Goal: Task Accomplishment & Management: Use online tool/utility

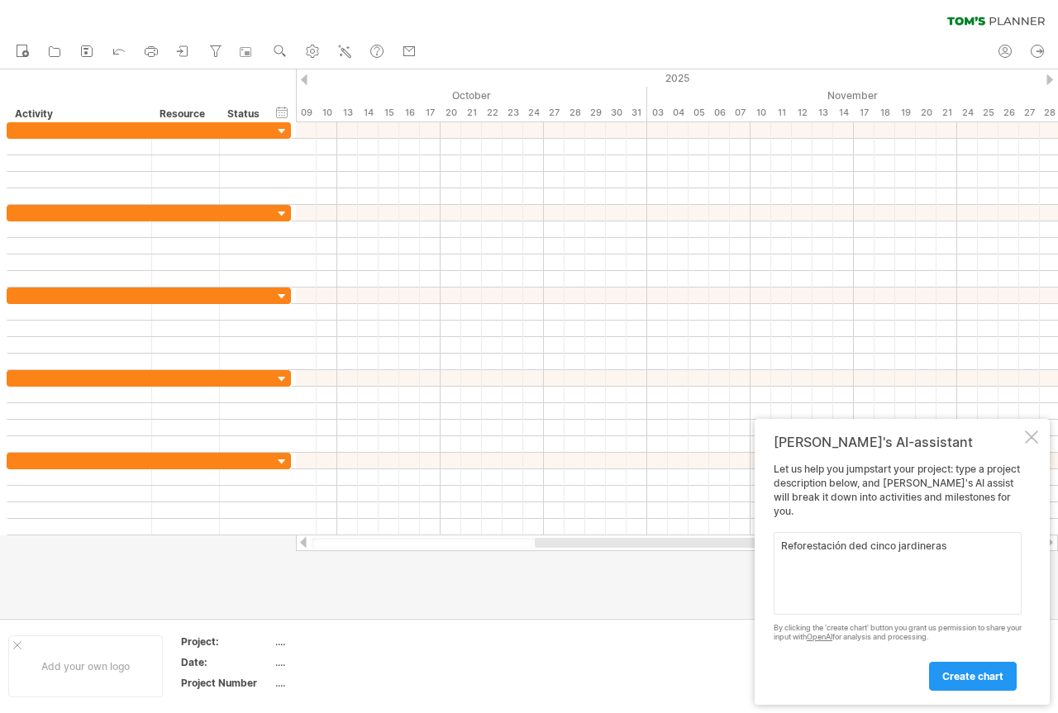
click at [868, 549] on textarea "Reforestación ded cinco jardineras" at bounding box center [898, 573] width 248 height 83
type textarea "Reforestación de cinco jardineras"
click at [974, 667] on link "create chart" at bounding box center [973, 676] width 88 height 29
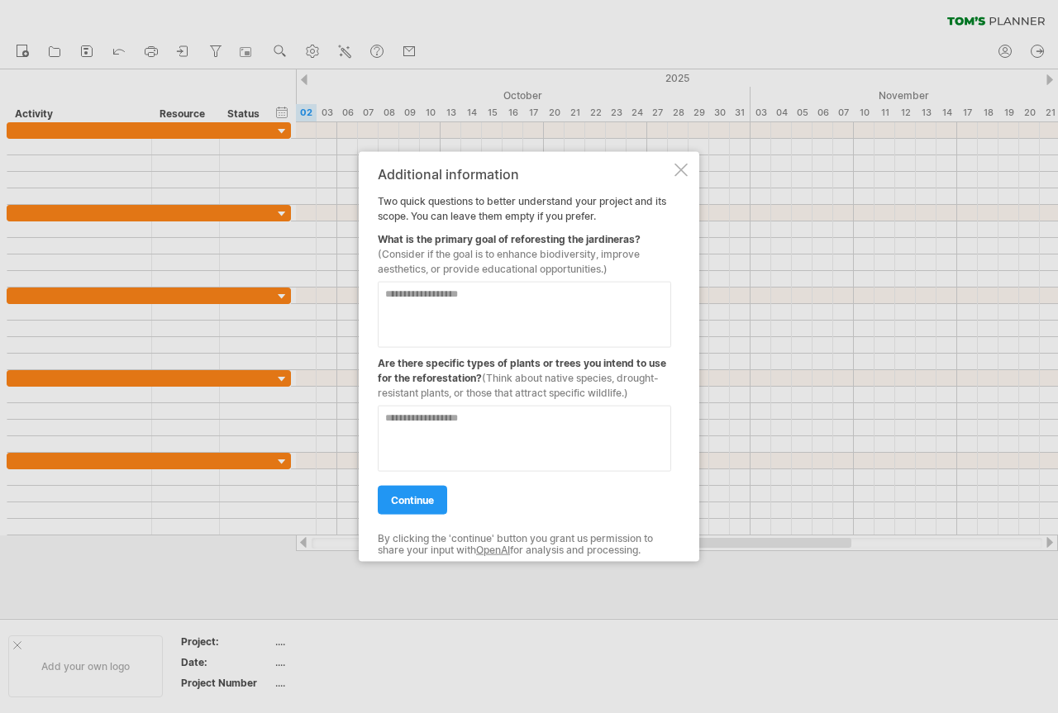
click at [679, 169] on div at bounding box center [680, 169] width 13 height 13
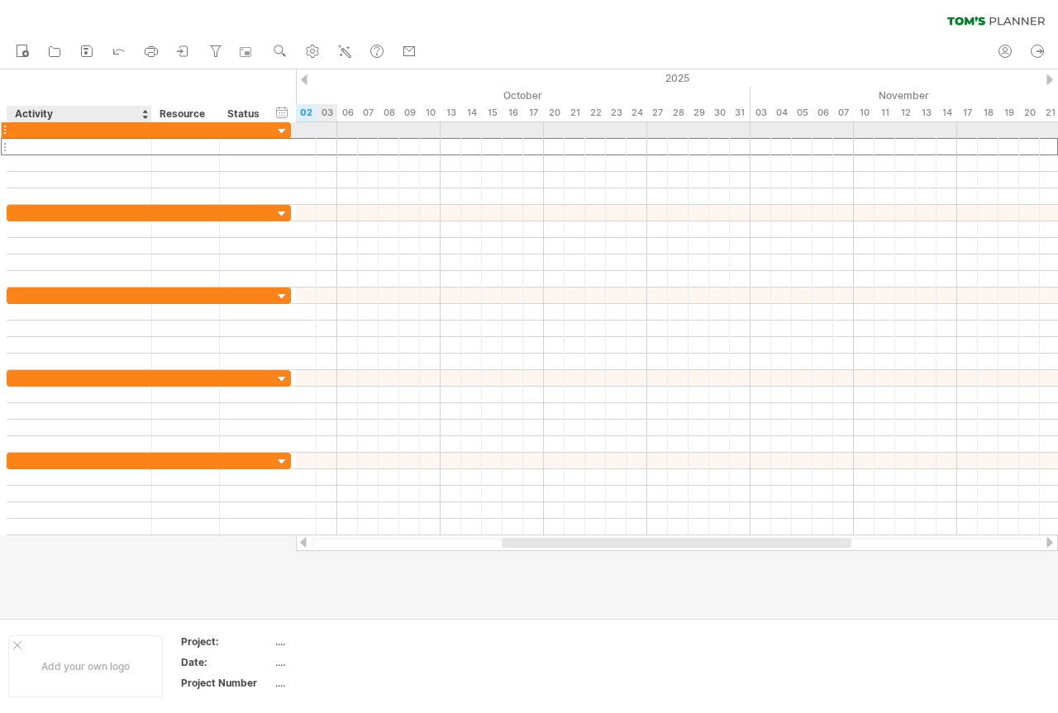
click at [48, 139] on div at bounding box center [79, 147] width 127 height 16
paste input "**********"
type input "**********"
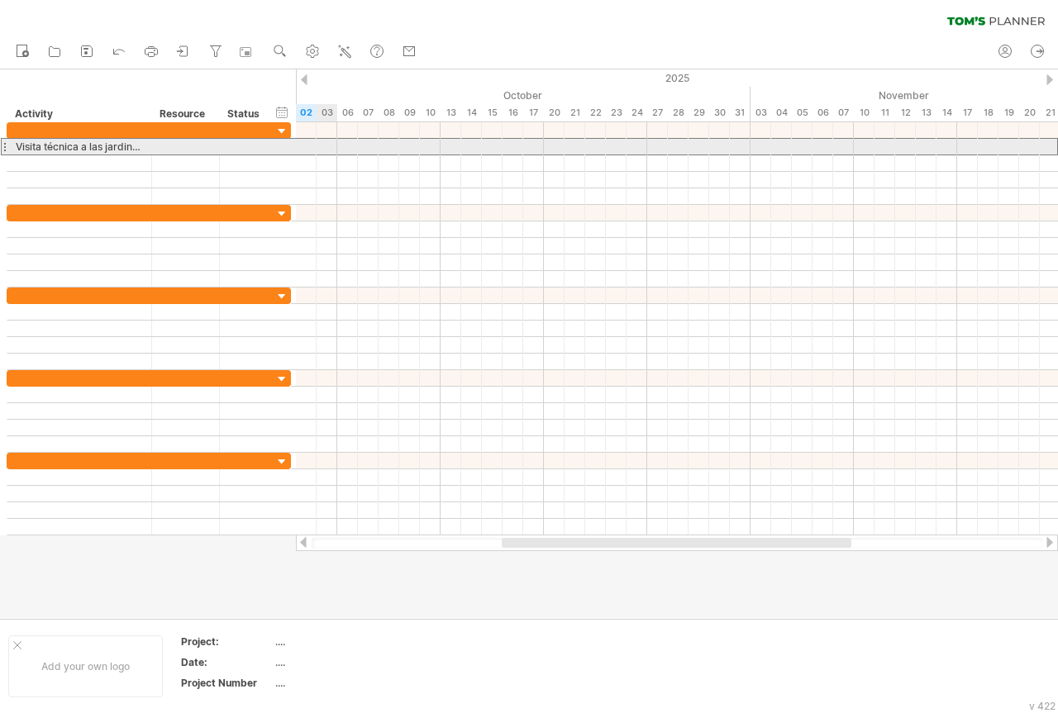
click at [11, 145] on div "**********" at bounding box center [79, 147] width 145 height 16
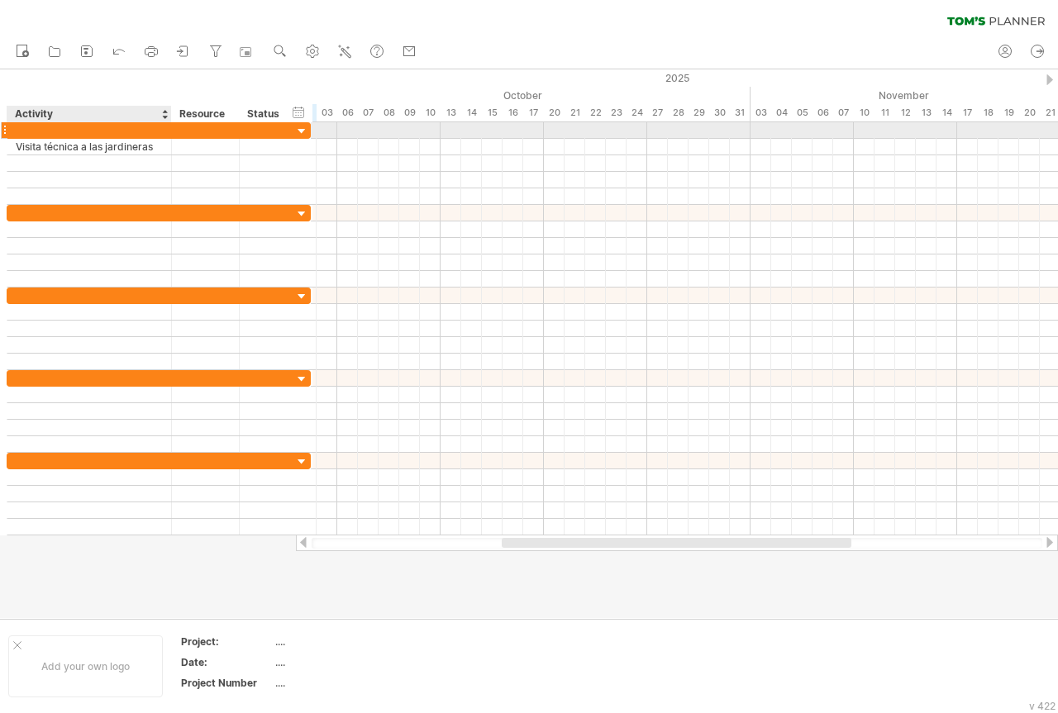
drag, startPoint x: 150, startPoint y: 135, endPoint x: 169, endPoint y: 135, distance: 19.8
click at [169, 135] on div at bounding box center [169, 130] width 8 height 17
click at [211, 124] on div at bounding box center [205, 130] width 50 height 16
click at [285, 124] on div at bounding box center [267, 130] width 54 height 16
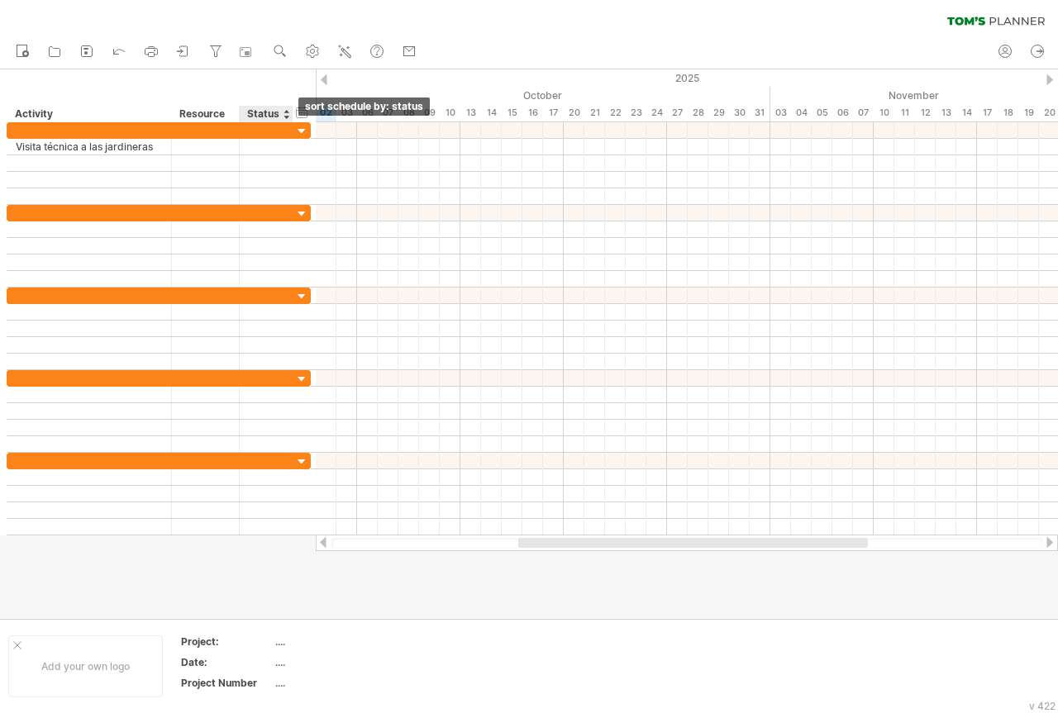
click at [288, 117] on div at bounding box center [286, 114] width 7 height 17
click at [284, 122] on div at bounding box center [286, 114] width 7 height 17
click at [299, 117] on div "hide start/end/duration show start/end/duration" at bounding box center [302, 111] width 16 height 17
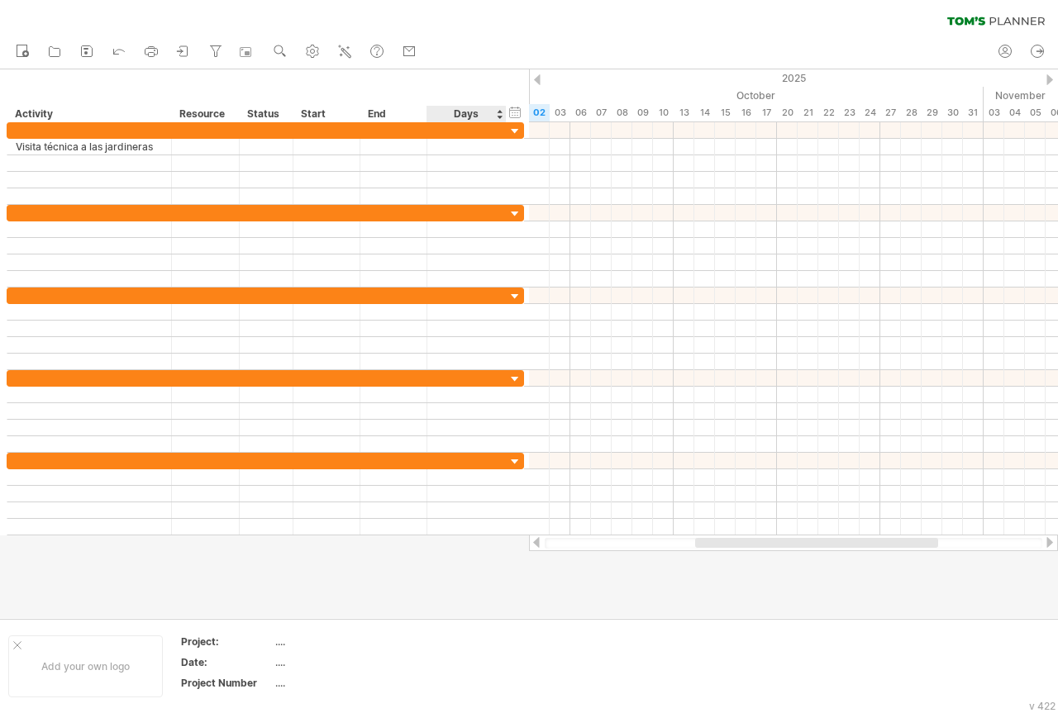
click at [500, 120] on div "Days" at bounding box center [465, 114] width 79 height 17
click at [233, 118] on div at bounding box center [232, 114] width 7 height 17
click at [245, 94] on div "hide start/end/duration show start/end/duration ******** Activity ******** Reso…" at bounding box center [264, 95] width 529 height 53
click at [286, 118] on div at bounding box center [286, 114] width 7 height 17
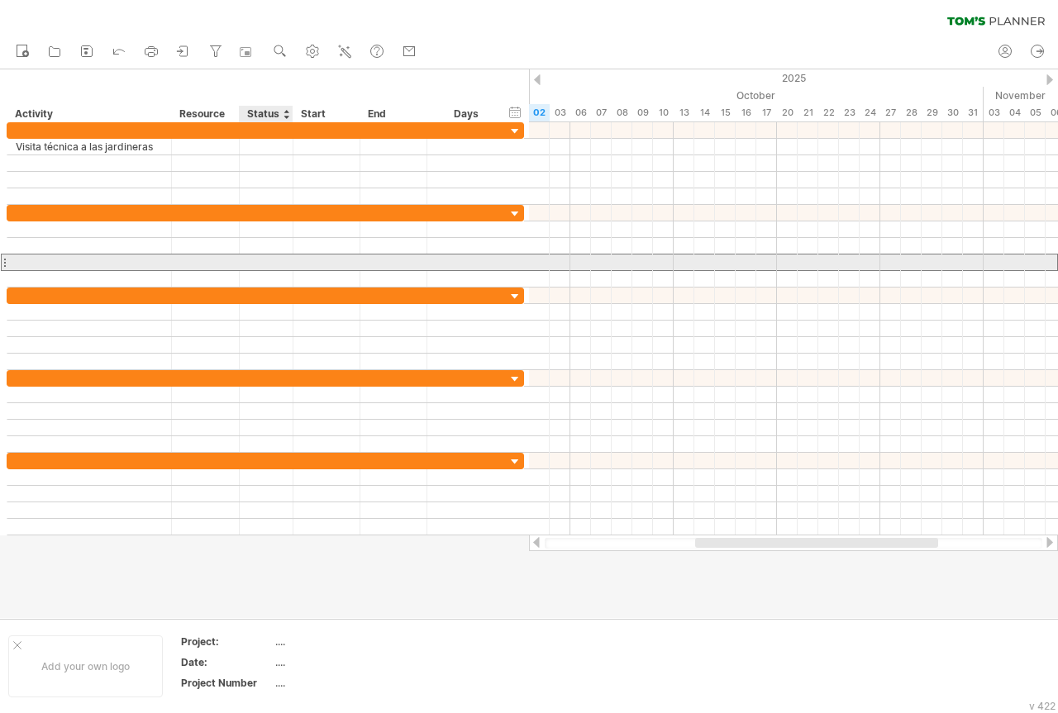
click at [321, 256] on div at bounding box center [326, 263] width 67 height 16
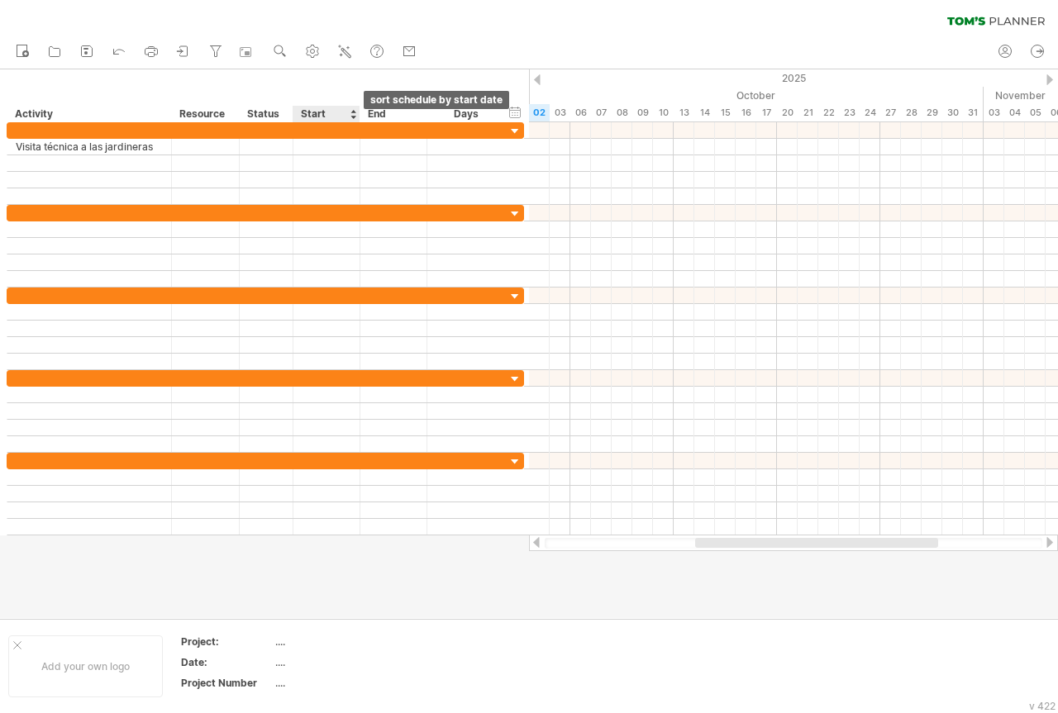
click at [354, 116] on div at bounding box center [353, 114] width 7 height 17
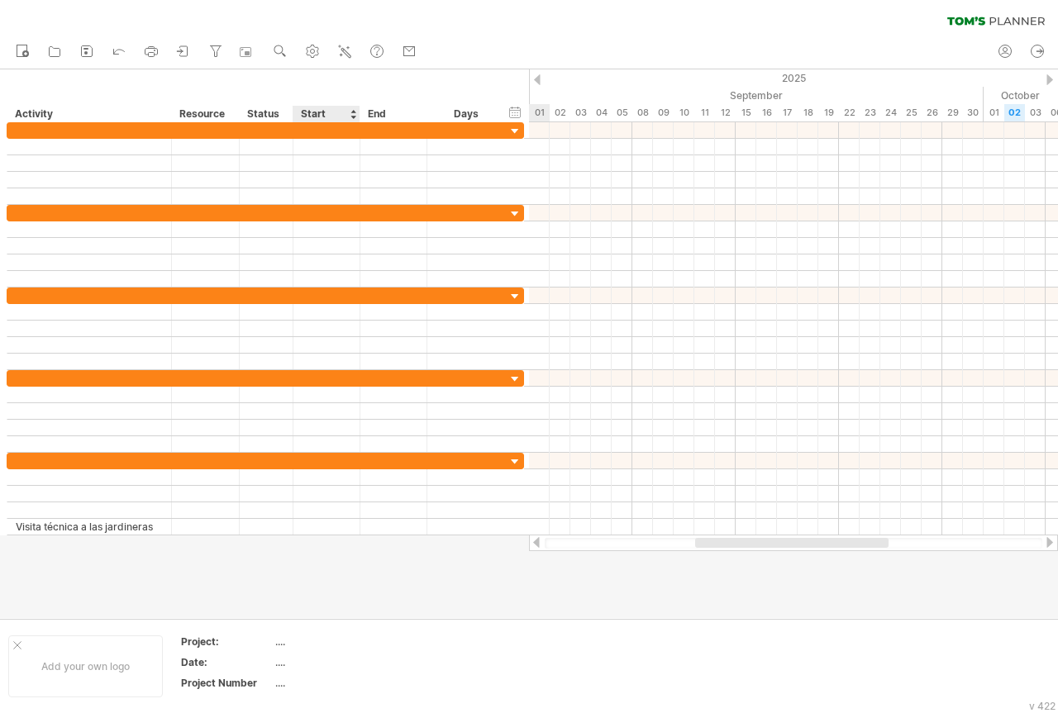
click at [354, 116] on div at bounding box center [353, 114] width 7 height 17
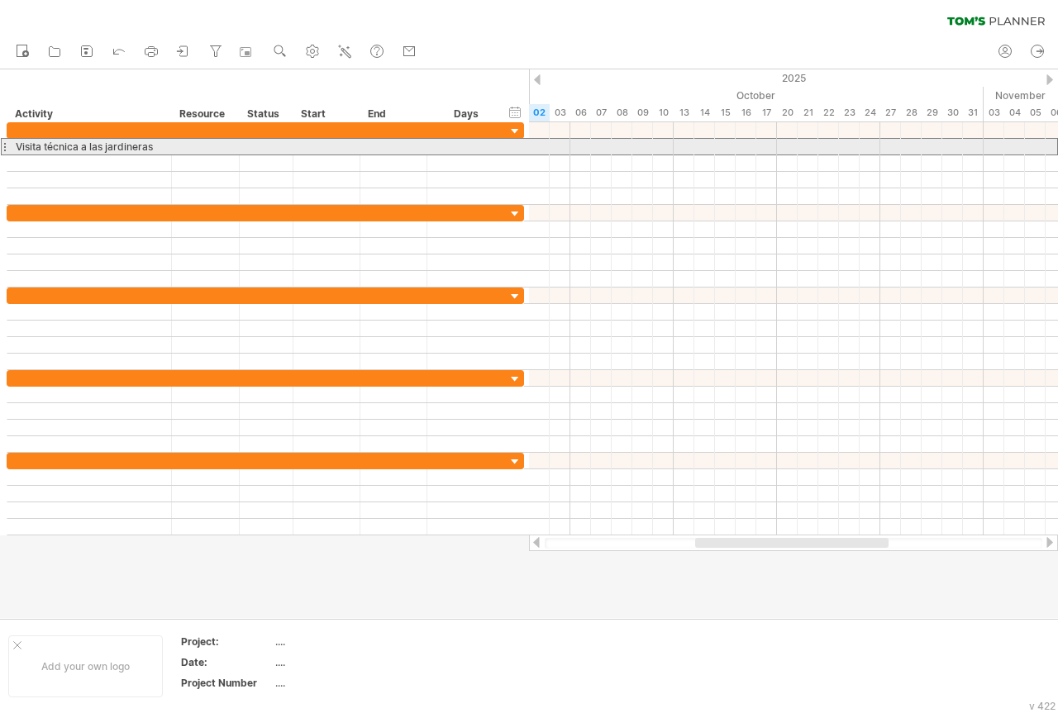
click at [338, 142] on div at bounding box center [326, 147] width 67 height 16
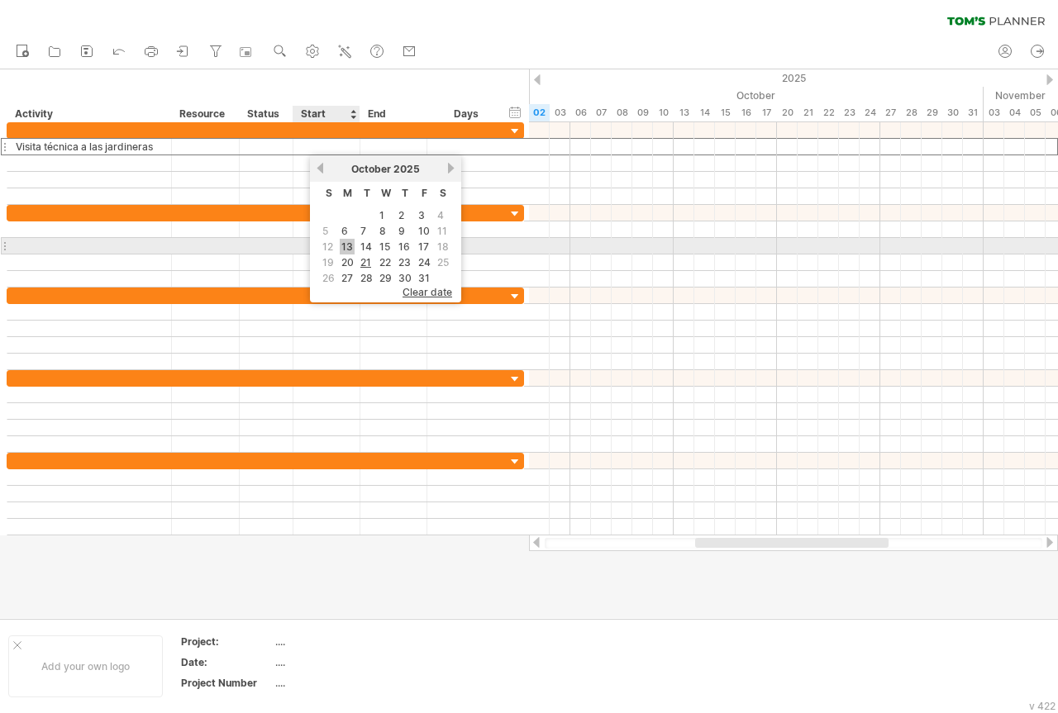
click at [343, 245] on link "13" at bounding box center [347, 247] width 15 height 16
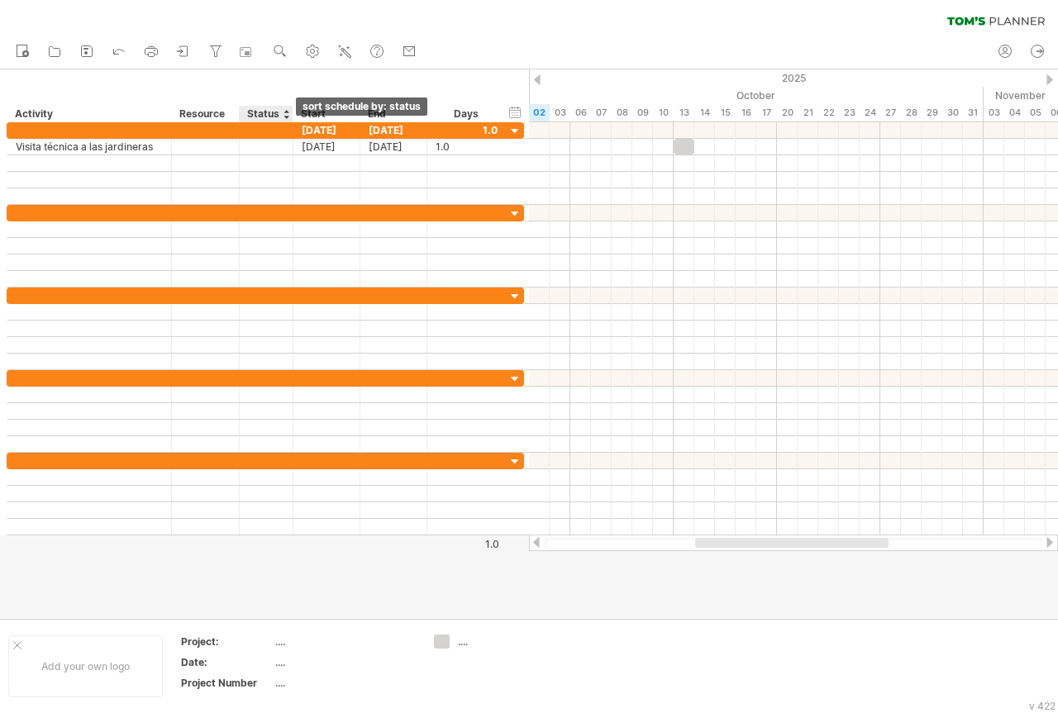
click at [288, 115] on div at bounding box center [286, 114] width 7 height 17
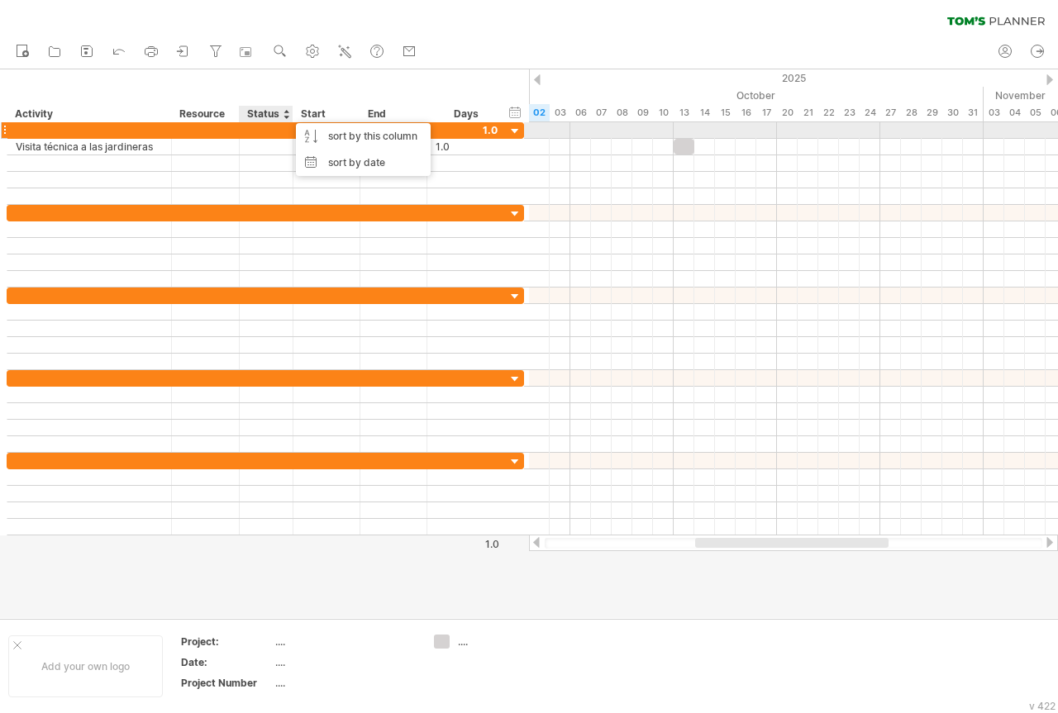
click at [498, 134] on div "1.0" at bounding box center [466, 130] width 79 height 16
click at [512, 129] on div at bounding box center [515, 132] width 16 height 16
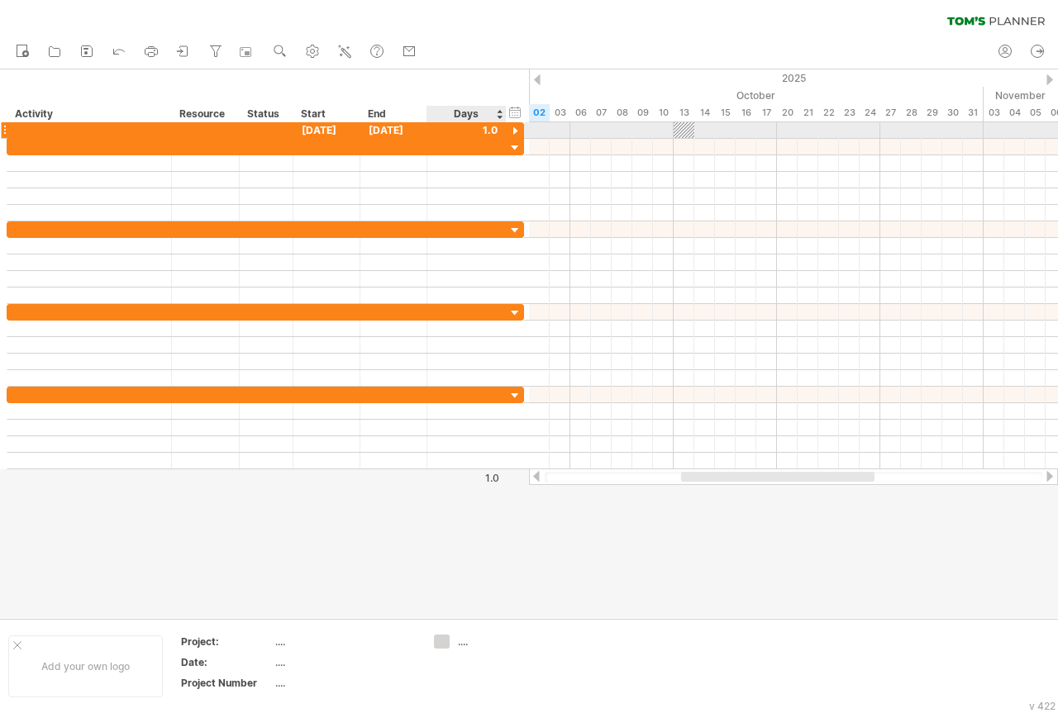
click at [504, 129] on div at bounding box center [504, 130] width 8 height 17
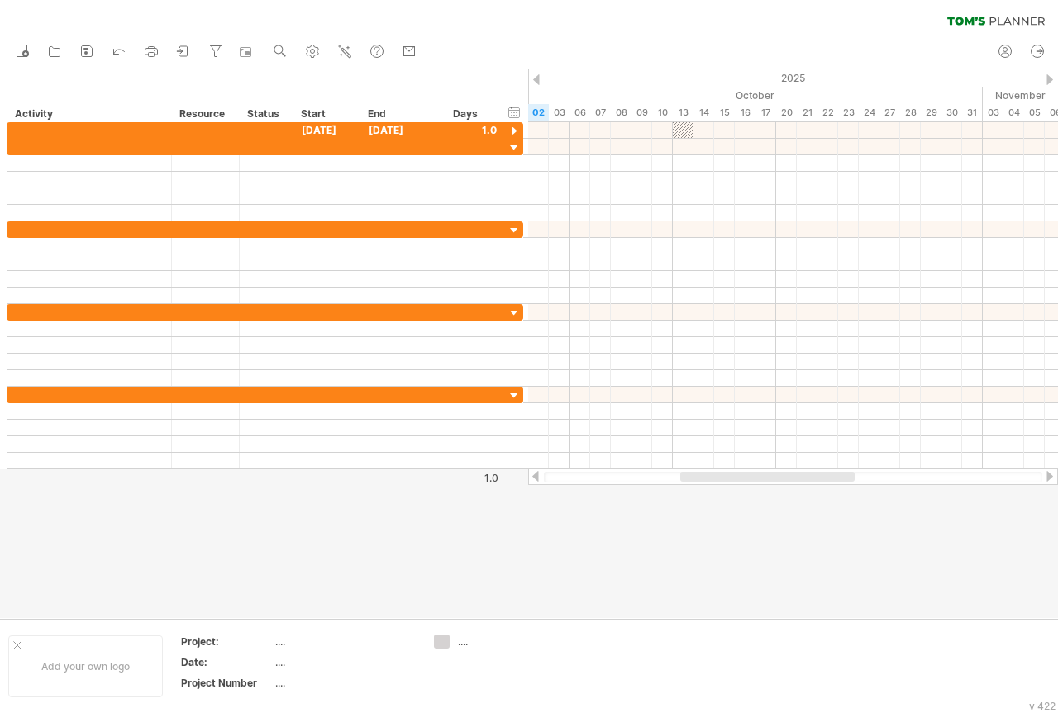
click at [494, 116] on div "Days" at bounding box center [465, 114] width 78 height 17
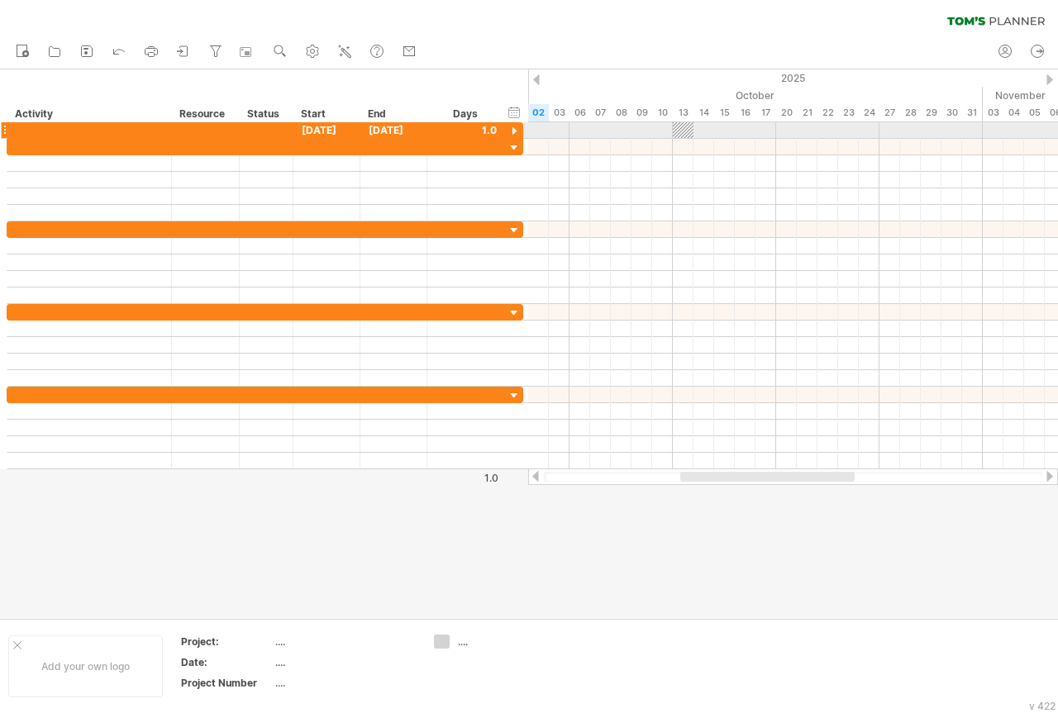
click at [513, 131] on div at bounding box center [515, 132] width 16 height 16
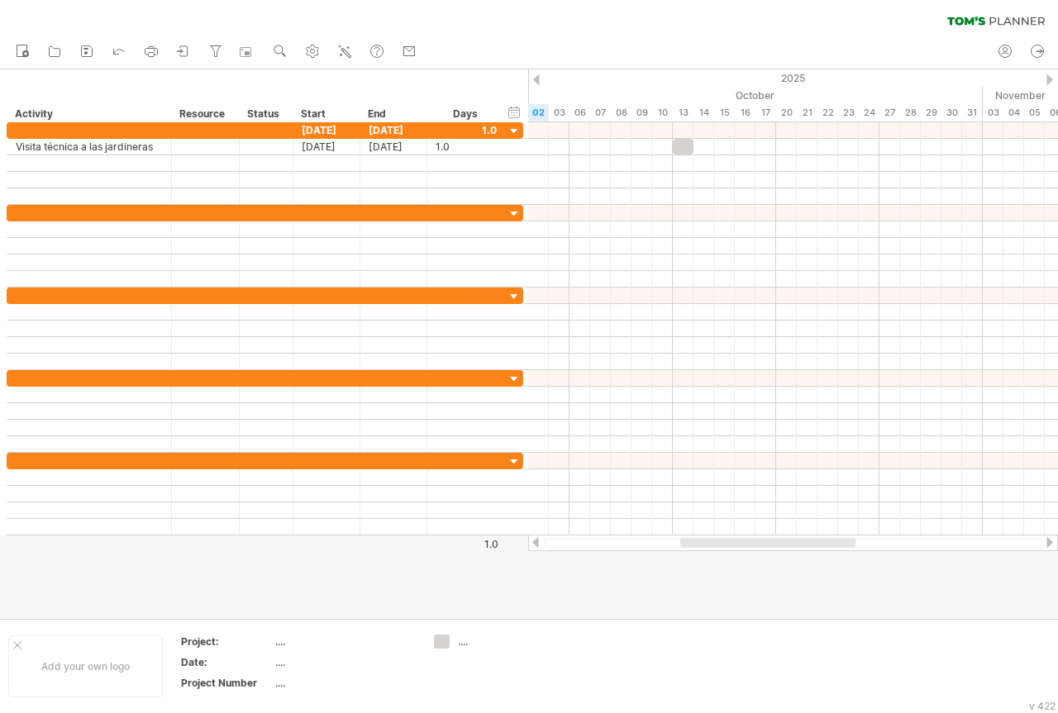
click at [486, 113] on div "Days" at bounding box center [465, 114] width 78 height 17
click at [468, 115] on div "Days" at bounding box center [465, 114] width 78 height 17
click at [517, 115] on div "hide start/end/duration show start/end/duration" at bounding box center [515, 111] width 16 height 17
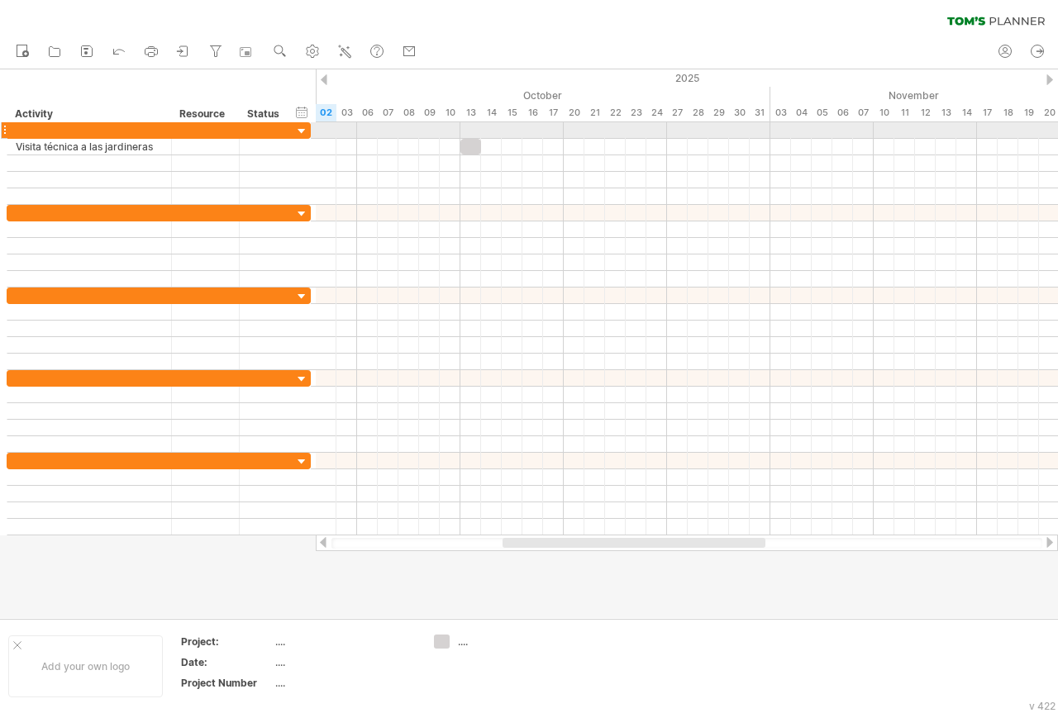
click at [303, 129] on div at bounding box center [302, 132] width 16 height 16
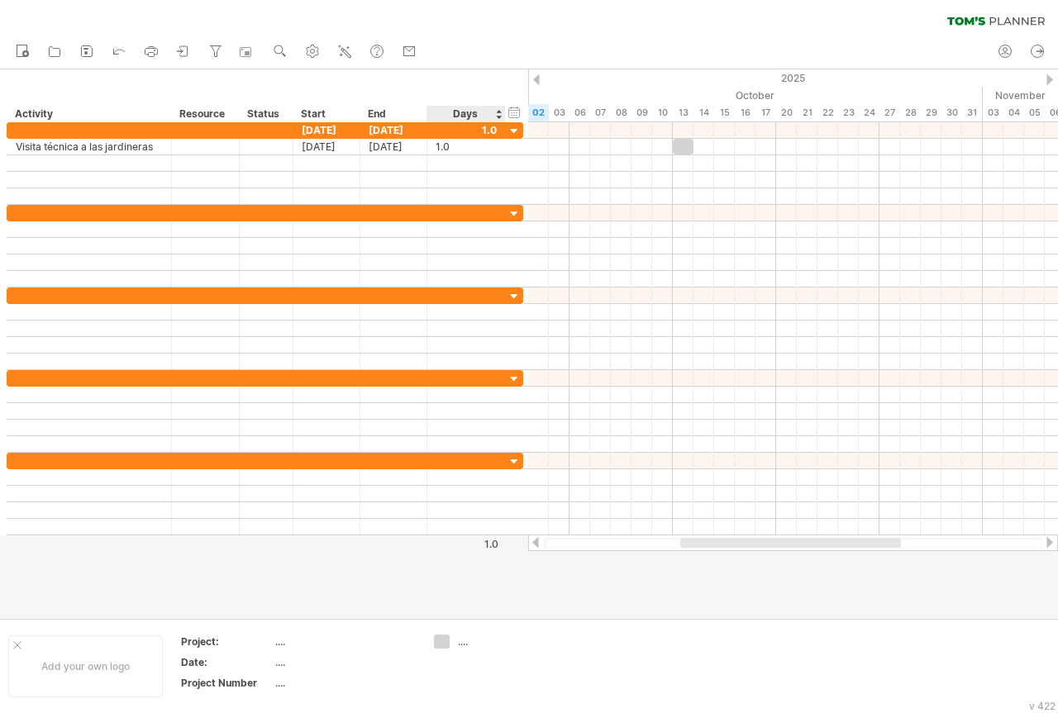
click at [497, 118] on div "Days" at bounding box center [465, 114] width 78 height 17
click at [497, 115] on div "Days" at bounding box center [465, 114] width 78 height 17
click at [499, 115] on div "Days" at bounding box center [465, 114] width 78 height 17
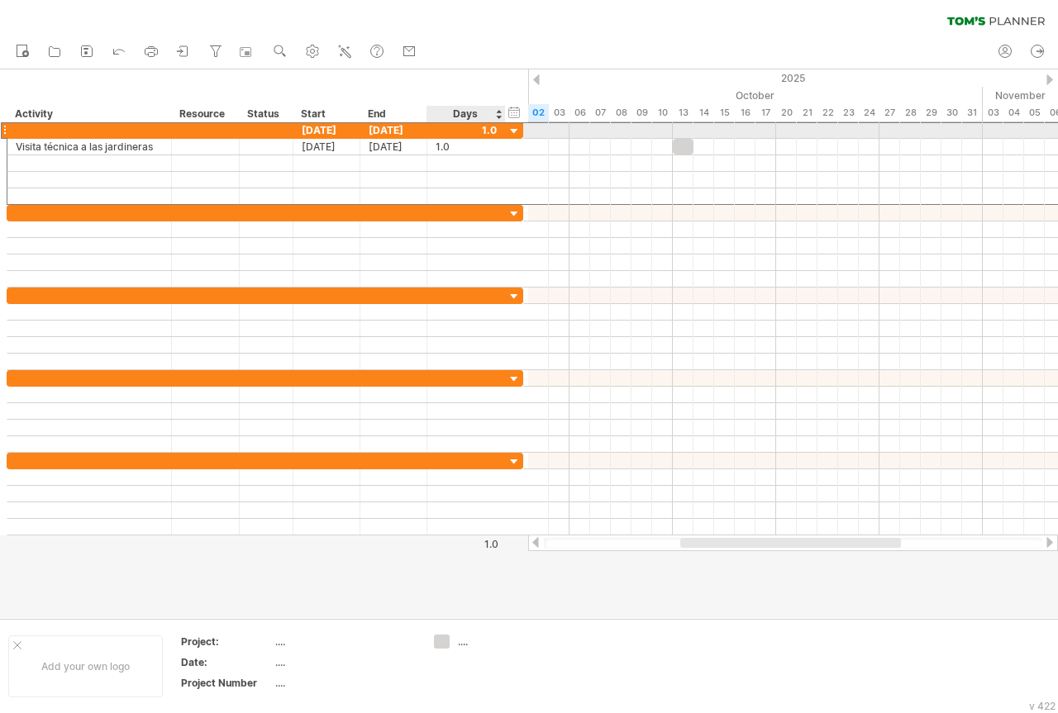
click at [492, 124] on div at bounding box center [466, 130] width 61 height 16
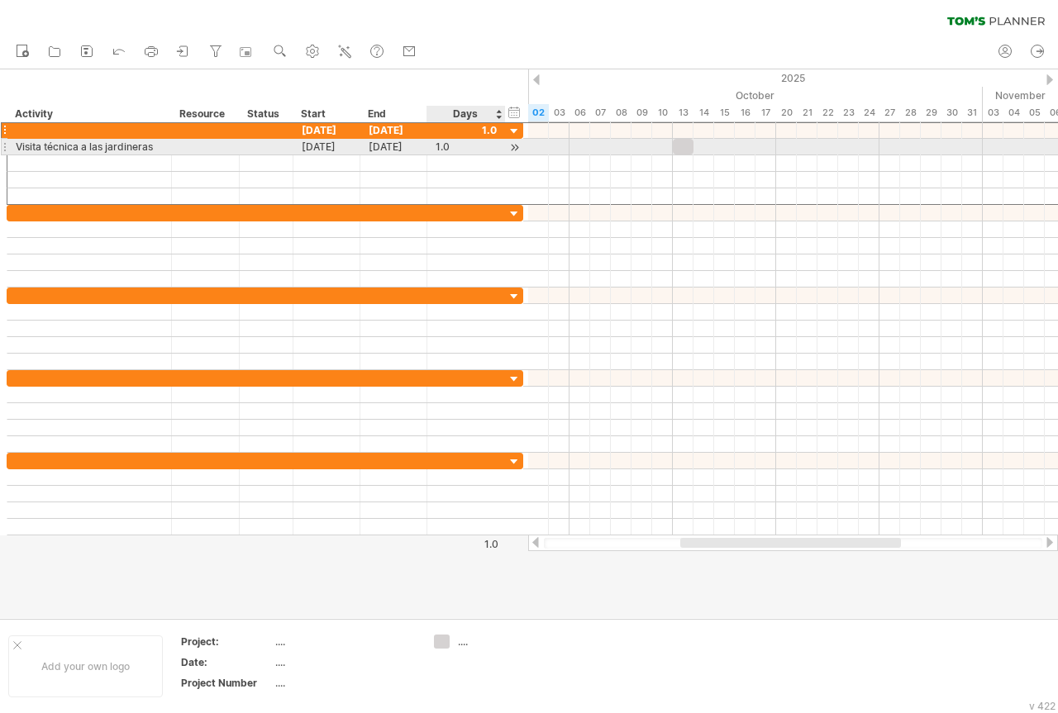
scroll to position [0, 0]
click at [459, 141] on div "1.0" at bounding box center [466, 147] width 61 height 16
type input "***"
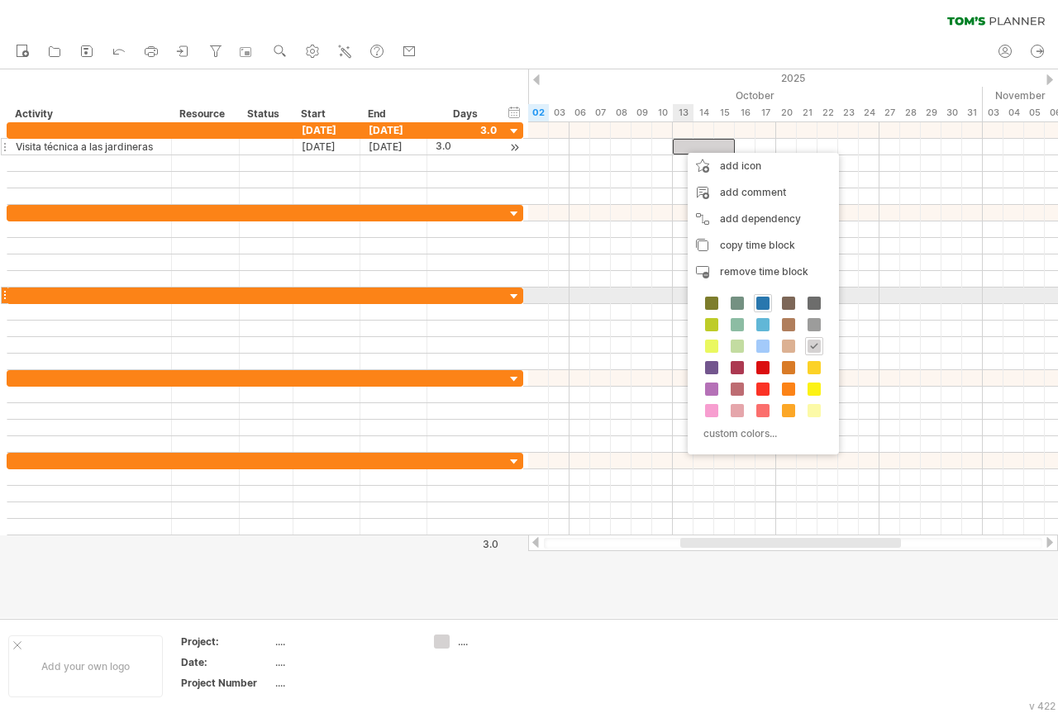
click at [757, 303] on span at bounding box center [762, 303] width 13 height 13
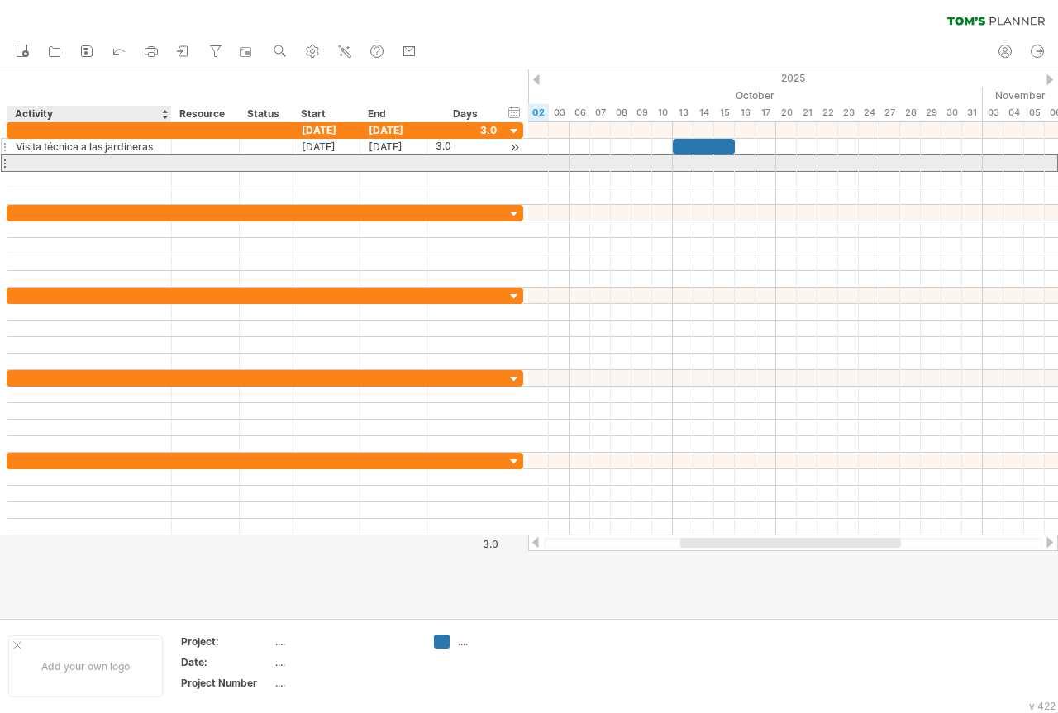
click at [27, 163] on div at bounding box center [89, 163] width 147 height 16
paste input "**********"
type input "**********"
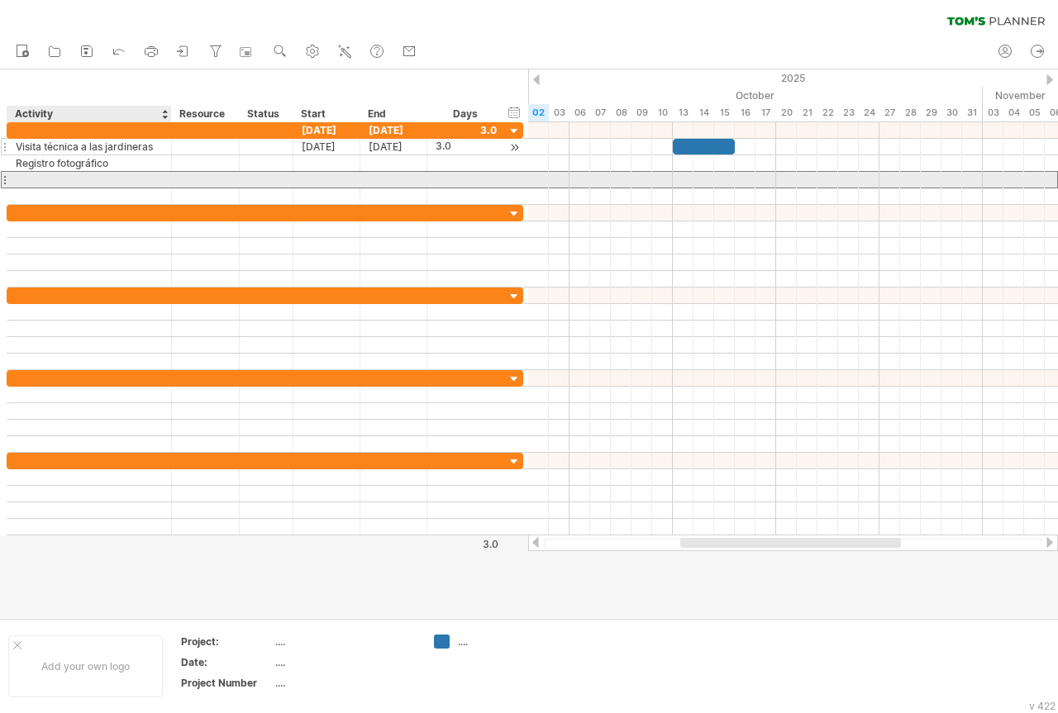
click at [59, 179] on div at bounding box center [89, 180] width 147 height 16
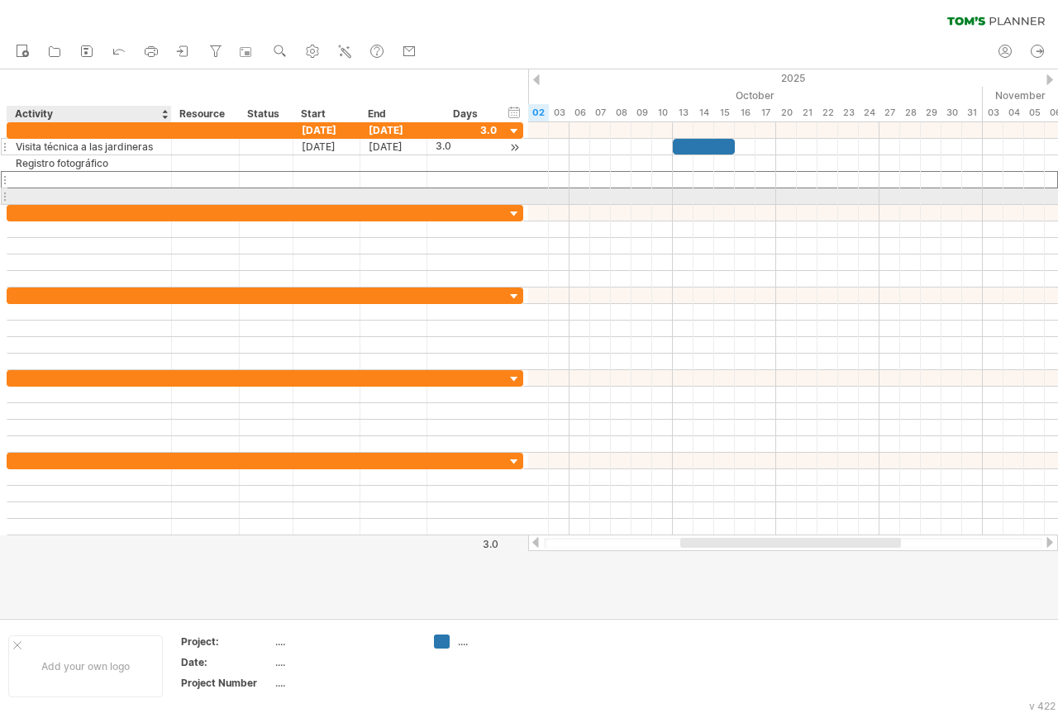
paste input "**********"
type input "**********"
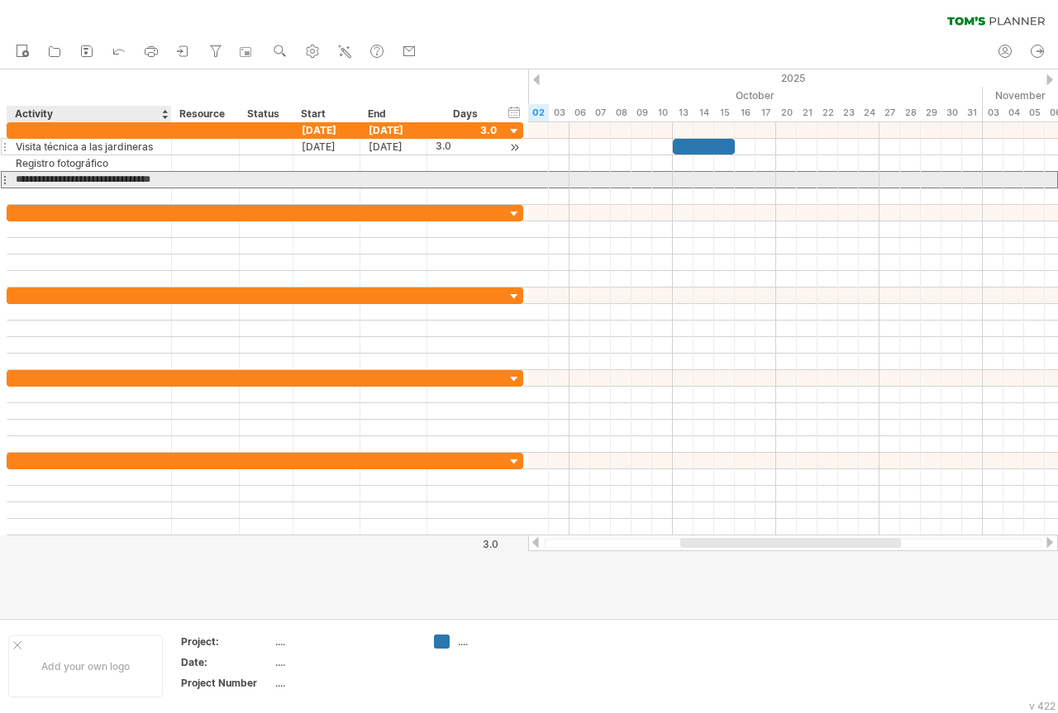
click at [16, 177] on input "**********" at bounding box center [89, 180] width 147 height 16
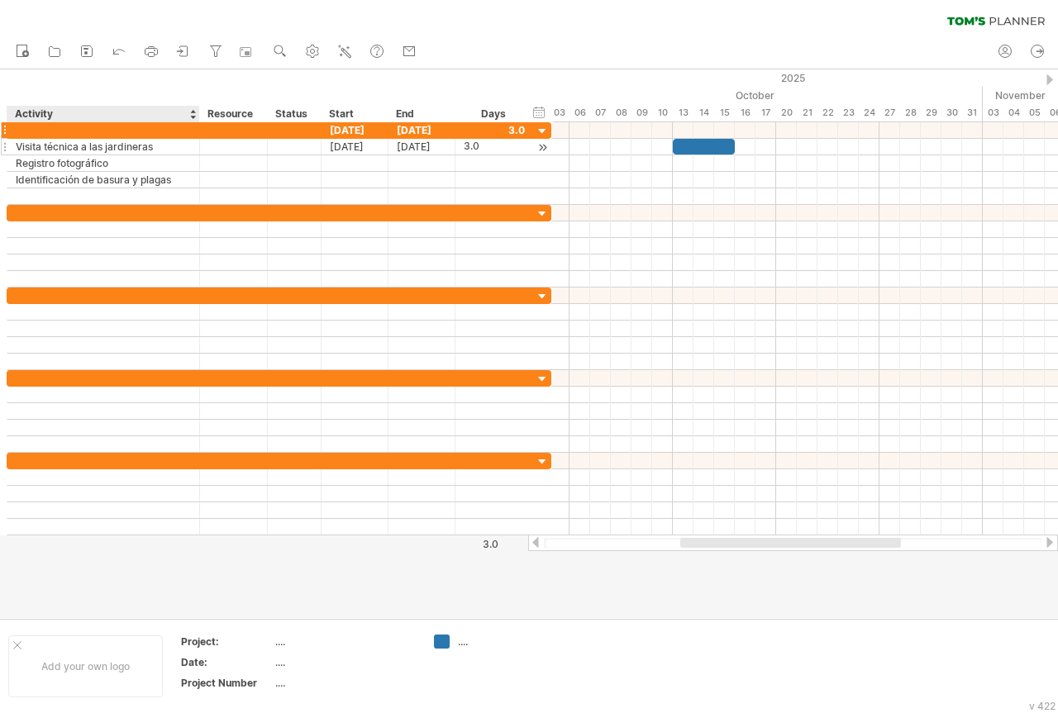
drag, startPoint x: 168, startPoint y: 120, endPoint x: 196, endPoint y: 124, distance: 28.4
click at [196, 124] on div "Trying to reach [DOMAIN_NAME] Connected again... 0% clear filter new" at bounding box center [529, 356] width 1058 height 713
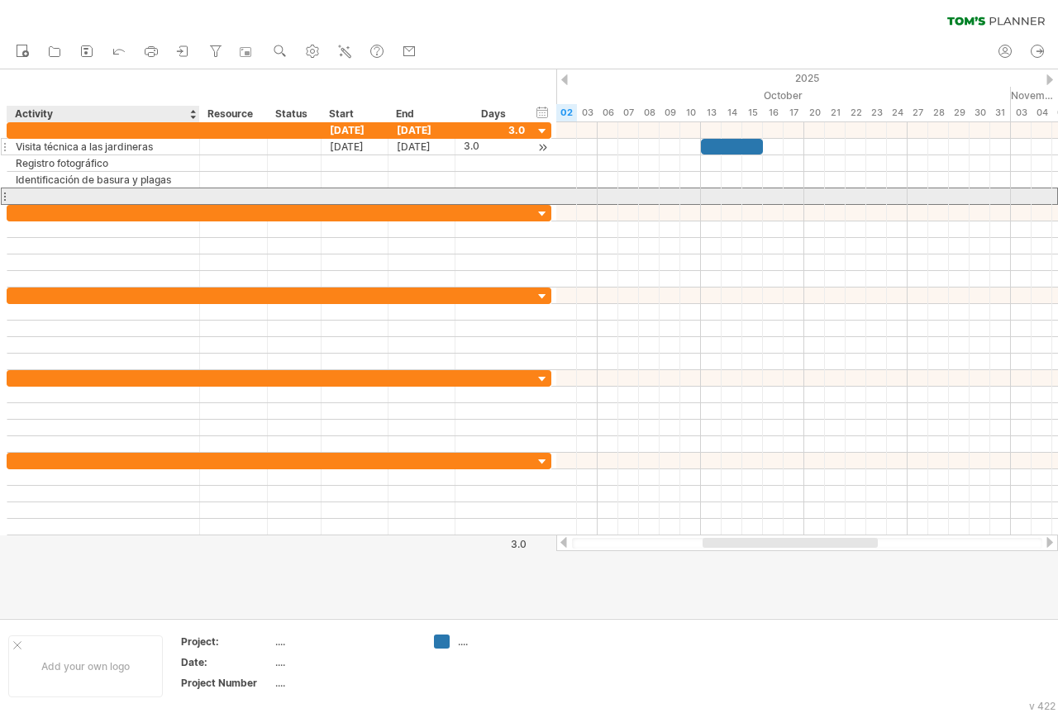
click at [24, 193] on div at bounding box center [103, 196] width 175 height 16
click at [40, 197] on div at bounding box center [103, 196] width 175 height 16
paste input "**********"
type input "**********"
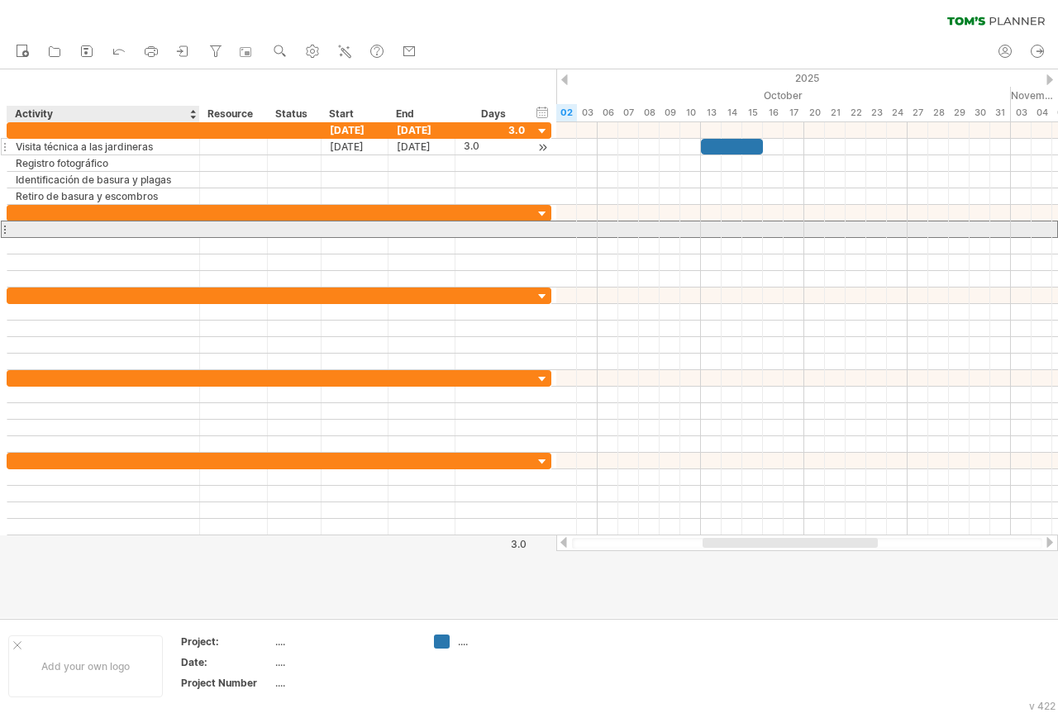
click at [22, 223] on div at bounding box center [103, 230] width 175 height 16
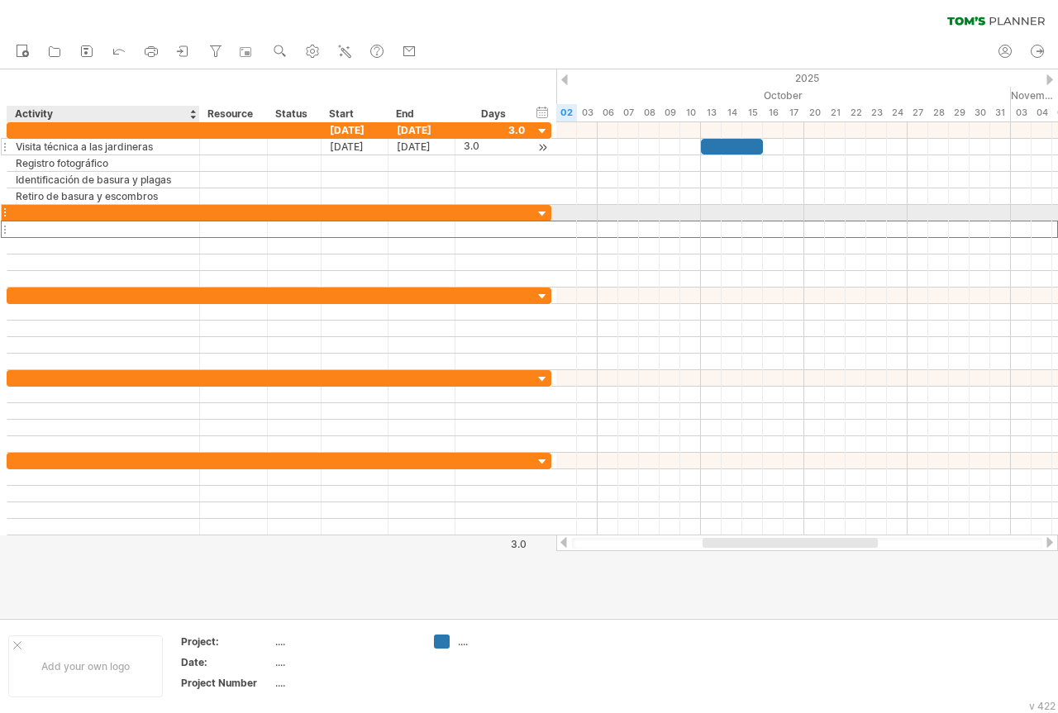
click at [25, 208] on div at bounding box center [103, 213] width 175 height 16
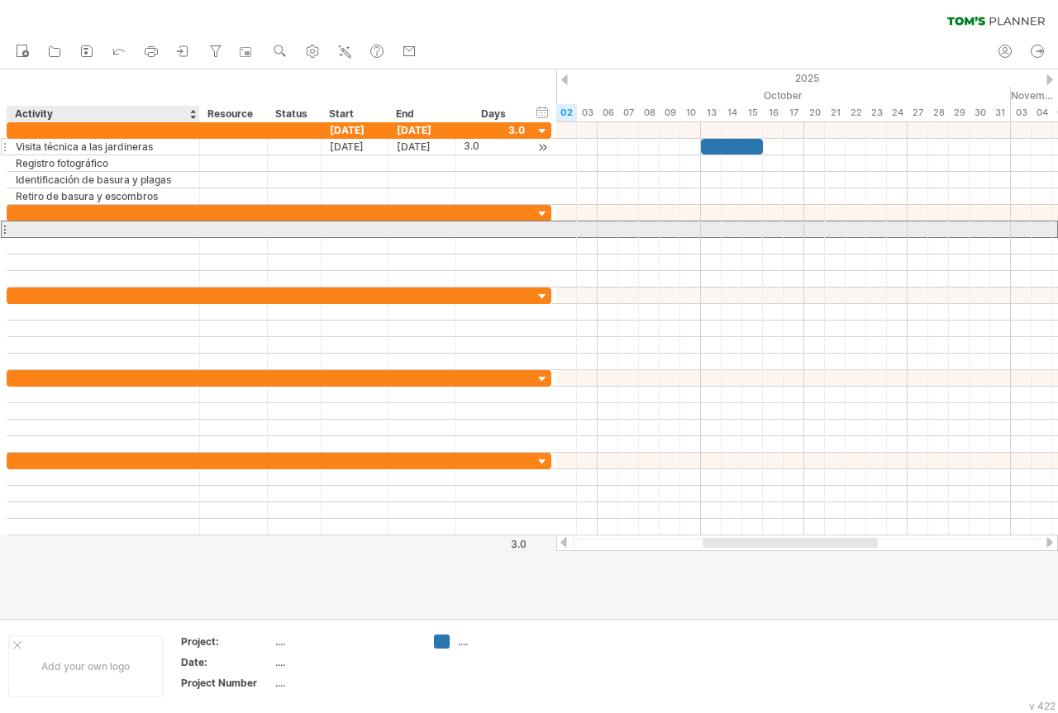
click at [26, 225] on div at bounding box center [103, 230] width 175 height 16
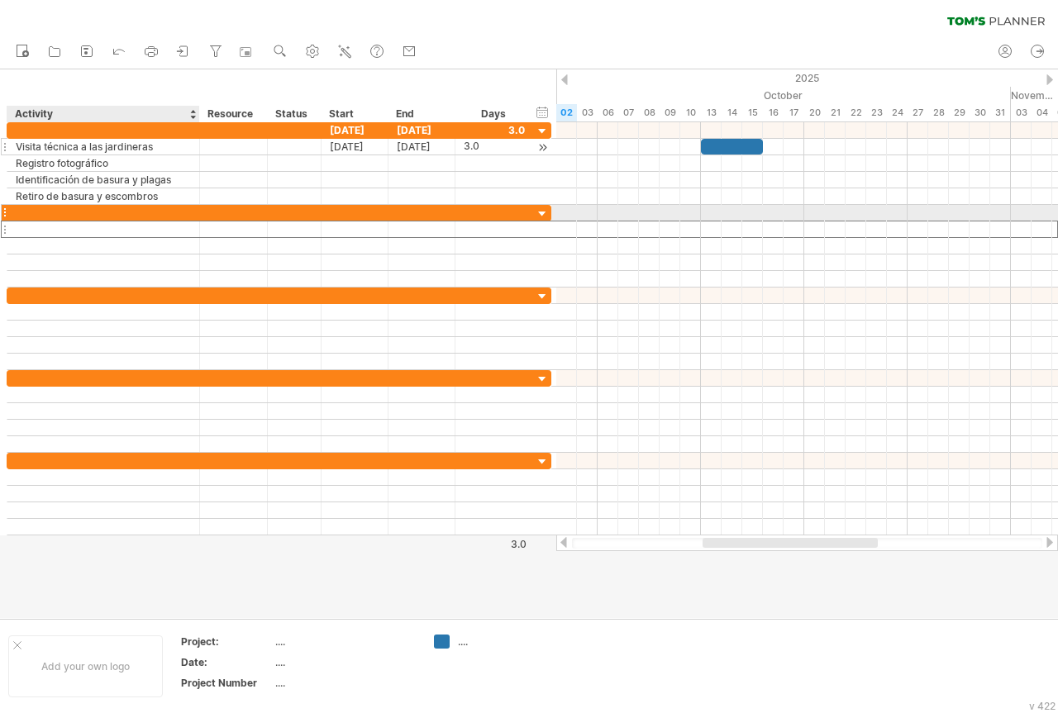
click at [27, 211] on div at bounding box center [103, 213] width 175 height 16
paste input "**********"
type input "**********"
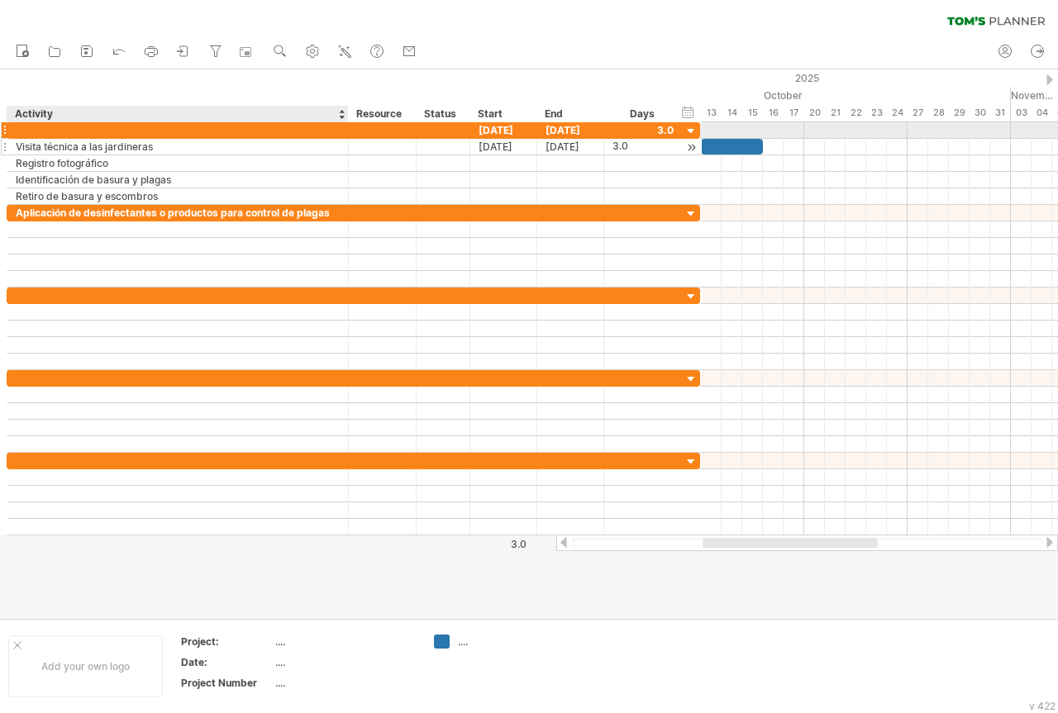
drag, startPoint x: 195, startPoint y: 127, endPoint x: 344, endPoint y: 145, distance: 149.9
click at [344, 145] on div "**********" at bounding box center [353, 163] width 693 height 83
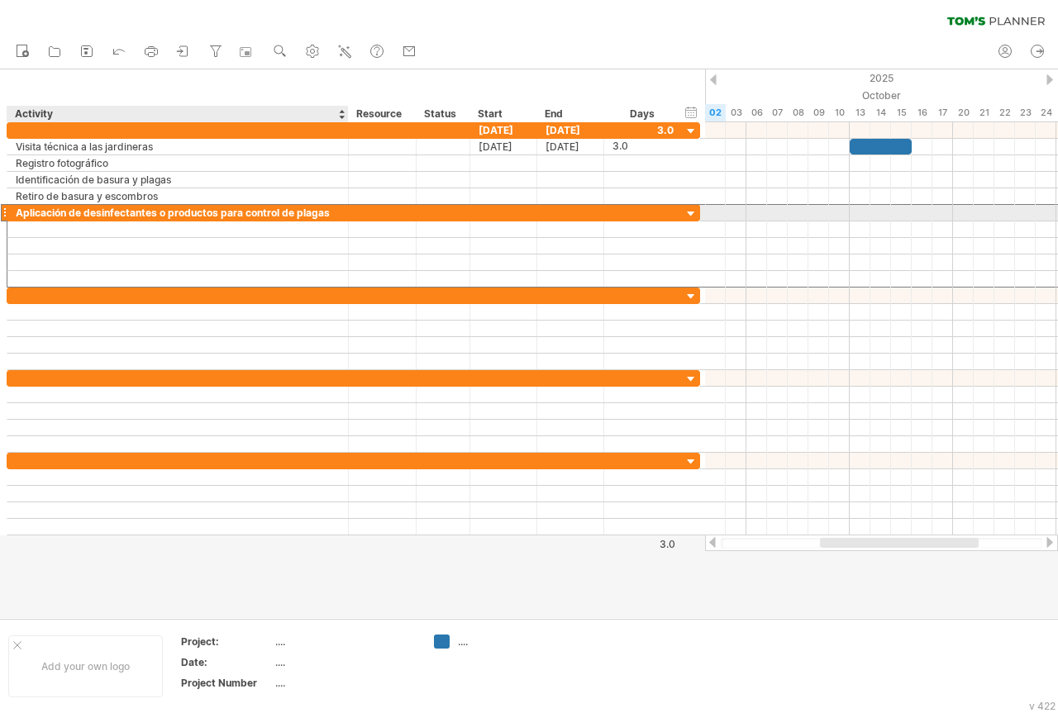
click at [163, 208] on div "Aplicación de desinfectantes o productos para control de plagas" at bounding box center [178, 213] width 324 height 16
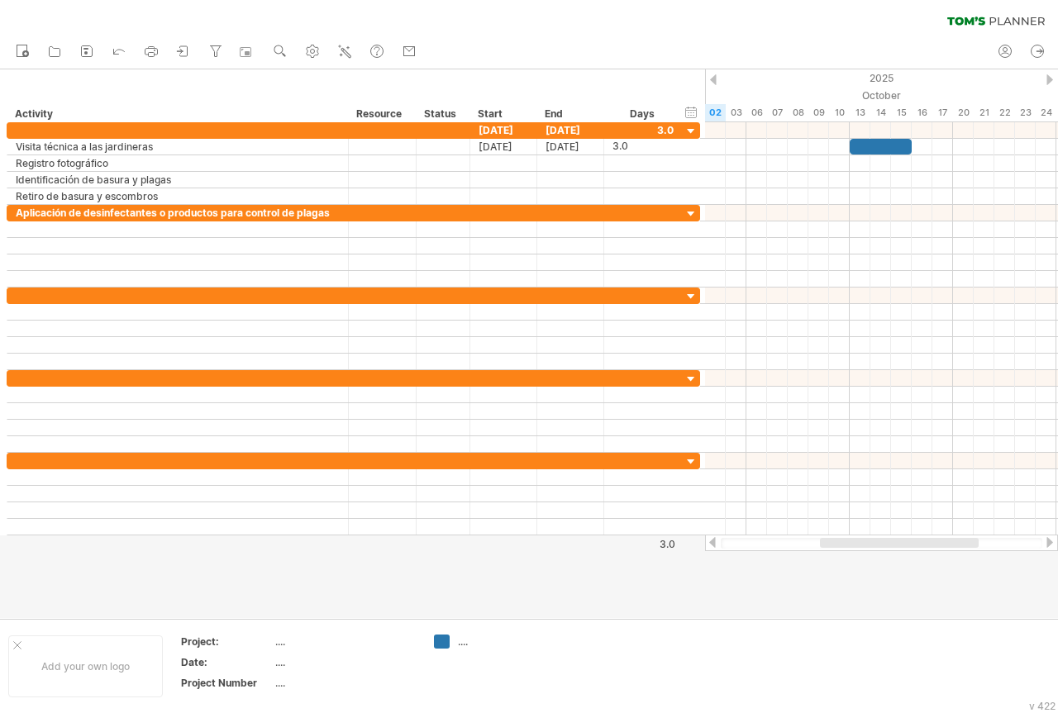
drag, startPoint x: 712, startPoint y: 541, endPoint x: 764, endPoint y: 550, distance: 52.7
click at [764, 550] on div at bounding box center [881, 543] width 353 height 17
click at [1050, 542] on div at bounding box center [1049, 542] width 13 height 11
click at [1046, 542] on div at bounding box center [1049, 542] width 13 height 11
click at [709, 544] on div at bounding box center [712, 542] width 13 height 11
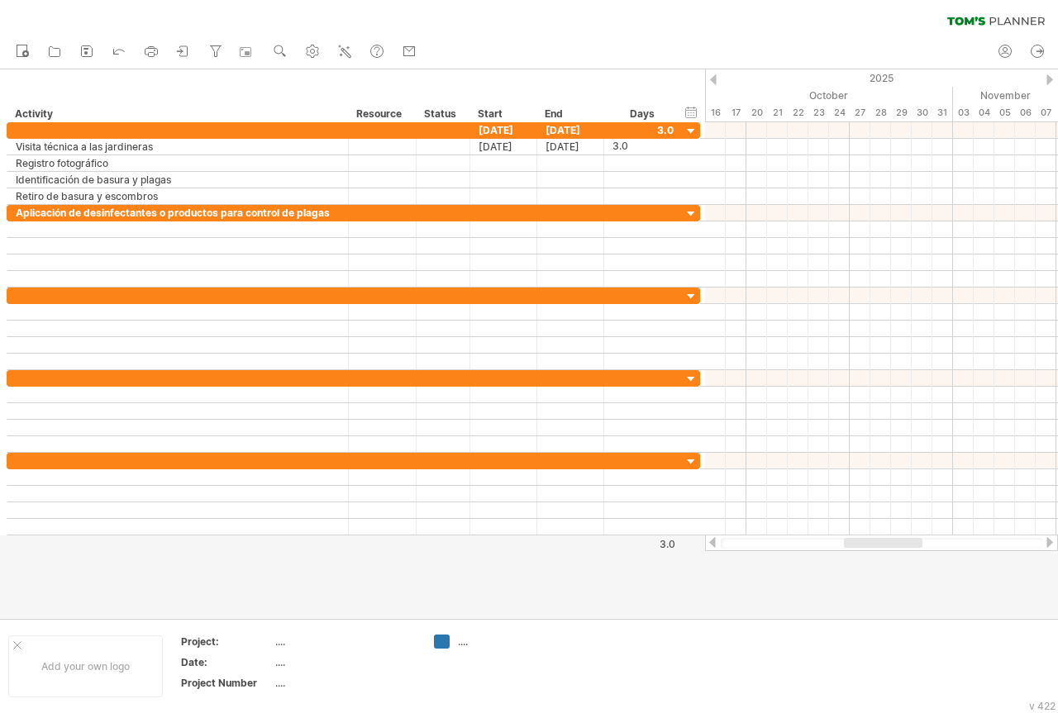
click at [709, 544] on div at bounding box center [712, 542] width 13 height 11
click at [1038, 55] on icon at bounding box center [1037, 51] width 17 height 17
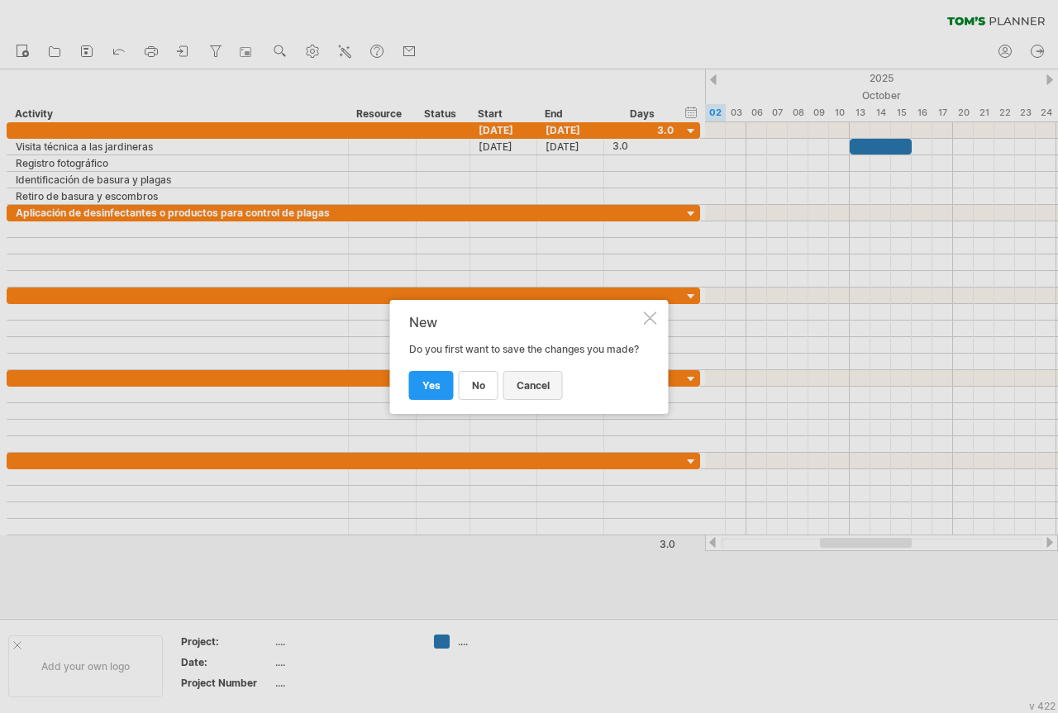
click at [523, 392] on span "cancel" at bounding box center [533, 385] width 33 height 12
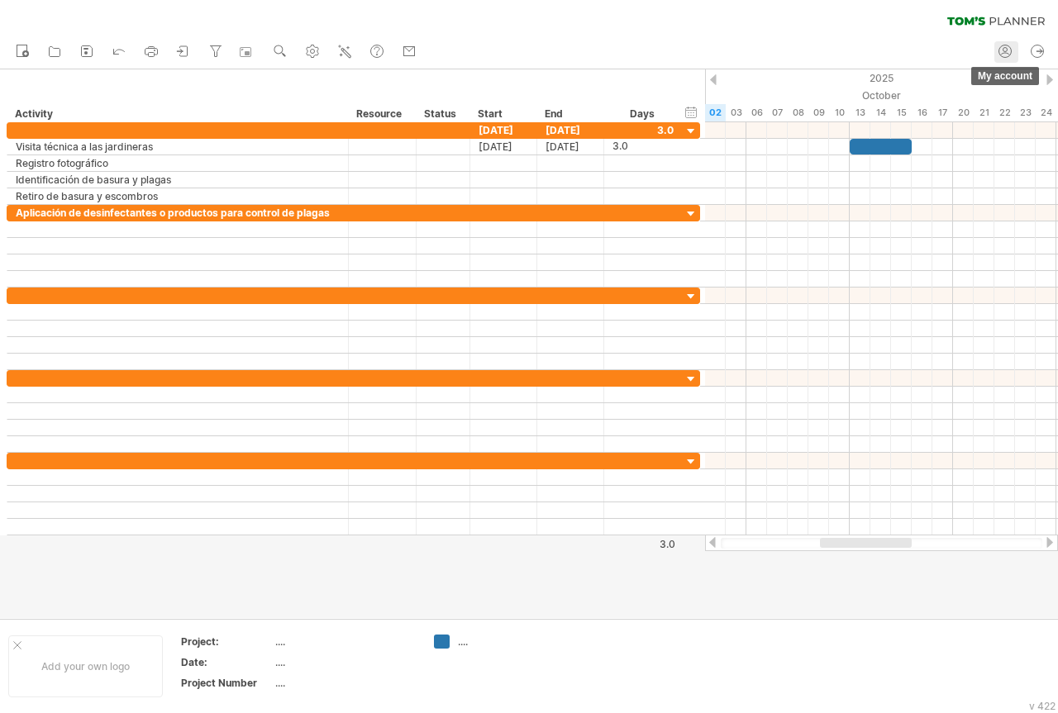
click at [1006, 58] on icon at bounding box center [1005, 51] width 17 height 17
type input "**********"
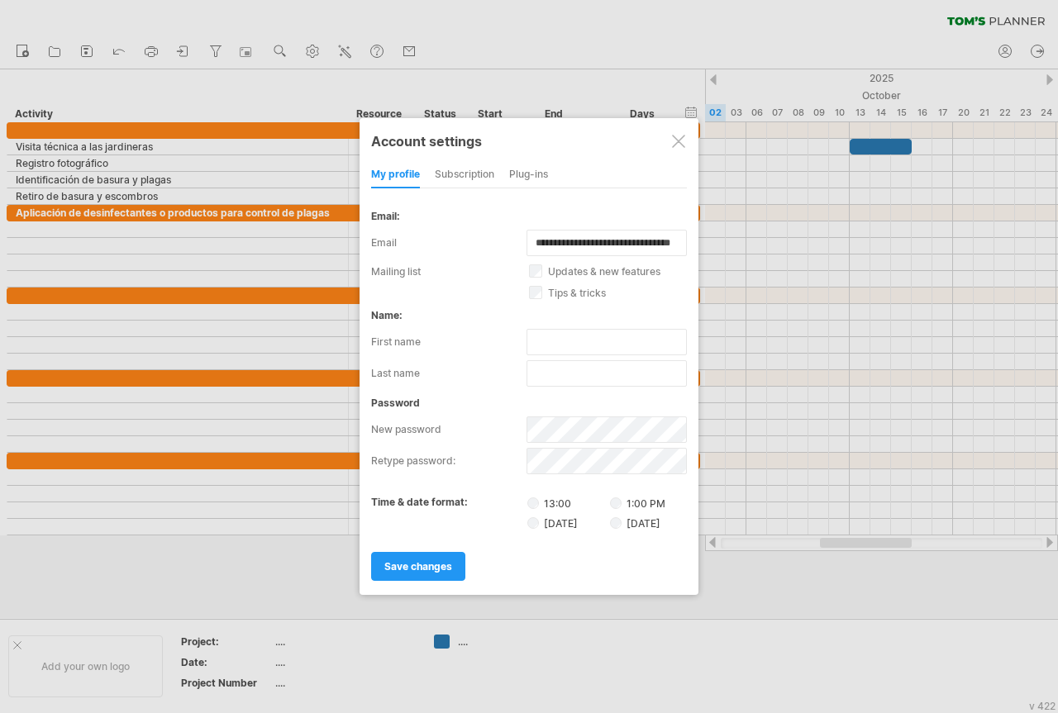
click at [681, 140] on div at bounding box center [678, 141] width 13 height 13
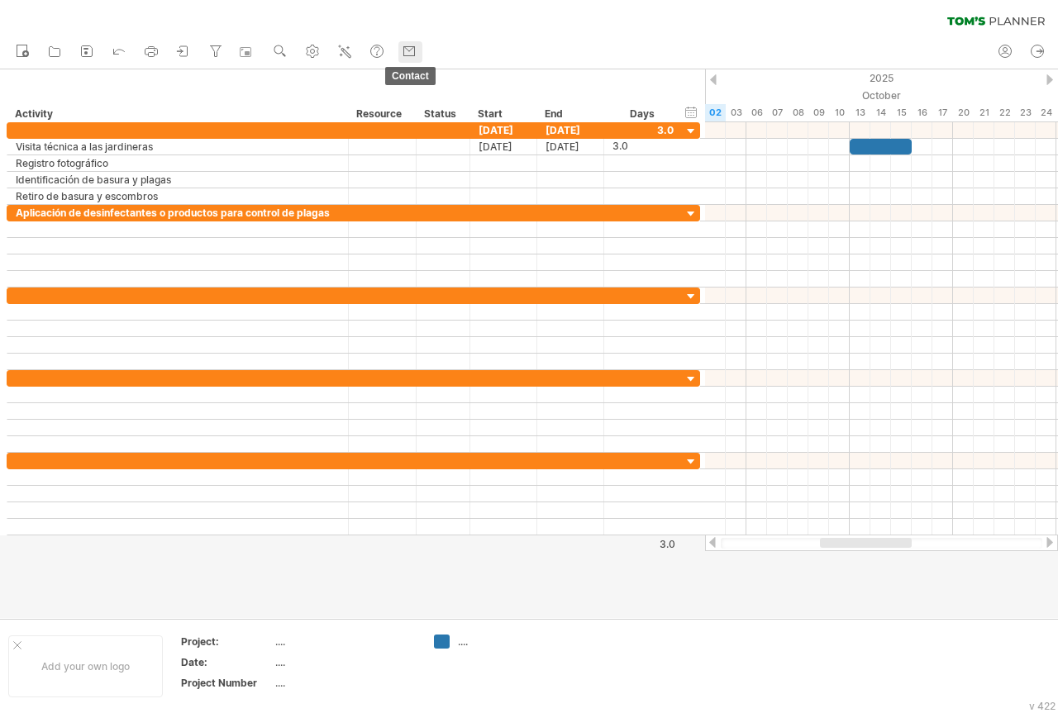
click at [409, 50] on use at bounding box center [409, 51] width 17 height 17
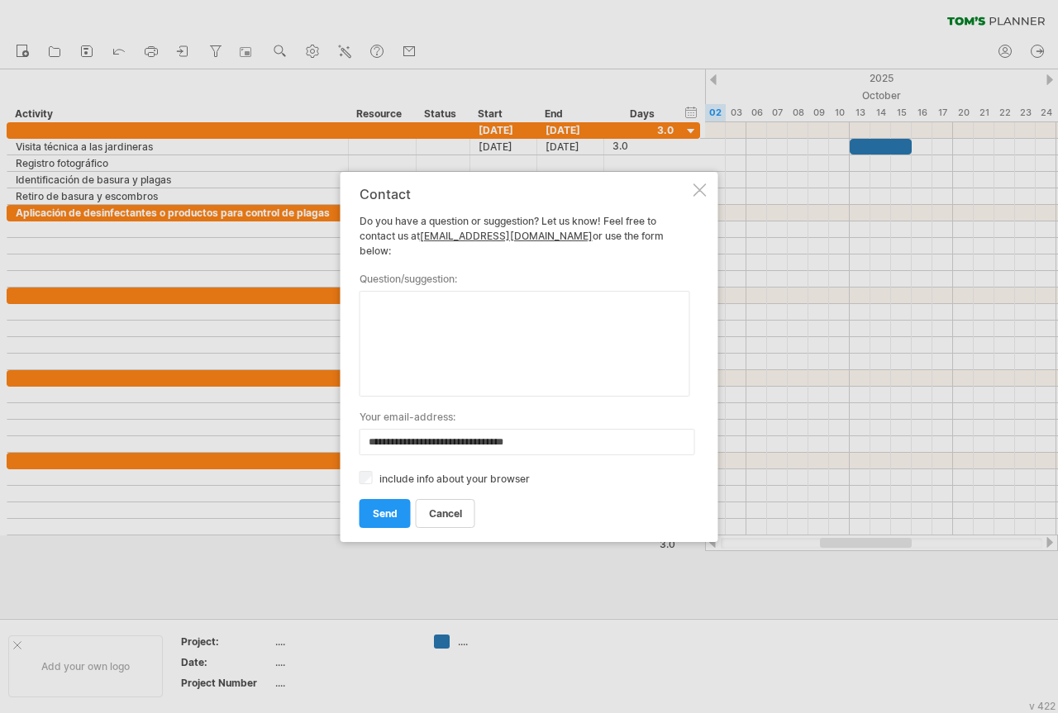
click at [352, 57] on div at bounding box center [529, 356] width 1058 height 713
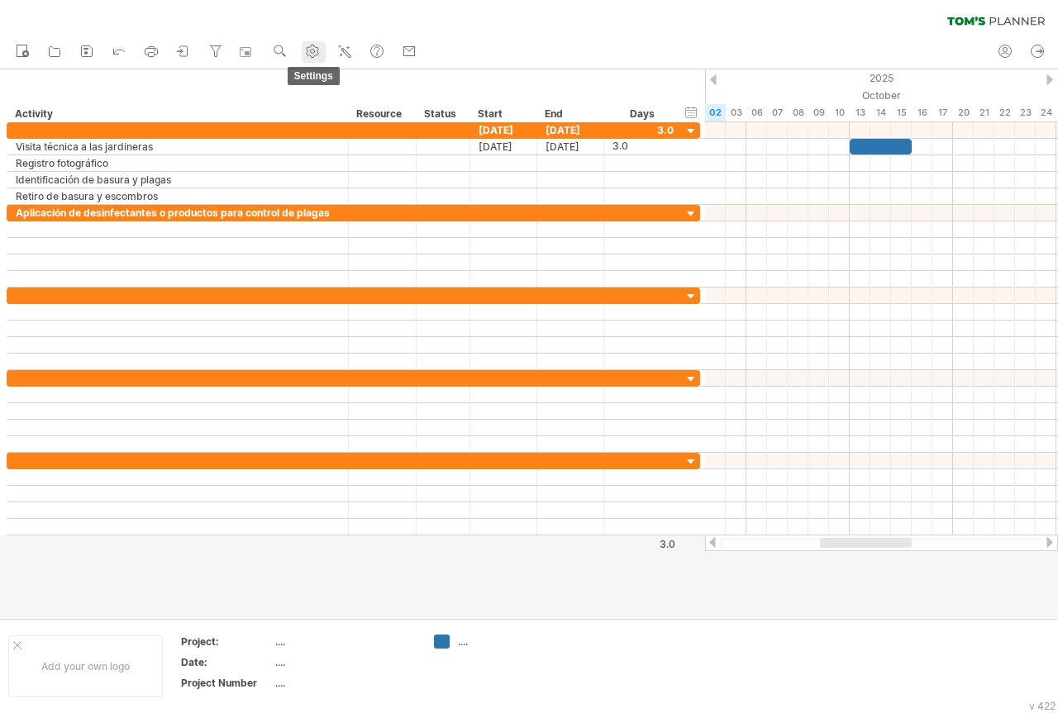
click at [313, 56] on use at bounding box center [312, 51] width 17 height 17
select select "*"
select select "**"
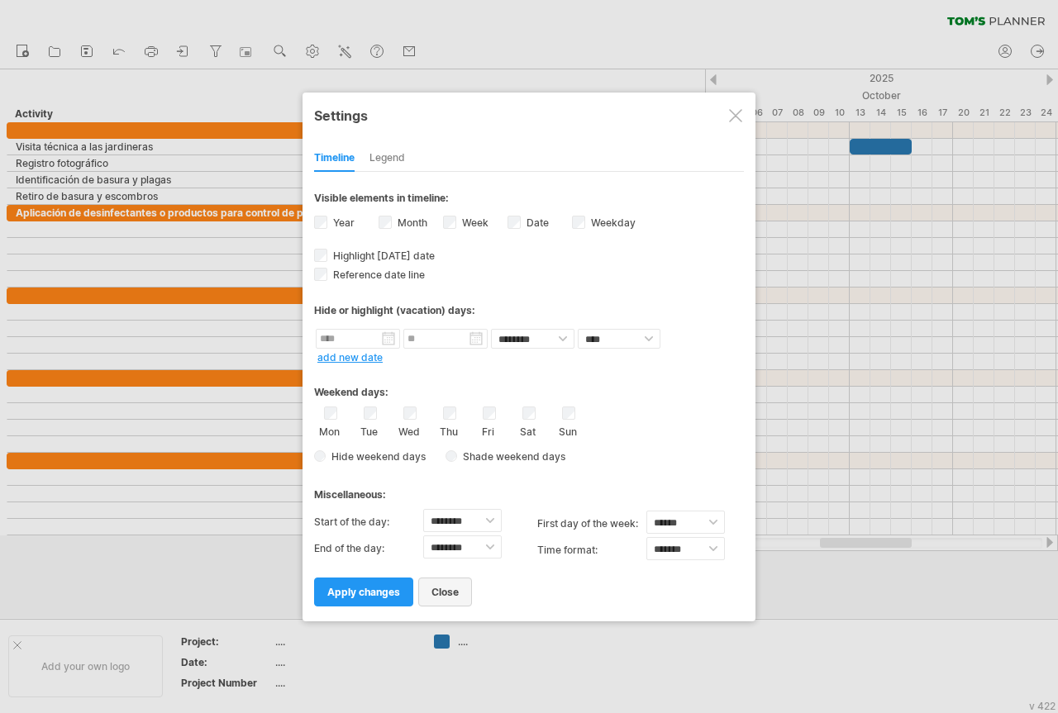
click at [450, 592] on span "close" at bounding box center [444, 592] width 27 height 12
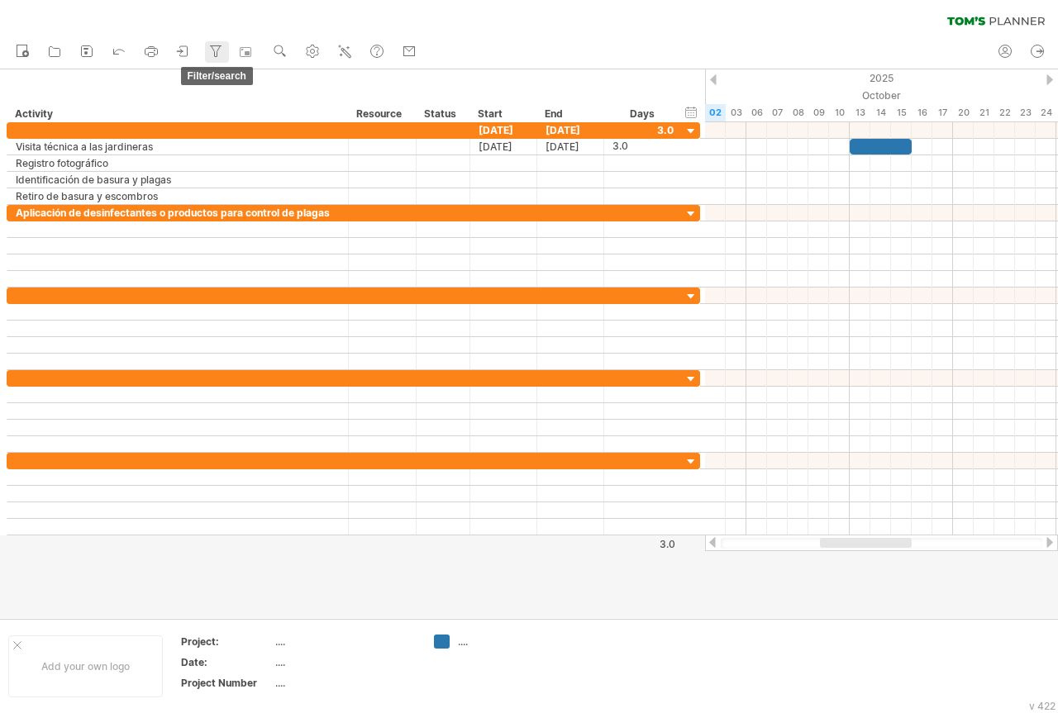
click at [212, 54] on icon at bounding box center [215, 51] width 17 height 17
type input "**********"
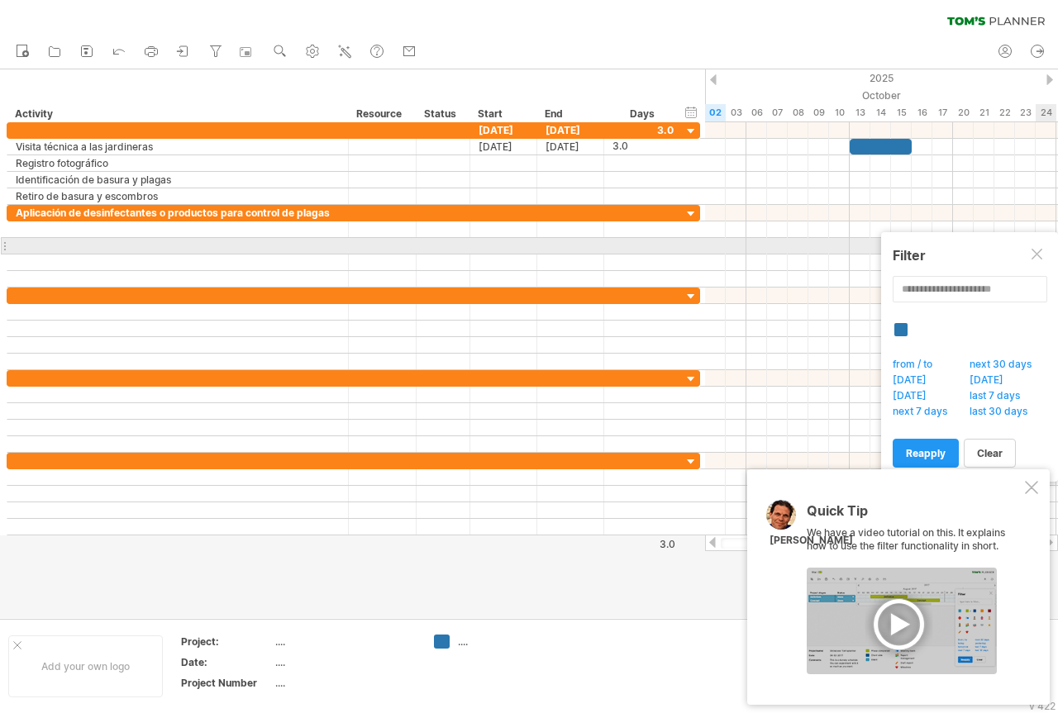
click at [1034, 253] on div at bounding box center [1038, 255] width 13 height 13
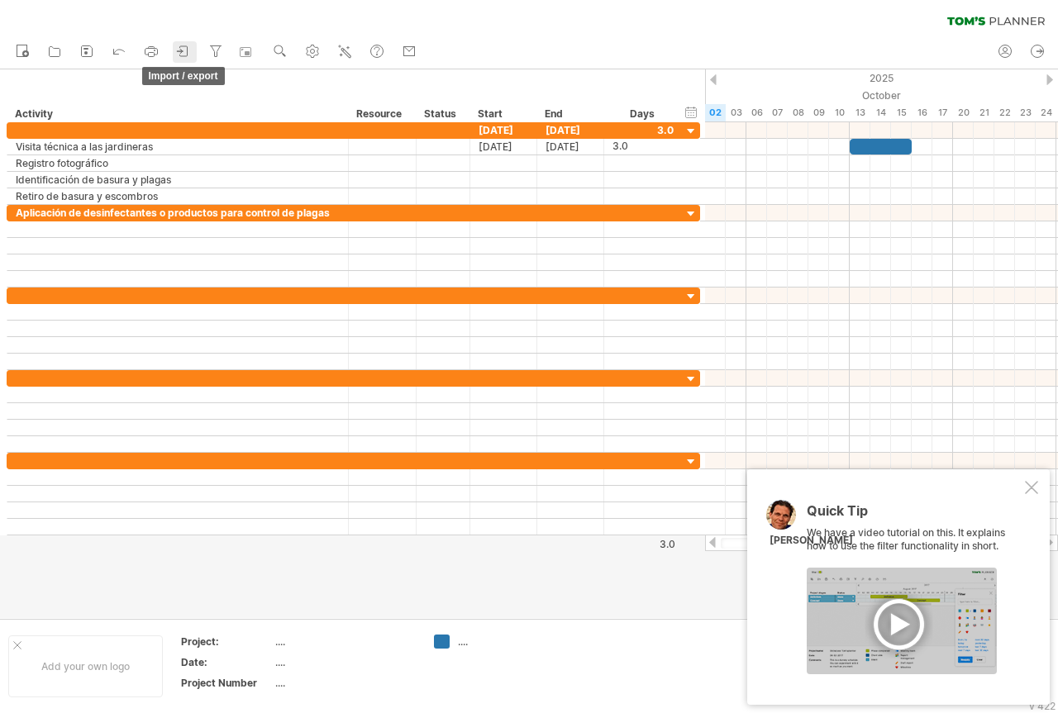
click at [187, 55] on icon at bounding box center [183, 51] width 17 height 17
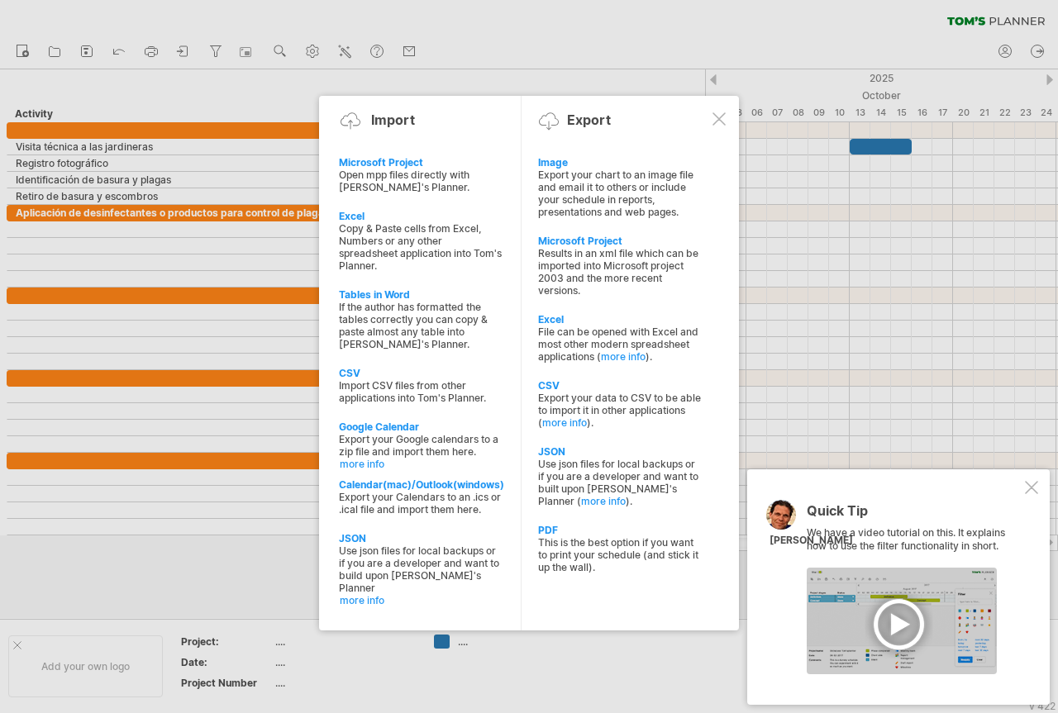
click at [87, 55] on div at bounding box center [529, 356] width 1058 height 713
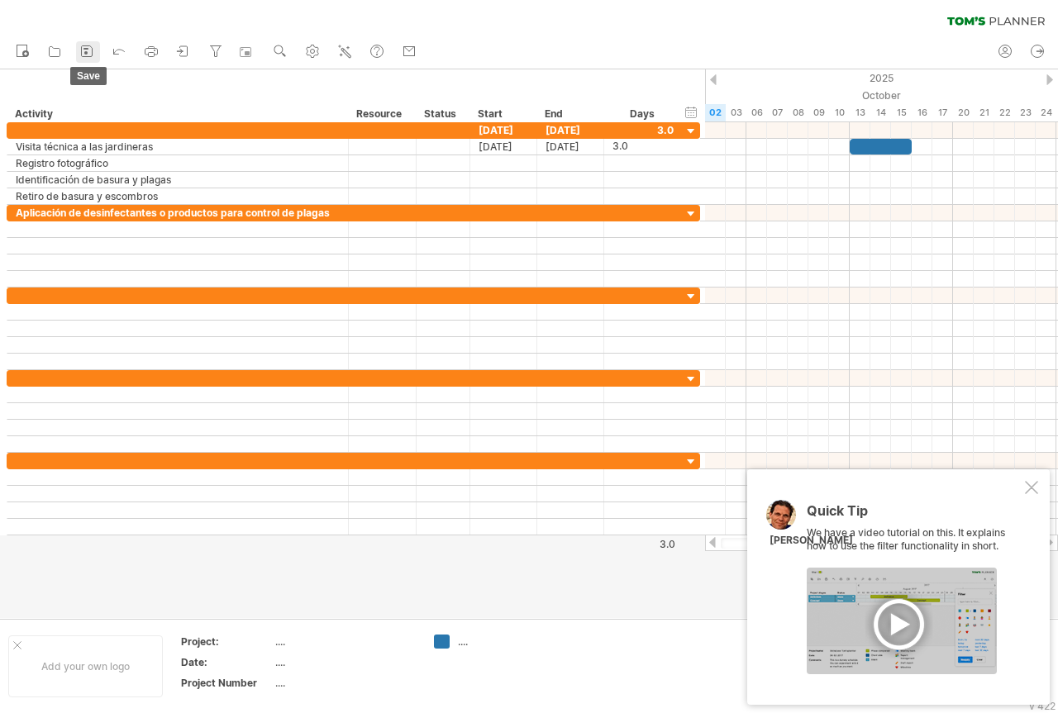
click at [86, 55] on icon at bounding box center [87, 51] width 17 height 17
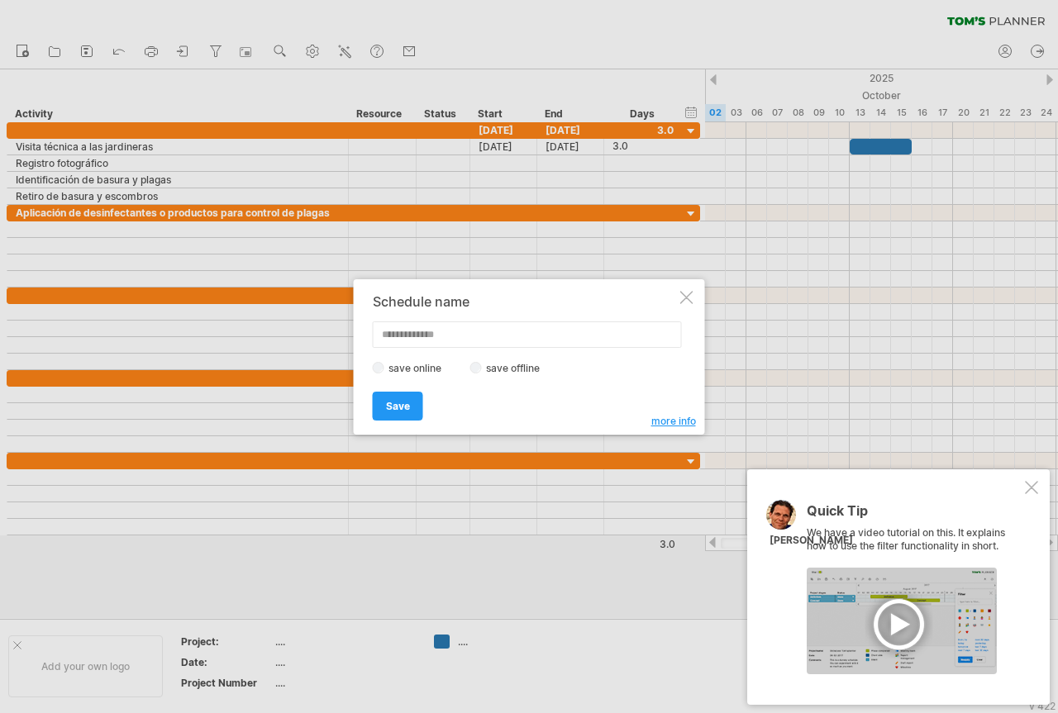
click at [394, 335] on input "text" at bounding box center [527, 335] width 309 height 26
type input "**********"
click at [398, 405] on span "Save" at bounding box center [398, 406] width 24 height 12
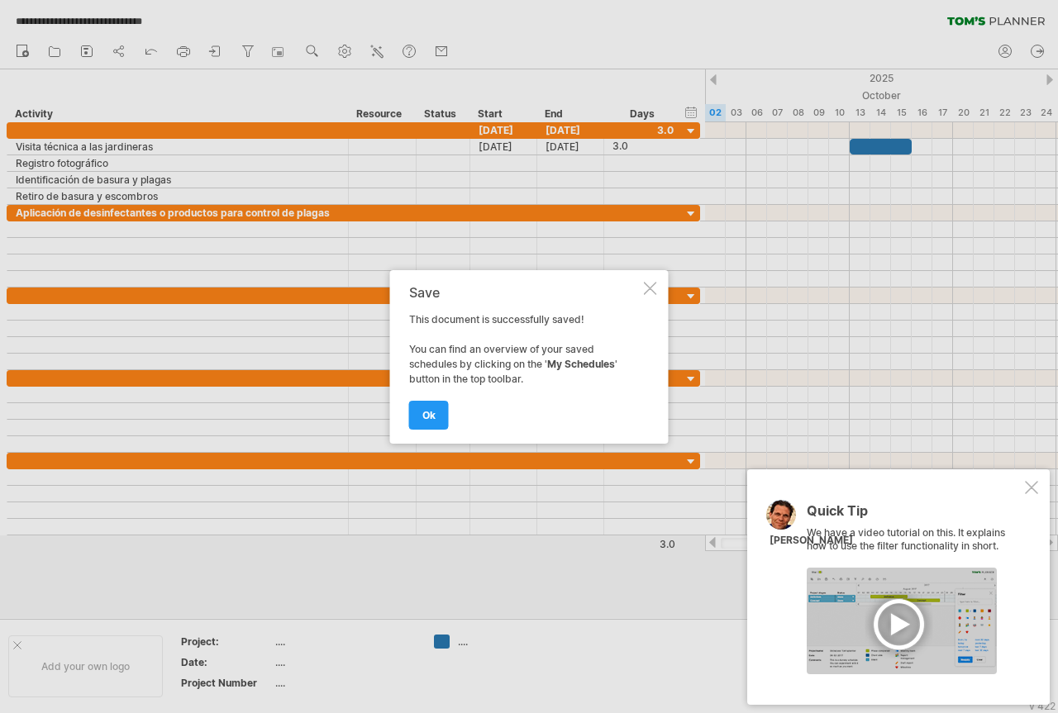
click at [120, 51] on div at bounding box center [529, 356] width 1058 height 713
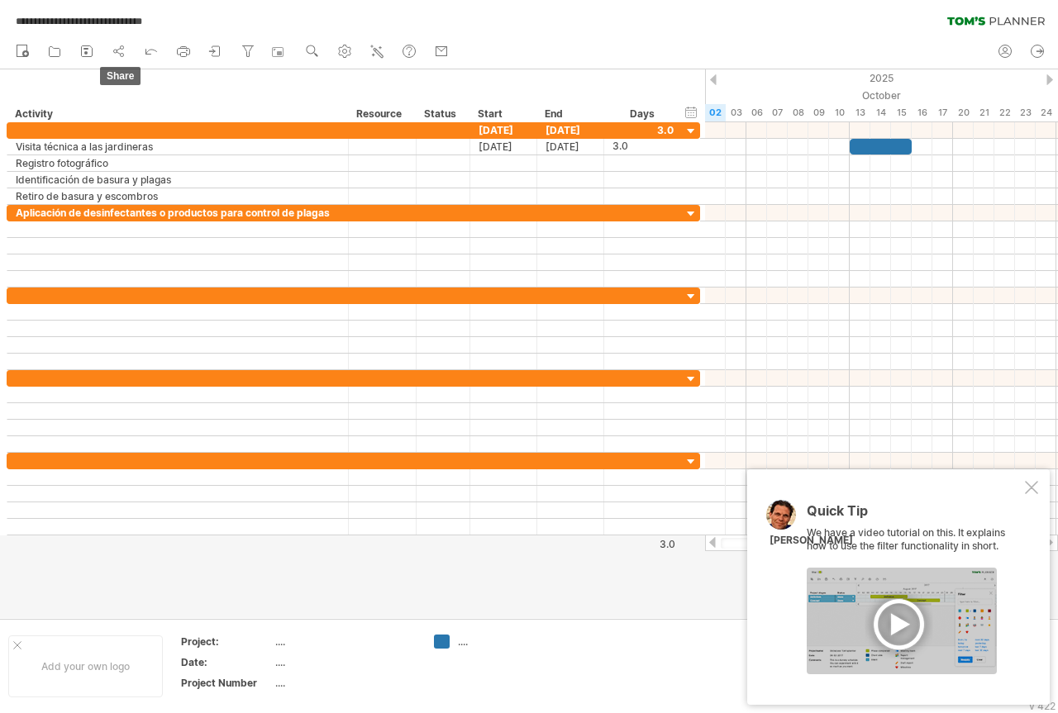
click at [120, 51] on icon at bounding box center [119, 51] width 17 height 17
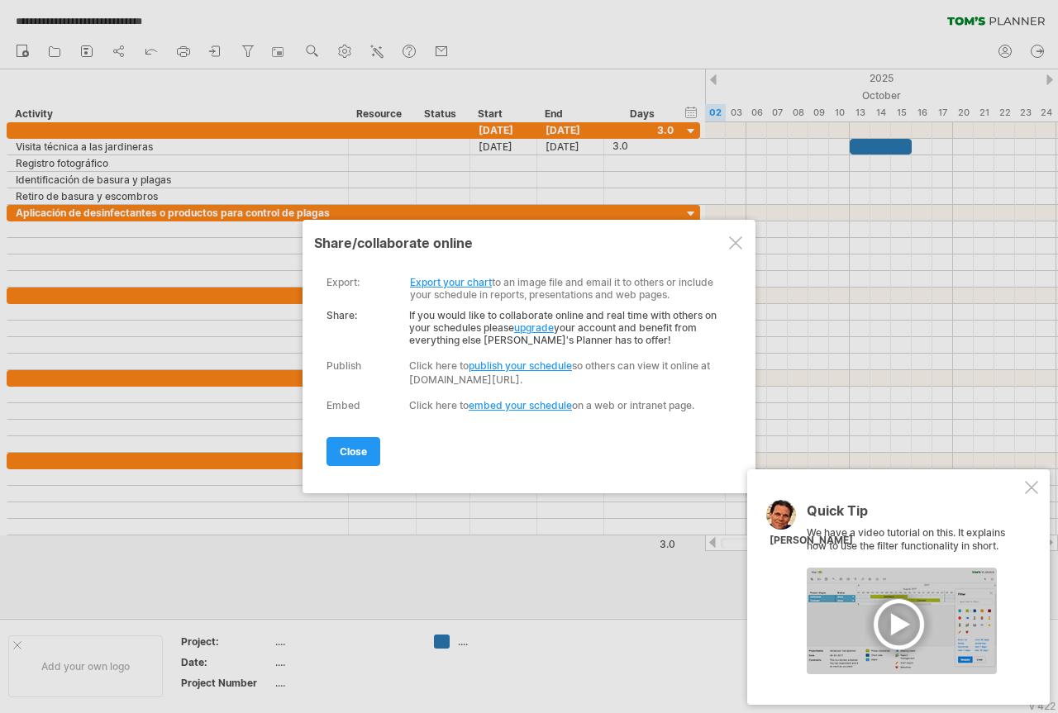
click at [731, 245] on div at bounding box center [735, 242] width 13 height 13
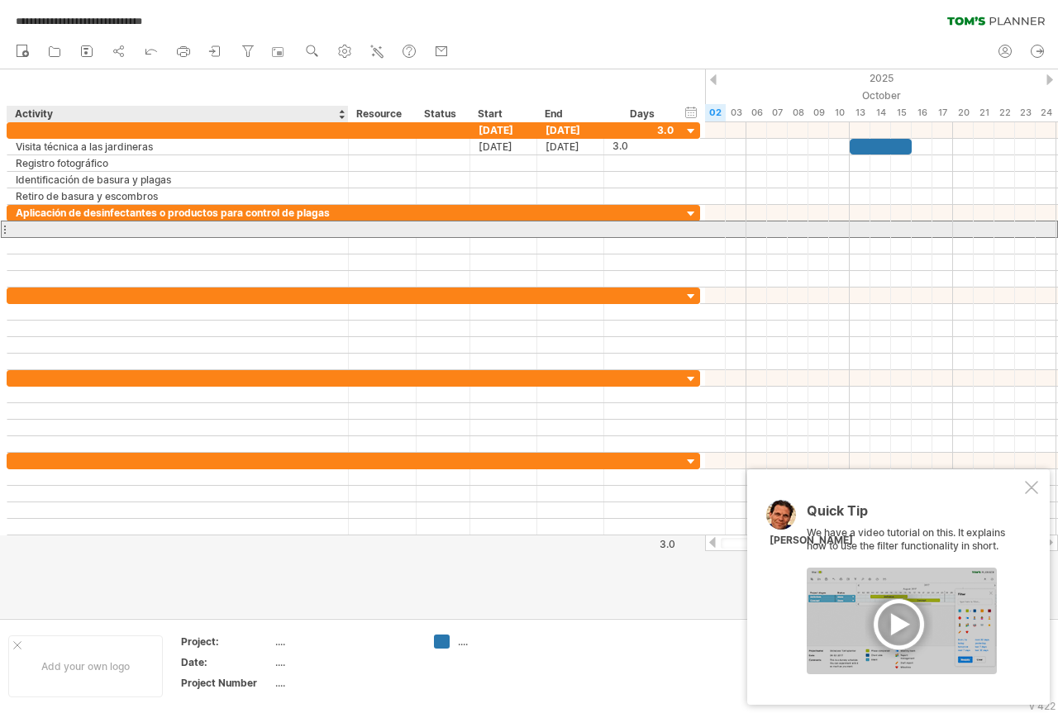
click at [36, 226] on div at bounding box center [178, 230] width 324 height 16
paste input "**********"
type input "**********"
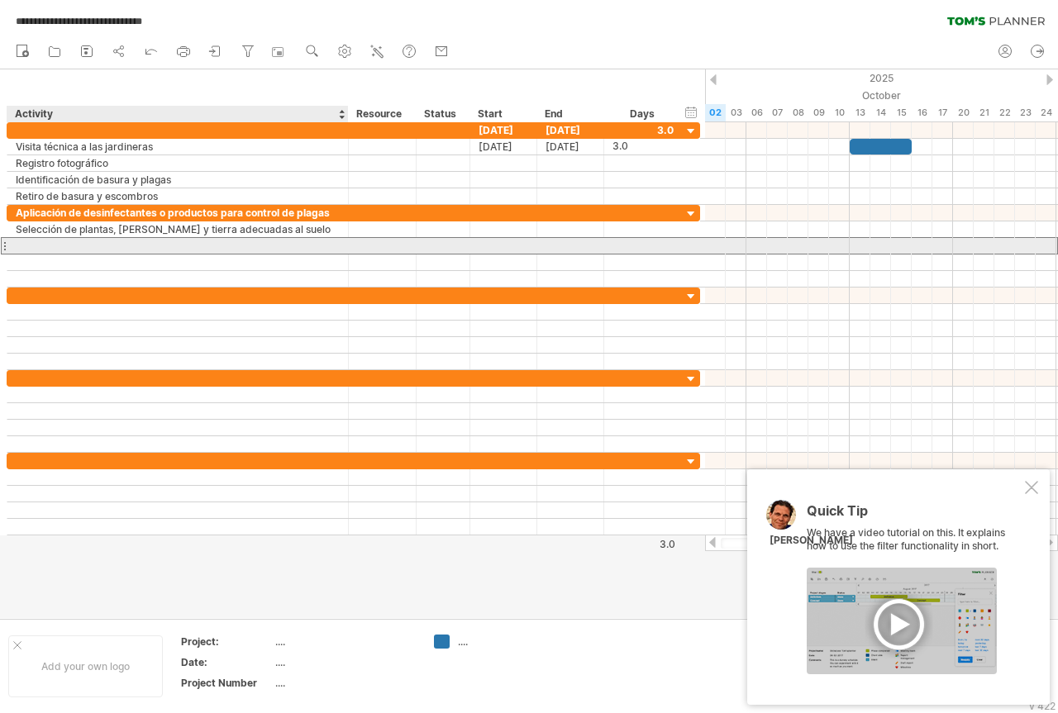
click at [41, 245] on div at bounding box center [178, 246] width 324 height 16
paste input "**********"
type input "**********"
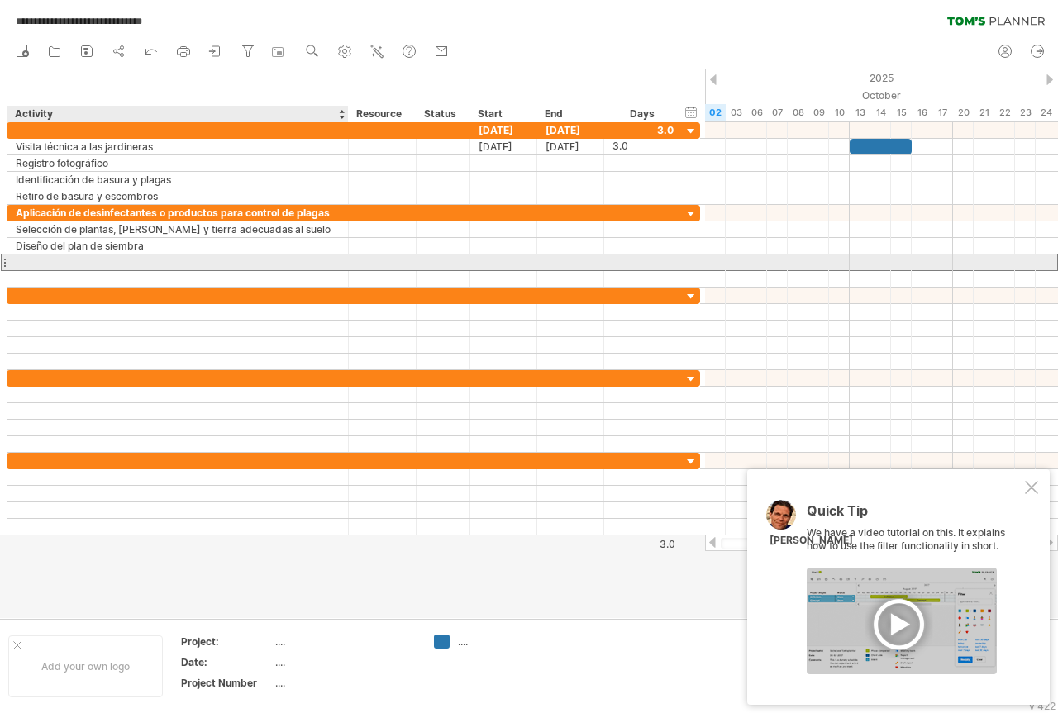
click at [23, 258] on div at bounding box center [178, 263] width 324 height 16
paste input "**********"
type input "**********"
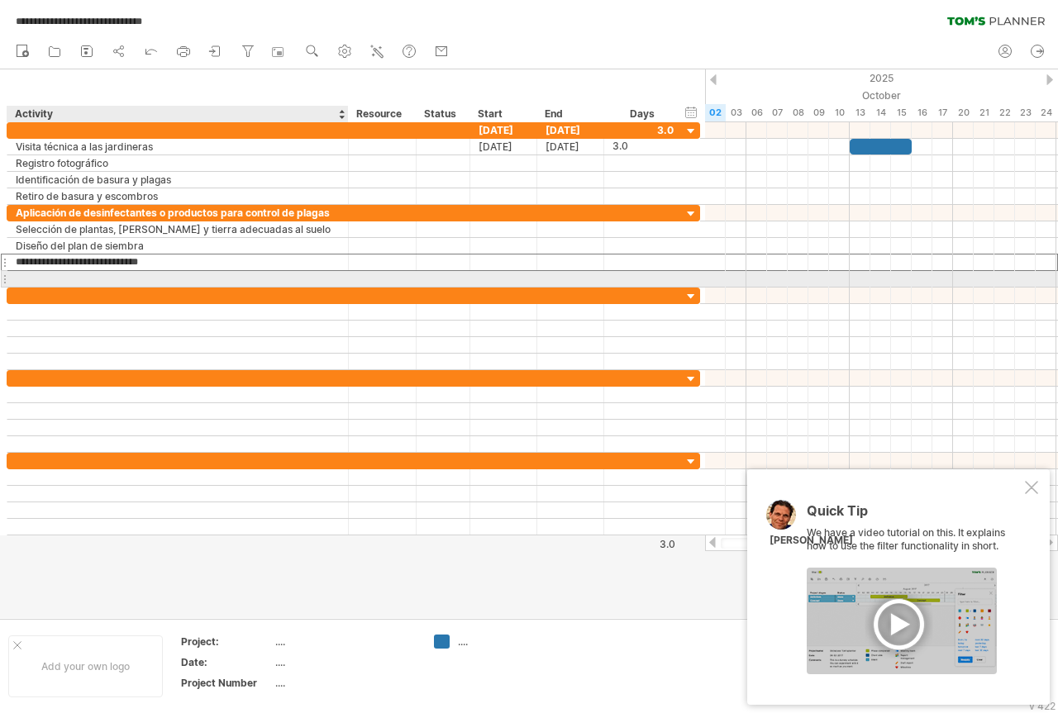
click at [36, 274] on div at bounding box center [178, 279] width 324 height 16
click at [25, 276] on div at bounding box center [178, 279] width 324 height 16
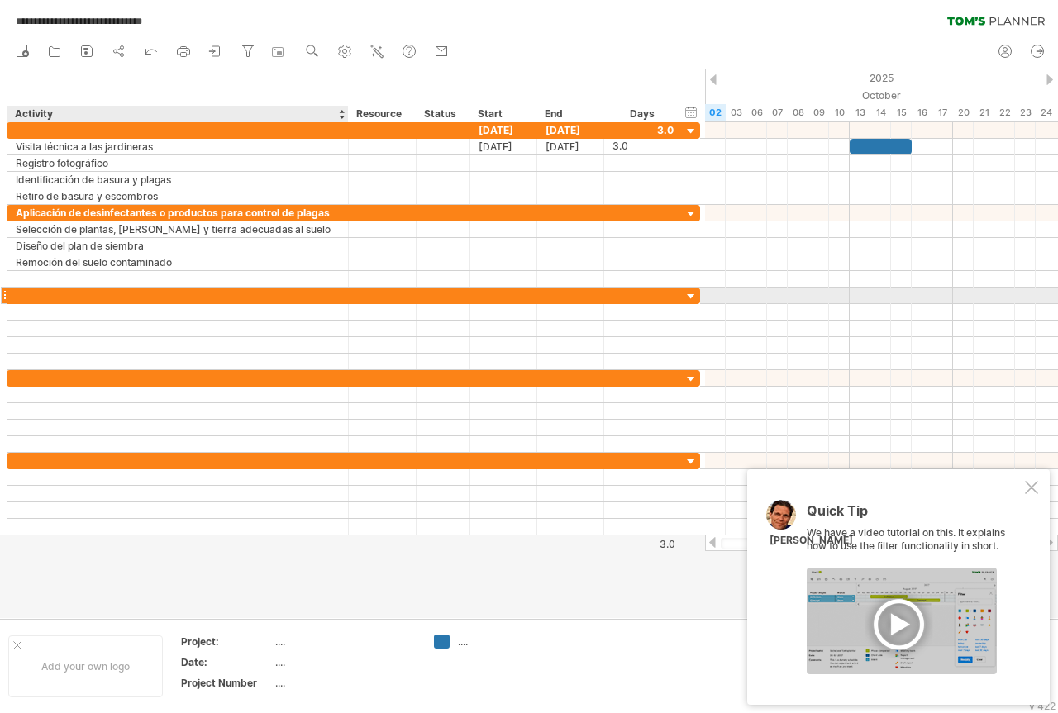
paste input "**********"
type input "**********"
click at [26, 294] on div at bounding box center [178, 296] width 324 height 16
paste input "**********"
type input "**********"
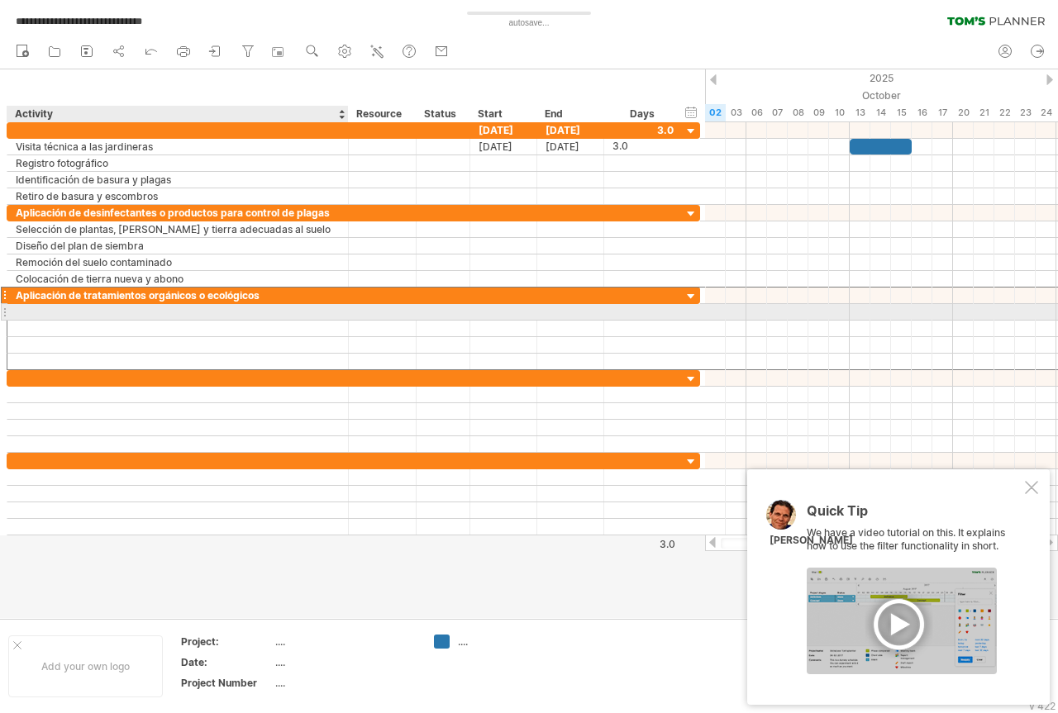
click at [55, 307] on div at bounding box center [178, 312] width 324 height 16
paste input "**********"
type input "**********"
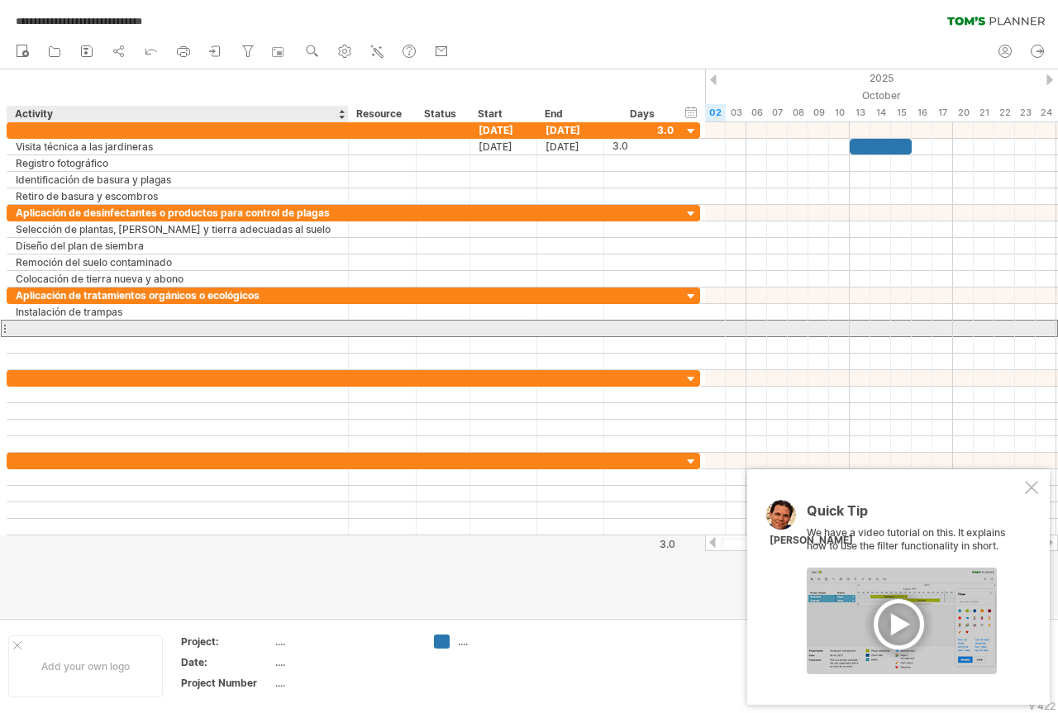
click at [53, 326] on div at bounding box center [178, 329] width 324 height 16
paste input "**********"
type input "**********"
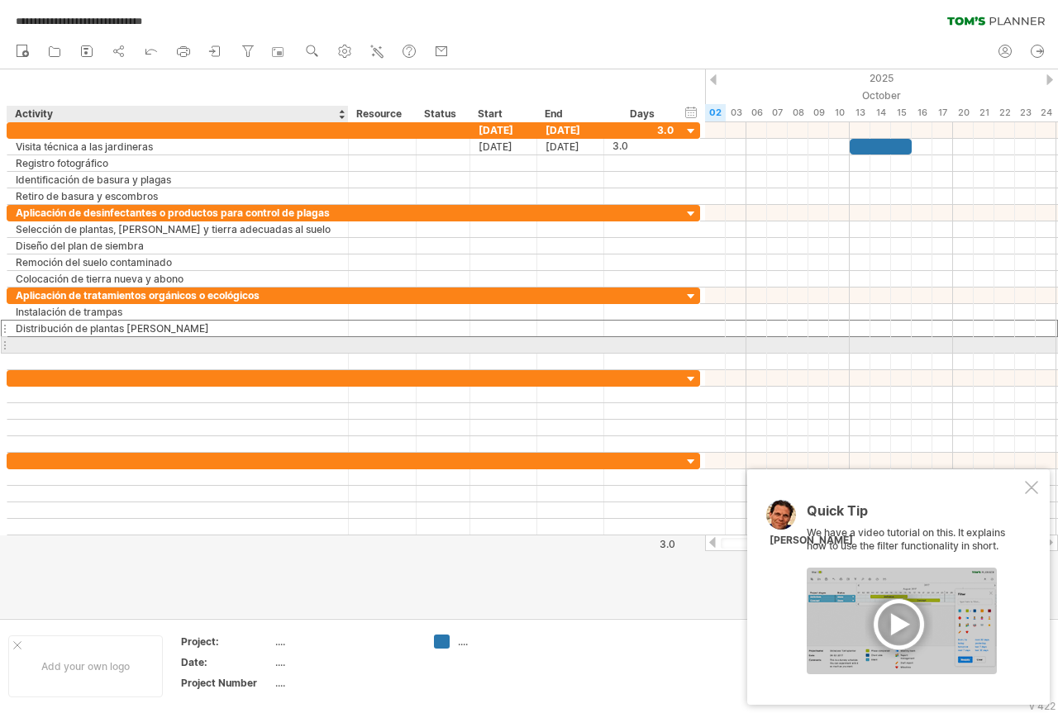
click at [31, 345] on div at bounding box center [178, 345] width 324 height 16
paste input "**********"
type input "**********"
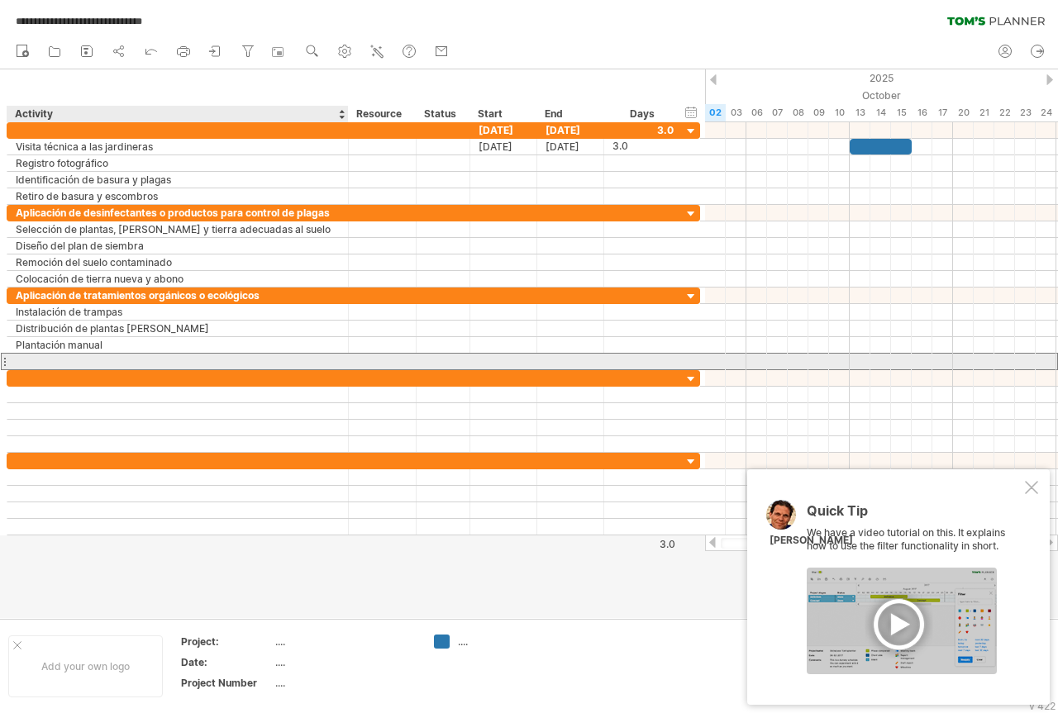
click at [71, 361] on div at bounding box center [178, 362] width 324 height 16
click at [27, 357] on div at bounding box center [178, 362] width 324 height 16
paste input "**********"
type input "**********"
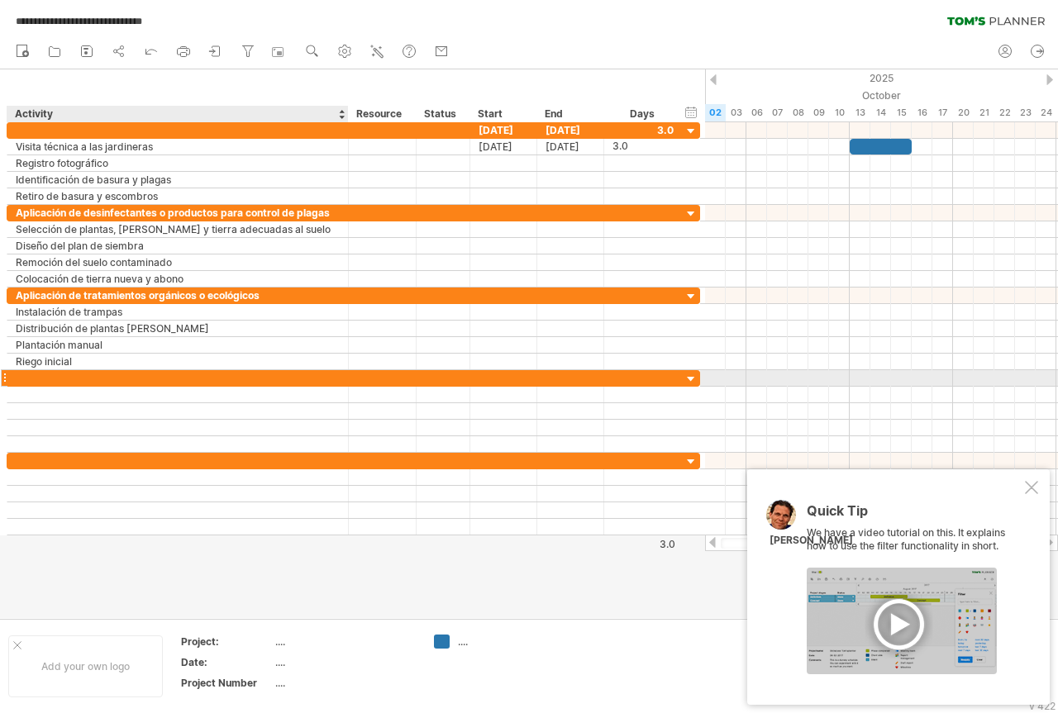
click at [44, 374] on div at bounding box center [178, 378] width 324 height 16
paste input "**********"
type input "**********"
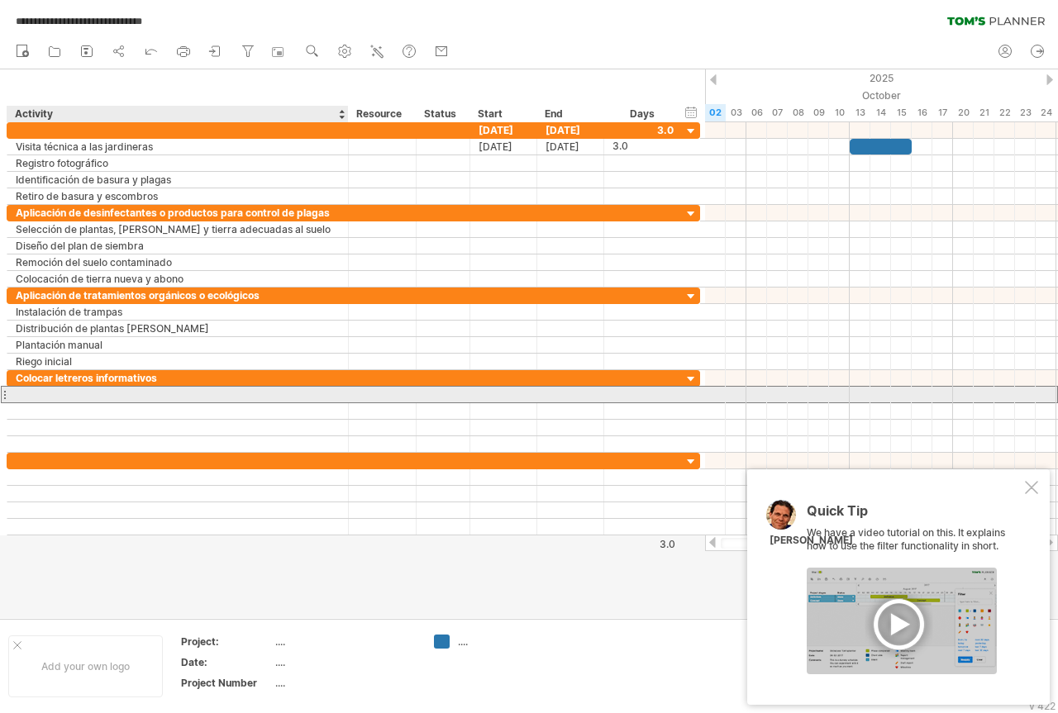
click at [36, 388] on div at bounding box center [178, 395] width 324 height 16
paste input "**********"
type input "**********"
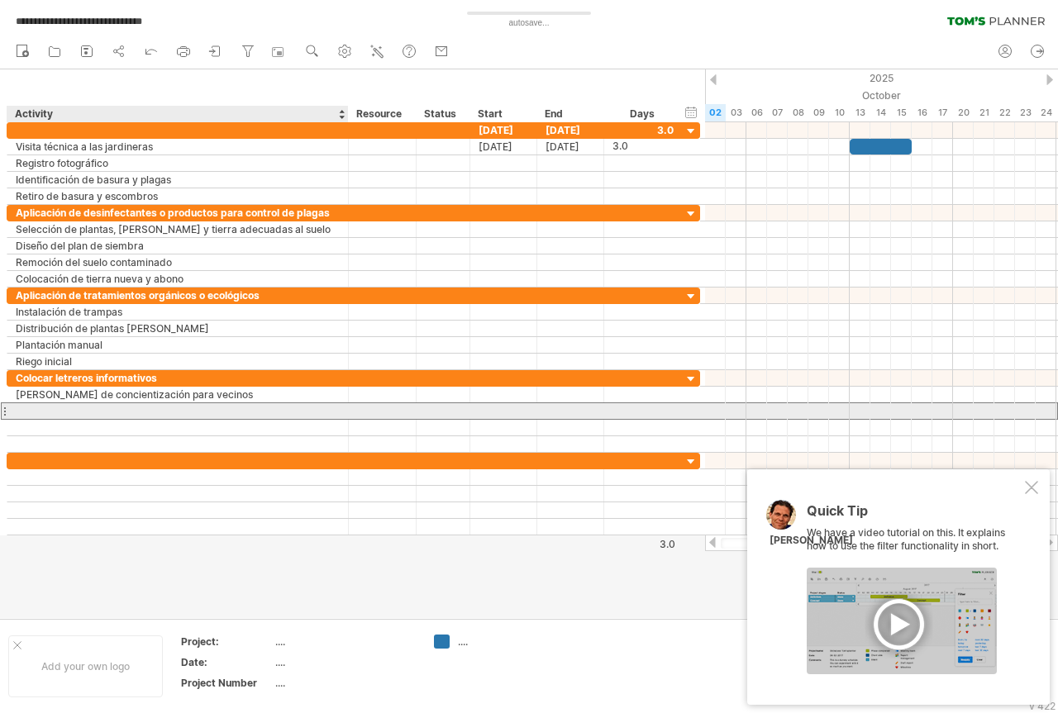
click at [35, 414] on div at bounding box center [178, 411] width 324 height 16
paste input "**********"
type input "**********"
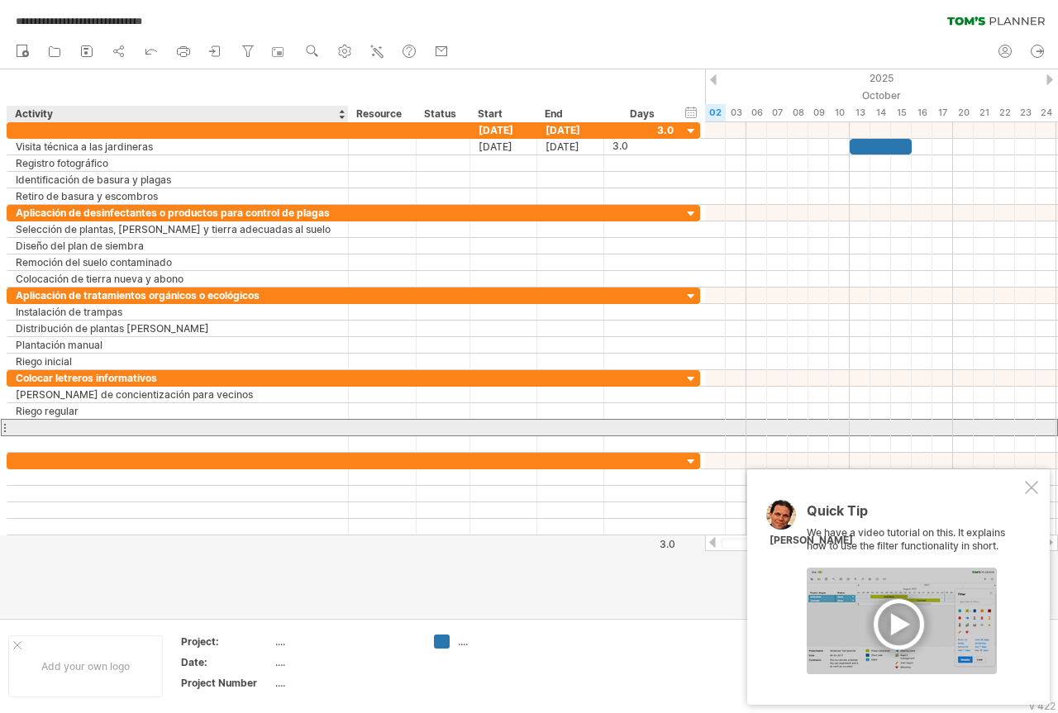
click at [48, 425] on div at bounding box center [178, 428] width 324 height 16
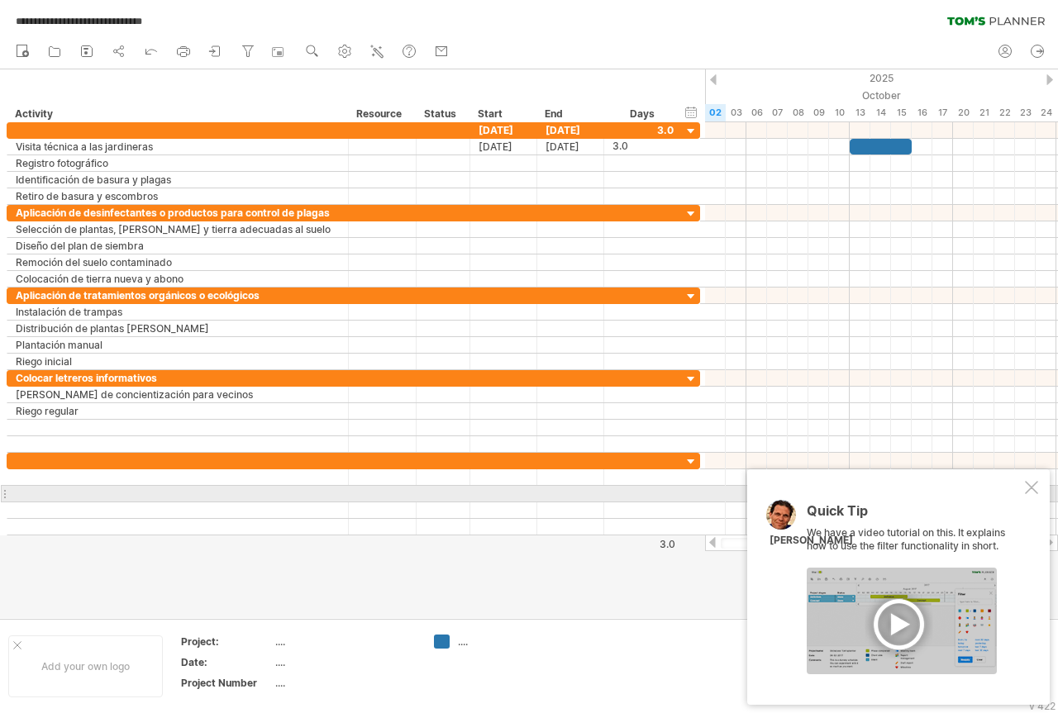
click at [1033, 486] on div at bounding box center [1031, 487] width 13 height 13
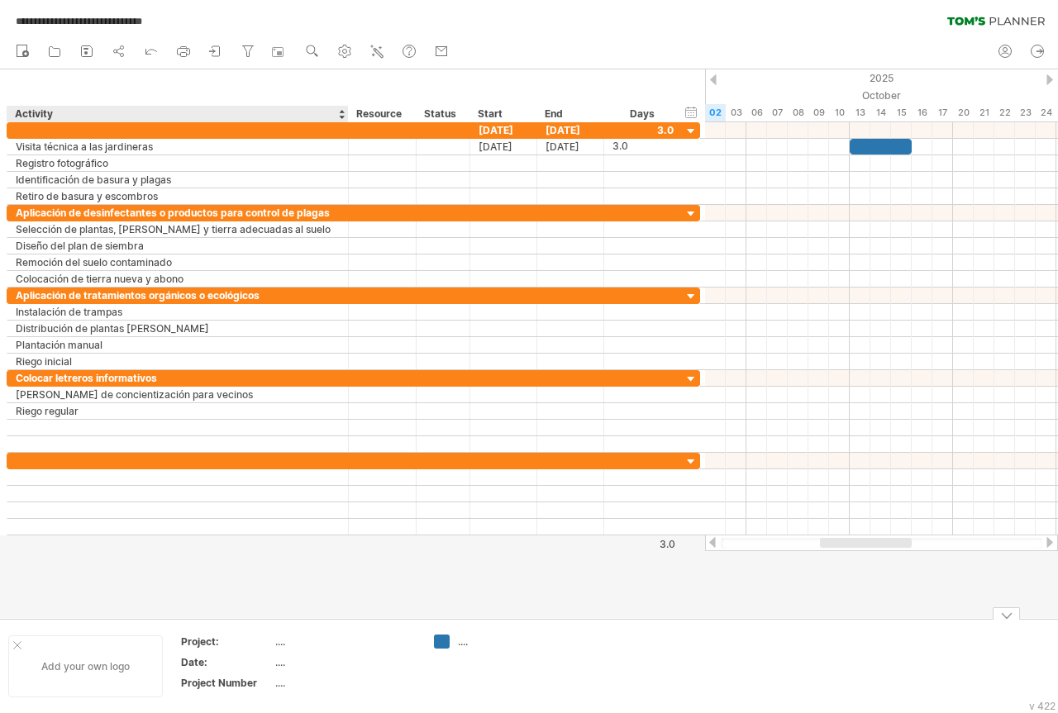
click at [17, 642] on div at bounding box center [17, 645] width 8 height 8
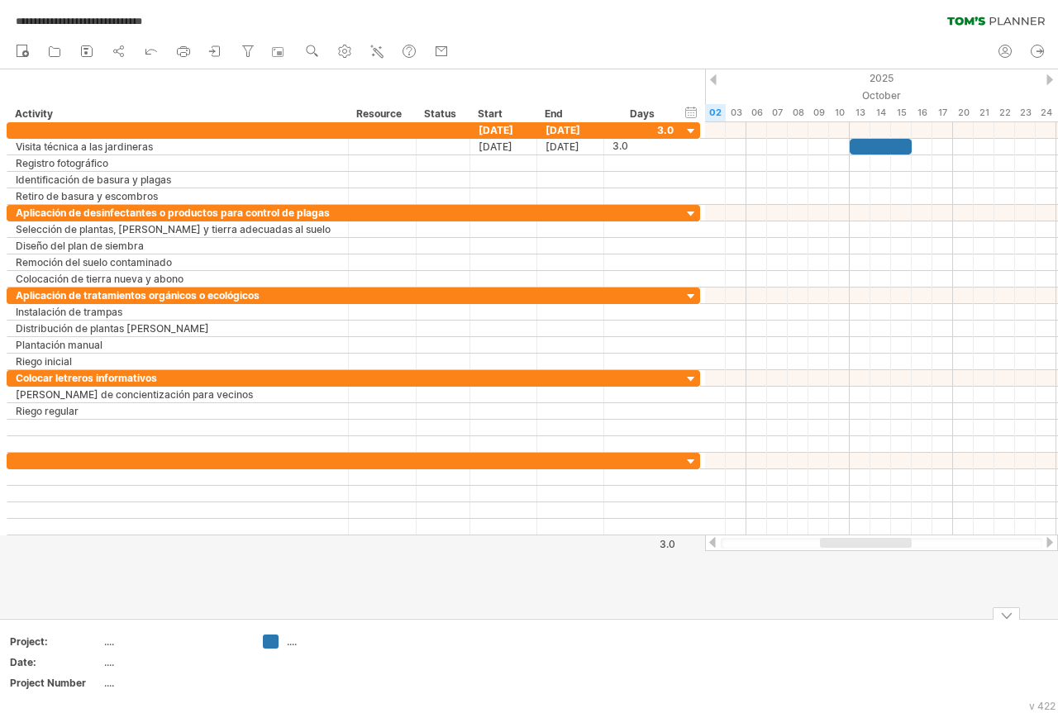
click at [1005, 613] on div at bounding box center [1006, 614] width 27 height 12
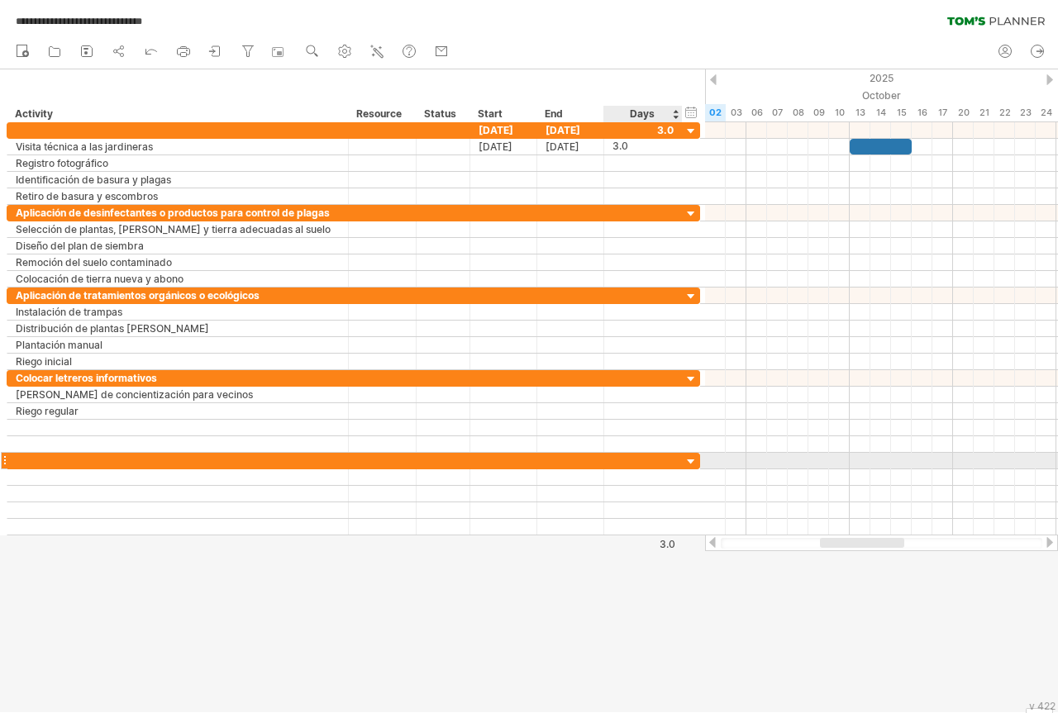
click at [693, 460] on div at bounding box center [692, 463] width 16 height 16
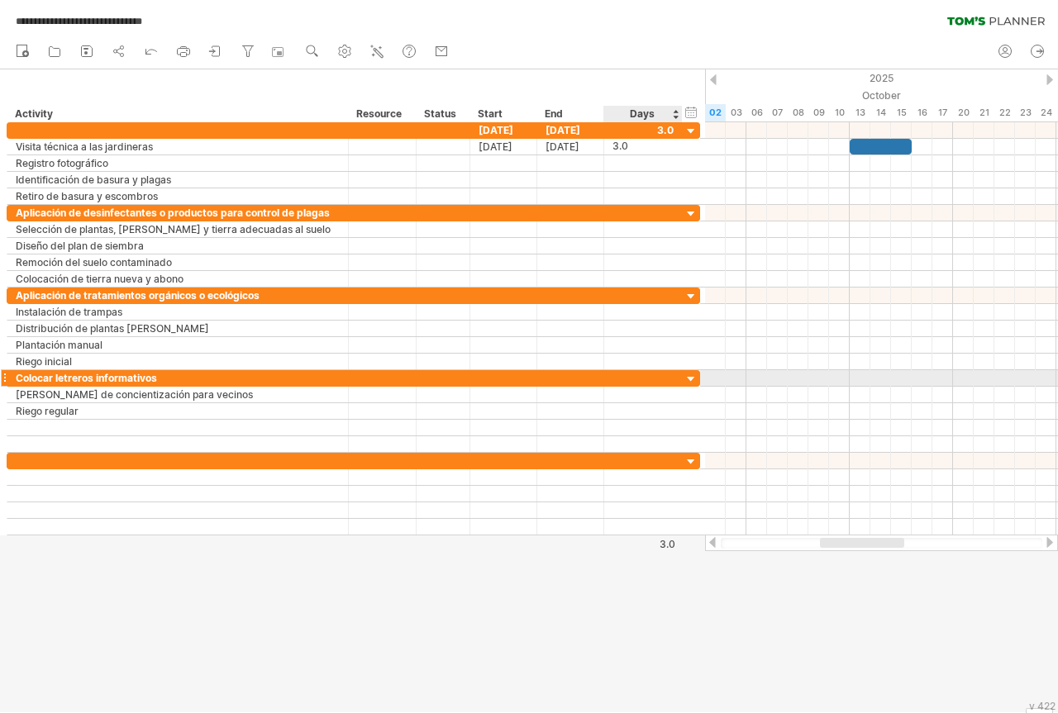
click at [688, 379] on div at bounding box center [692, 380] width 16 height 16
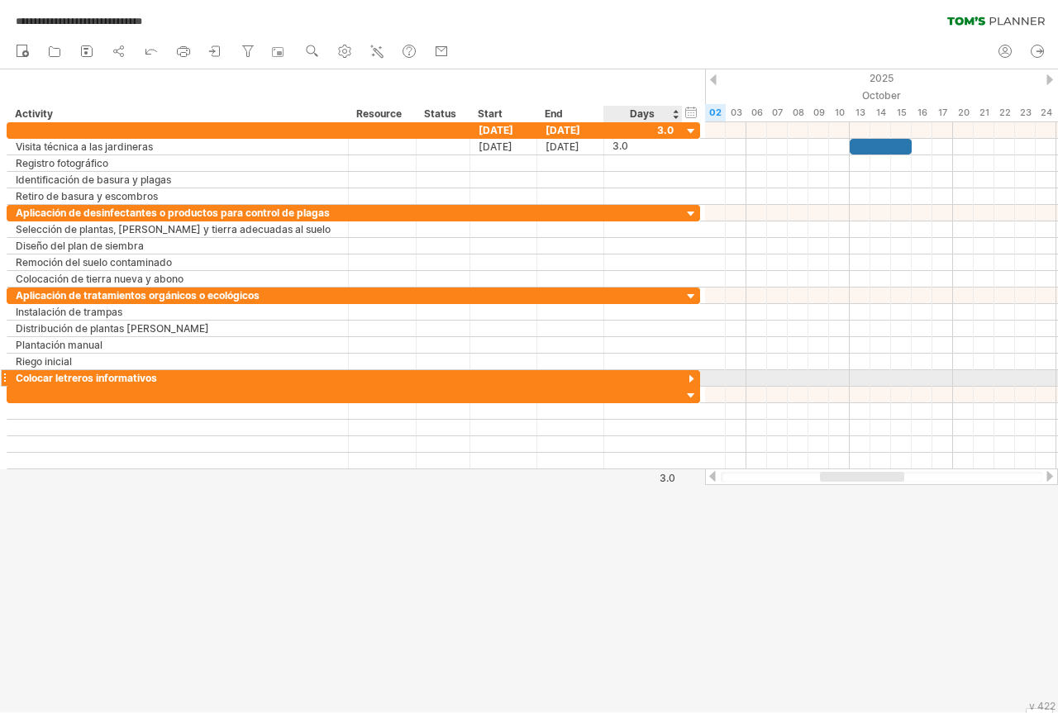
click at [688, 379] on div at bounding box center [692, 380] width 16 height 16
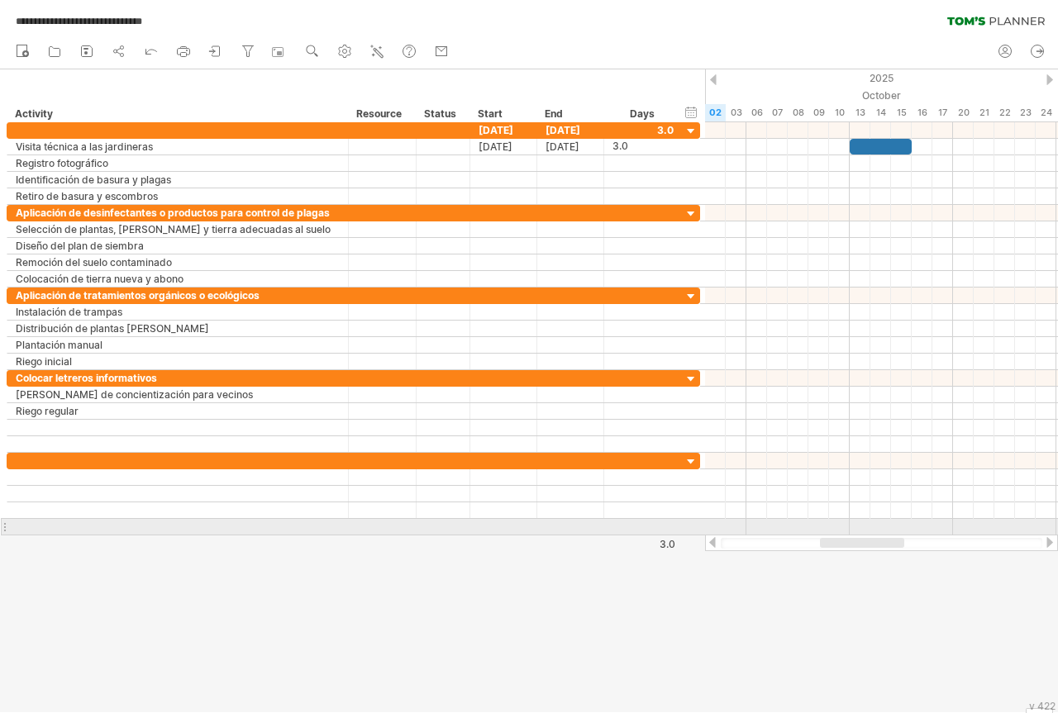
click at [0, 522] on div "**********" at bounding box center [350, 328] width 701 height 413
click at [6, 530] on div at bounding box center [4, 526] width 7 height 17
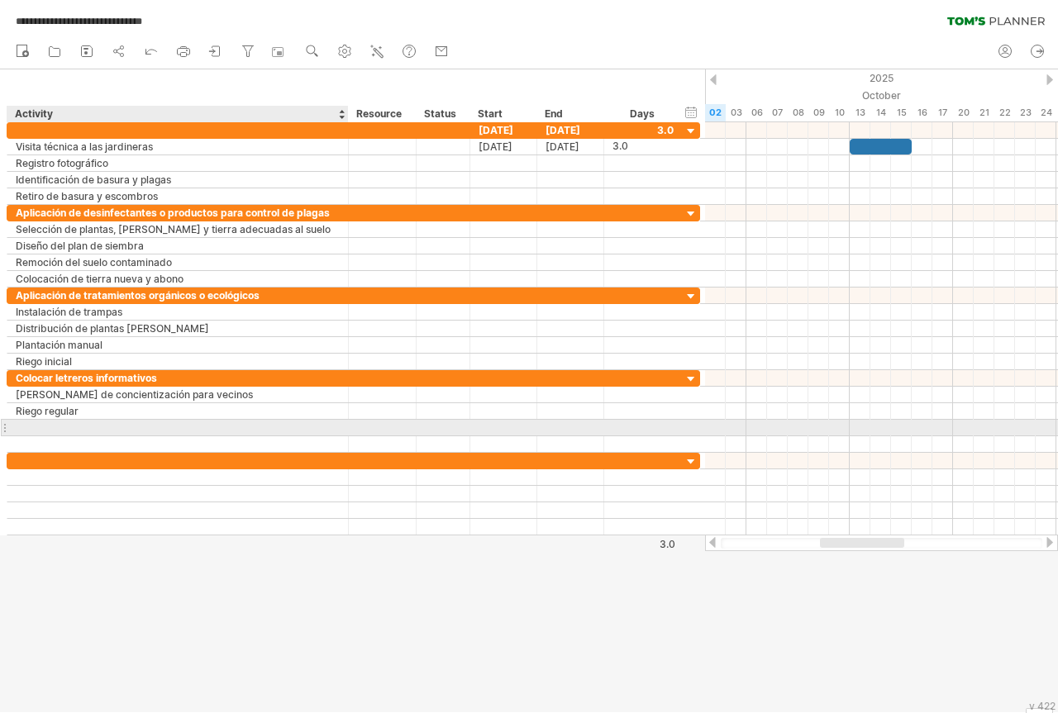
click at [33, 423] on div at bounding box center [178, 428] width 324 height 16
paste input "**********"
type input "**********"
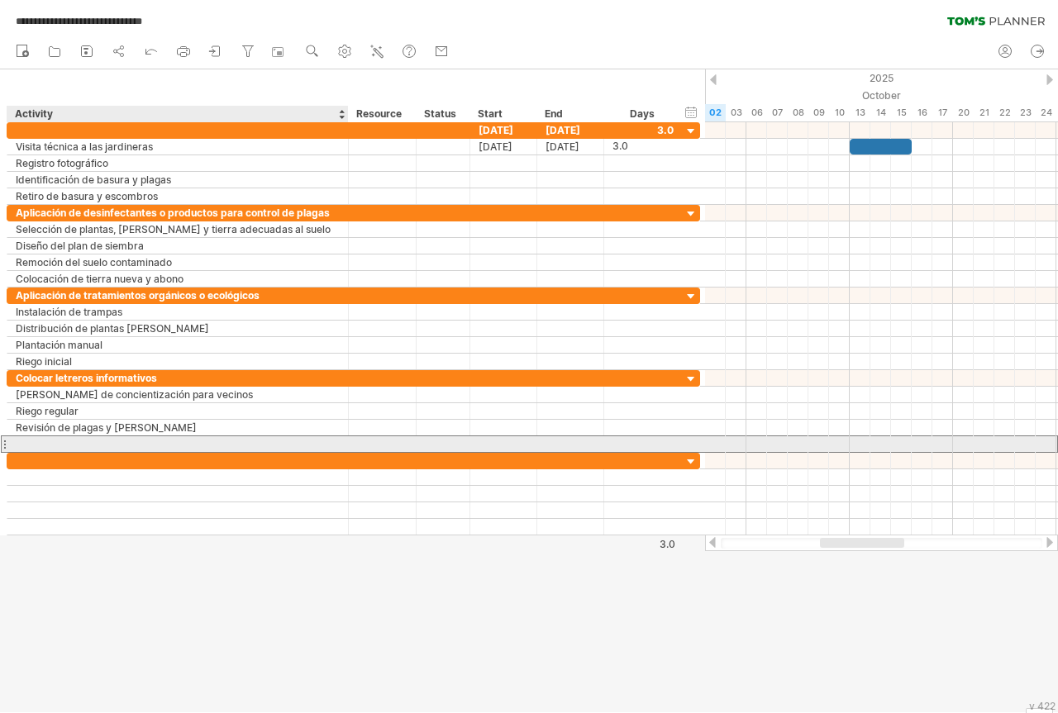
click at [74, 438] on div at bounding box center [178, 444] width 324 height 16
paste input "**********"
type input "**********"
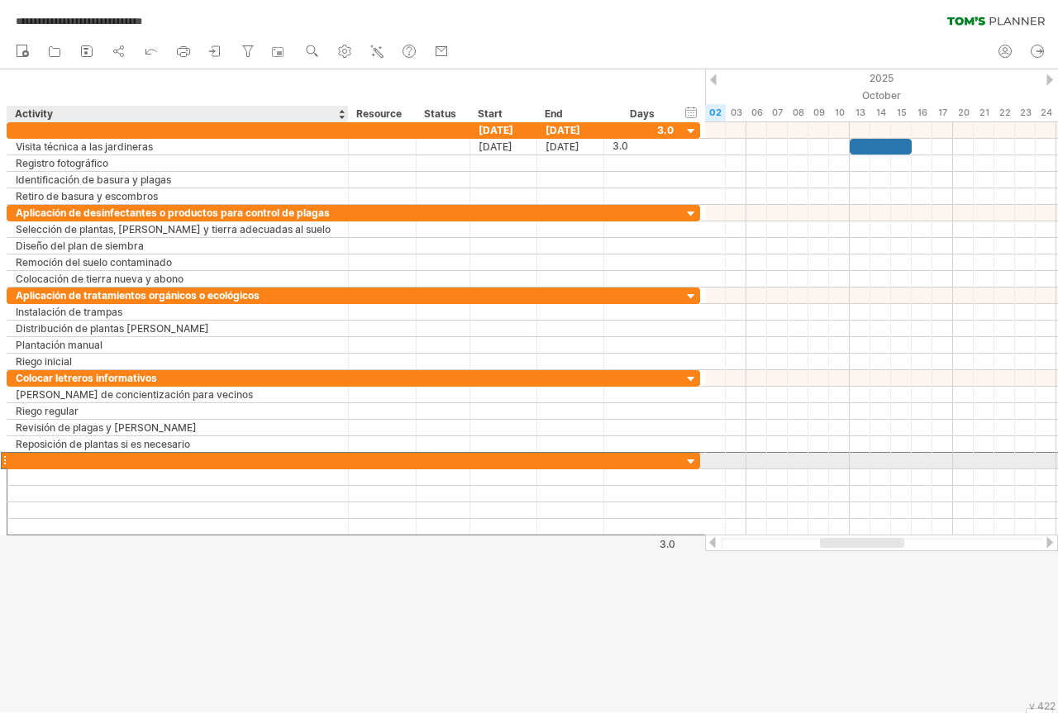
click at [35, 455] on div at bounding box center [178, 461] width 324 height 16
paste input "**********"
type input "**********"
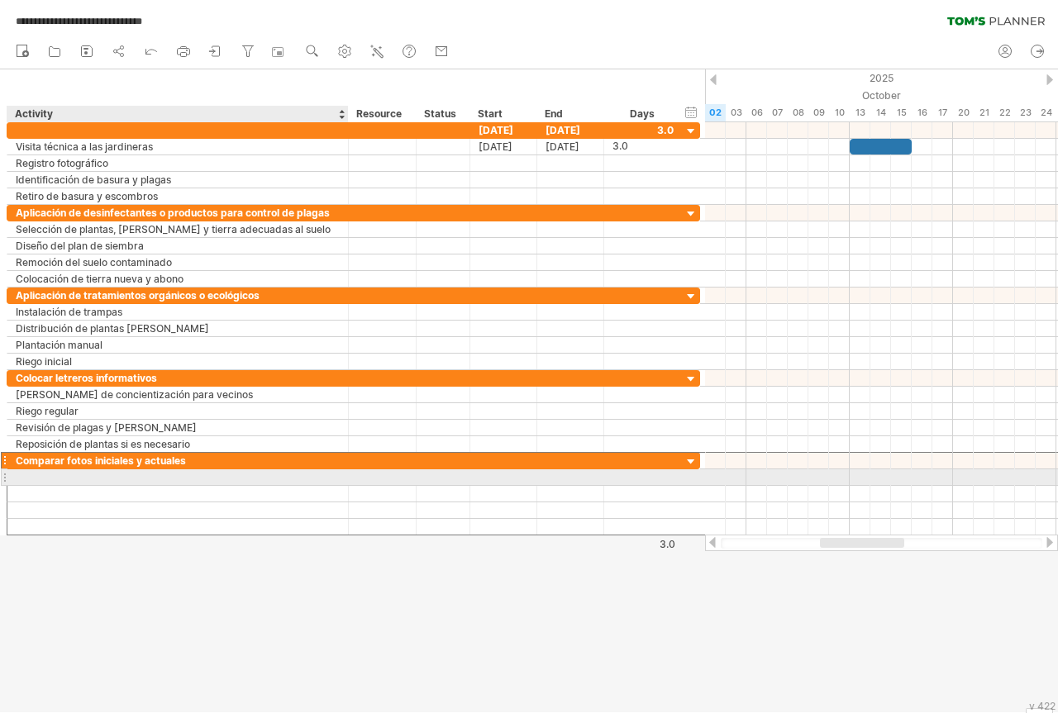
click at [63, 472] on div at bounding box center [178, 477] width 324 height 16
paste input "**********"
type input "**********"
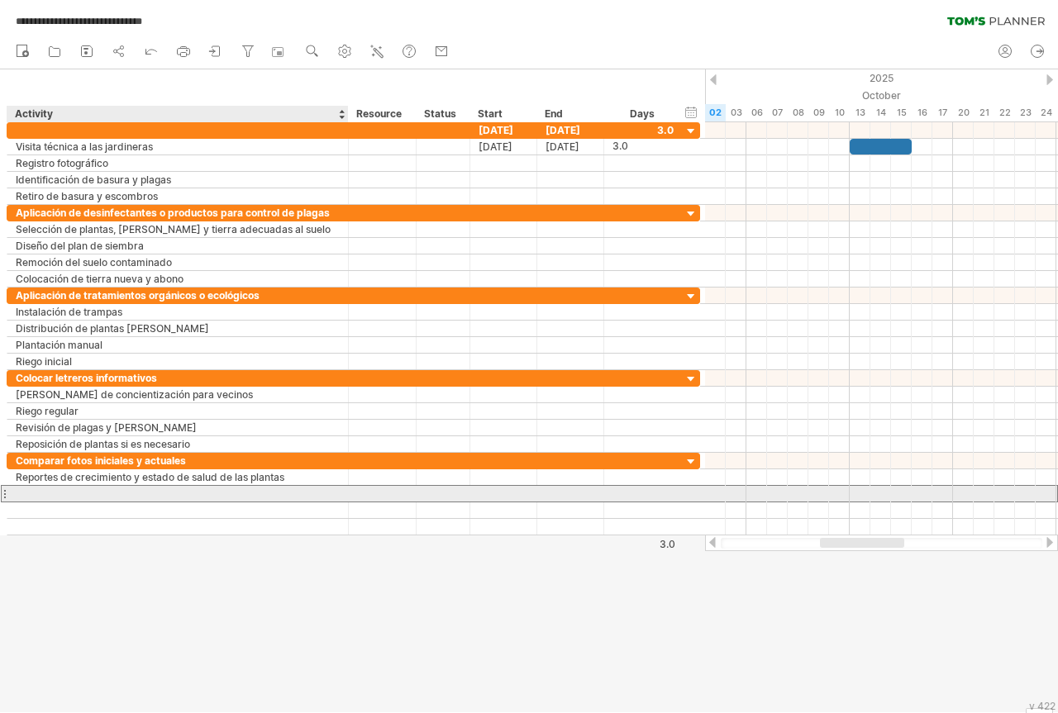
click at [26, 489] on div at bounding box center [178, 494] width 324 height 16
paste input "**********"
type input "**********"
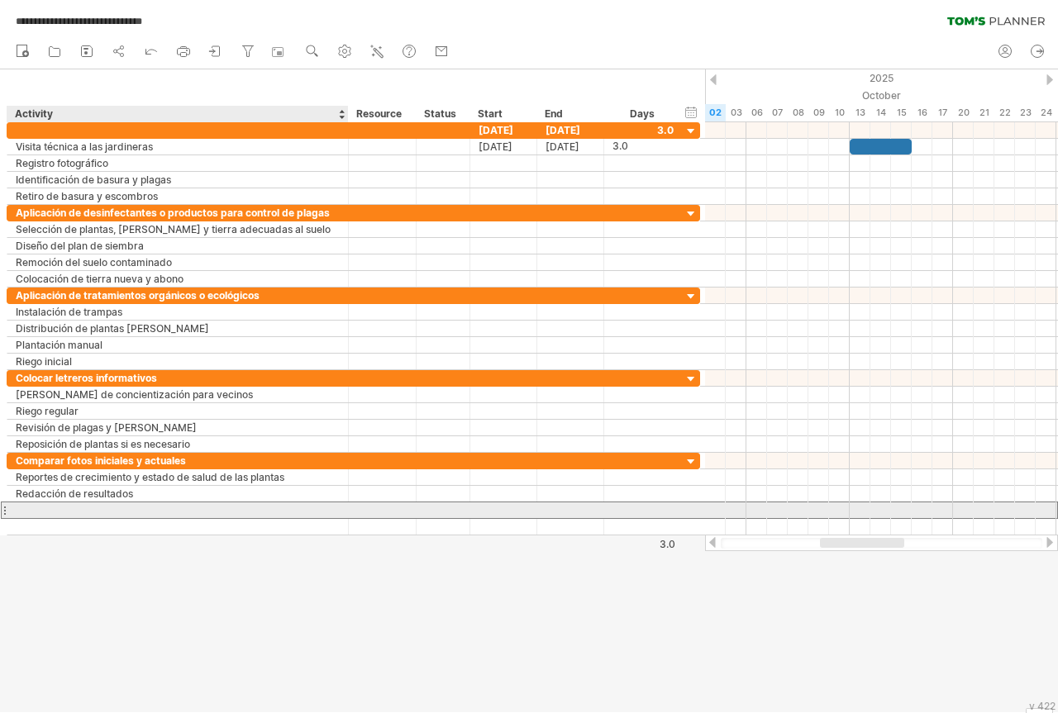
click at [24, 507] on div at bounding box center [178, 511] width 324 height 16
paste input "**********"
type input "**********"
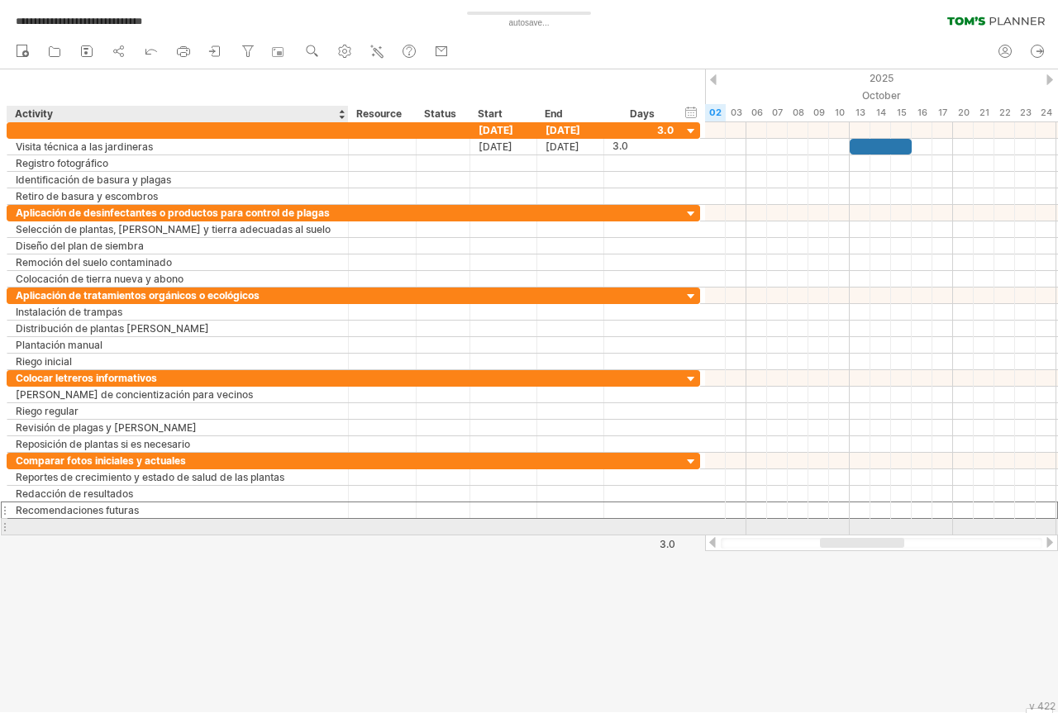
click at [40, 522] on div at bounding box center [178, 527] width 324 height 16
paste input "**********"
type input "**********"
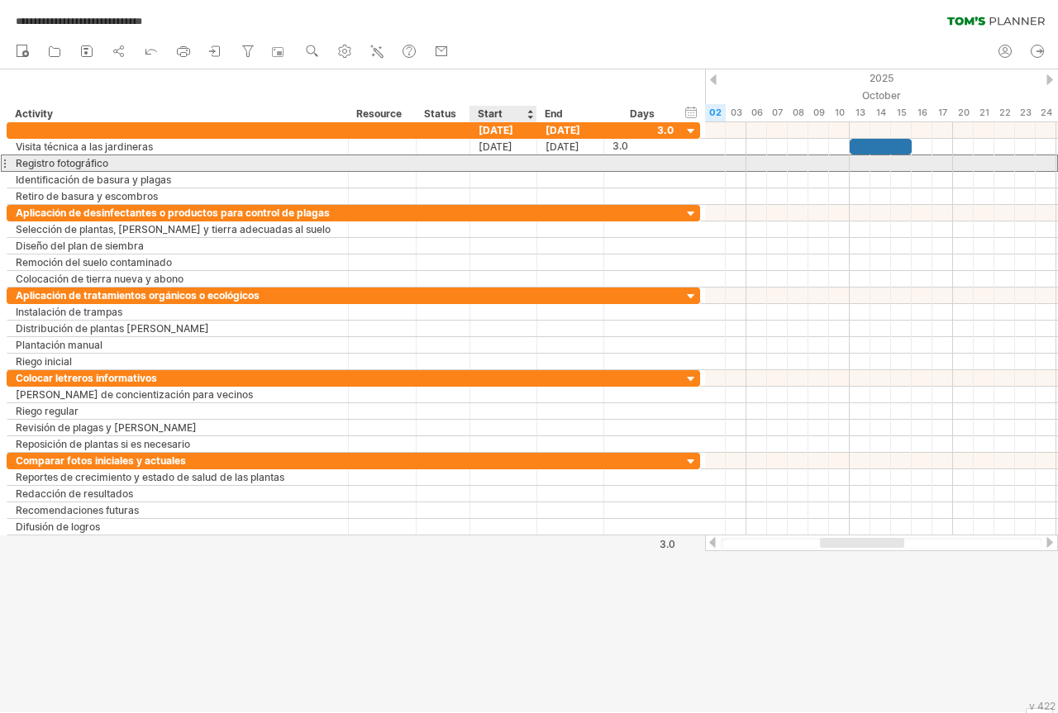
click at [498, 161] on div at bounding box center [503, 163] width 67 height 16
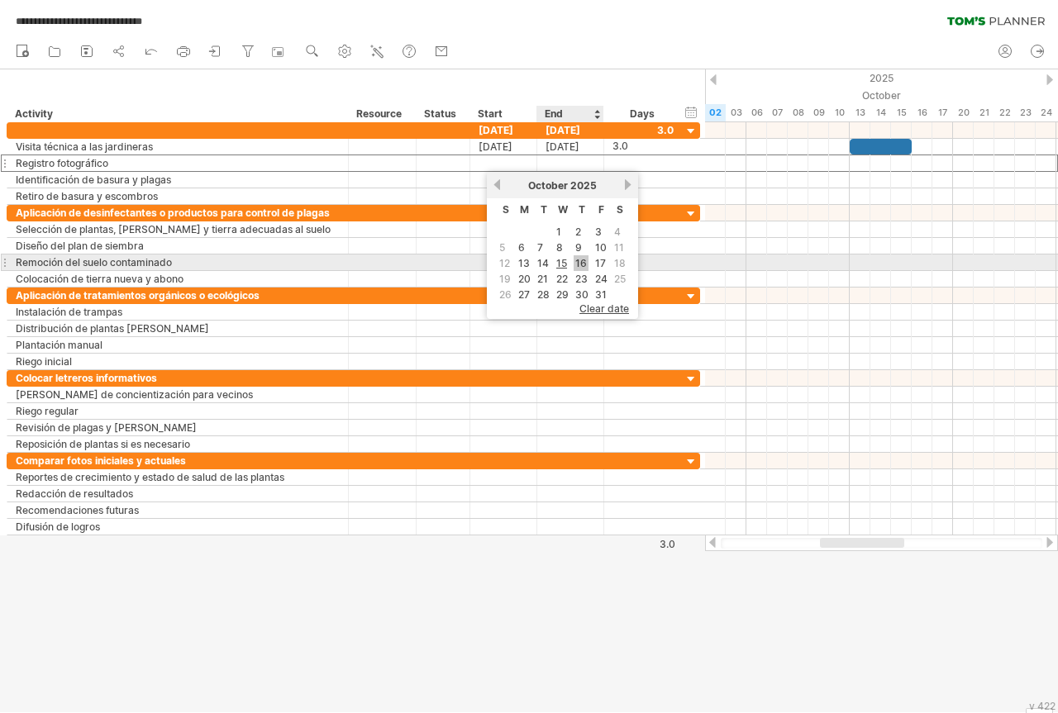
click at [584, 266] on link "16" at bounding box center [581, 263] width 15 height 16
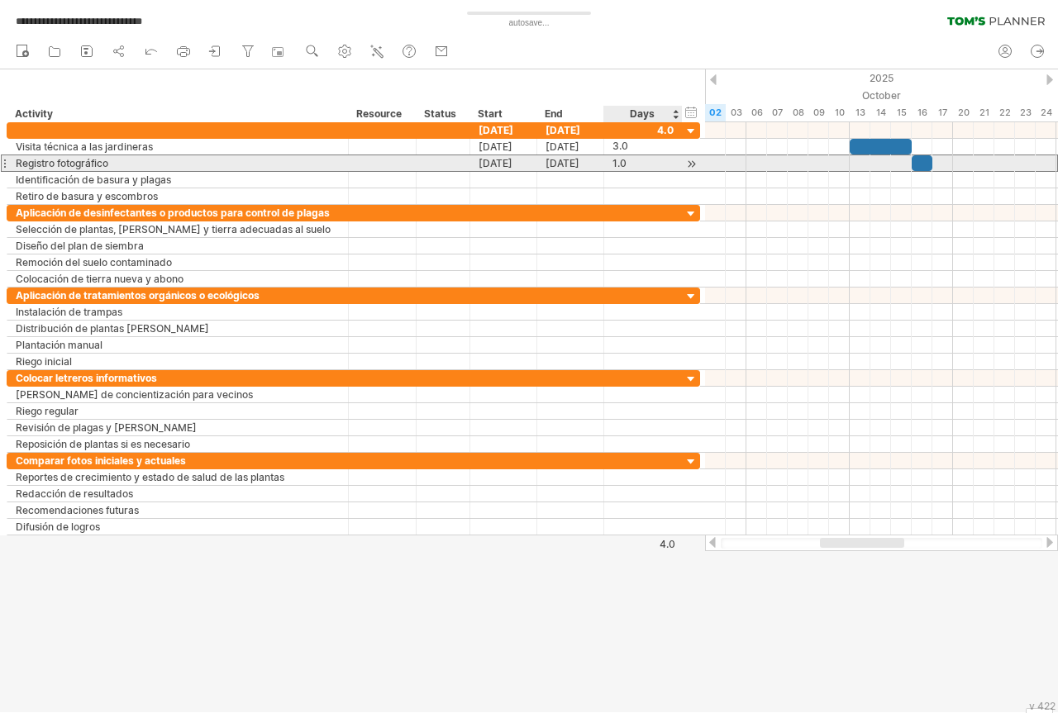
click at [618, 164] on div "1.0" at bounding box center [642, 163] width 61 height 16
type input "***"
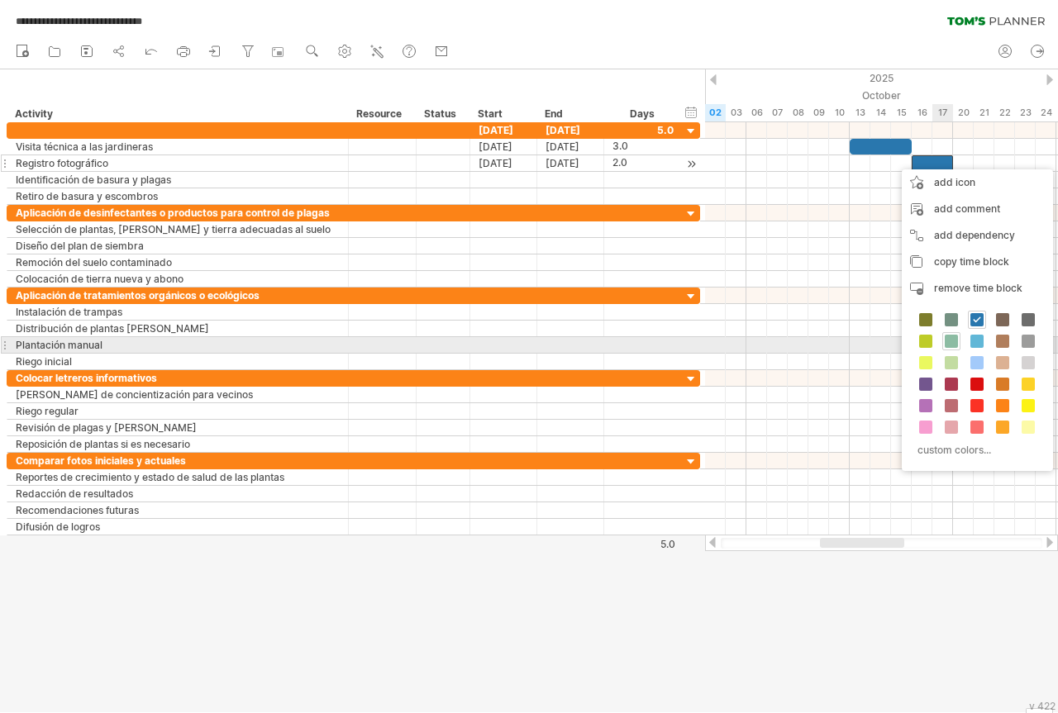
click at [951, 342] on span at bounding box center [951, 341] width 13 height 13
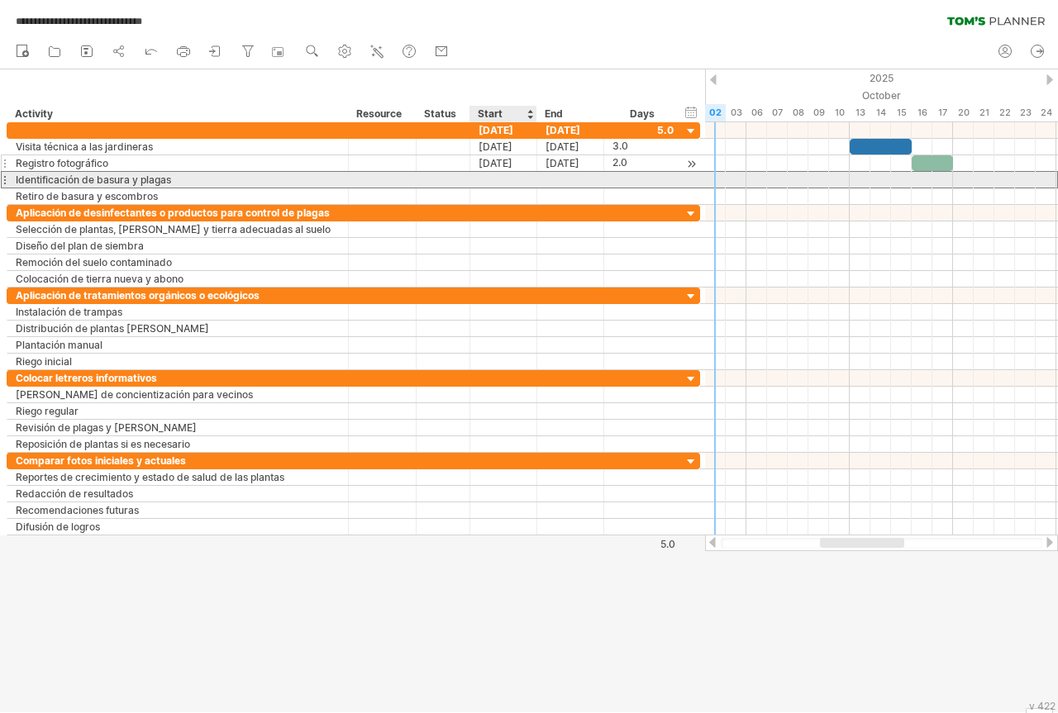
click at [510, 177] on div at bounding box center [503, 180] width 67 height 16
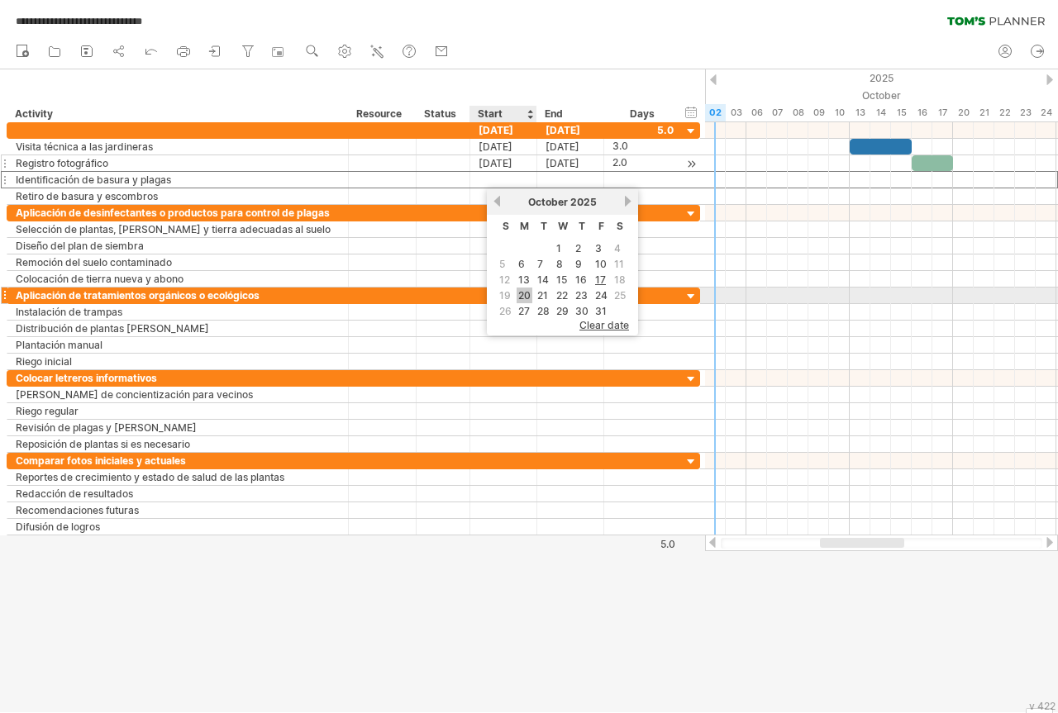
click at [525, 295] on link "20" at bounding box center [525, 296] width 16 height 16
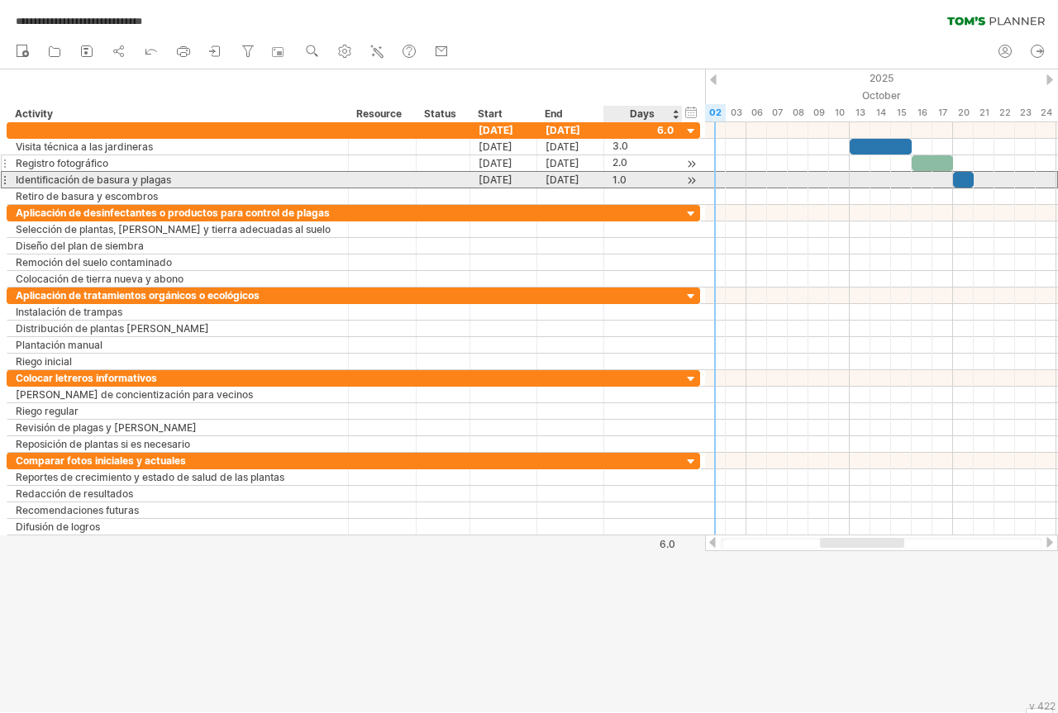
click at [622, 178] on div "1.0" at bounding box center [642, 180] width 61 height 16
type input "*"
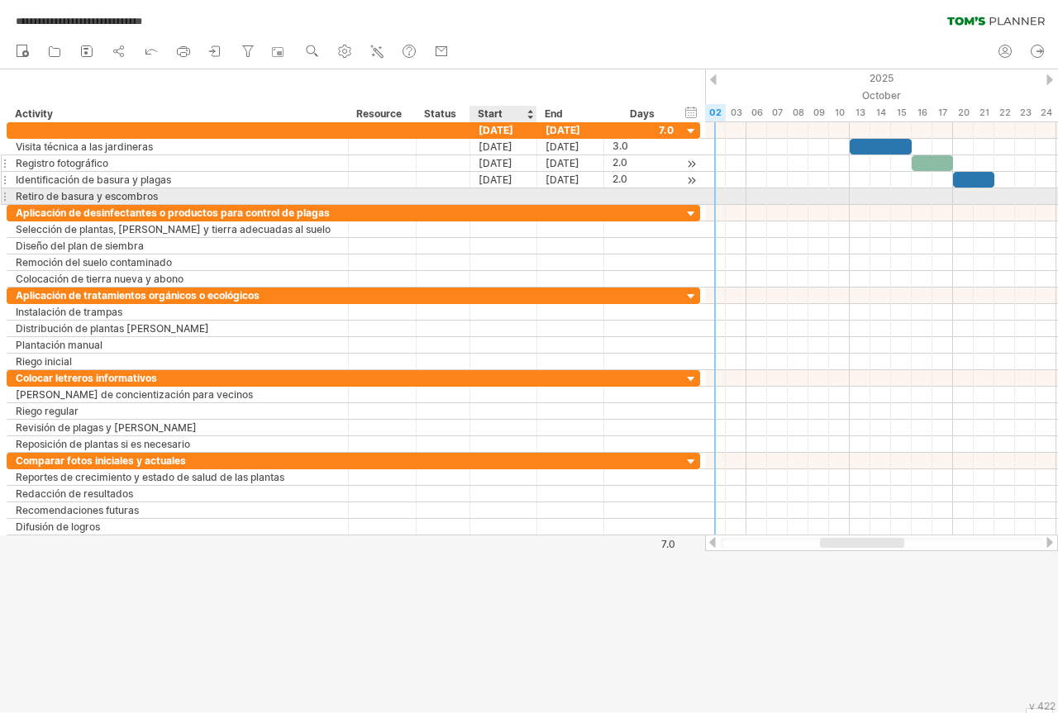
scroll to position [0, 0]
click at [484, 193] on div at bounding box center [503, 196] width 67 height 16
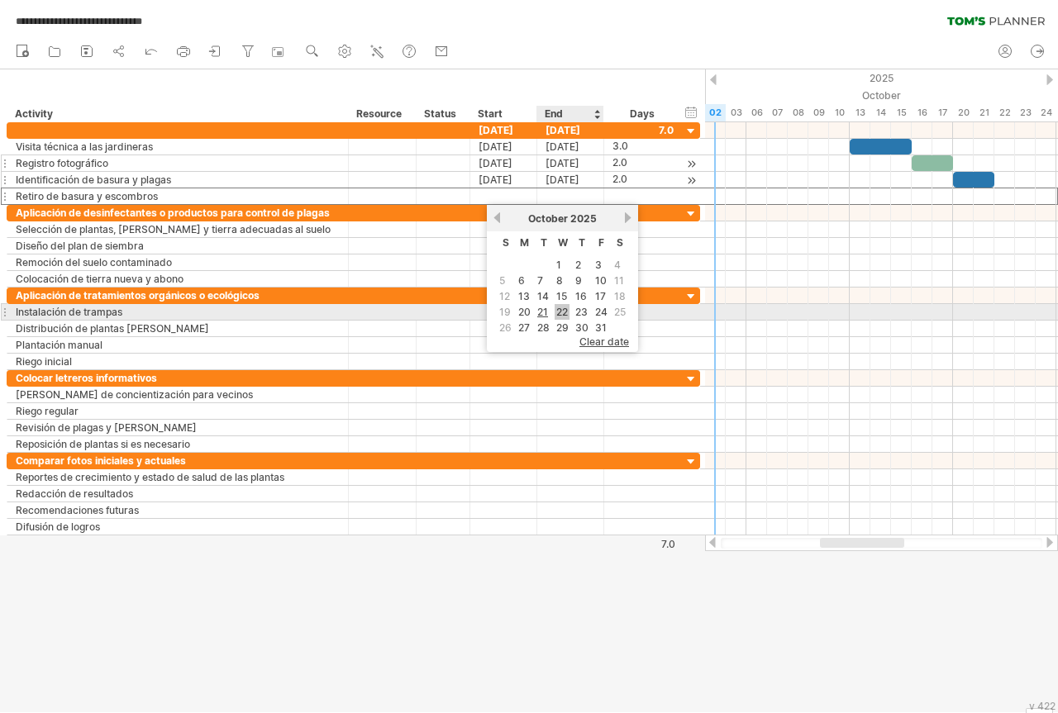
click at [561, 313] on link "22" at bounding box center [562, 312] width 15 height 16
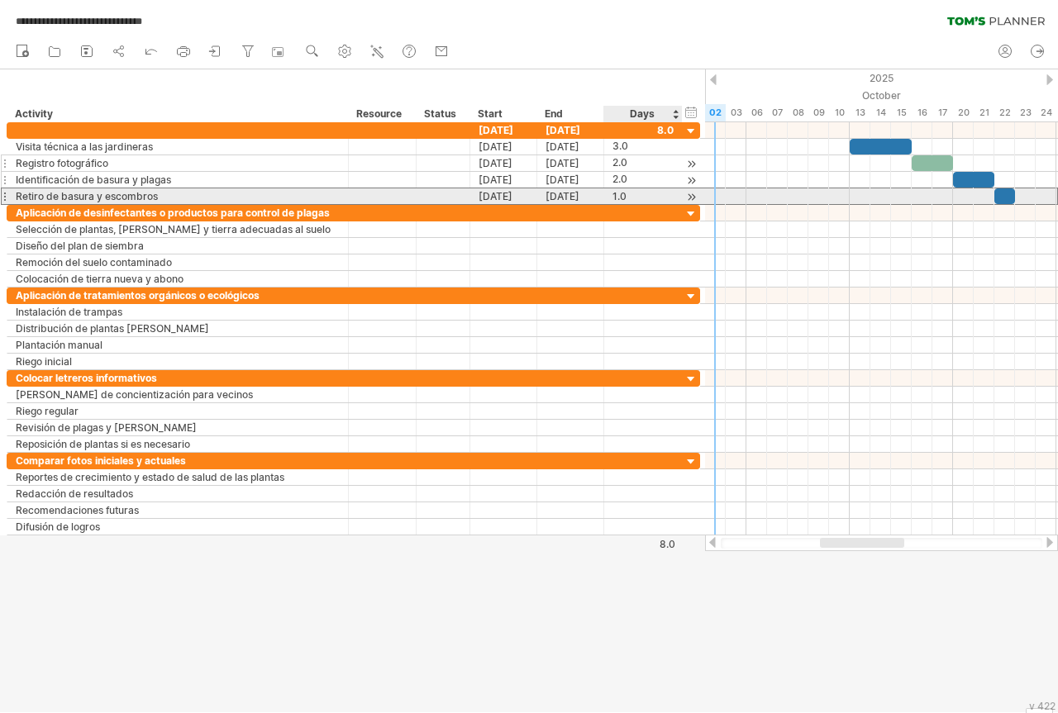
click at [617, 193] on div "1.0" at bounding box center [642, 196] width 61 height 16
type input "*"
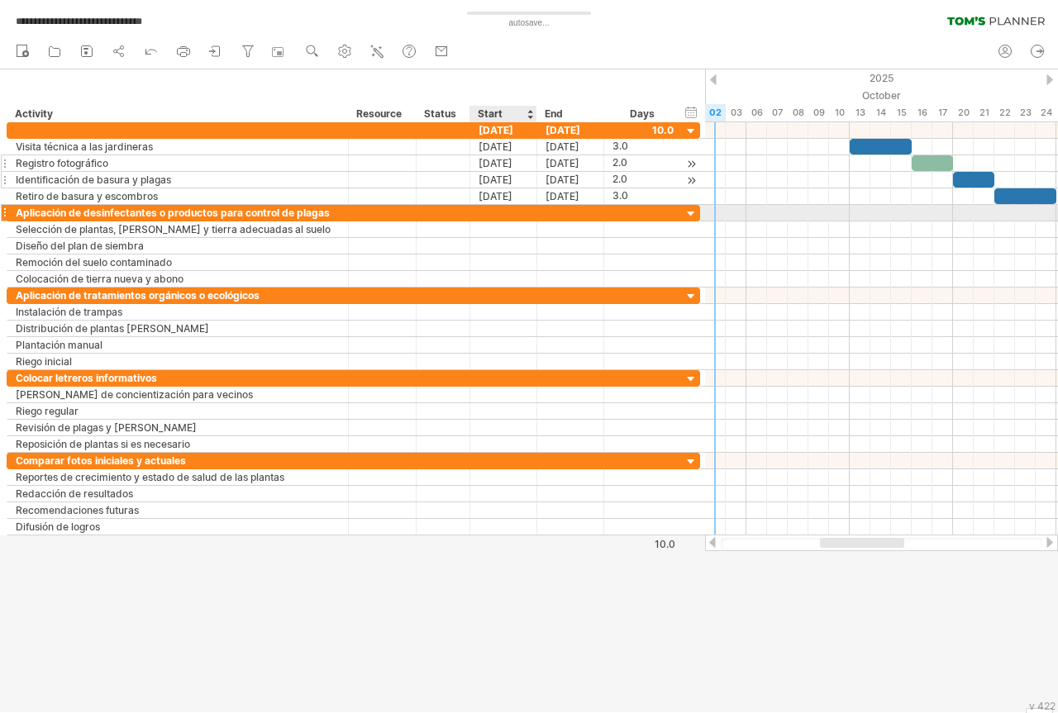
scroll to position [0, 0]
click at [487, 210] on div at bounding box center [503, 213] width 67 height 16
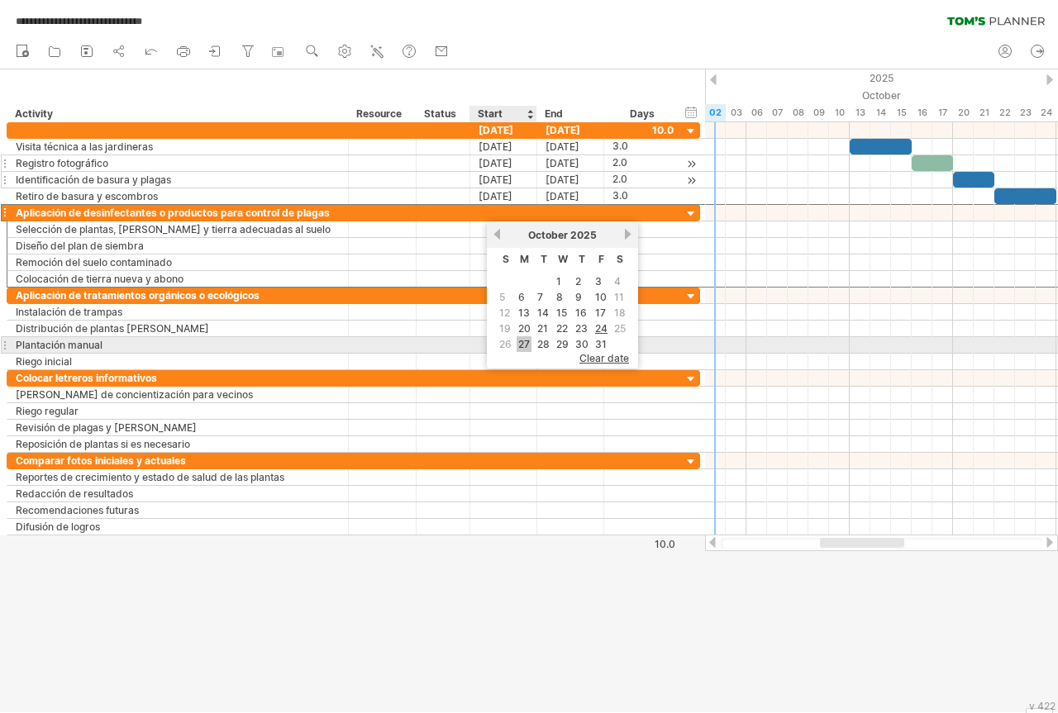
click at [522, 342] on link "27" at bounding box center [524, 344] width 15 height 16
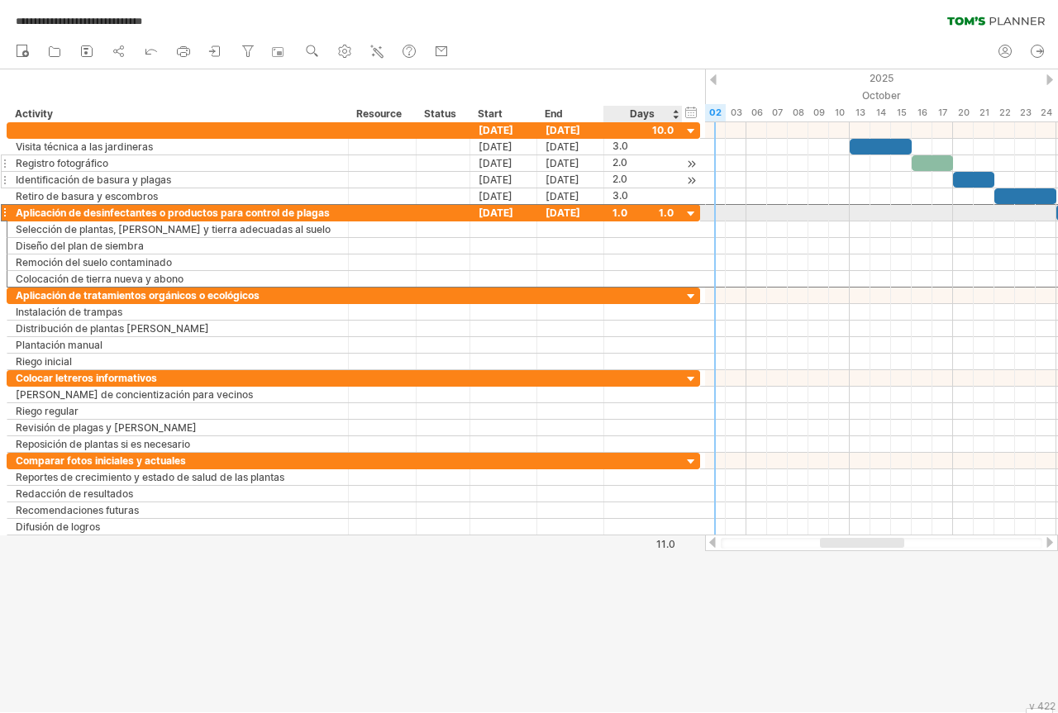
click at [621, 216] on div "1.0" at bounding box center [642, 213] width 61 height 16
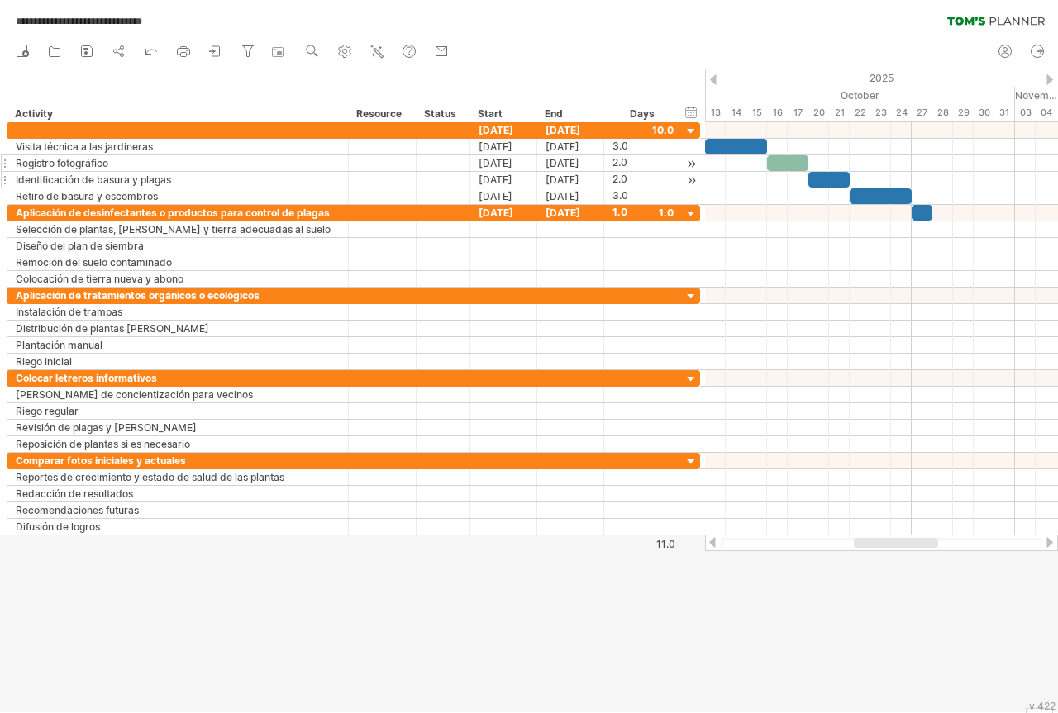
drag, startPoint x: 850, startPoint y: 539, endPoint x: 884, endPoint y: 546, distance: 34.5
click at [884, 546] on div at bounding box center [896, 543] width 84 height 10
click at [666, 210] on div "1.0" at bounding box center [642, 213] width 61 height 16
type input "*"
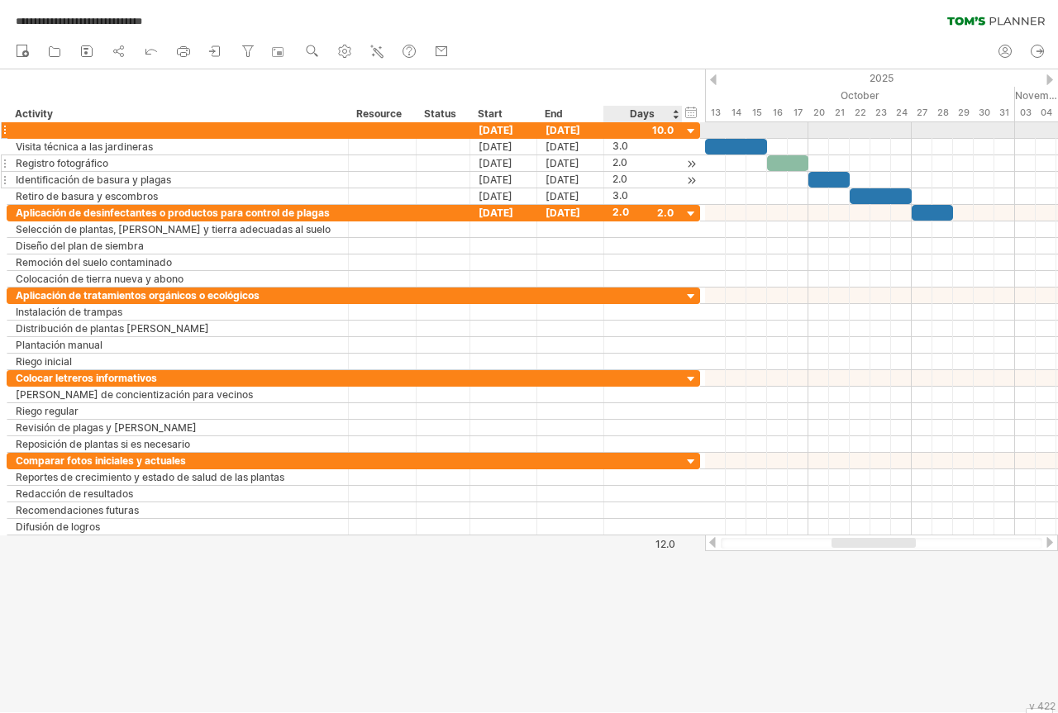
click at [690, 130] on div at bounding box center [692, 132] width 16 height 16
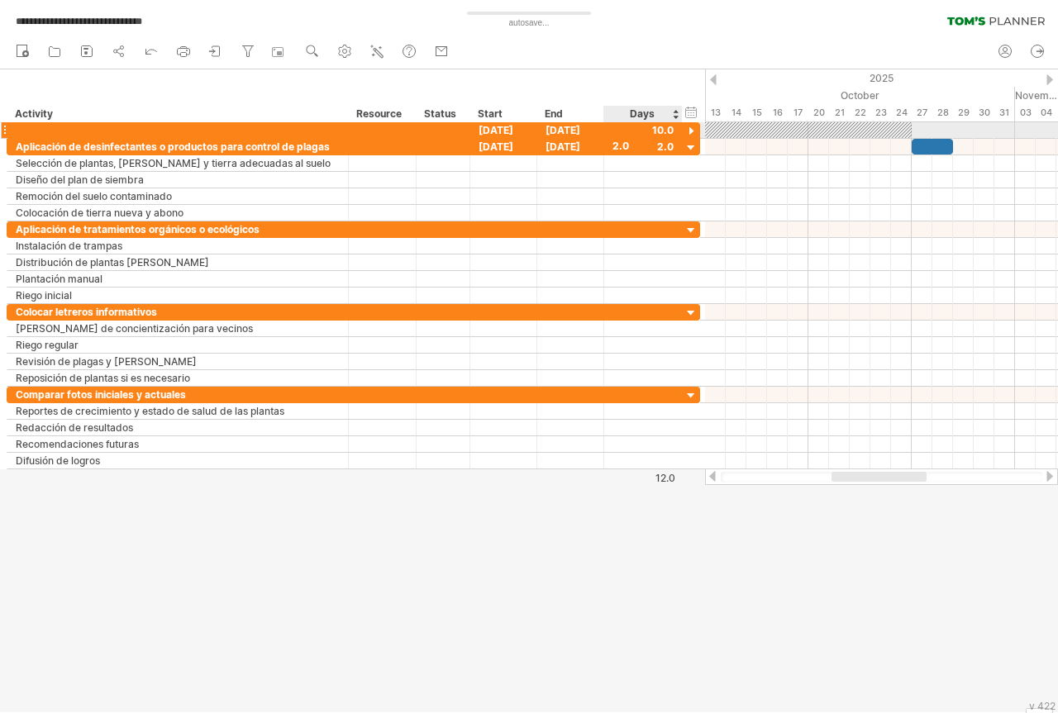
click at [690, 130] on div at bounding box center [692, 132] width 16 height 16
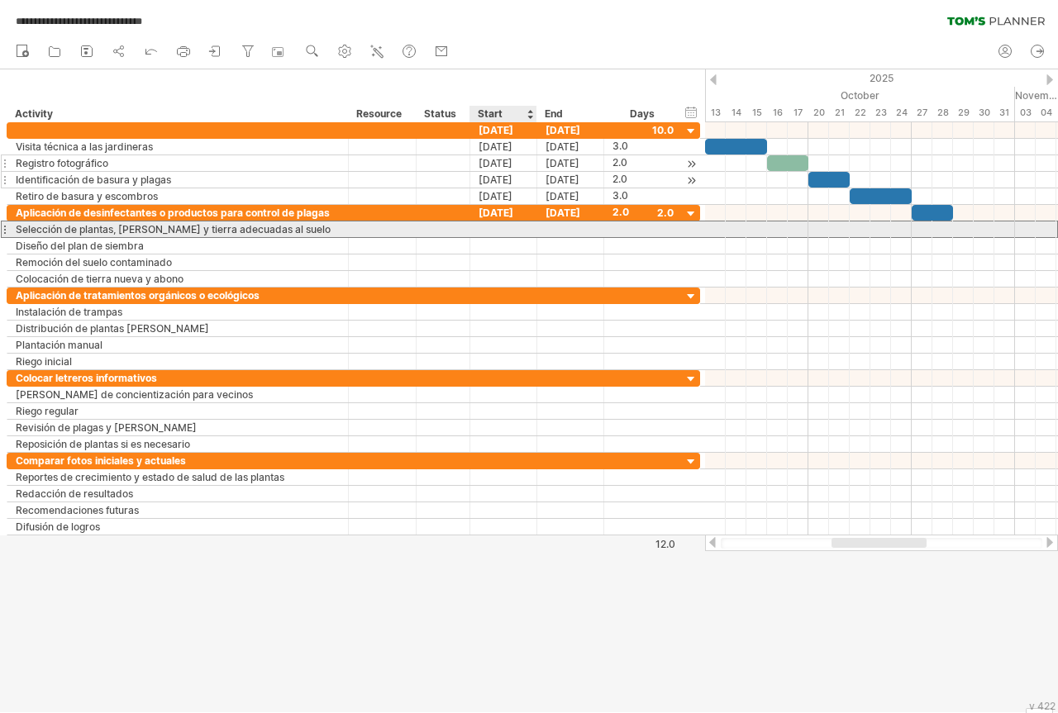
click at [485, 230] on div at bounding box center [503, 230] width 67 height 16
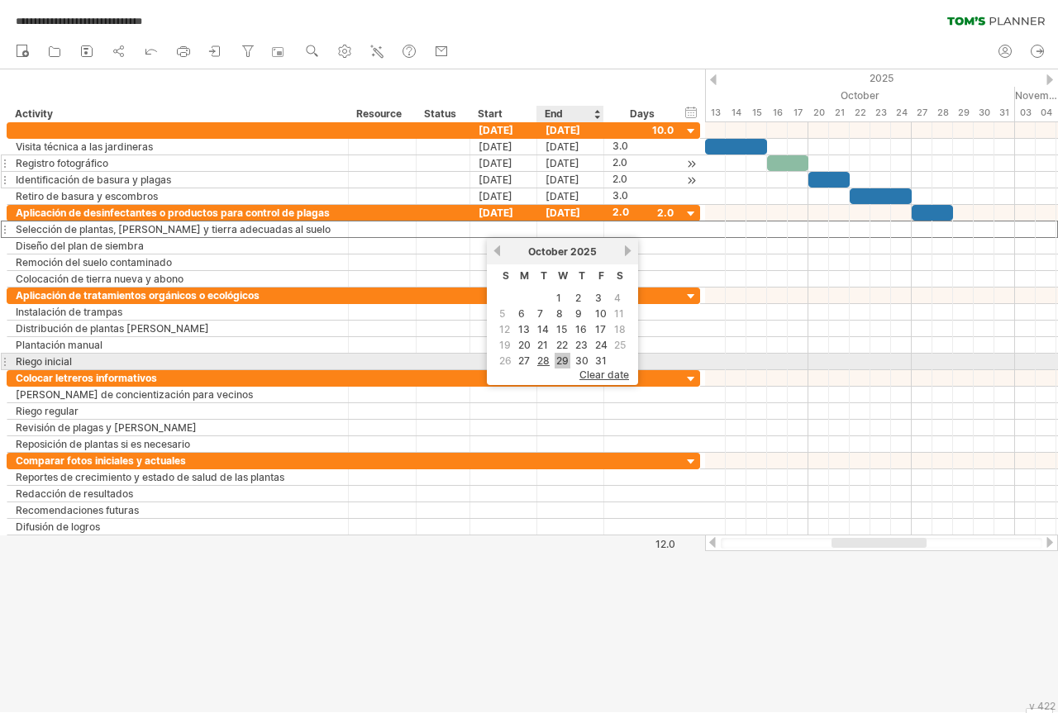
click at [561, 358] on link "29" at bounding box center [563, 361] width 16 height 16
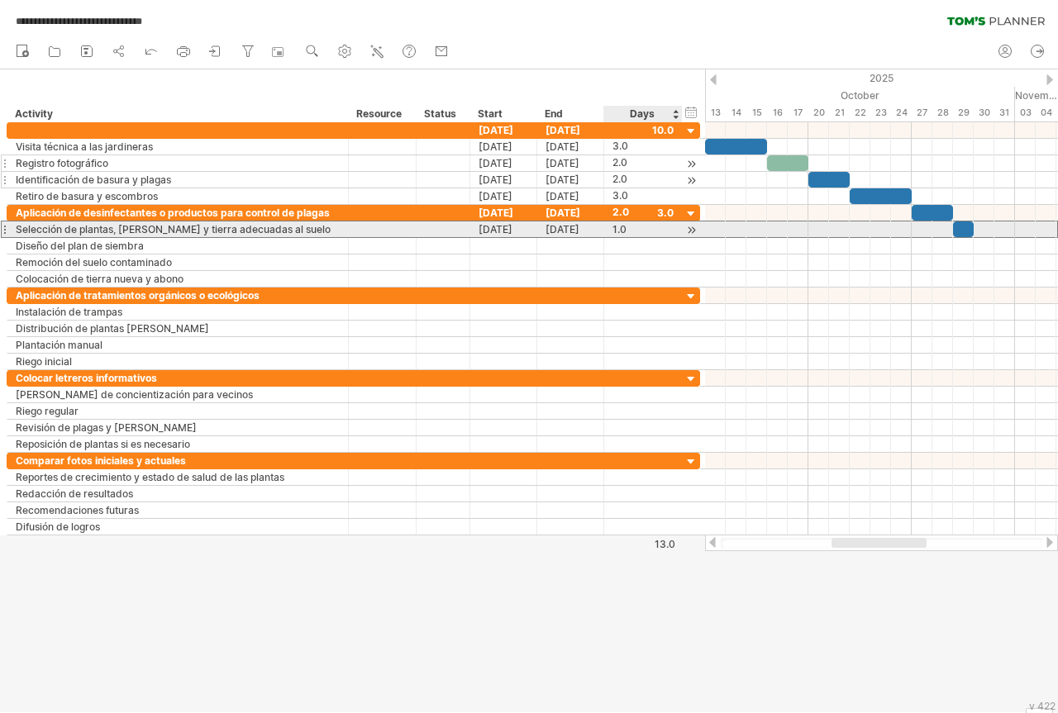
click at [621, 229] on div "1.0" at bounding box center [642, 230] width 61 height 16
type input "*"
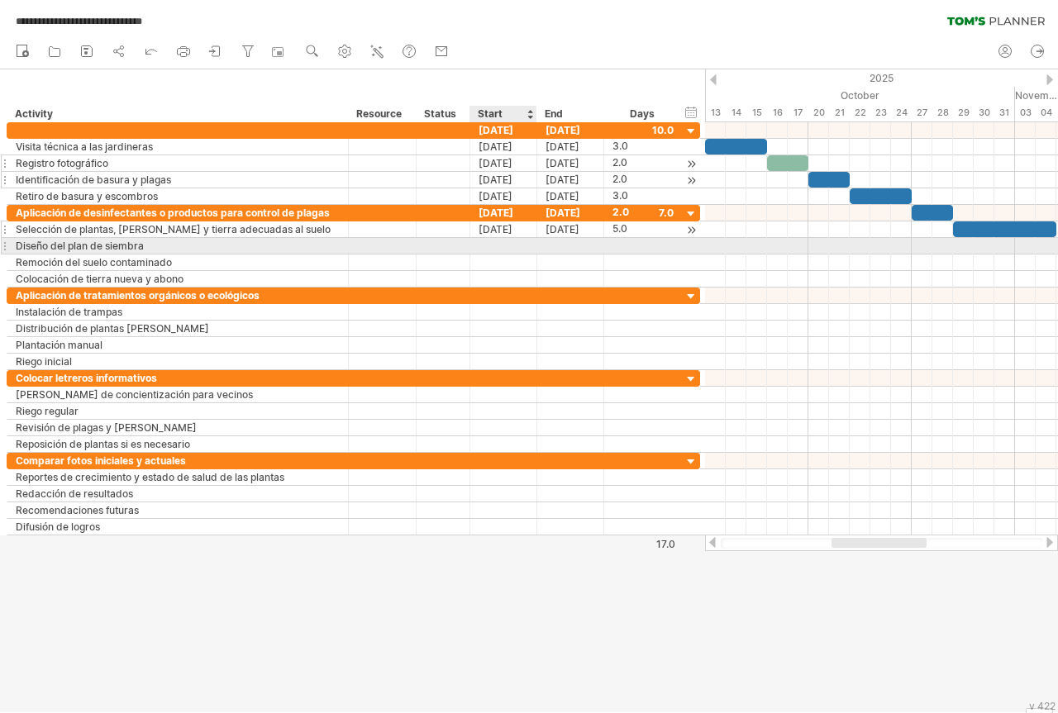
scroll to position [0, 0]
click at [491, 242] on div at bounding box center [503, 246] width 67 height 16
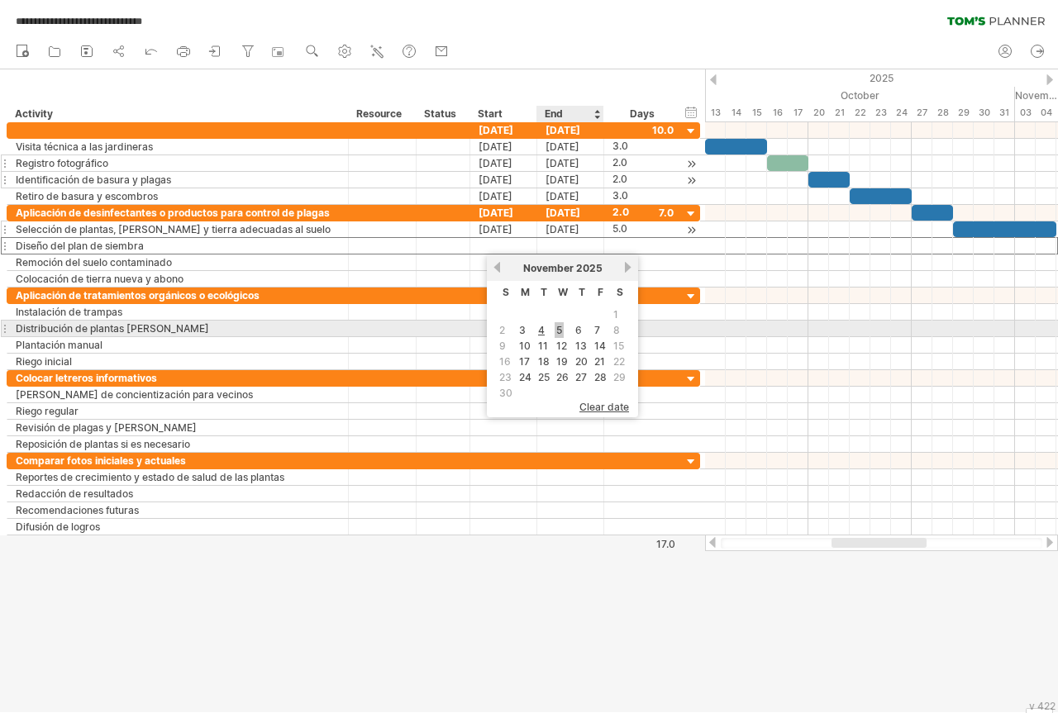
click at [559, 330] on link "5" at bounding box center [559, 330] width 9 height 16
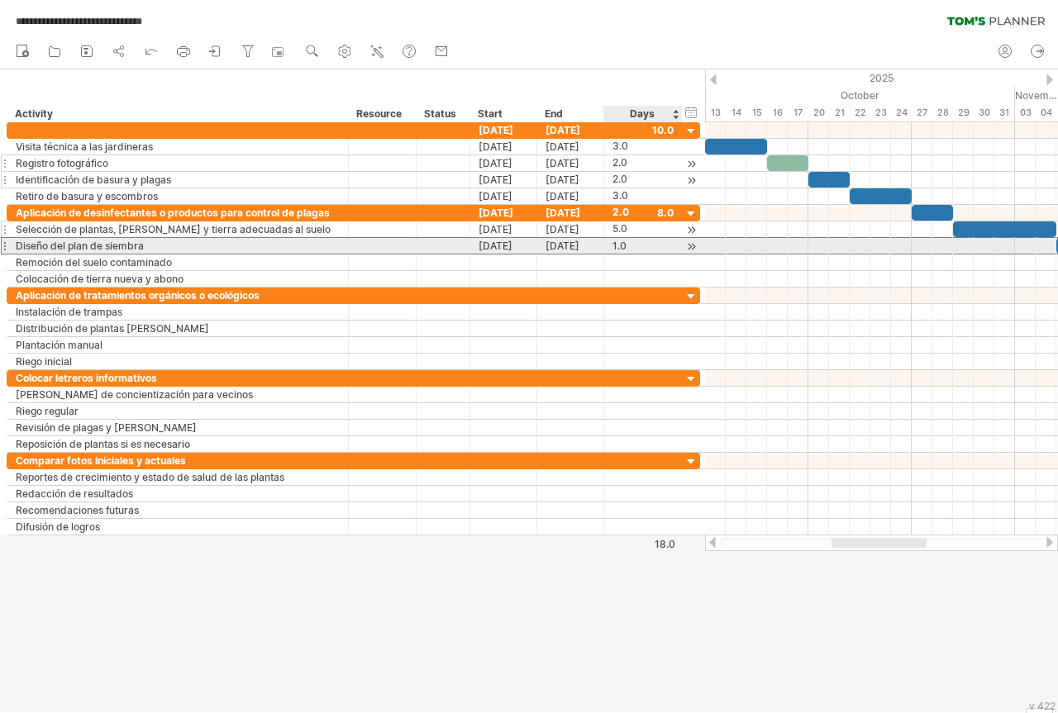
click at [619, 245] on div "1.0" at bounding box center [642, 246] width 61 height 16
type input "*"
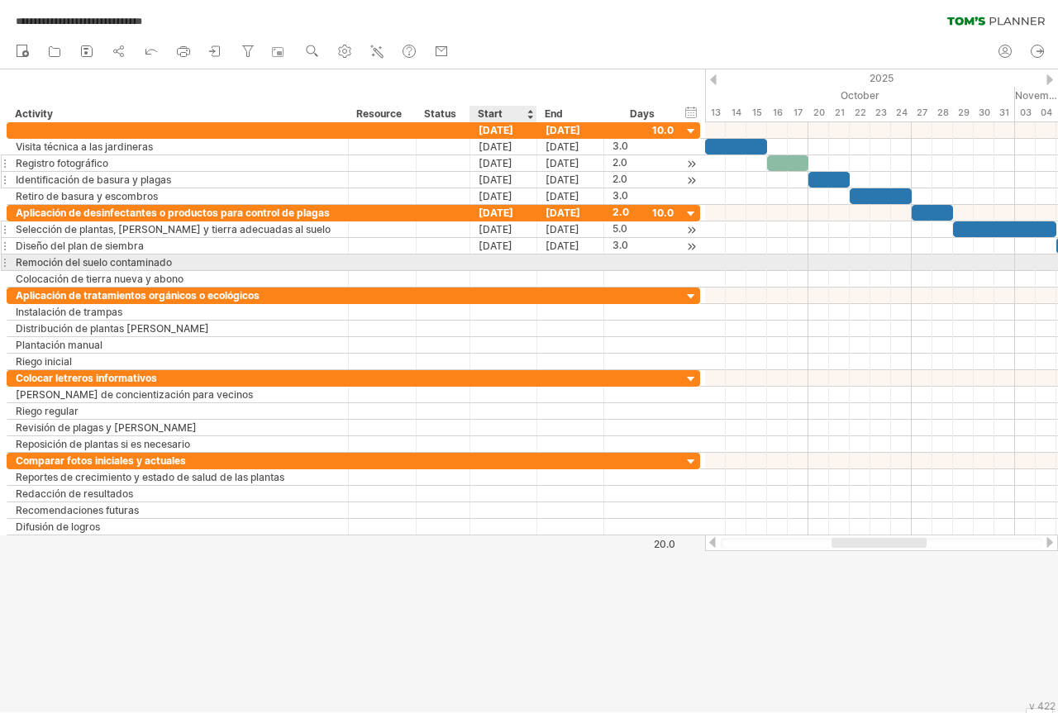
scroll to position [0, 0]
click at [485, 261] on div at bounding box center [503, 263] width 67 height 16
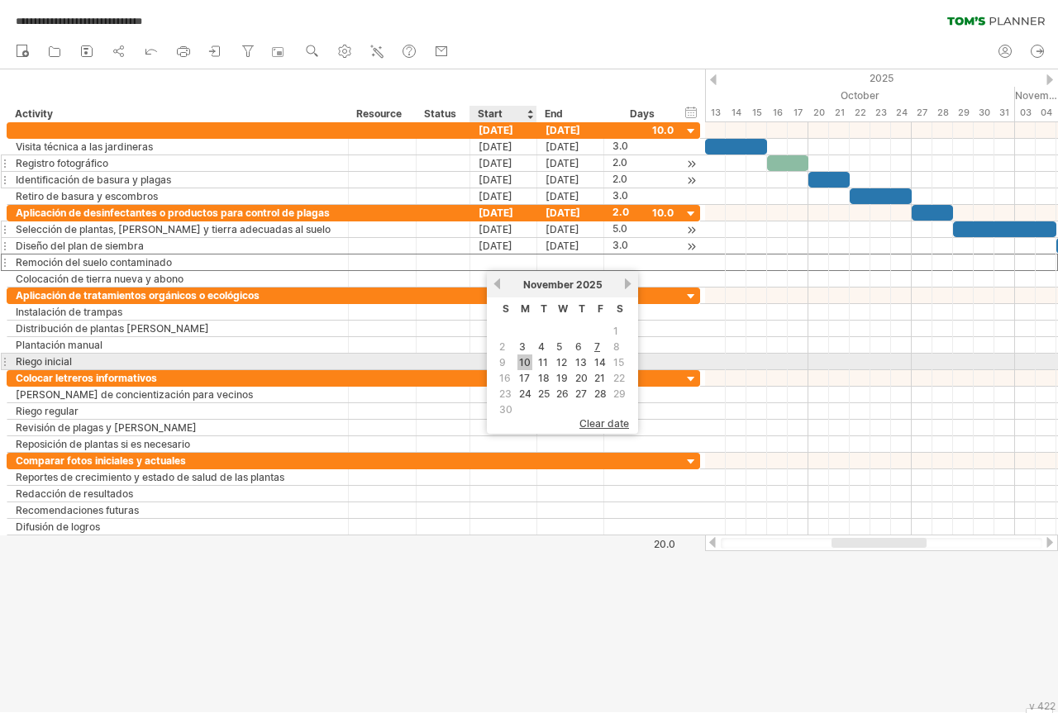
click at [522, 365] on link "10" at bounding box center [524, 363] width 15 height 16
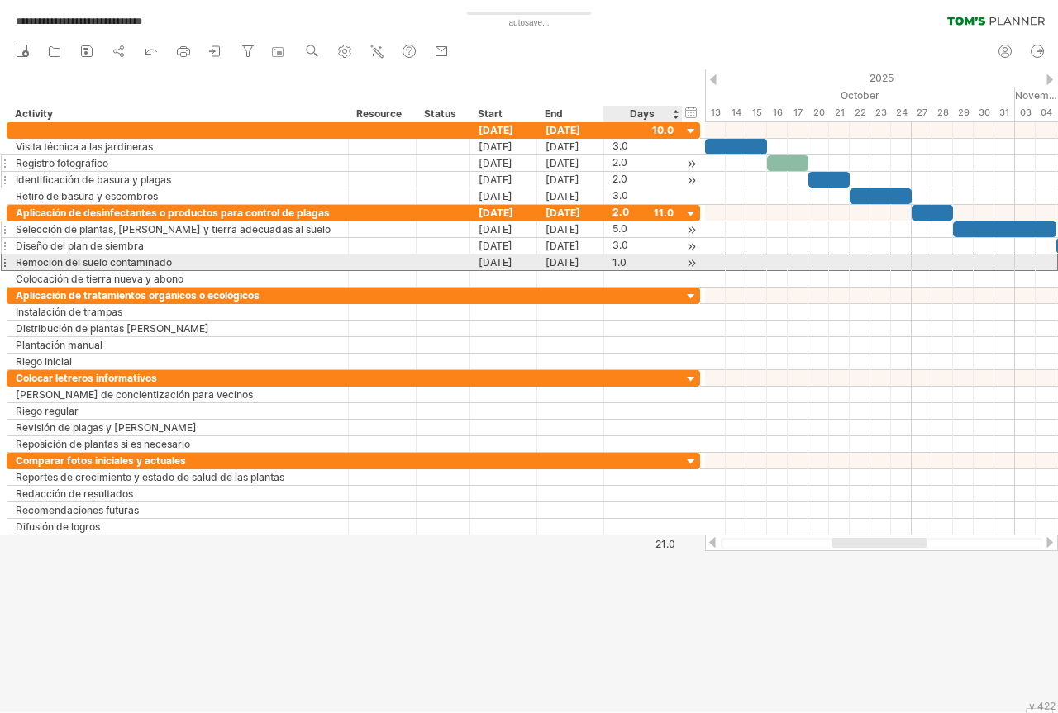
click at [617, 259] on div "1.0" at bounding box center [642, 263] width 61 height 16
type input "*"
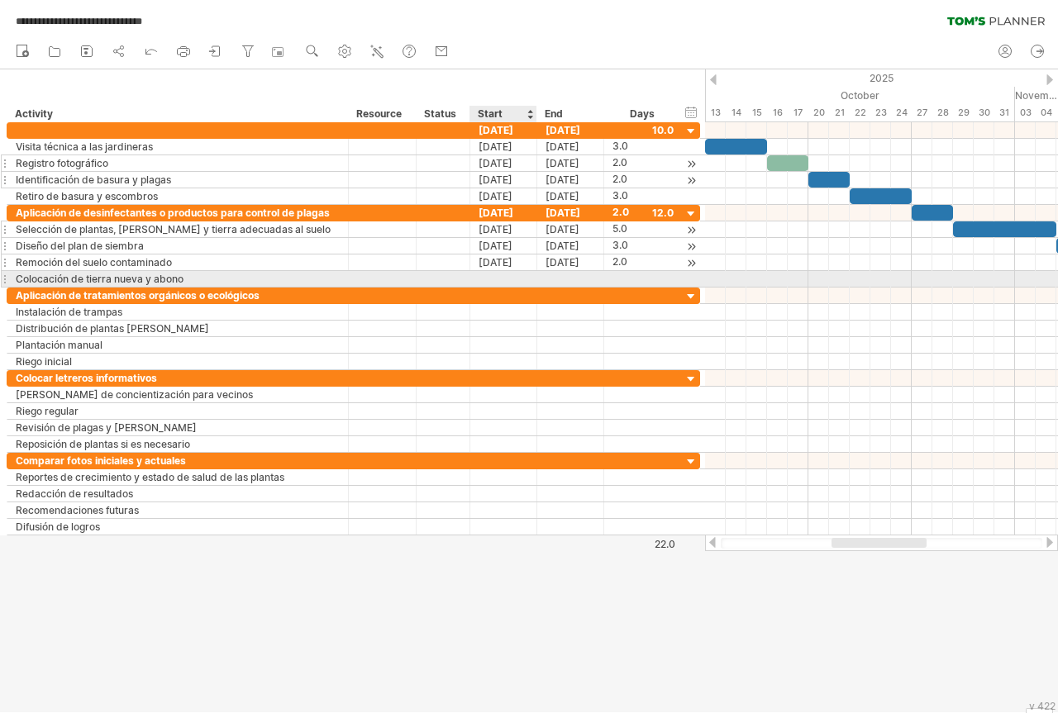
scroll to position [0, 0]
click at [484, 276] on div at bounding box center [503, 279] width 67 height 16
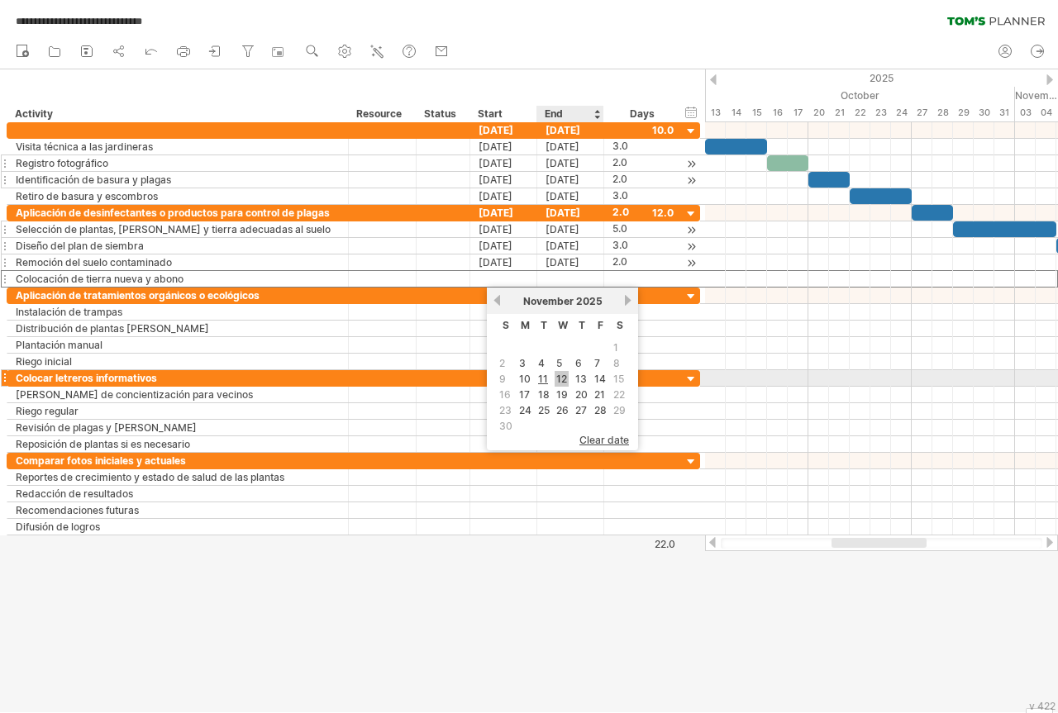
click at [561, 379] on link "12" at bounding box center [562, 379] width 14 height 16
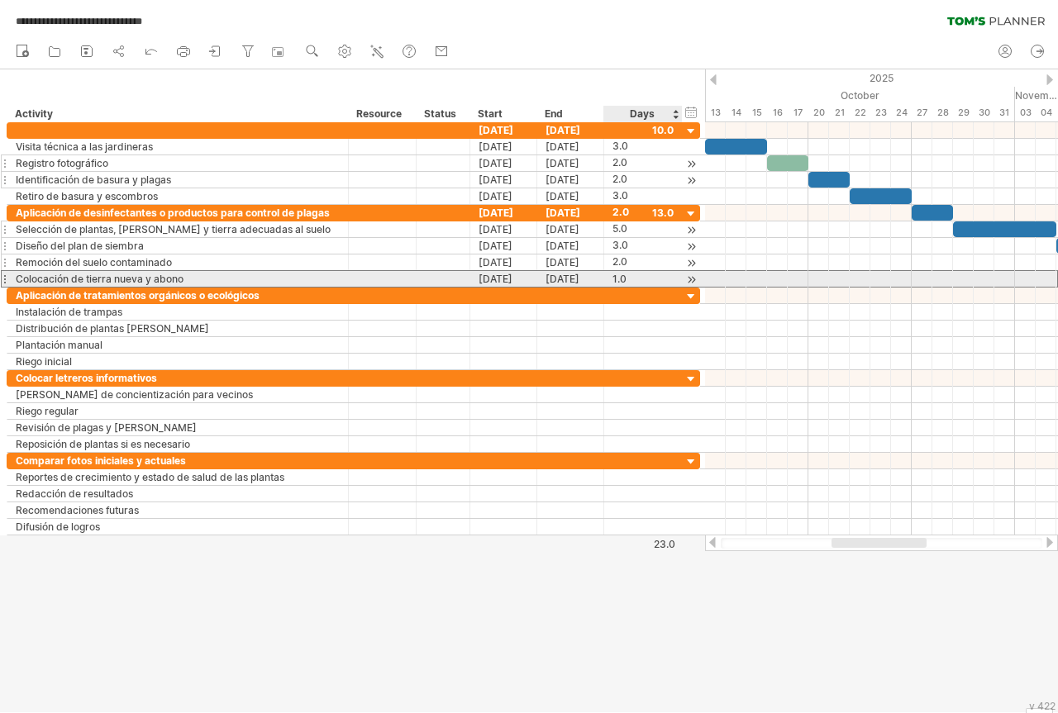
click at [620, 279] on div "1.0" at bounding box center [642, 279] width 61 height 16
type input "*"
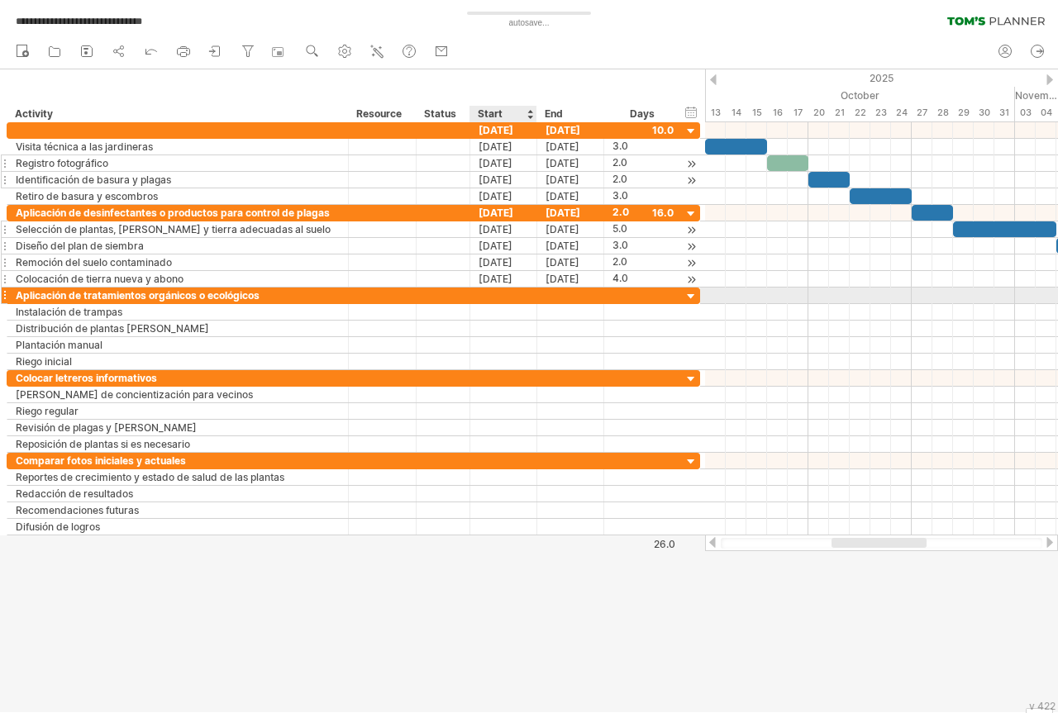
scroll to position [0, 0]
click at [482, 294] on div at bounding box center [503, 296] width 67 height 16
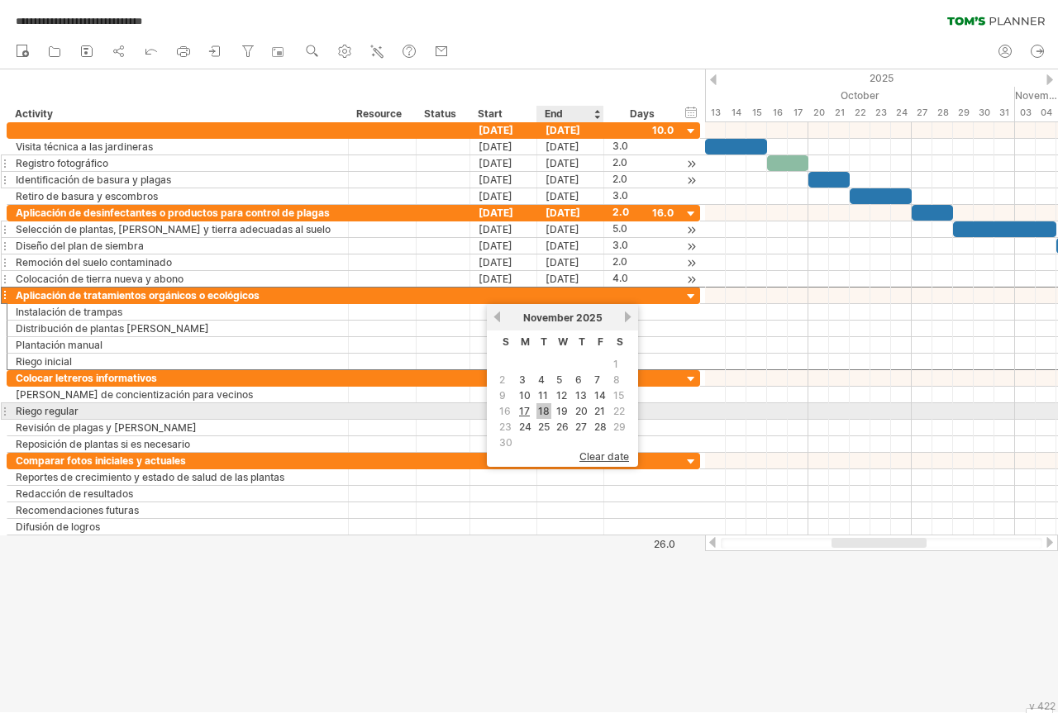
click at [541, 410] on link "18" at bounding box center [543, 411] width 15 height 16
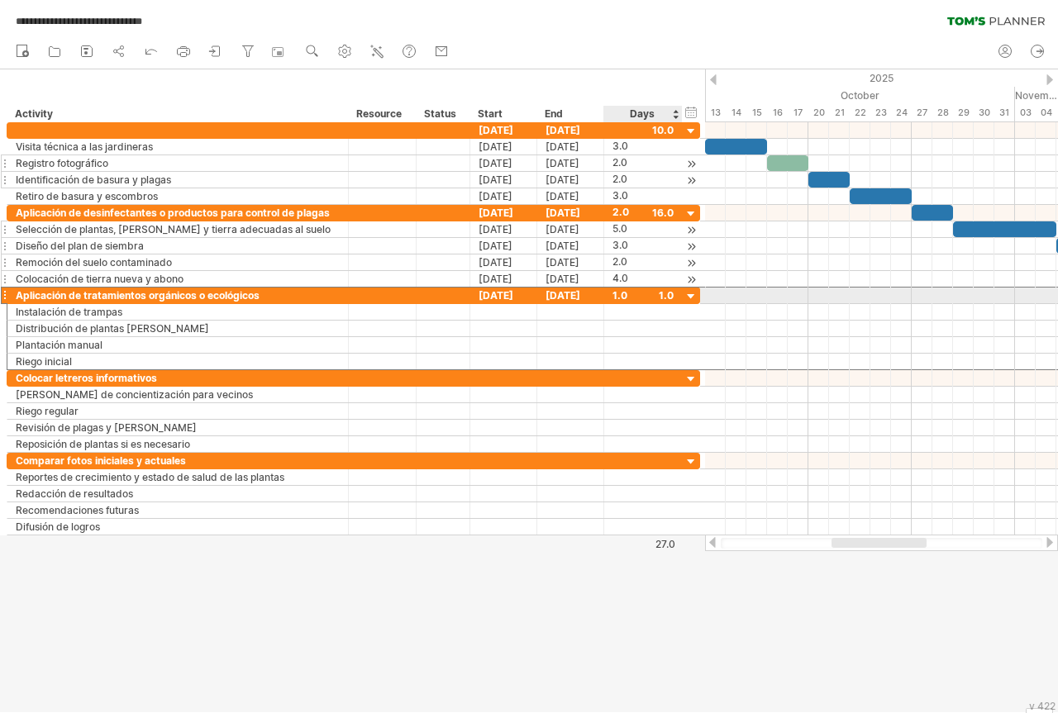
click at [621, 290] on div "1.0" at bounding box center [642, 296] width 61 height 16
type input "*"
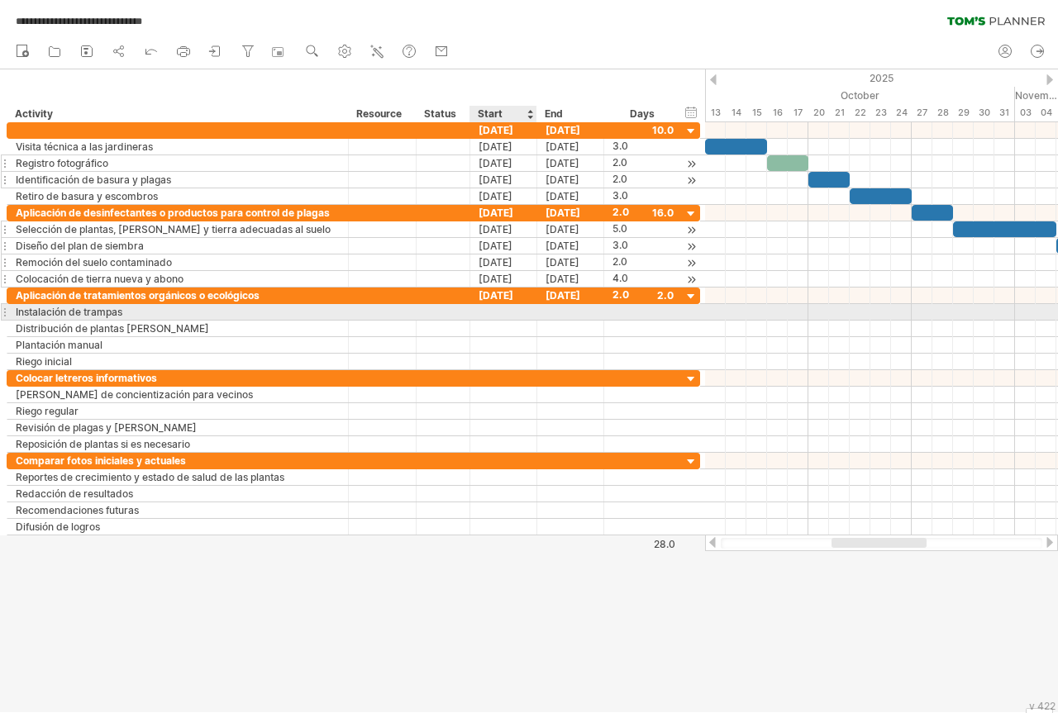
scroll to position [0, 0]
click at [487, 309] on div at bounding box center [503, 312] width 67 height 16
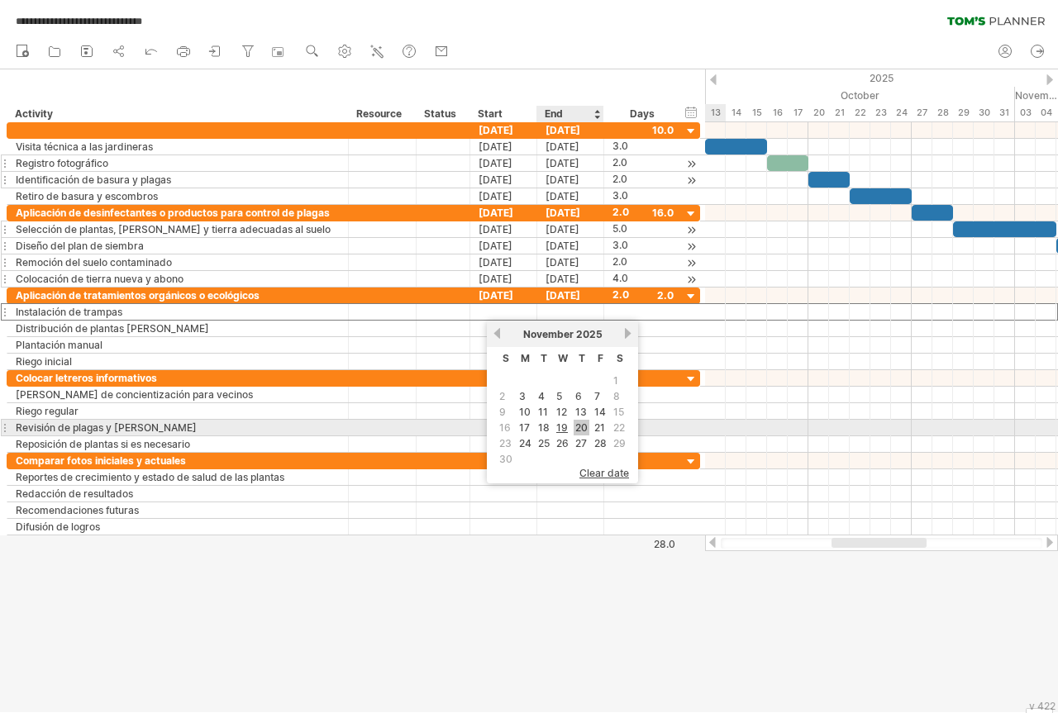
click at [582, 426] on link "20" at bounding box center [582, 428] width 16 height 16
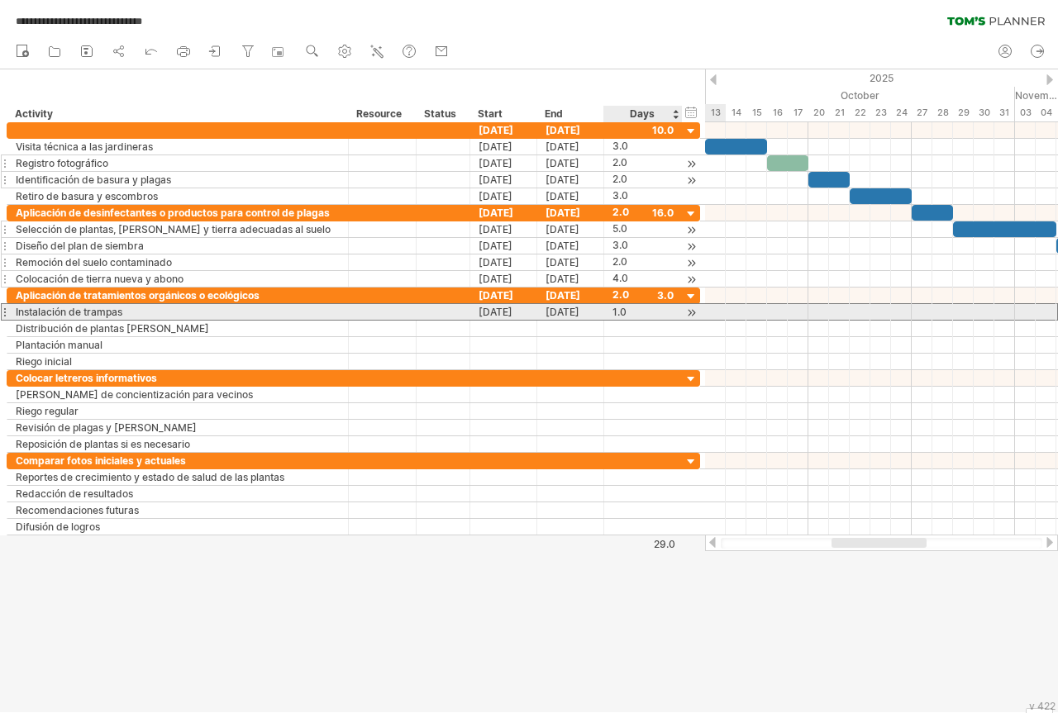
click at [624, 317] on div "1.0" at bounding box center [642, 312] width 61 height 16
type input "*"
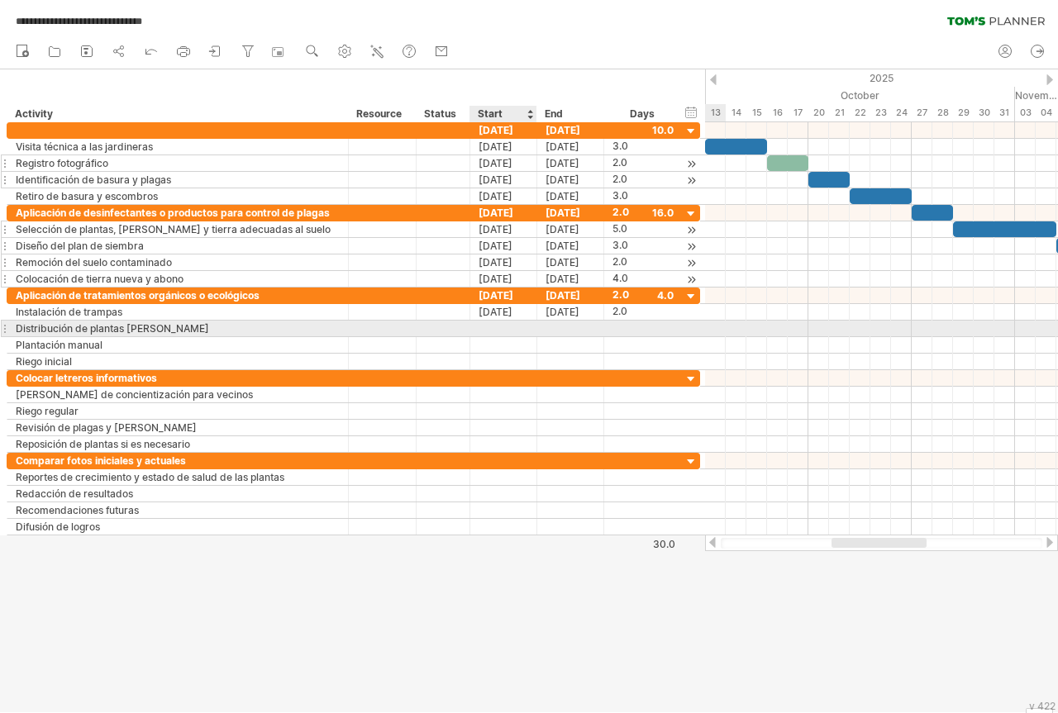
scroll to position [0, 0]
click at [490, 328] on div at bounding box center [503, 329] width 67 height 16
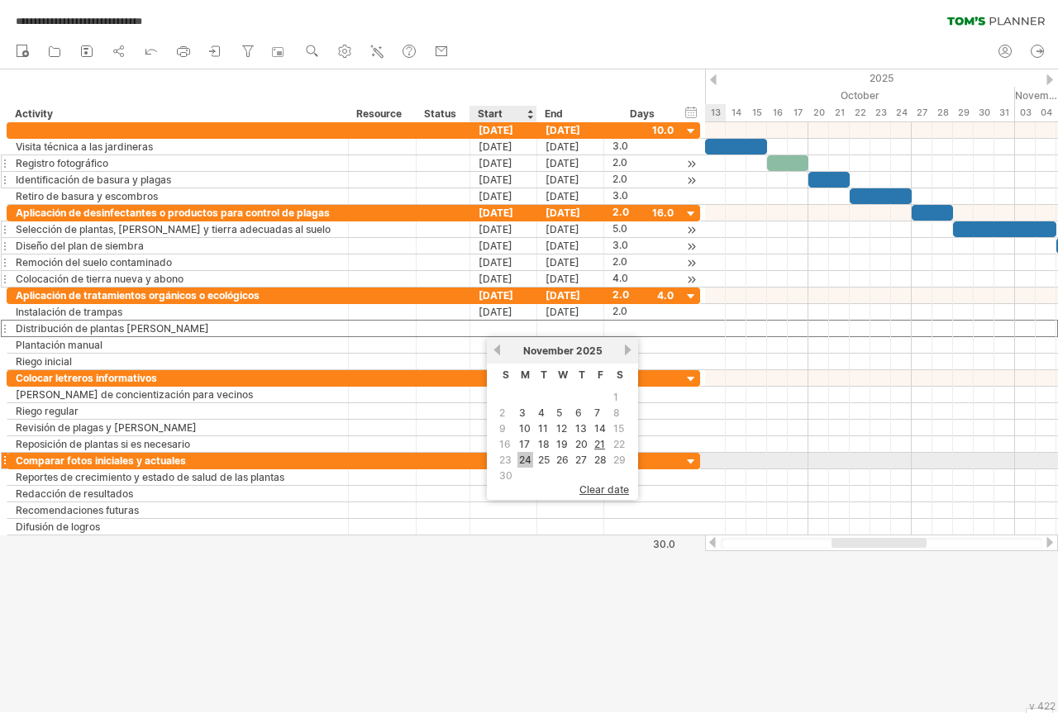
click at [522, 460] on link "24" at bounding box center [525, 460] width 16 height 16
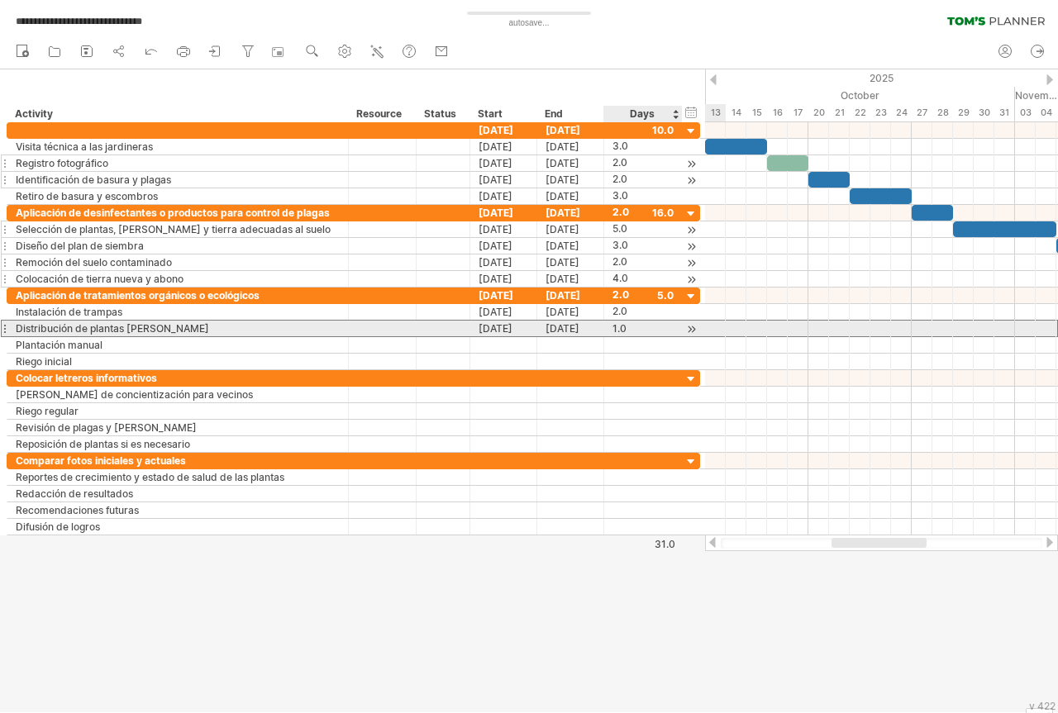
click at [625, 327] on div "1.0" at bounding box center [642, 329] width 61 height 16
type input "*"
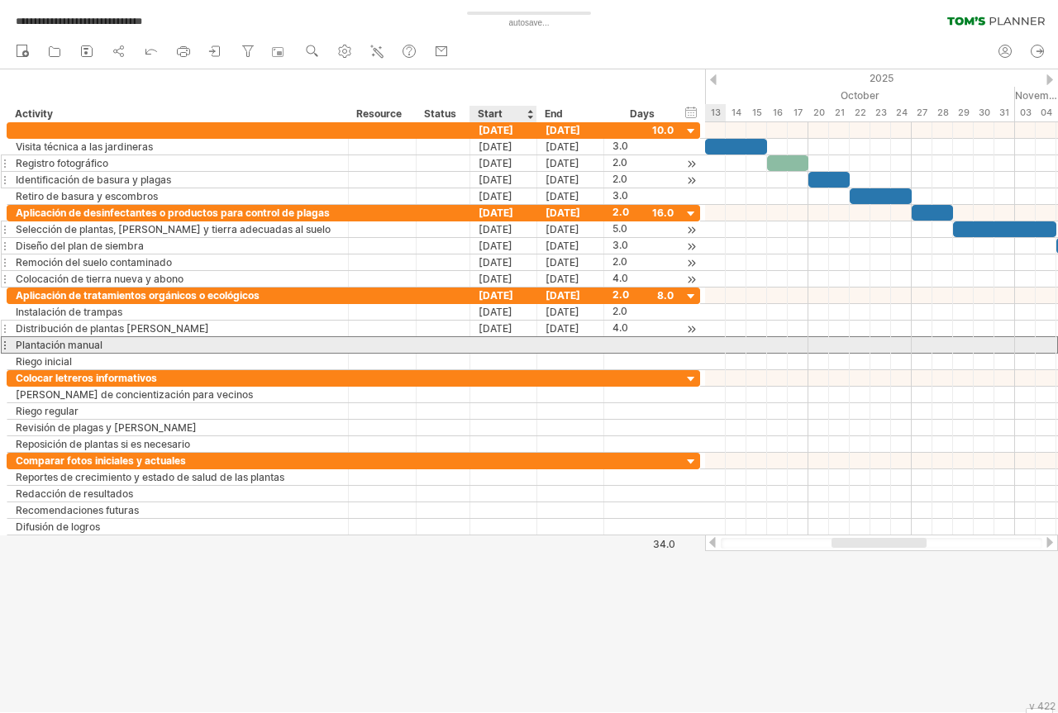
scroll to position [0, 0]
click at [480, 343] on div at bounding box center [503, 345] width 67 height 16
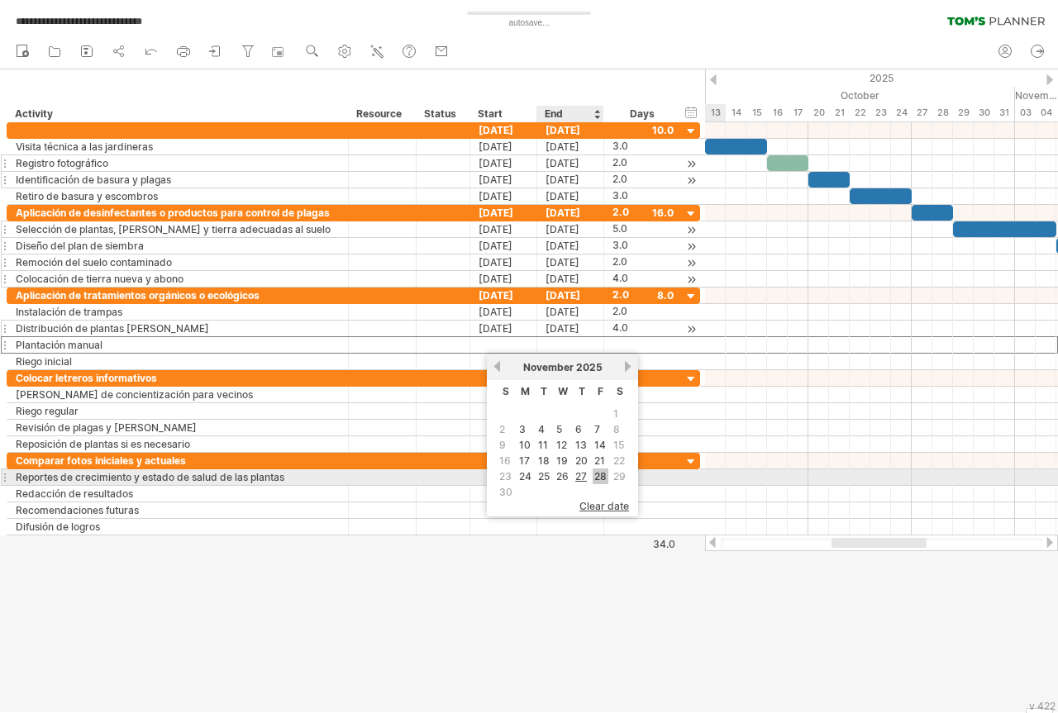
click at [599, 473] on link "28" at bounding box center [601, 477] width 16 height 16
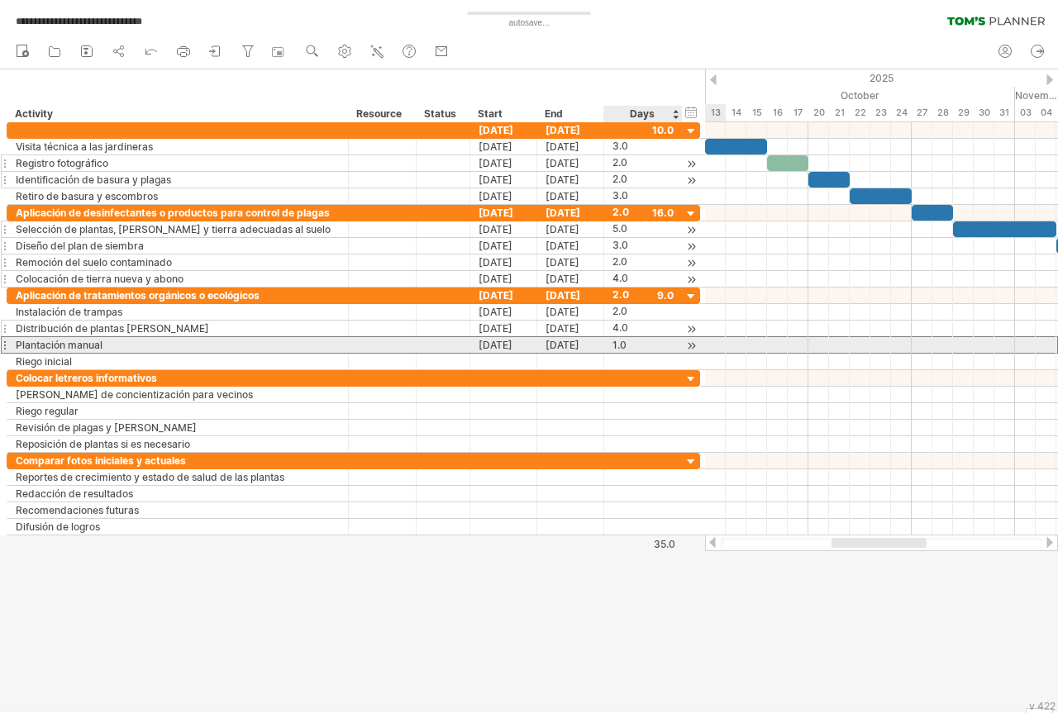
click at [621, 345] on div "1.0" at bounding box center [642, 345] width 61 height 16
type input "*"
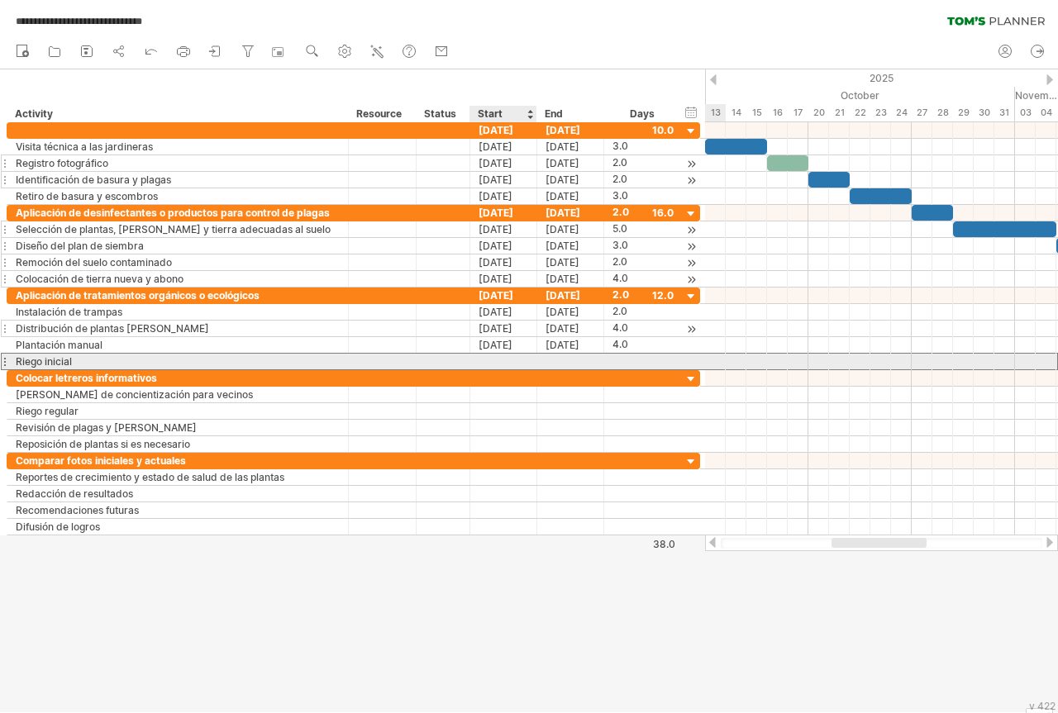
scroll to position [0, 0]
click at [485, 358] on div at bounding box center [503, 362] width 67 height 16
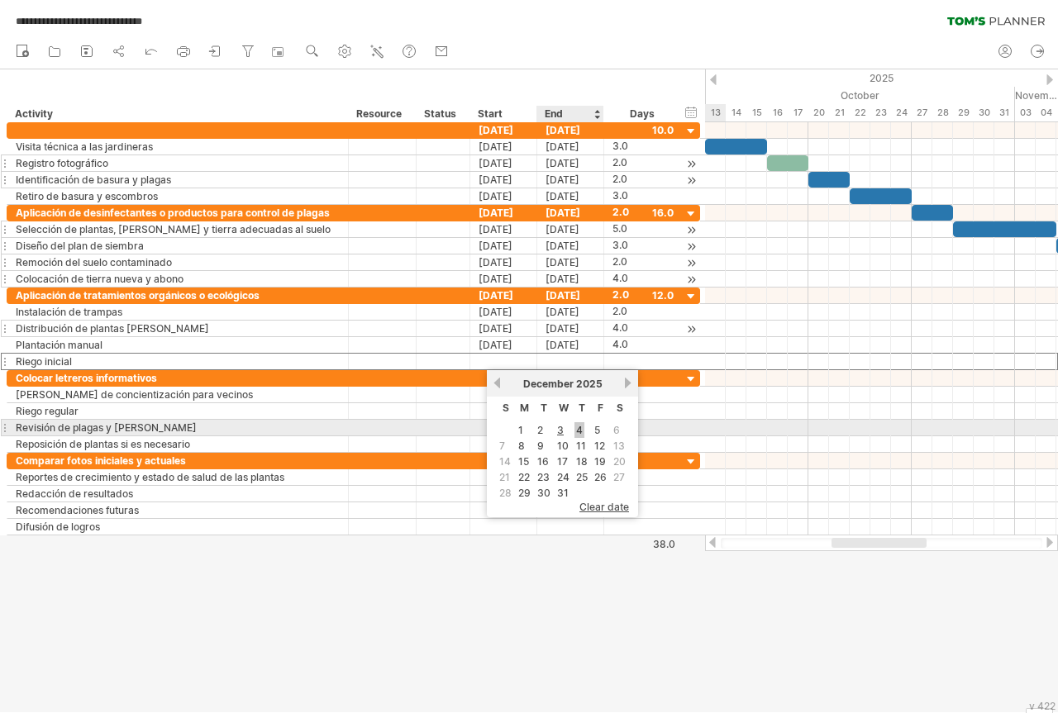
click at [579, 431] on link "4" at bounding box center [579, 430] width 10 height 16
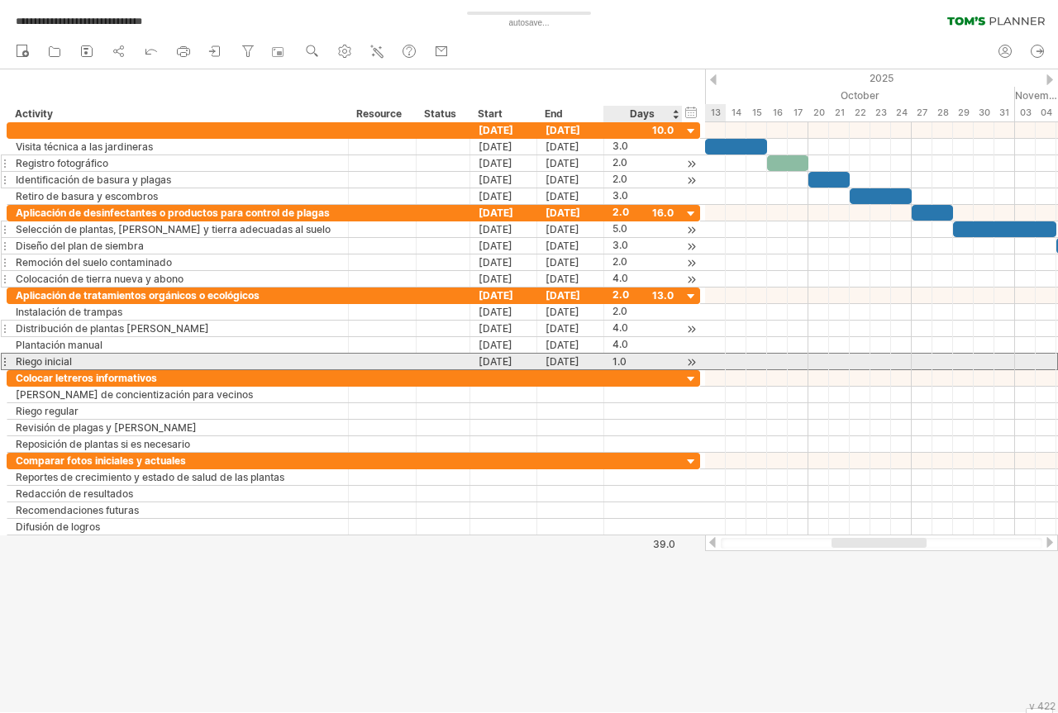
click at [630, 361] on div "1.0" at bounding box center [642, 362] width 61 height 16
type input "*"
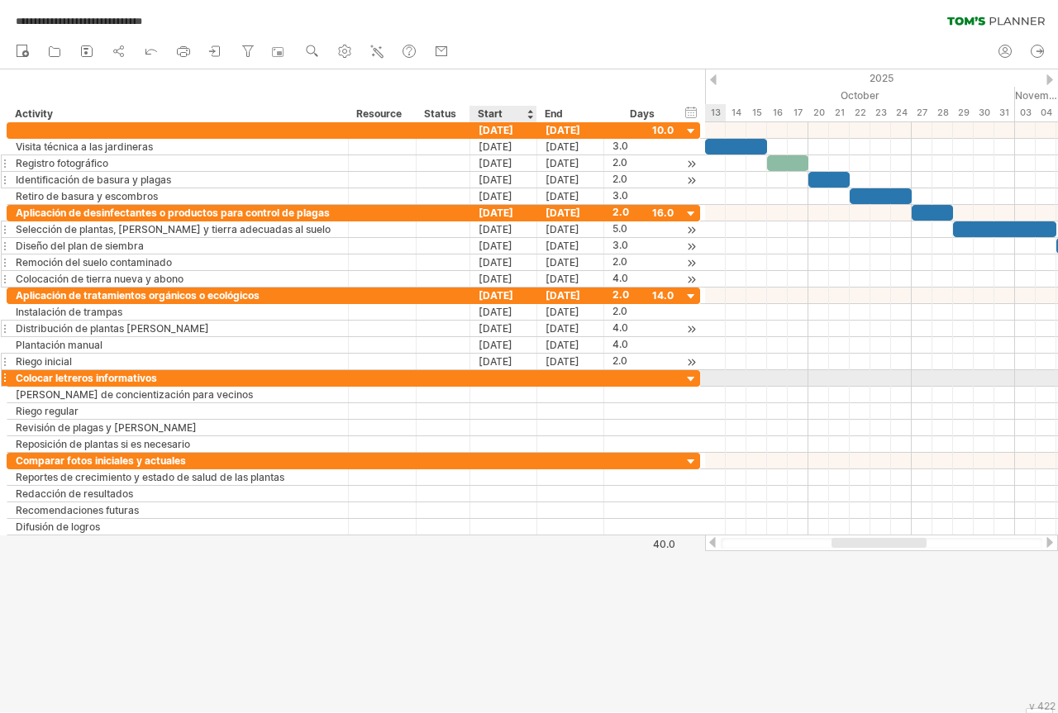
scroll to position [0, 0]
click at [489, 377] on div at bounding box center [503, 378] width 67 height 16
click at [498, 373] on div at bounding box center [503, 378] width 67 height 16
click at [489, 374] on div at bounding box center [503, 378] width 67 height 16
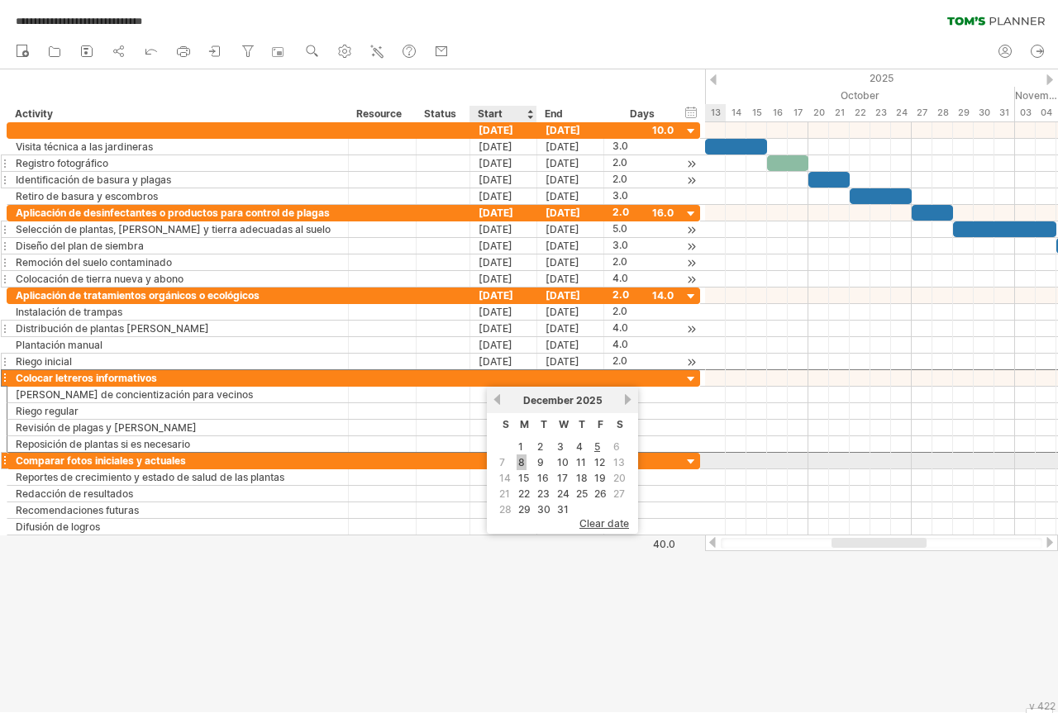
click at [518, 460] on link "8" at bounding box center [522, 463] width 10 height 16
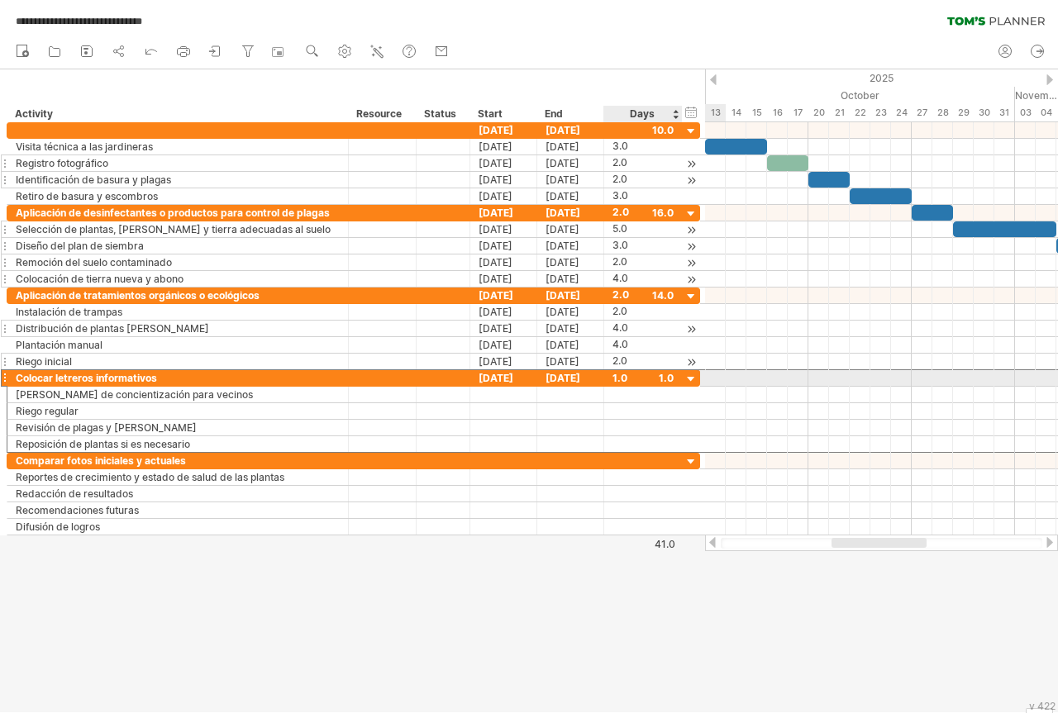
click at [616, 380] on div "1.0" at bounding box center [642, 378] width 61 height 16
type input "*"
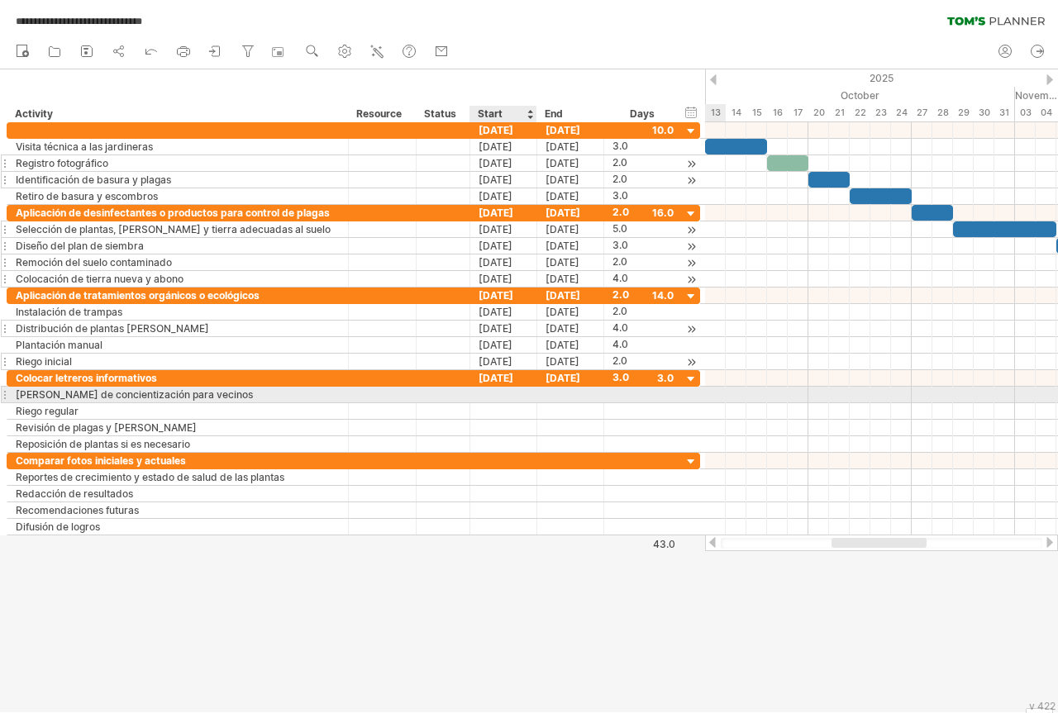
scroll to position [0, 0]
click at [488, 395] on div at bounding box center [503, 395] width 67 height 16
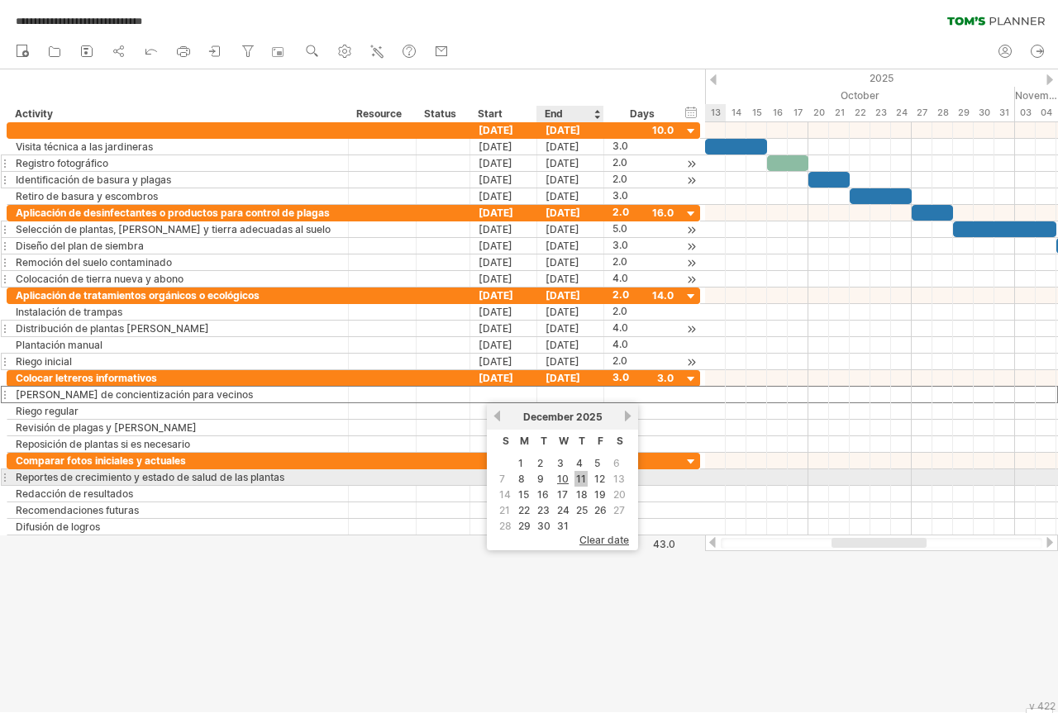
click at [582, 479] on link "11" at bounding box center [580, 479] width 13 height 16
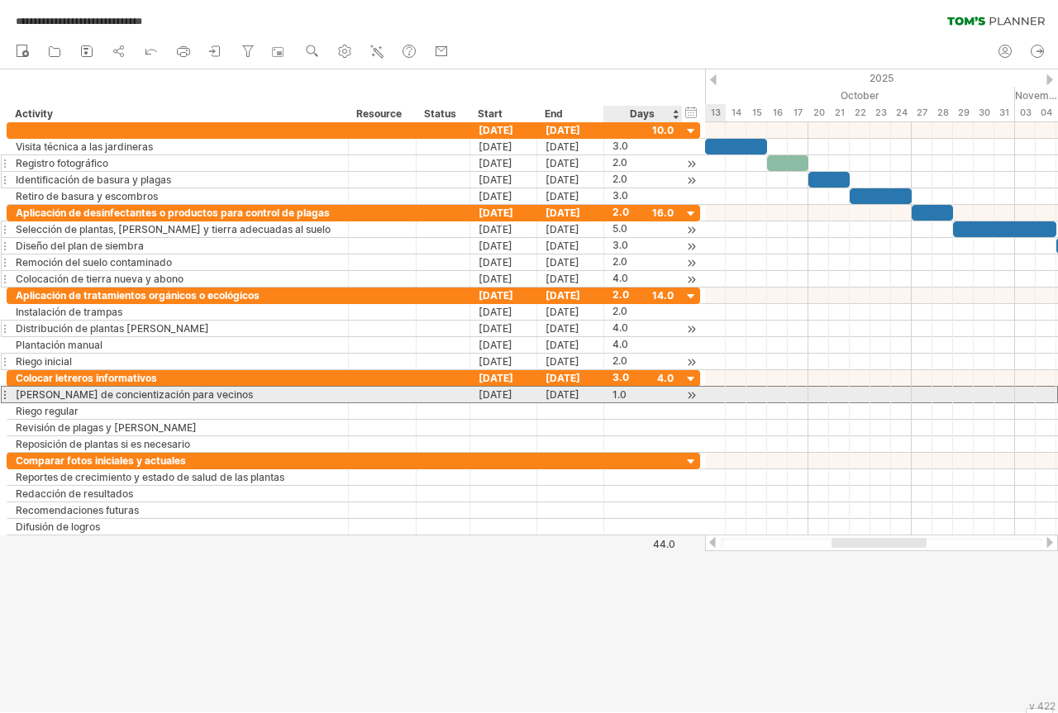
click at [623, 394] on div "1.0" at bounding box center [642, 395] width 61 height 16
type input "*"
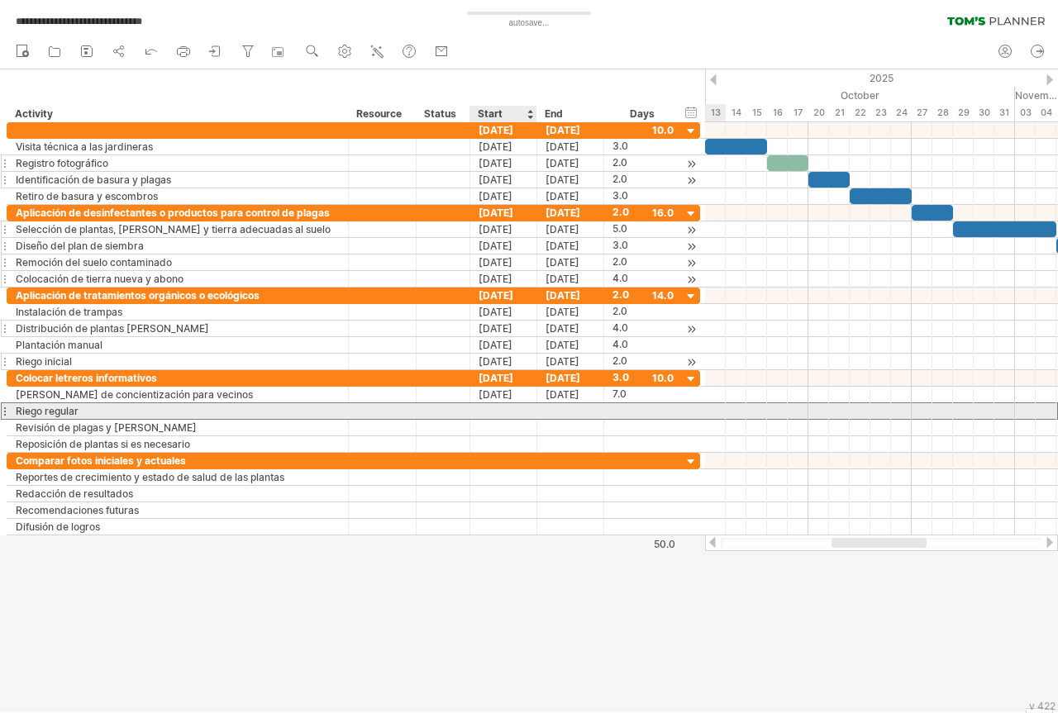
scroll to position [0, 0]
click at [489, 411] on div at bounding box center [503, 411] width 67 height 16
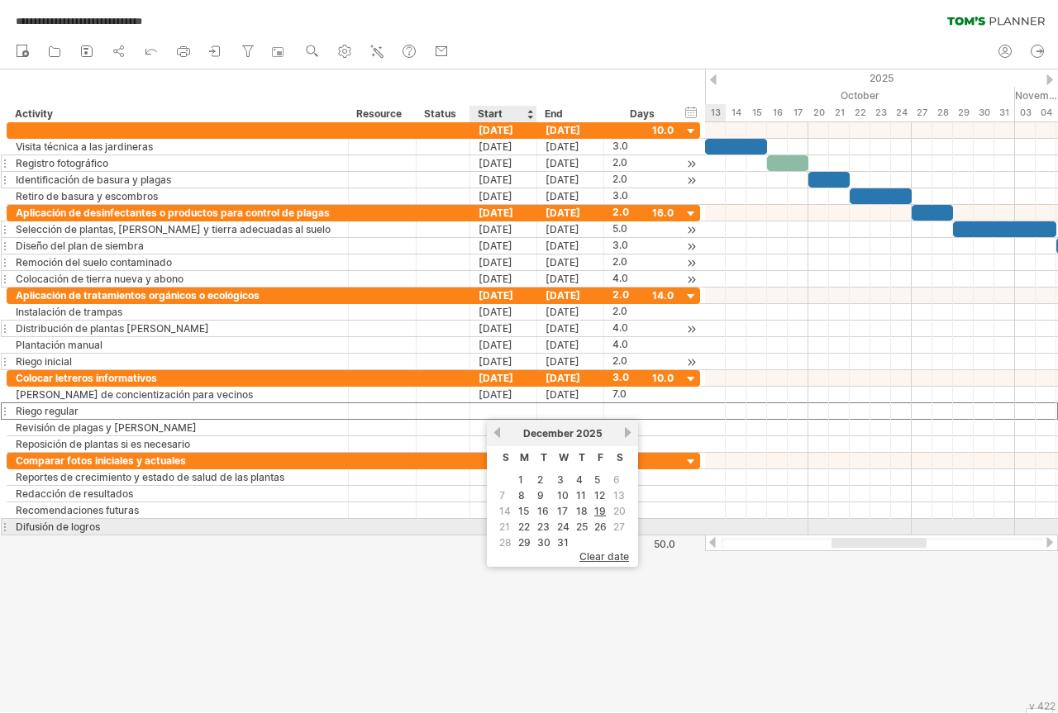
drag, startPoint x: 524, startPoint y: 529, endPoint x: 523, endPoint y: 519, distance: 10.0
click at [524, 528] on link "22" at bounding box center [524, 527] width 15 height 16
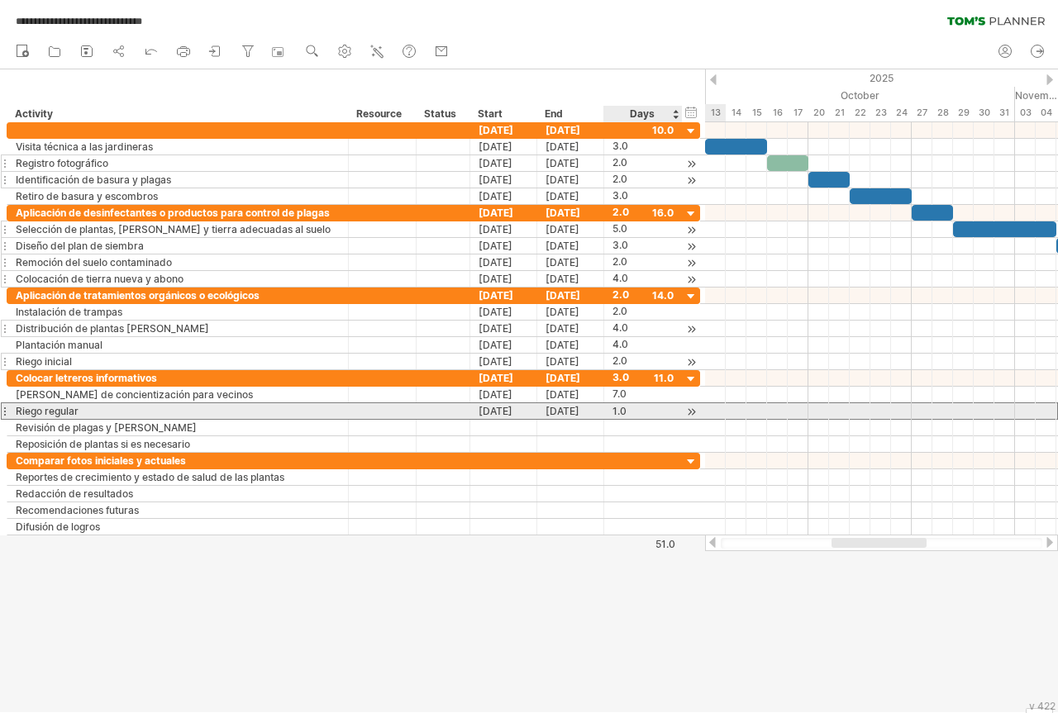
click at [624, 414] on div "1.0" at bounding box center [642, 411] width 61 height 16
type input "*"
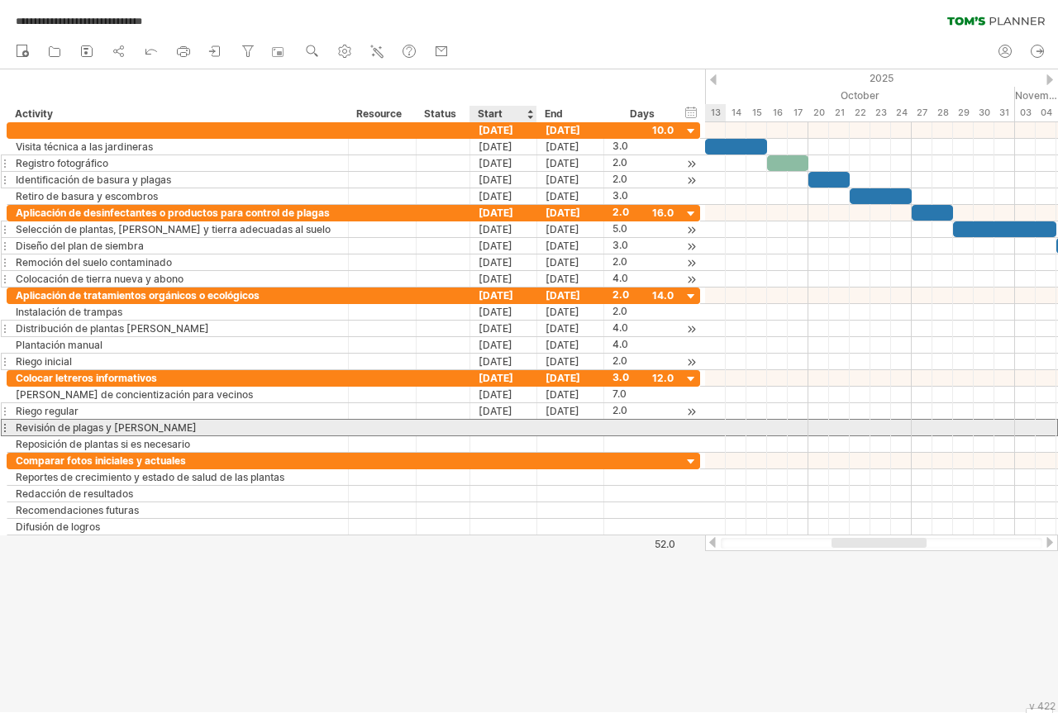
scroll to position [0, 0]
click at [485, 427] on div at bounding box center [503, 428] width 67 height 16
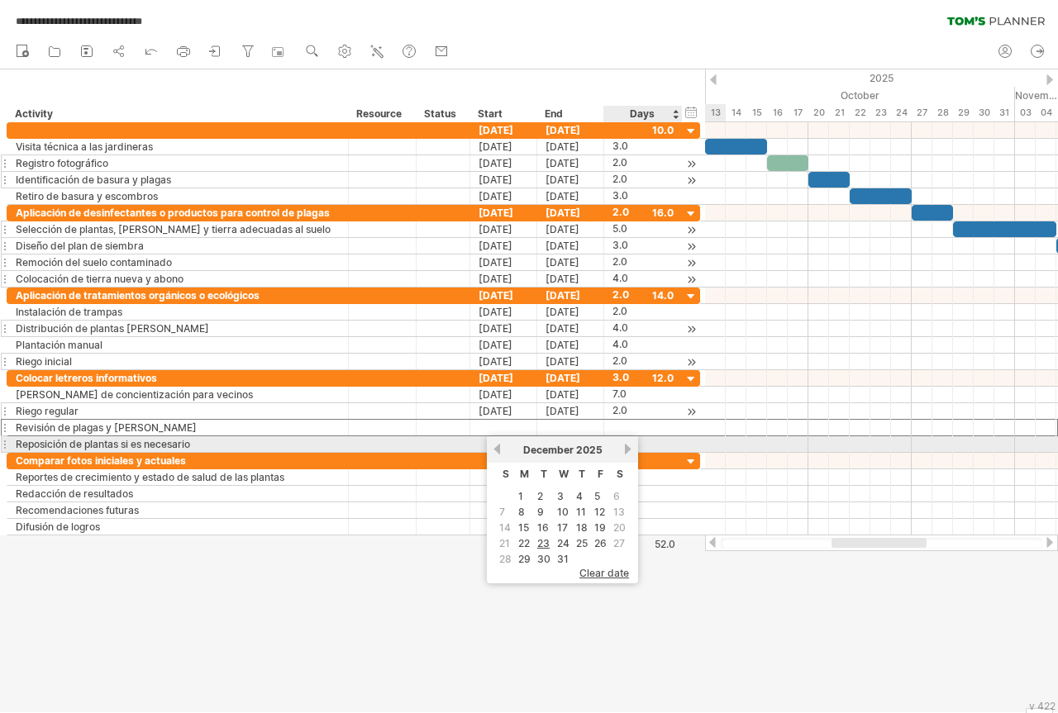
click at [624, 450] on link "next" at bounding box center [628, 449] width 12 height 12
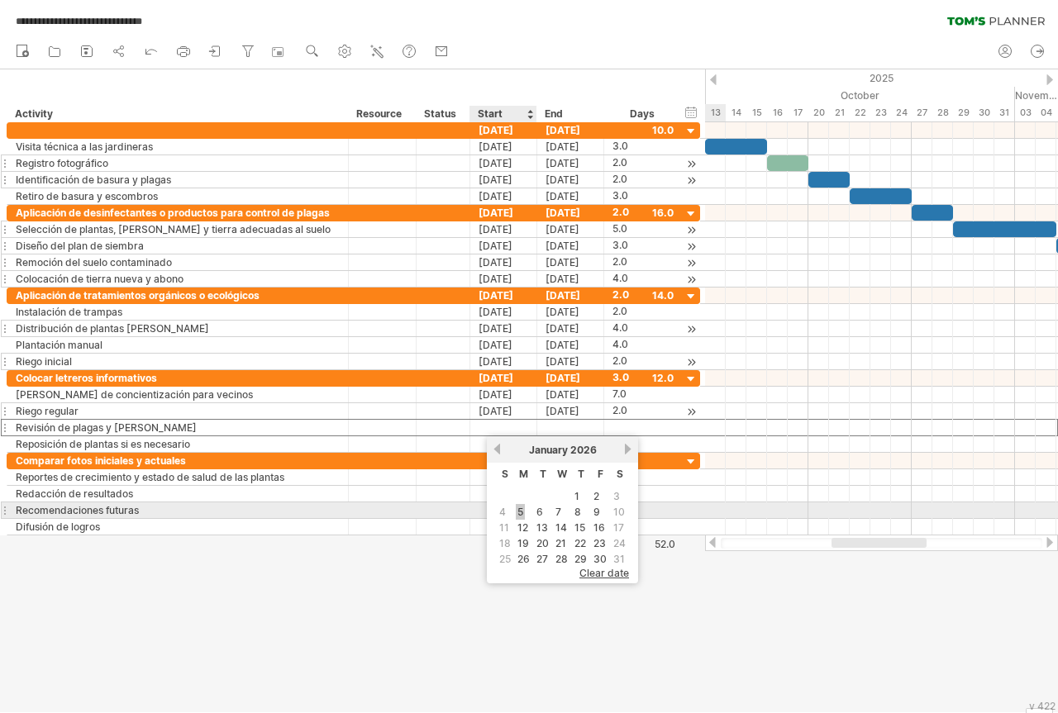
click at [520, 512] on link "5" at bounding box center [520, 512] width 9 height 16
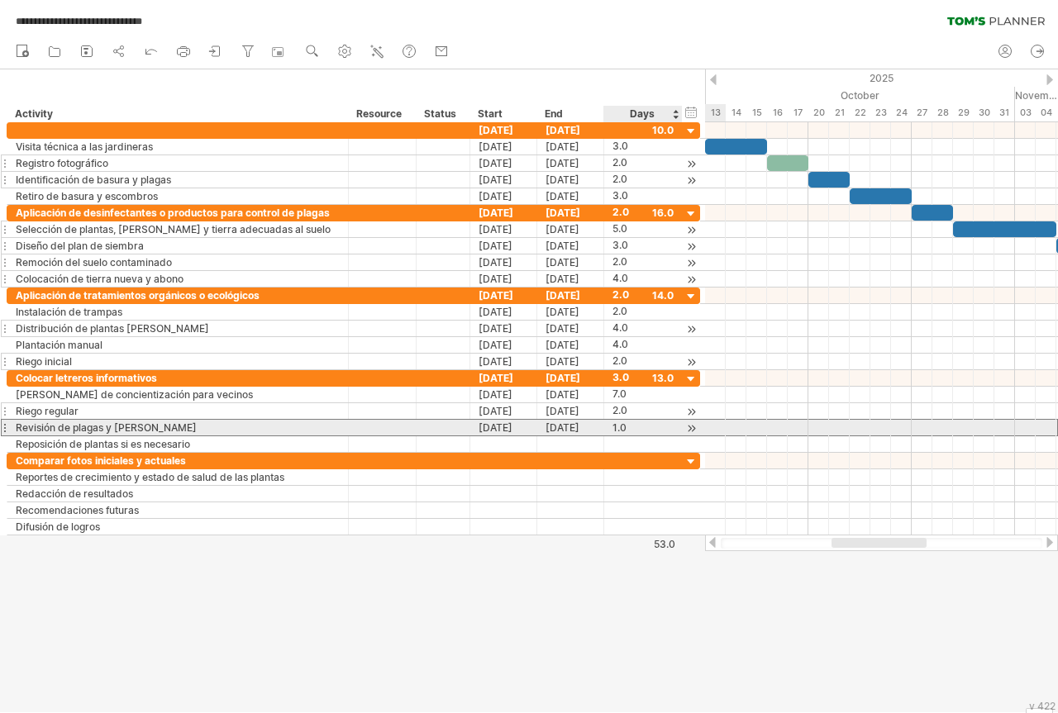
click at [617, 427] on div "1.0" at bounding box center [642, 428] width 61 height 16
type input "*"
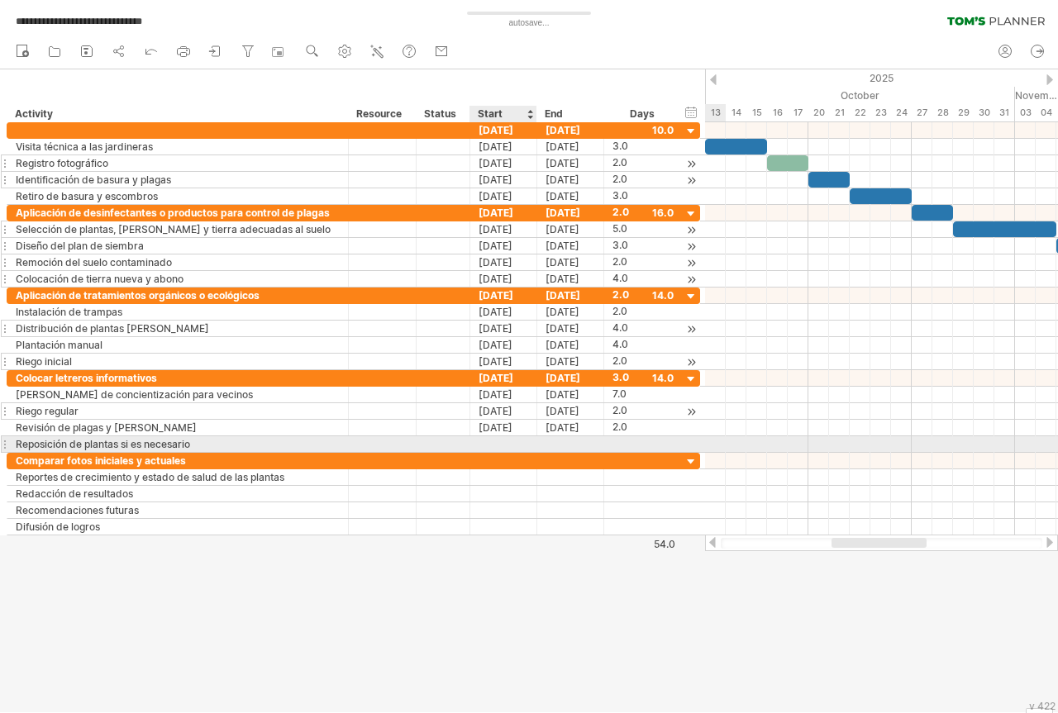
scroll to position [0, 0]
click at [490, 442] on div at bounding box center [503, 444] width 67 height 16
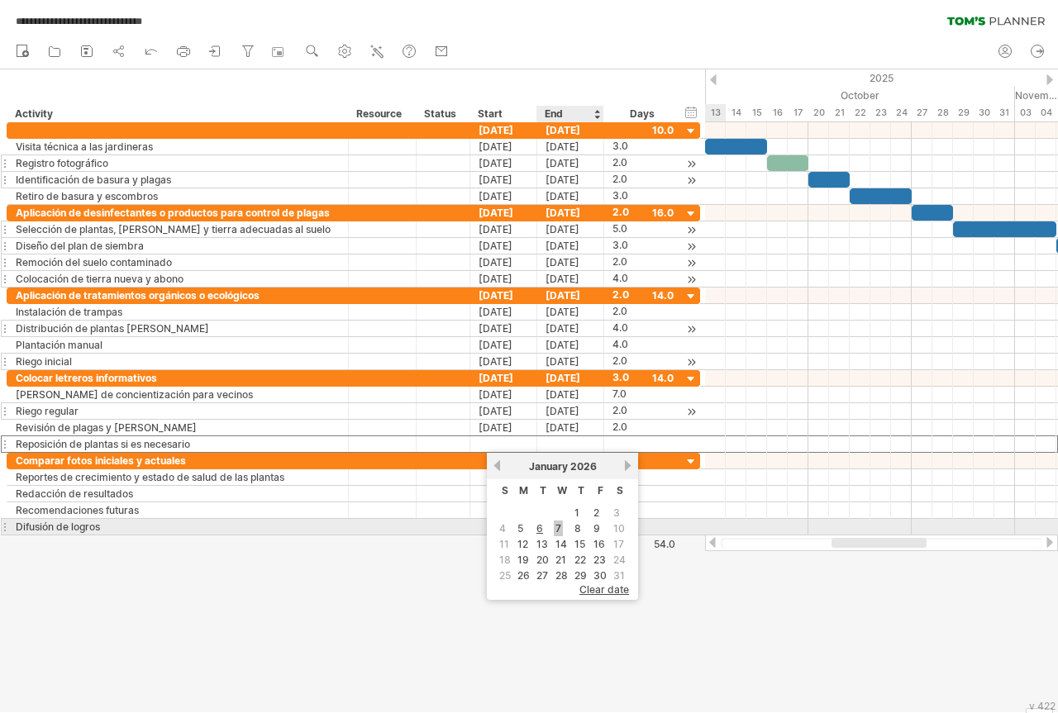
click at [560, 527] on link "7" at bounding box center [558, 529] width 9 height 16
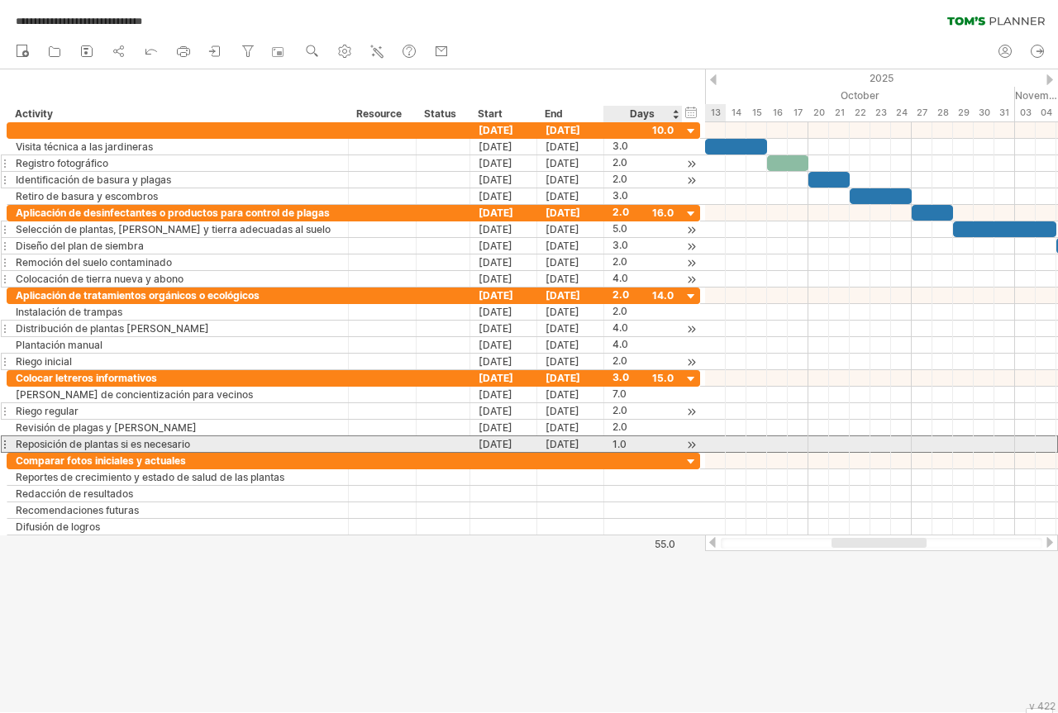
click at [616, 442] on div "1.0" at bounding box center [642, 444] width 61 height 16
type input "*"
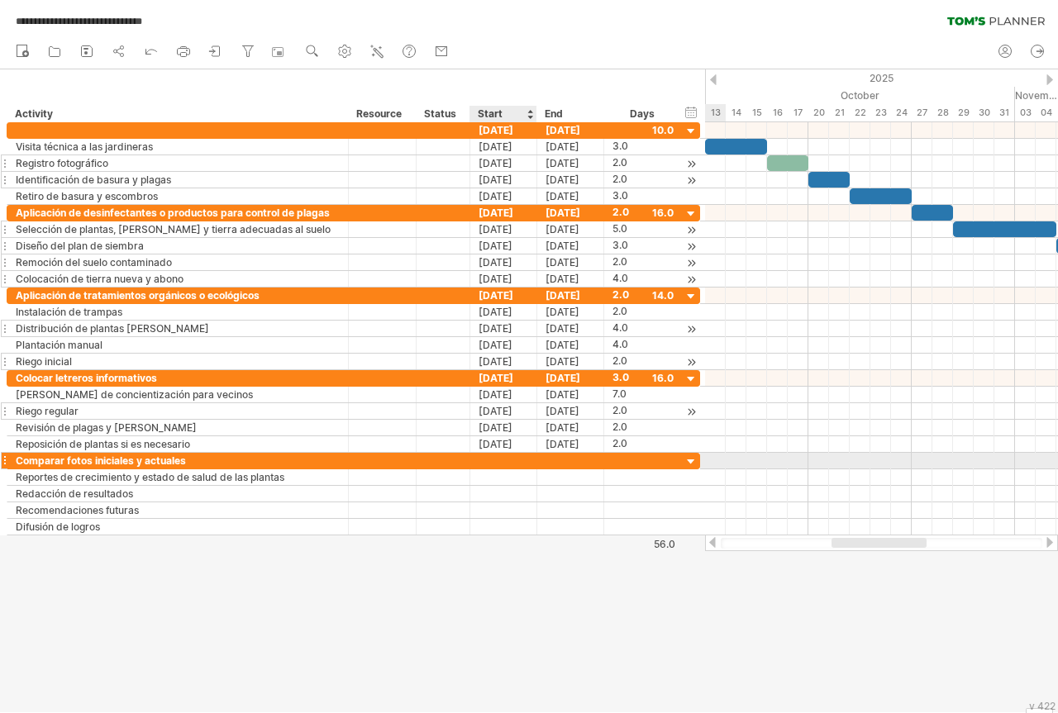
scroll to position [0, 0]
click at [486, 460] on div at bounding box center [503, 461] width 67 height 16
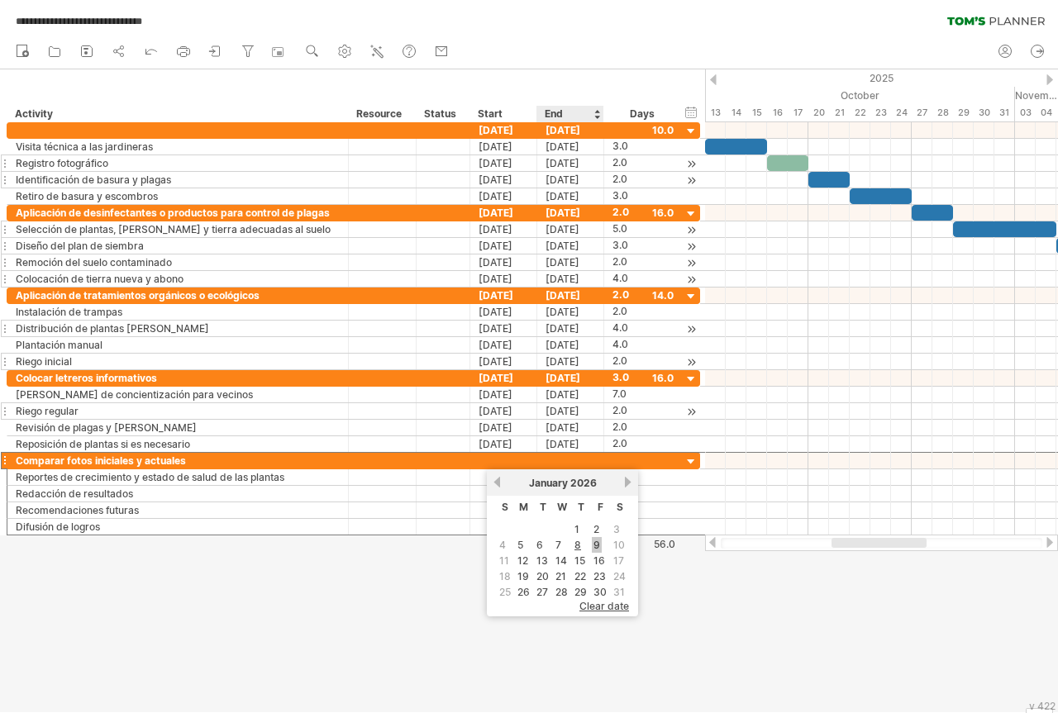
click at [597, 548] on link "9" at bounding box center [597, 545] width 10 height 16
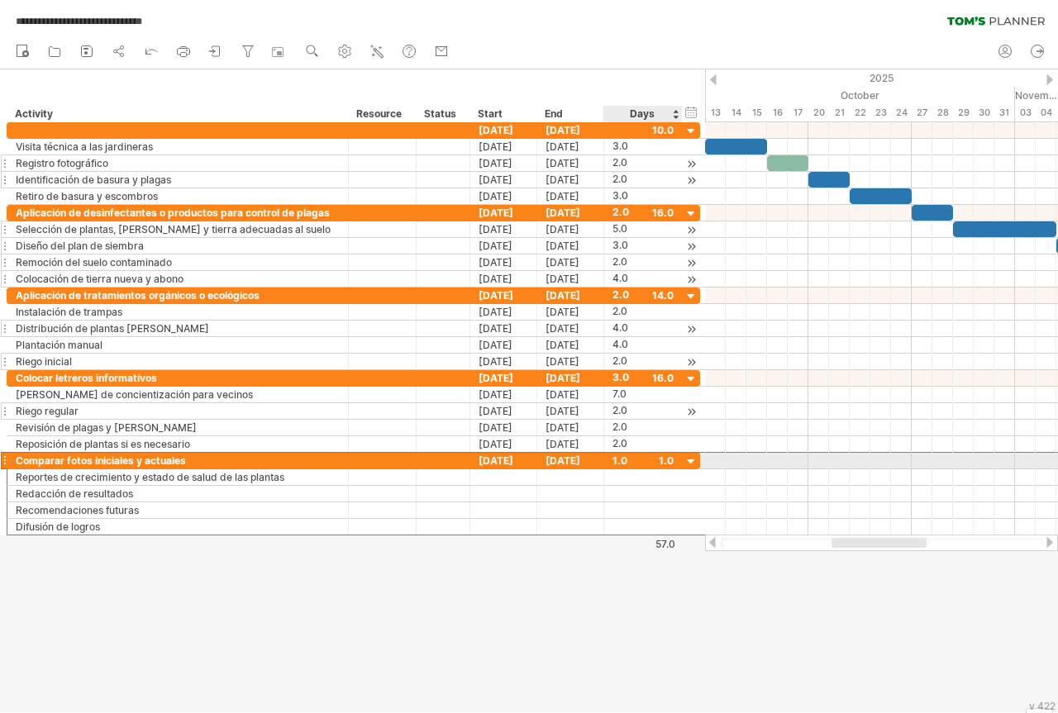
click at [669, 464] on div "1.0" at bounding box center [642, 461] width 61 height 16
type input "*"
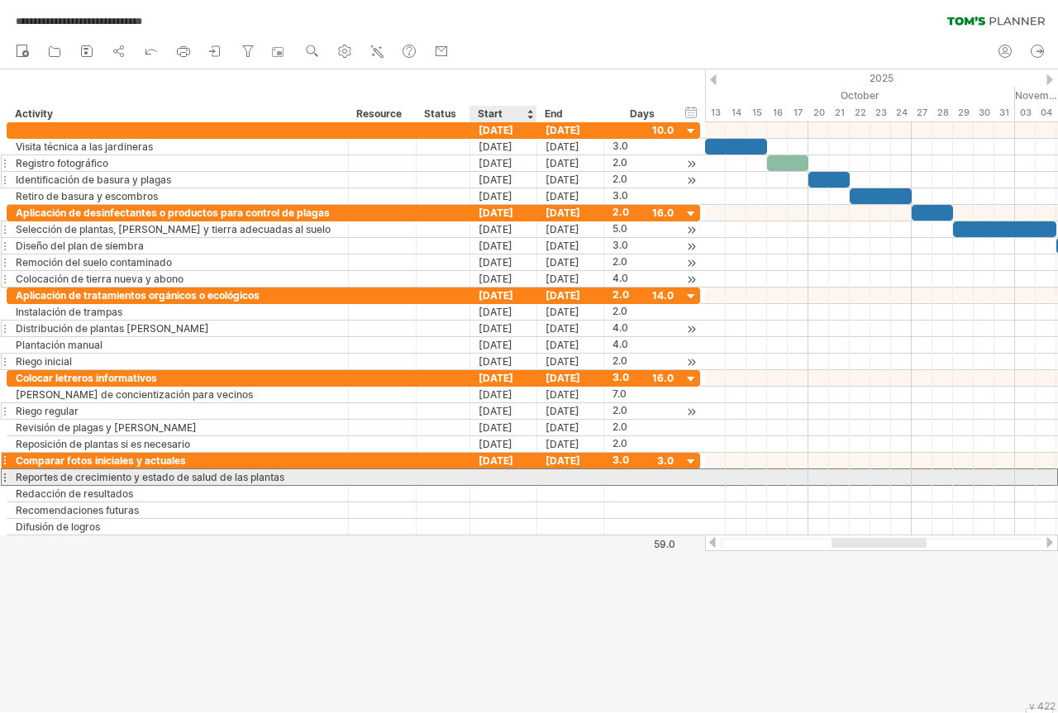
scroll to position [0, 0]
click at [488, 477] on div at bounding box center [503, 477] width 67 height 16
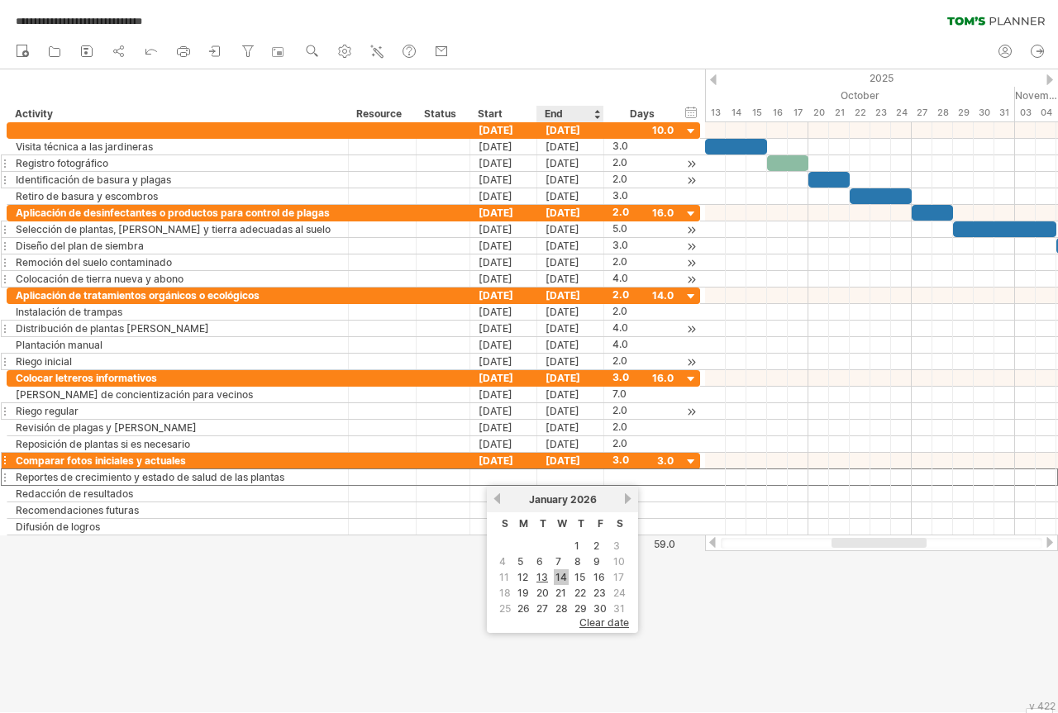
click at [565, 579] on link "14" at bounding box center [561, 577] width 15 height 16
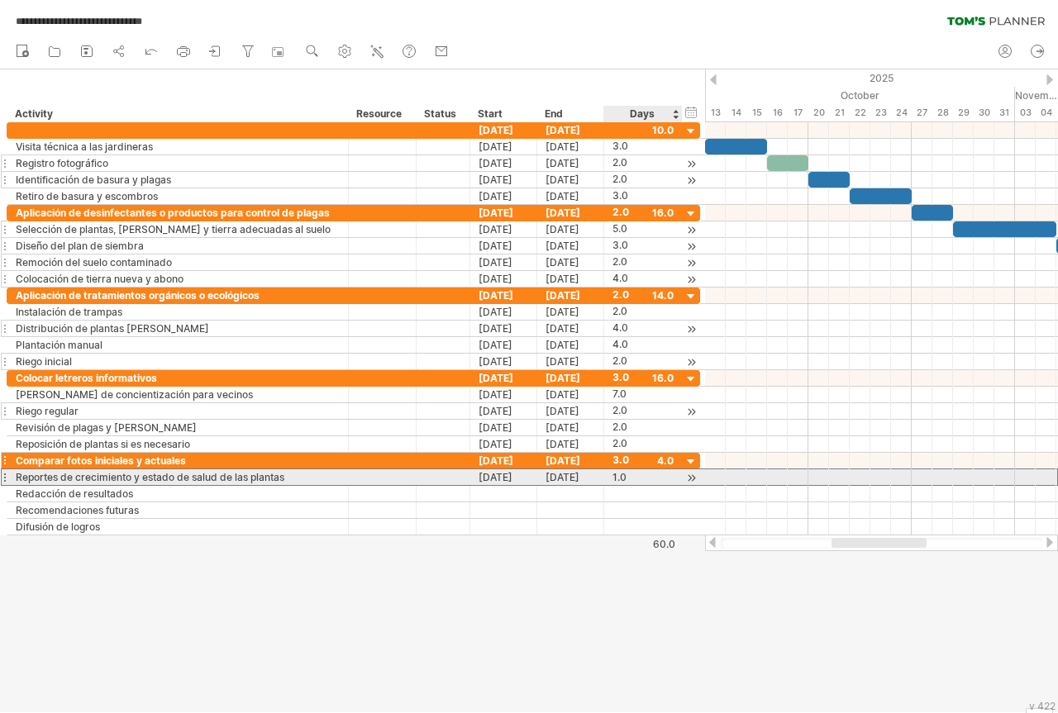
click at [620, 477] on div "1.0" at bounding box center [642, 477] width 61 height 16
type input "*"
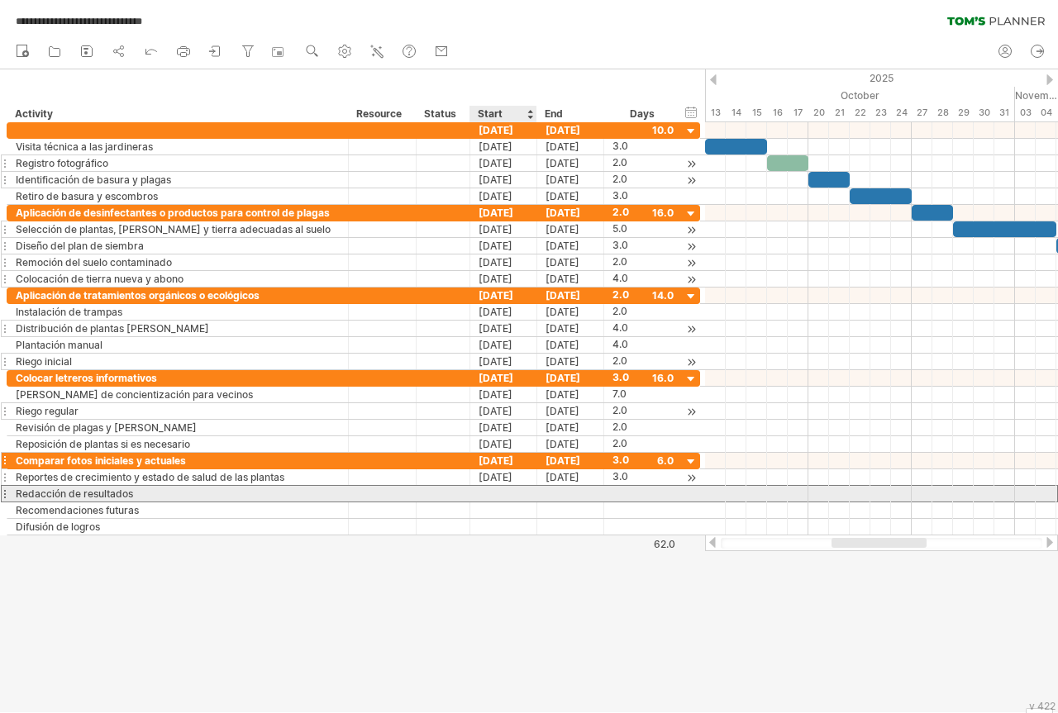
scroll to position [0, 0]
click at [481, 489] on div at bounding box center [503, 494] width 67 height 16
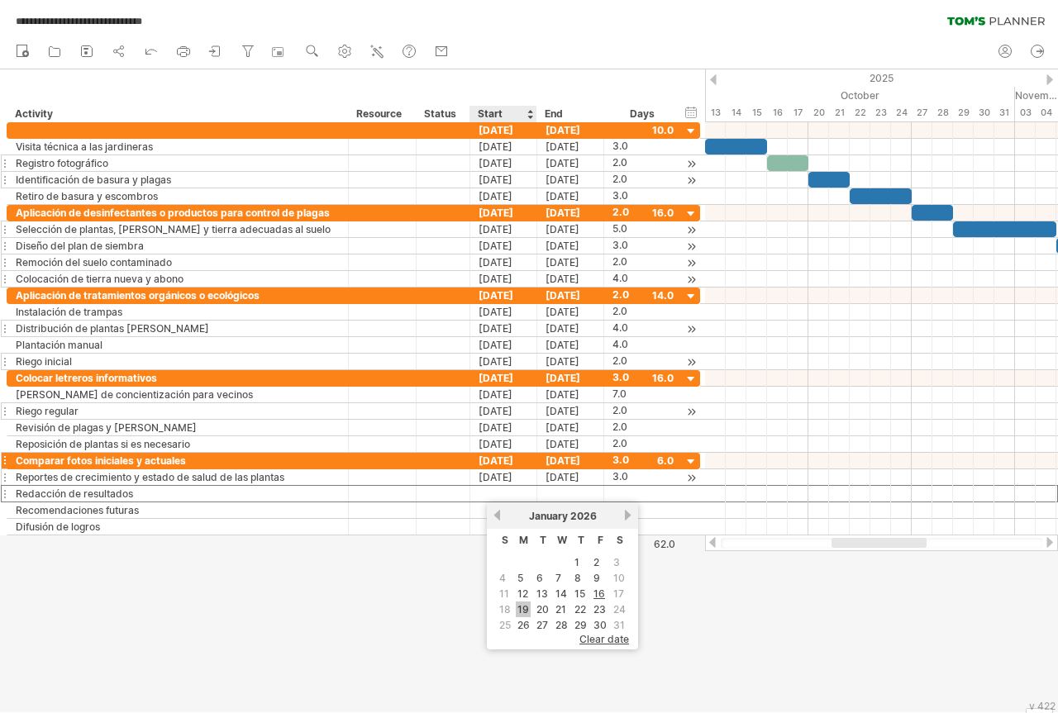
click at [526, 607] on link "19" at bounding box center [523, 610] width 15 height 16
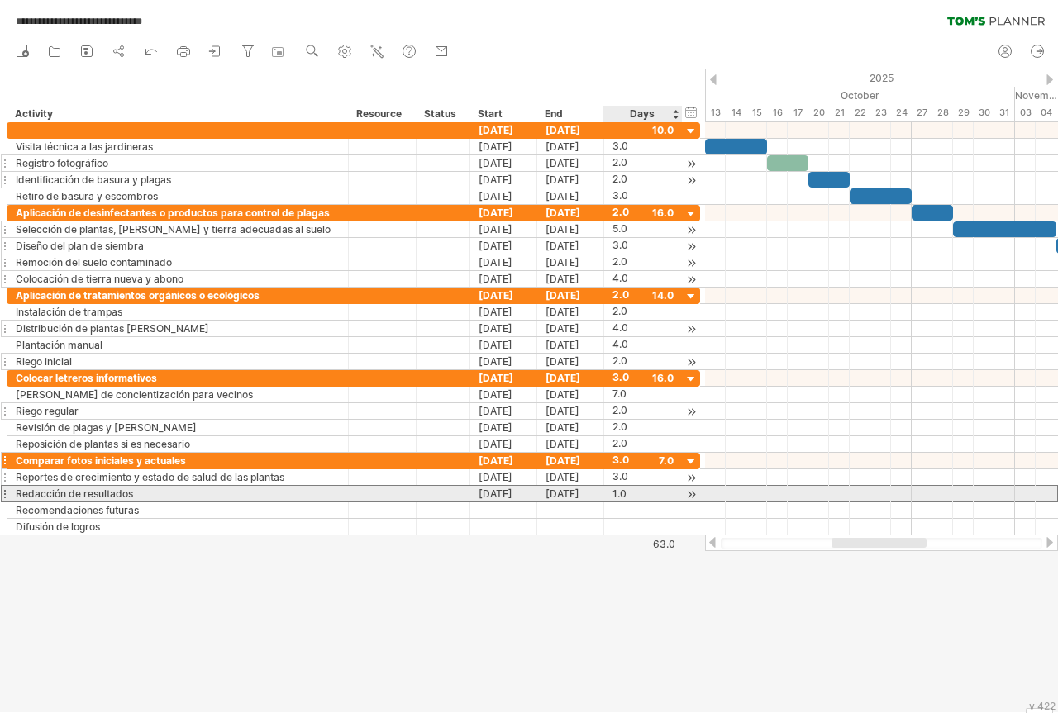
click at [624, 497] on div "1.0" at bounding box center [642, 494] width 61 height 16
type input "*"
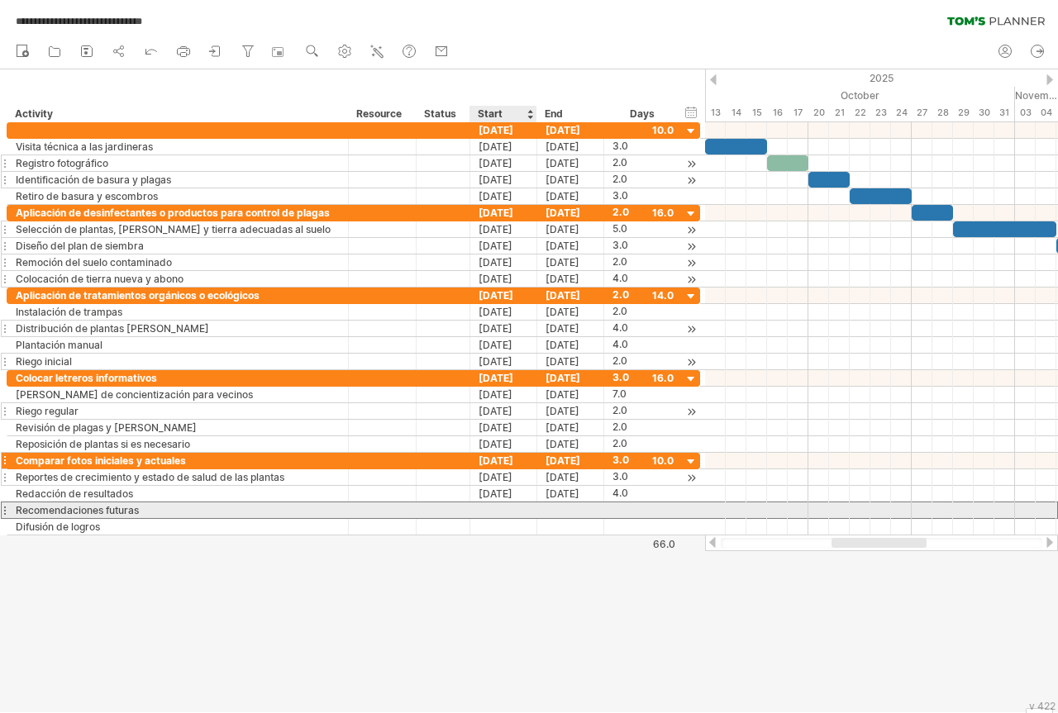
scroll to position [0, 0]
click at [489, 514] on div at bounding box center [503, 511] width 67 height 16
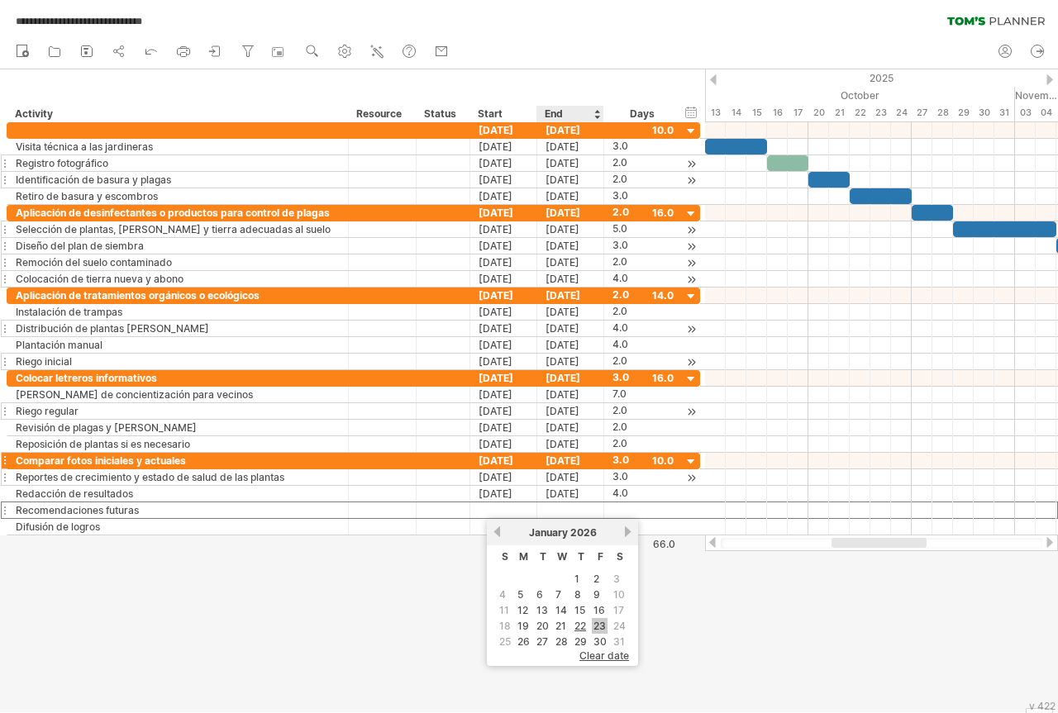
click at [601, 628] on link "23" at bounding box center [600, 626] width 16 height 16
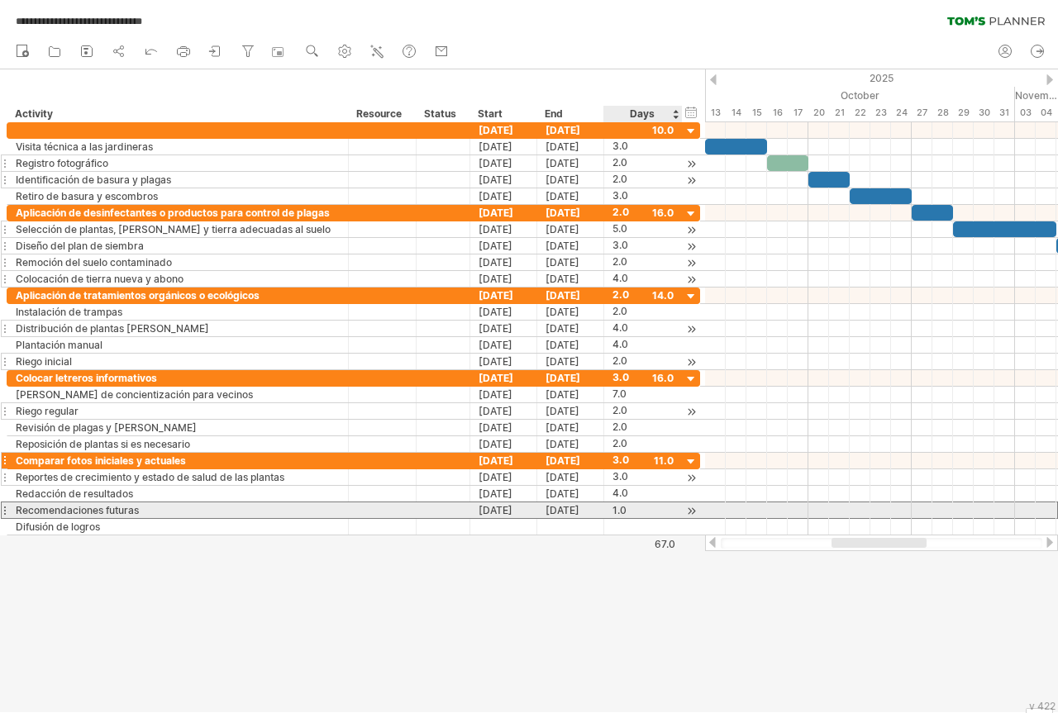
click at [624, 508] on div "1.0" at bounding box center [642, 511] width 61 height 16
type input "*"
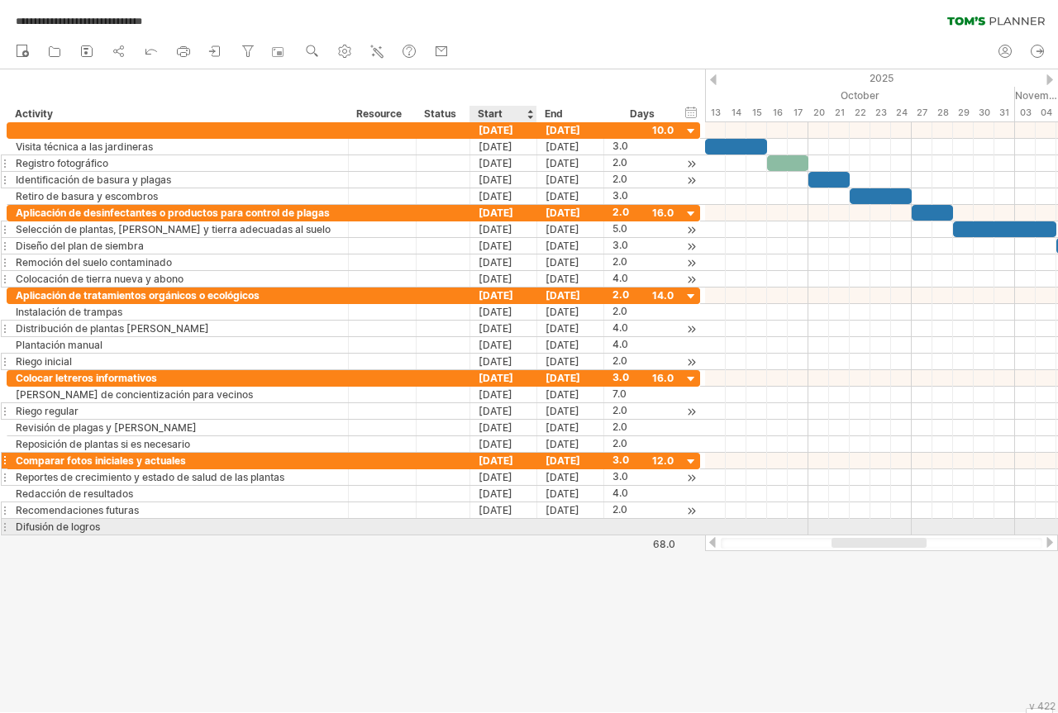
scroll to position [0, 0]
click at [491, 525] on div at bounding box center [503, 527] width 67 height 16
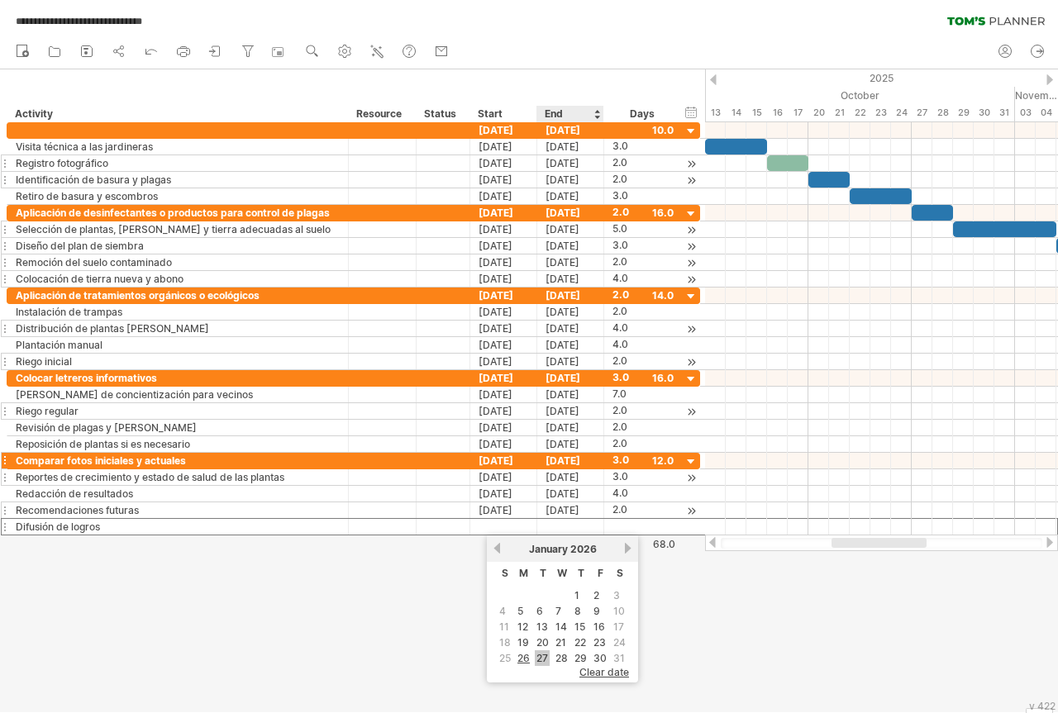
click at [541, 658] on link "27" at bounding box center [542, 658] width 15 height 16
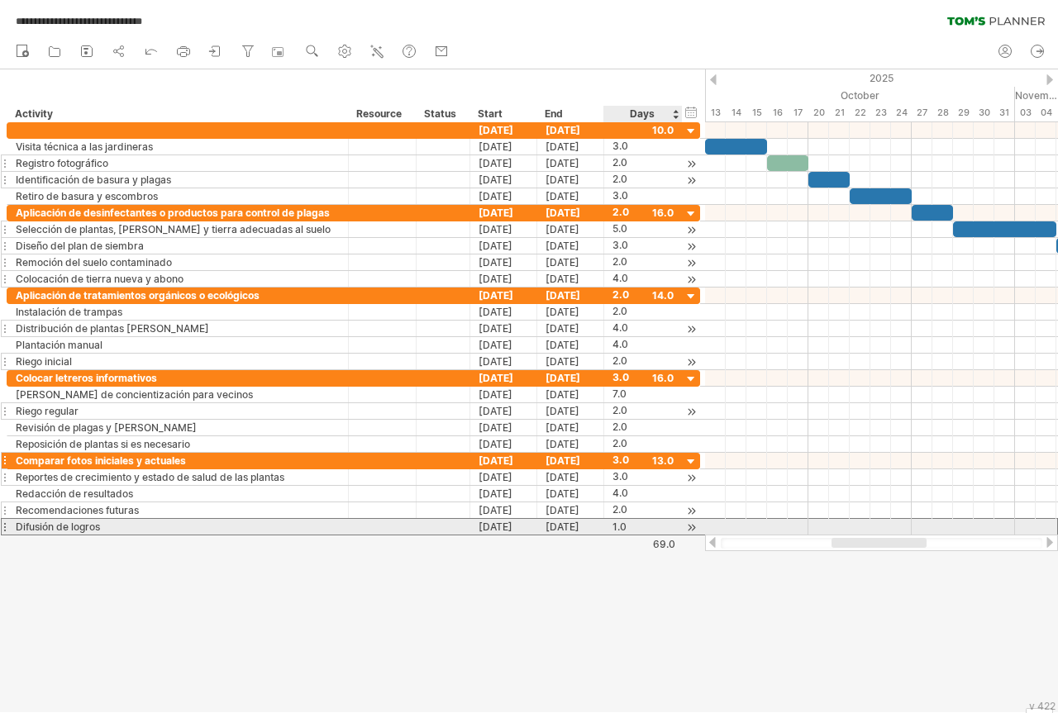
click at [617, 525] on div "1.0" at bounding box center [642, 527] width 61 height 16
type input "*"
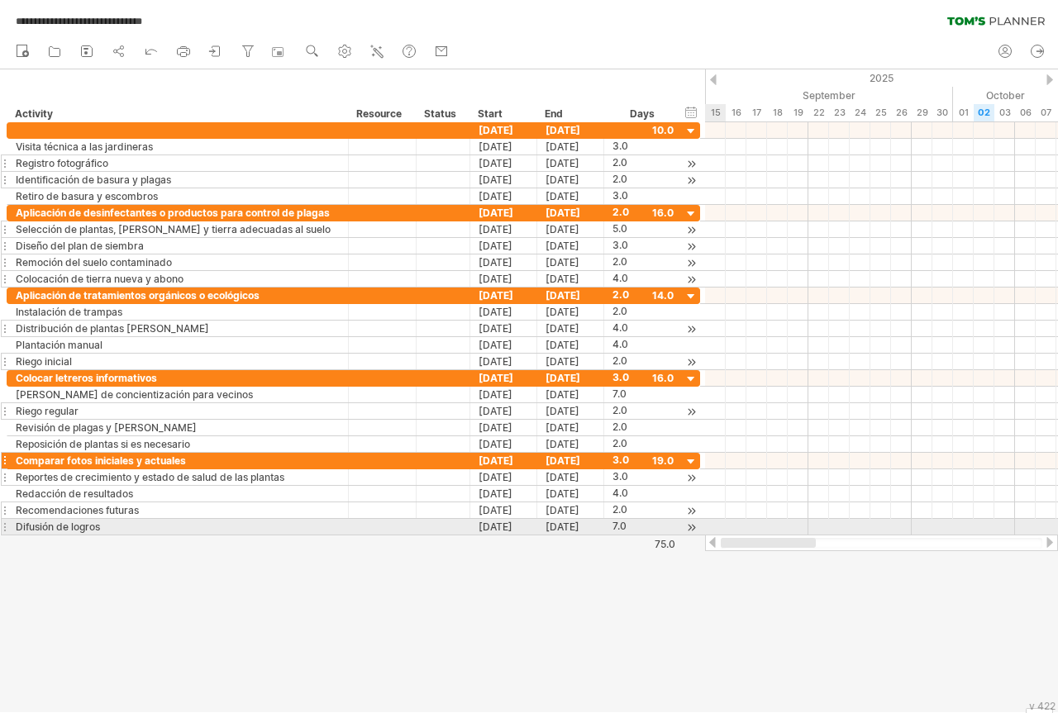
drag, startPoint x: 811, startPoint y: 541, endPoint x: 730, endPoint y: 536, distance: 81.2
click at [730, 536] on div at bounding box center [881, 543] width 353 height 17
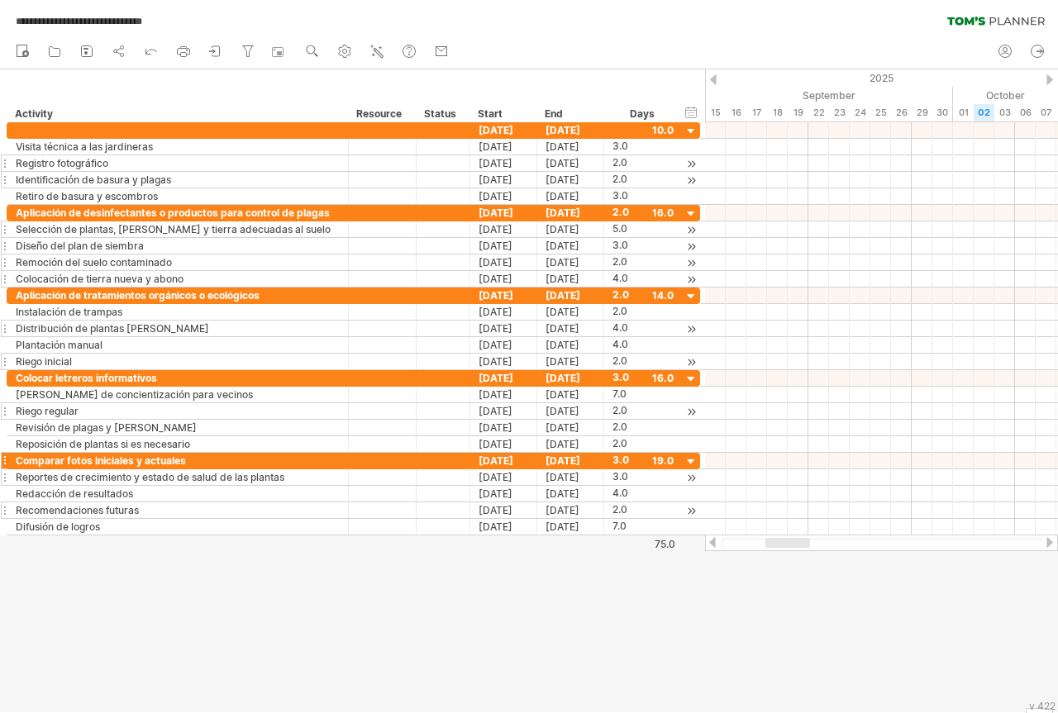
drag, startPoint x: 711, startPoint y: 543, endPoint x: 737, endPoint y: 543, distance: 26.4
click at [737, 543] on div at bounding box center [881, 543] width 353 height 17
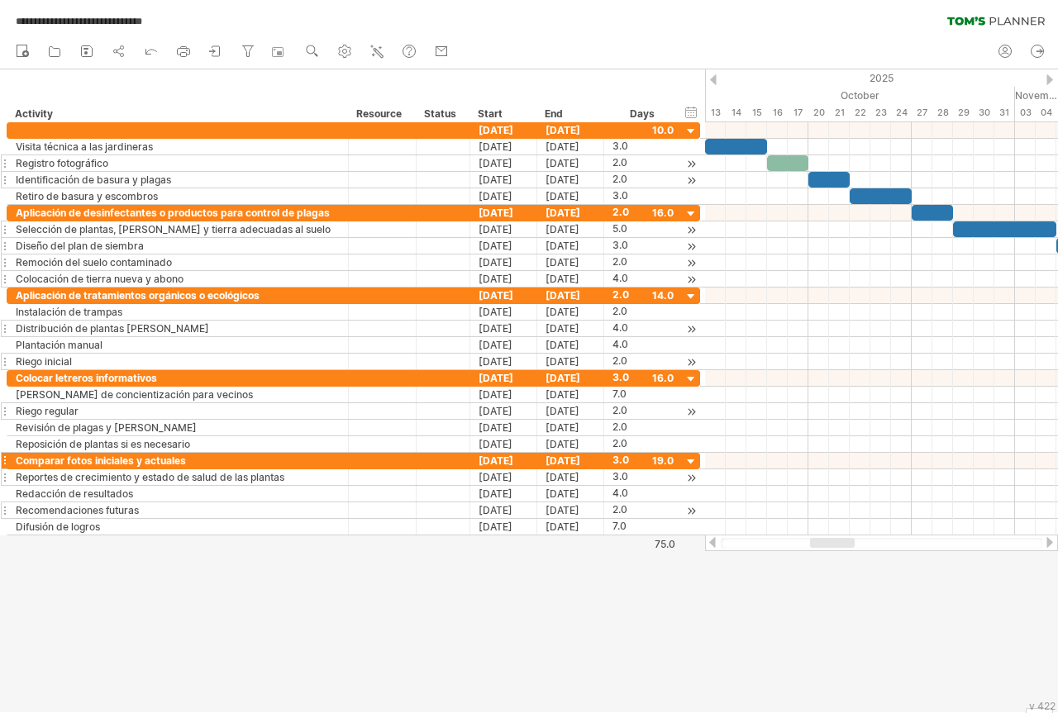
drag, startPoint x: 779, startPoint y: 541, endPoint x: 824, endPoint y: 541, distance: 44.6
click at [824, 541] on div at bounding box center [832, 543] width 45 height 10
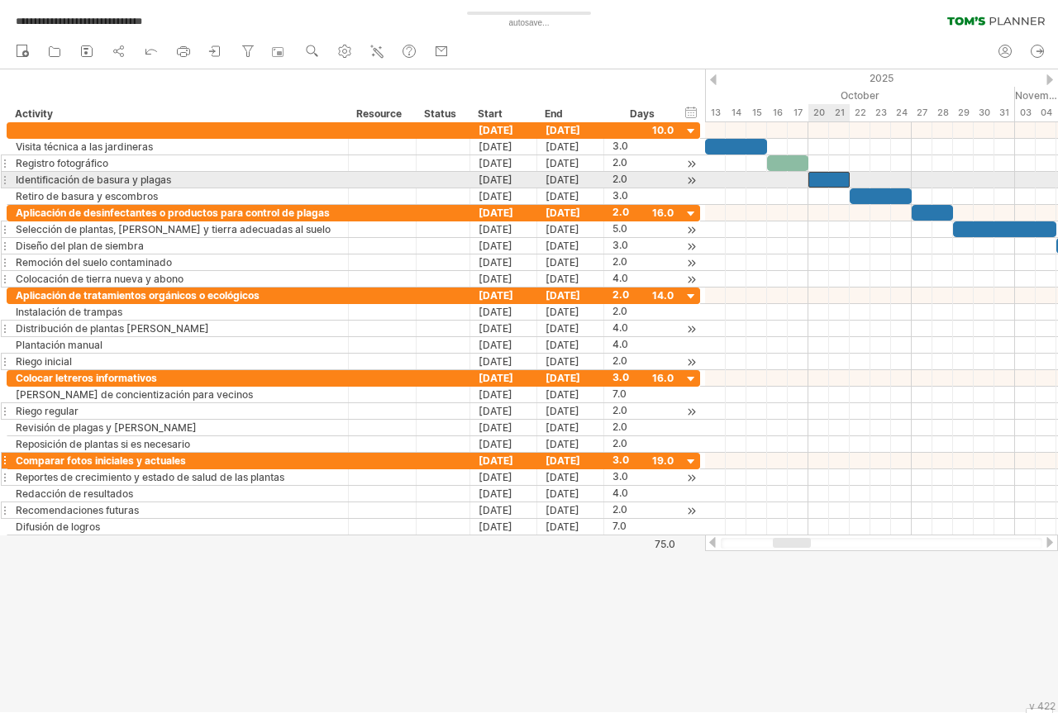
click at [831, 177] on div at bounding box center [828, 180] width 41 height 16
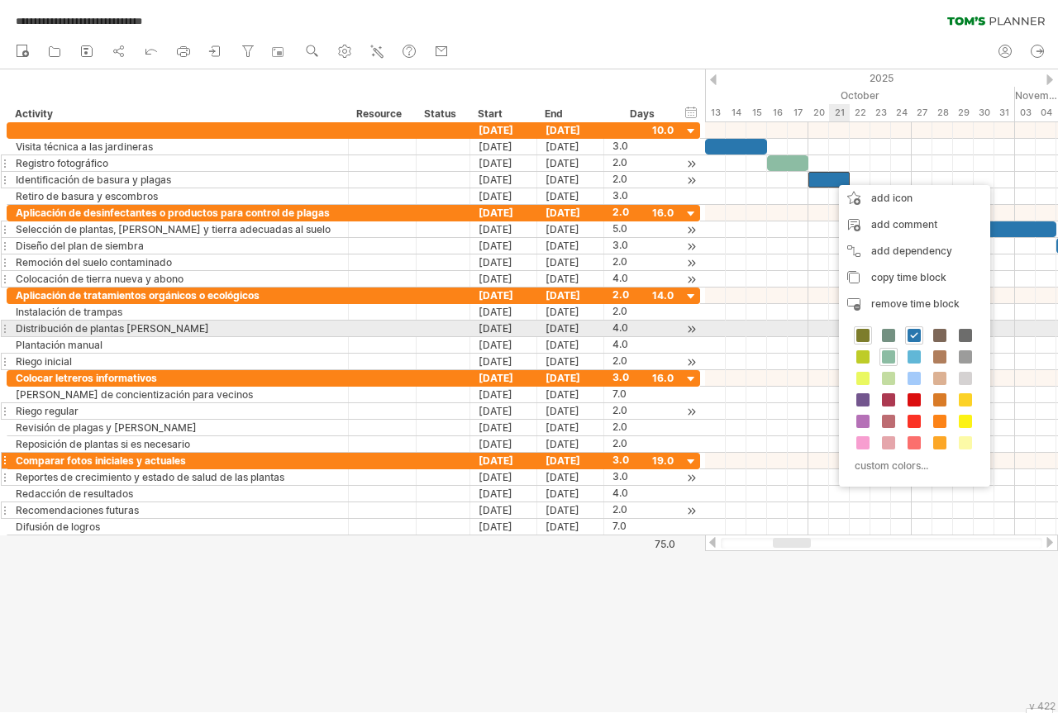
click at [865, 336] on span at bounding box center [862, 335] width 13 height 13
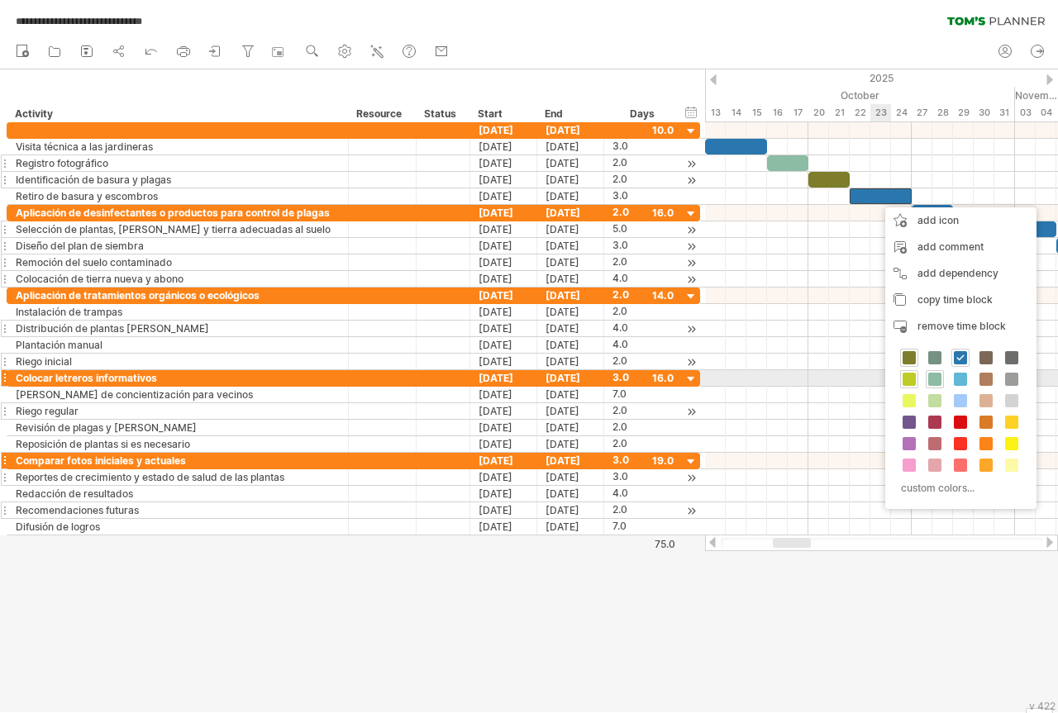
click at [913, 377] on span at bounding box center [909, 379] width 13 height 13
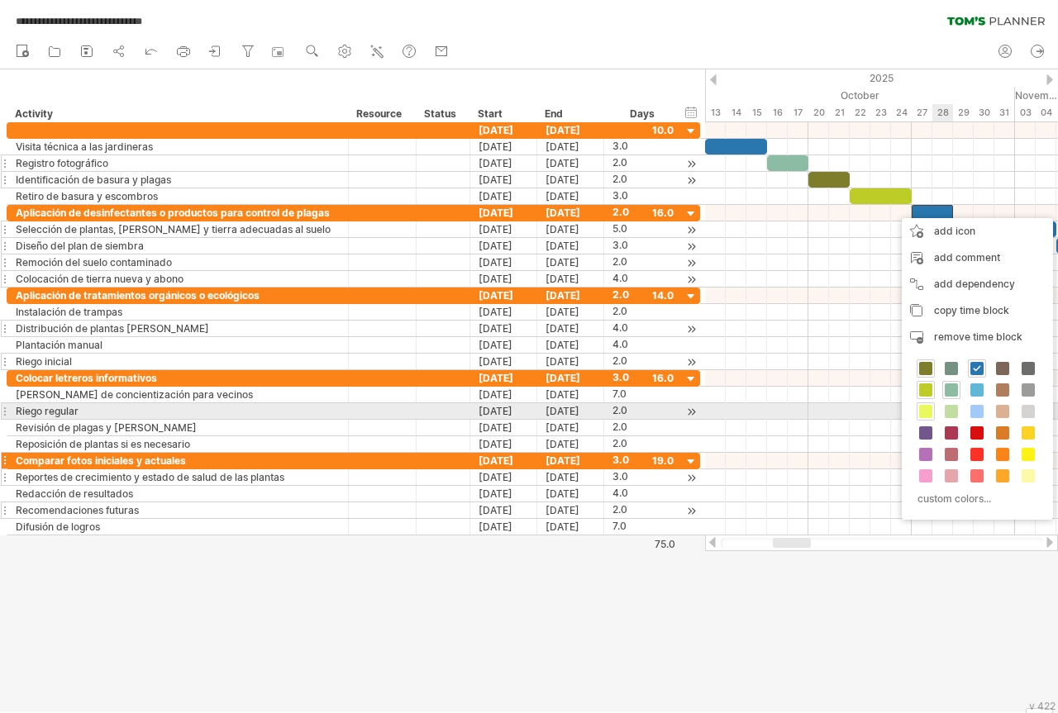
click at [927, 414] on span at bounding box center [925, 411] width 13 height 13
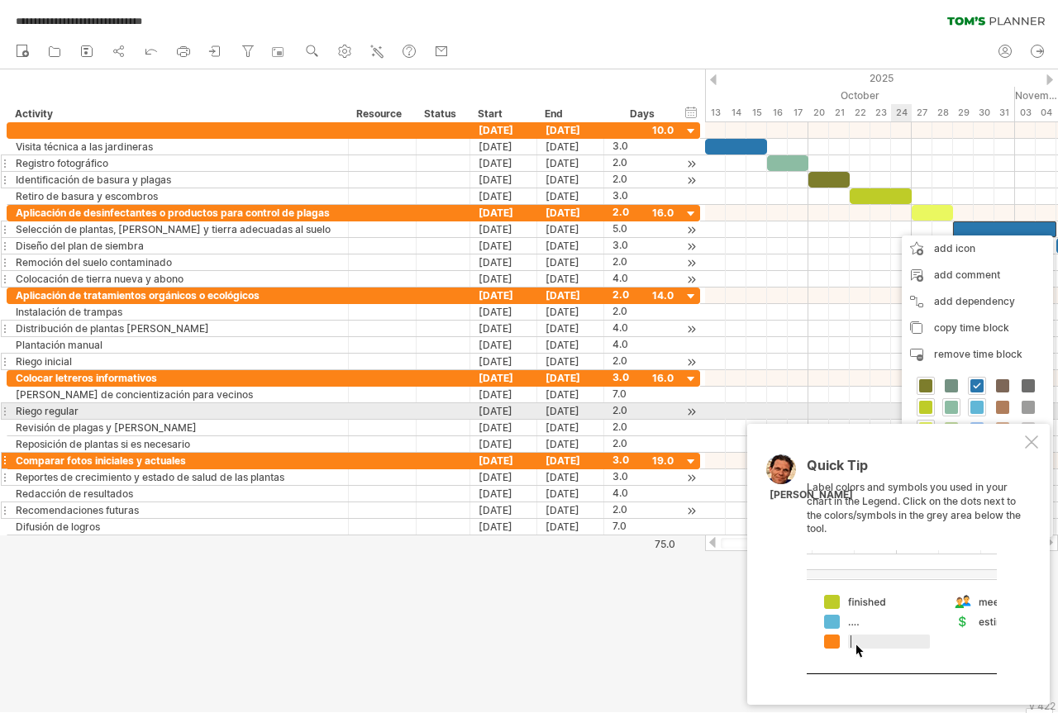
click at [979, 407] on span at bounding box center [976, 407] width 13 height 13
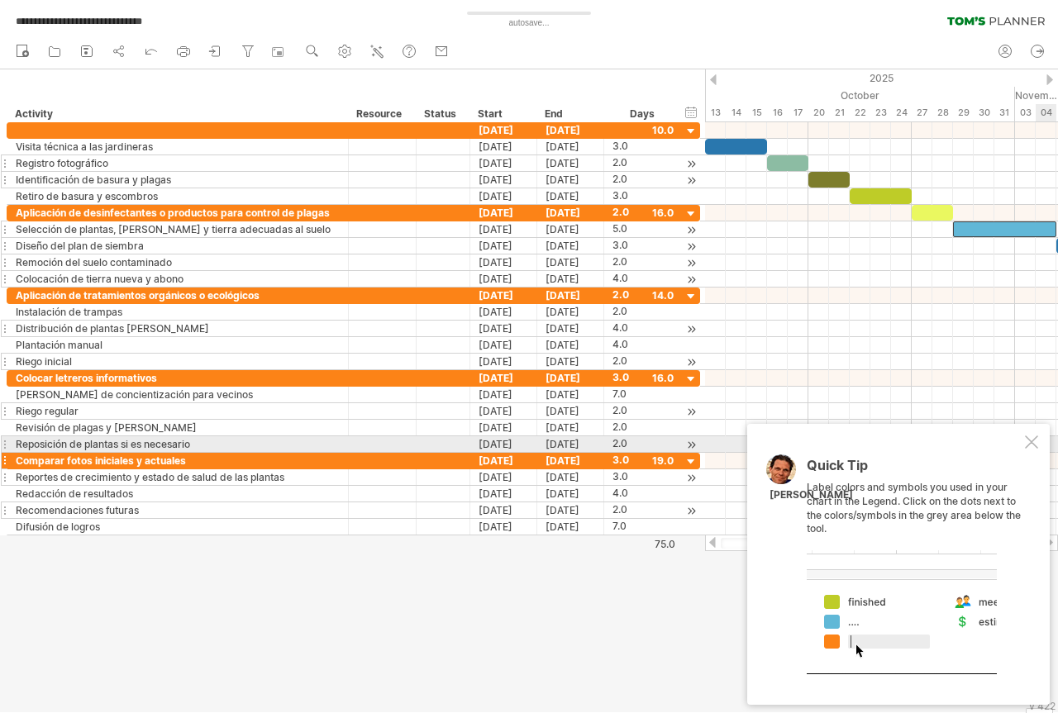
click at [1033, 440] on div at bounding box center [1031, 442] width 13 height 13
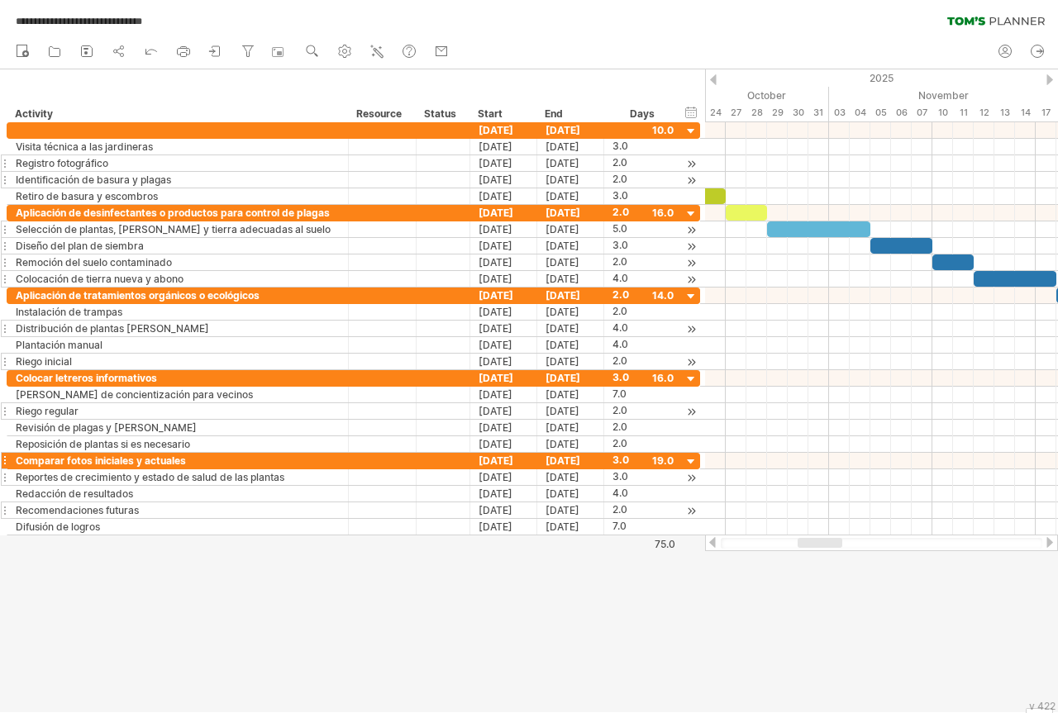
drag, startPoint x: 802, startPoint y: 543, endPoint x: 827, endPoint y: 544, distance: 24.8
click at [827, 544] on div at bounding box center [820, 543] width 45 height 10
click at [899, 246] on div at bounding box center [901, 246] width 62 height 16
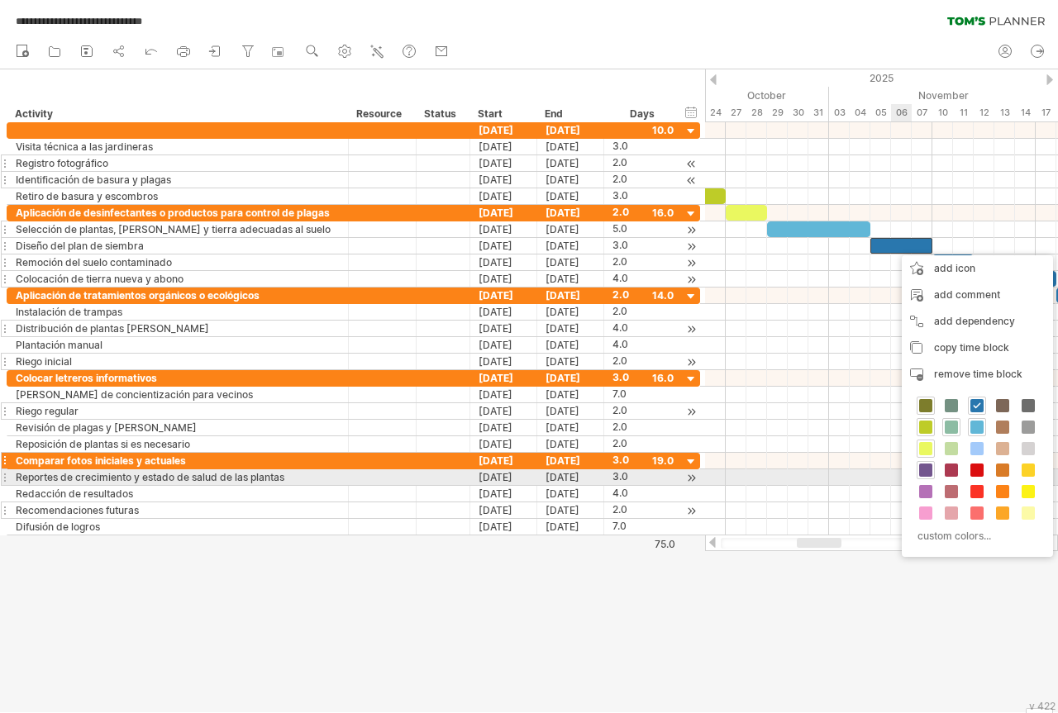
click at [926, 470] on span at bounding box center [925, 470] width 13 height 13
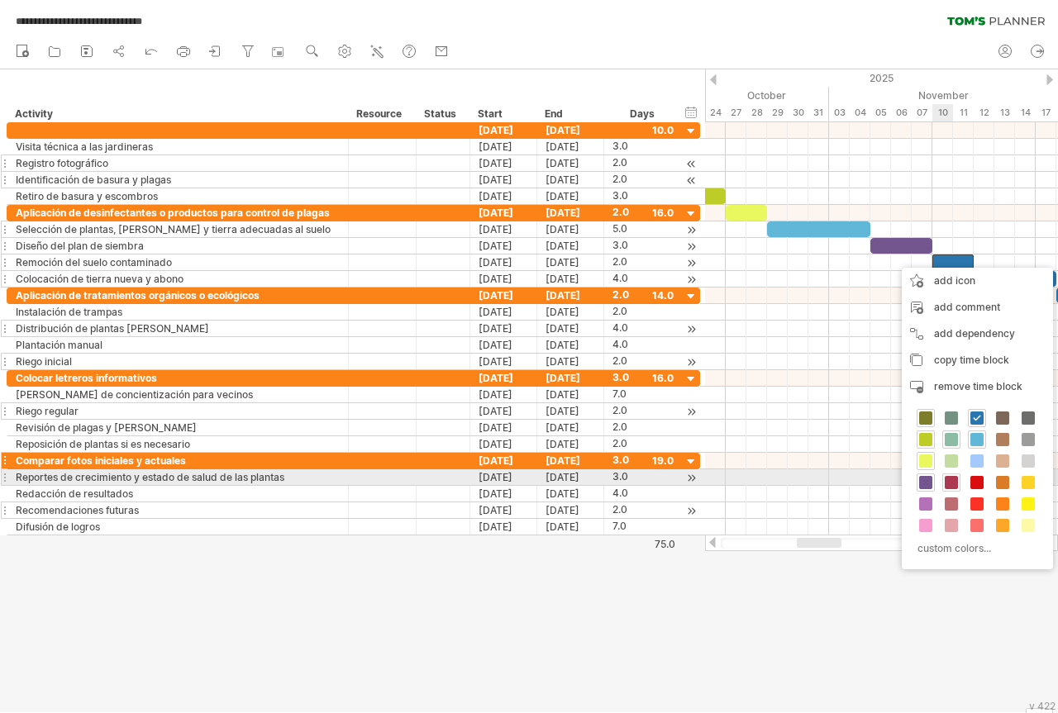
click at [949, 480] on span at bounding box center [951, 482] width 13 height 13
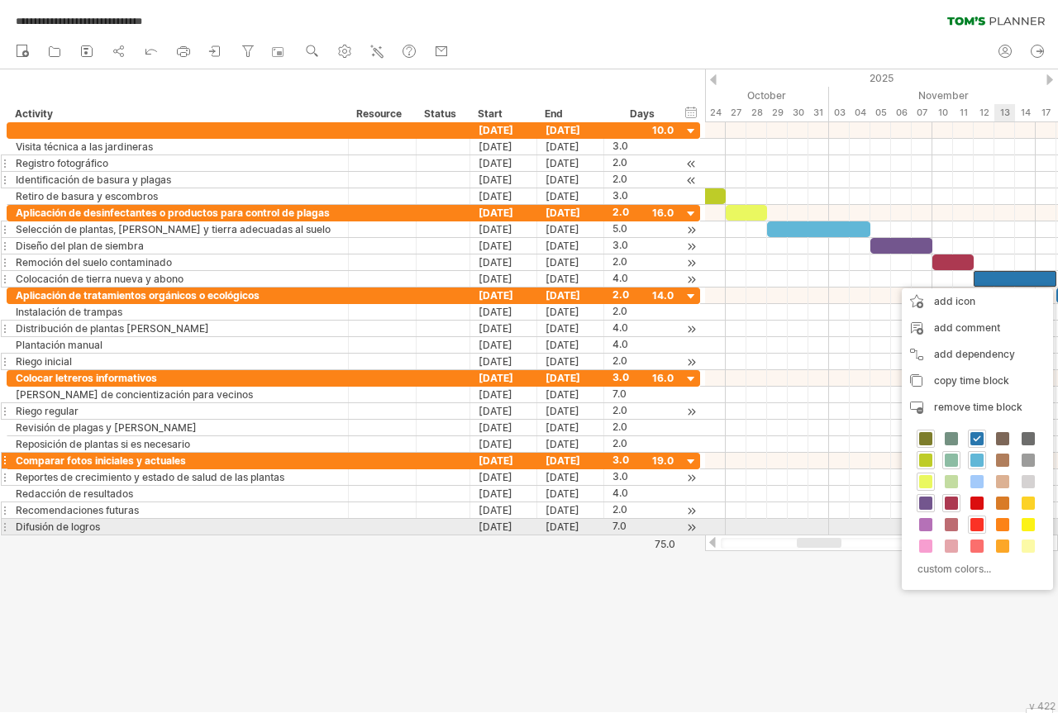
drag, startPoint x: 976, startPoint y: 524, endPoint x: 976, endPoint y: 511, distance: 13.2
click at [976, 522] on span at bounding box center [976, 524] width 13 height 13
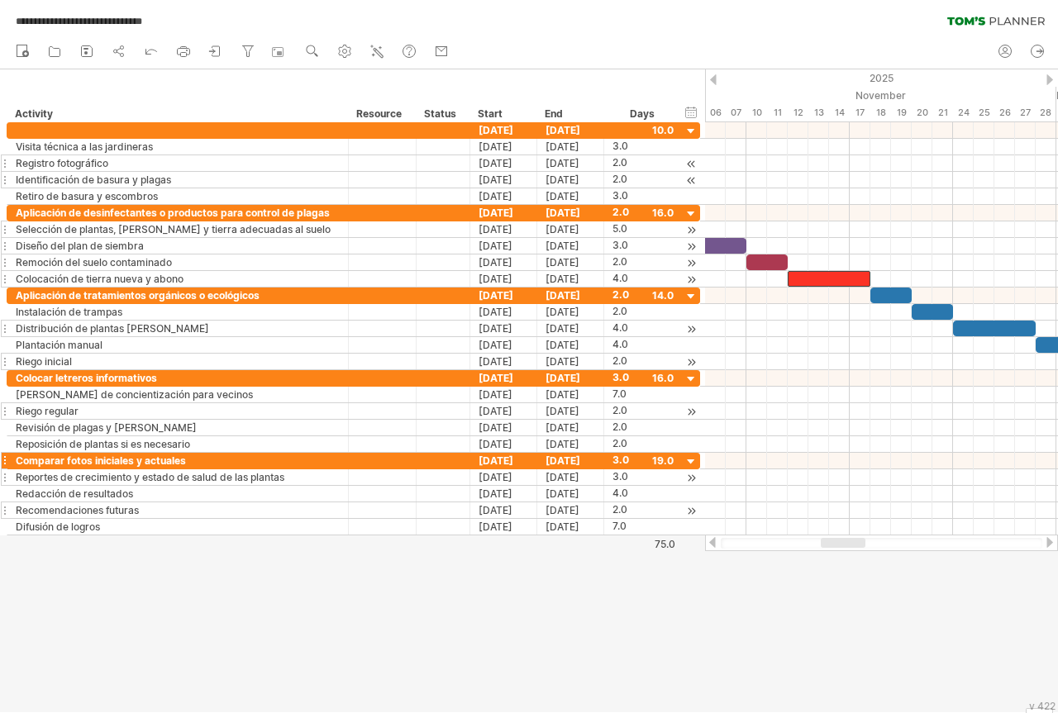
drag, startPoint x: 810, startPoint y: 540, endPoint x: 834, endPoint y: 541, distance: 24.0
click at [834, 541] on div at bounding box center [843, 543] width 45 height 10
click at [893, 294] on div at bounding box center [890, 296] width 41 height 16
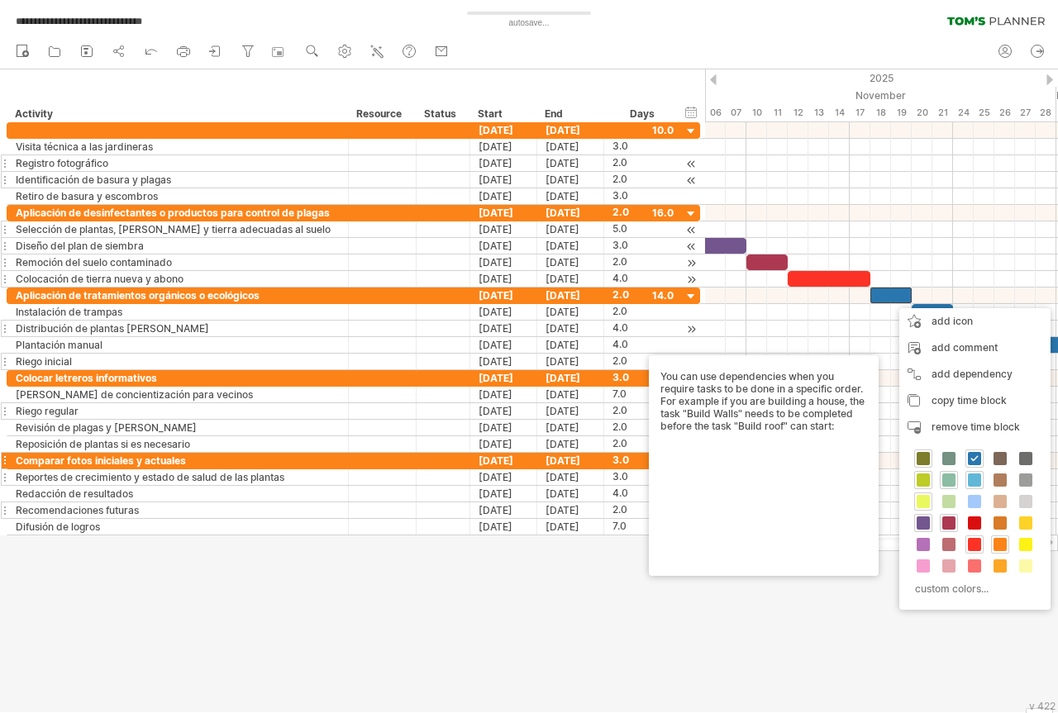
click at [1001, 543] on span at bounding box center [1000, 544] width 13 height 13
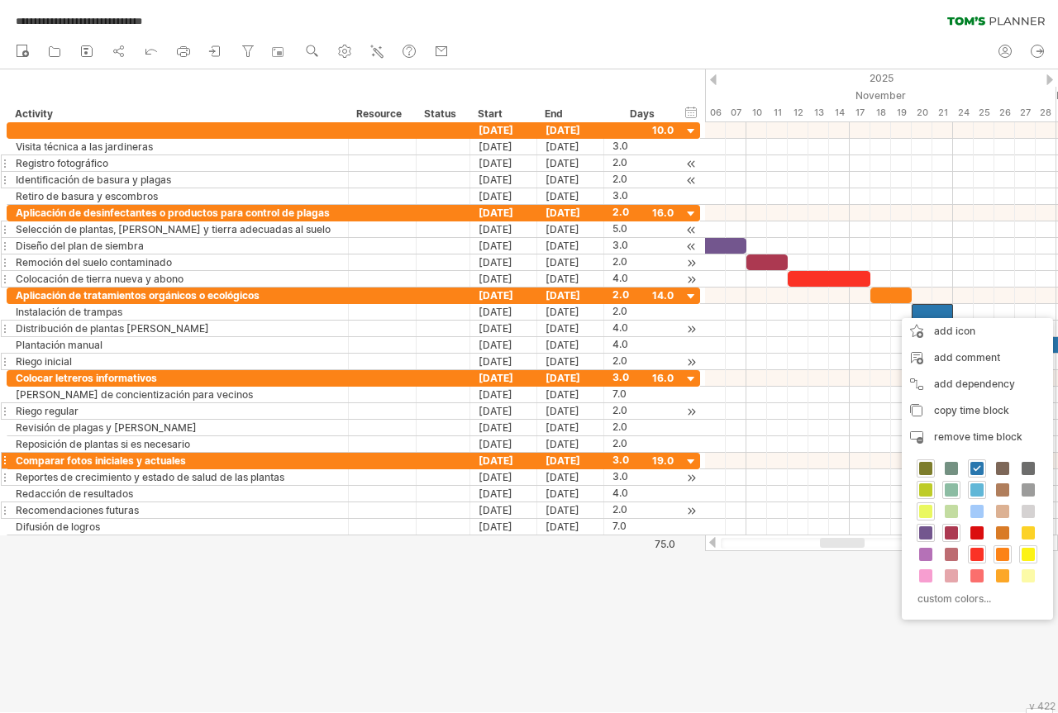
click at [1025, 552] on span at bounding box center [1028, 554] width 13 height 13
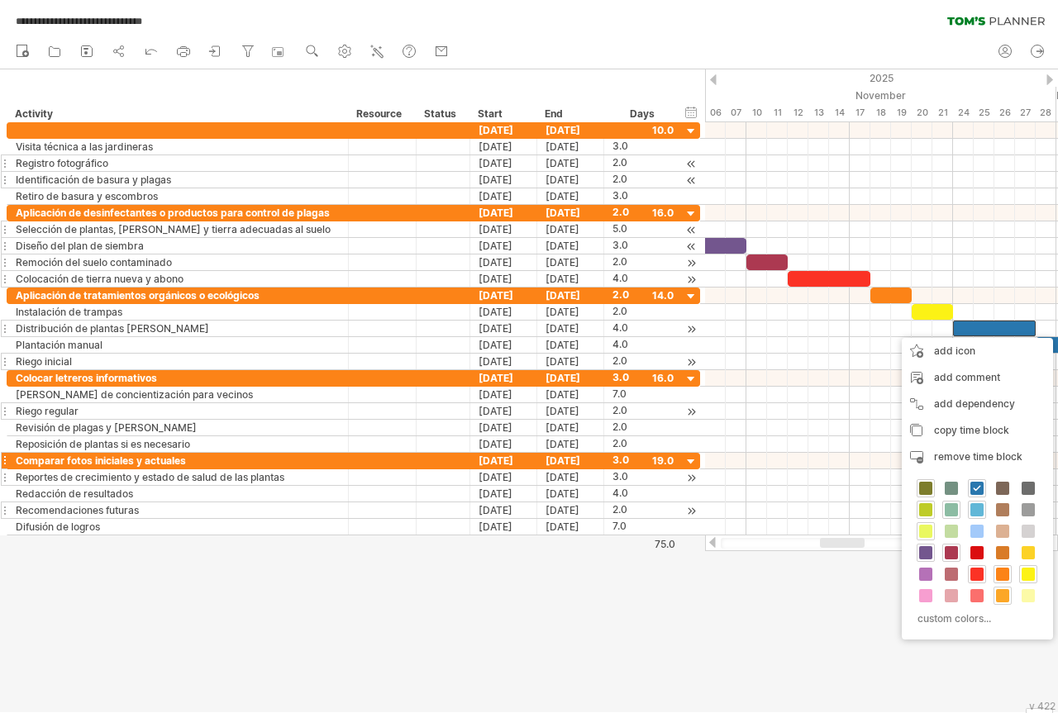
click at [1002, 594] on span at bounding box center [1002, 595] width 13 height 13
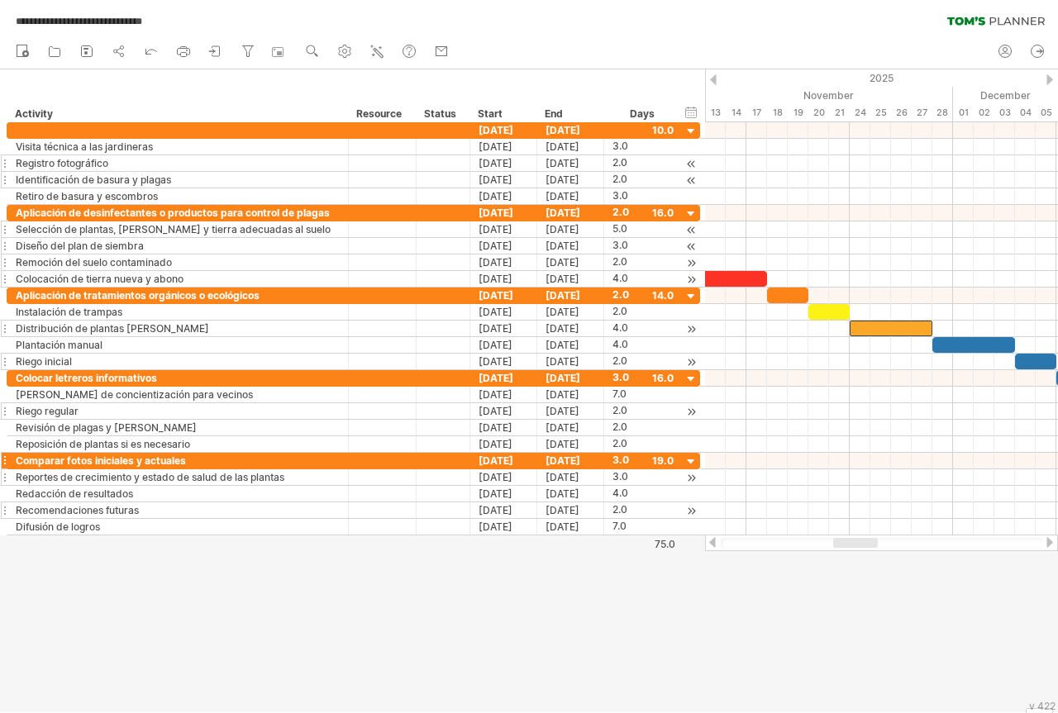
drag, startPoint x: 828, startPoint y: 541, endPoint x: 843, endPoint y: 545, distance: 15.4
click at [843, 545] on div at bounding box center [855, 543] width 45 height 10
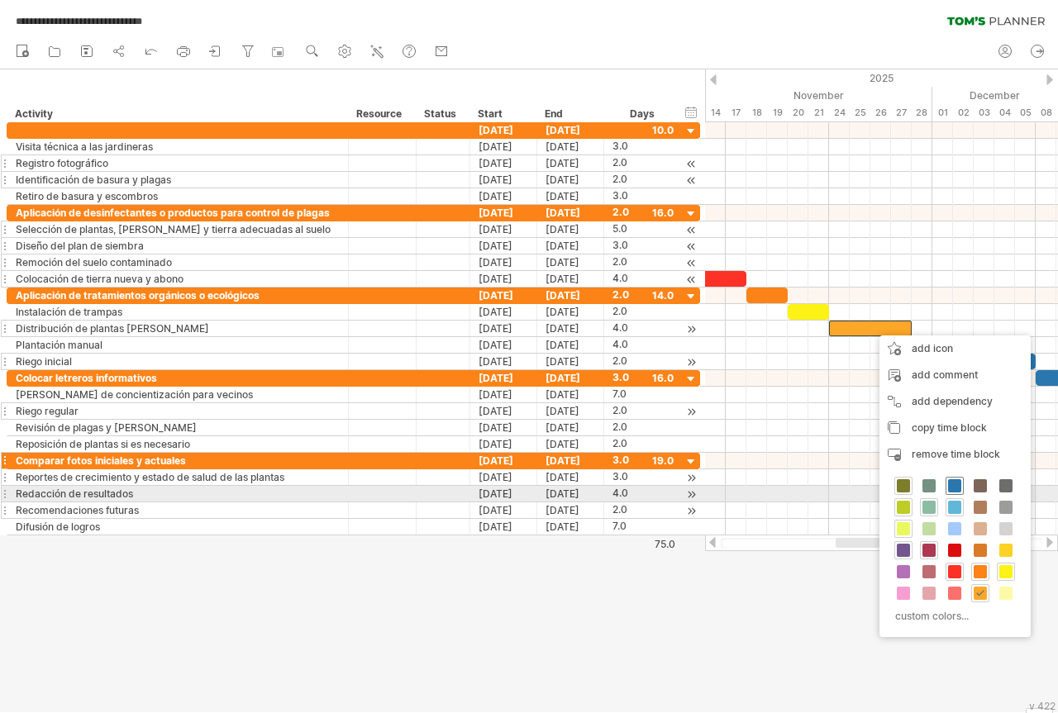
click at [952, 488] on span at bounding box center [954, 485] width 13 height 13
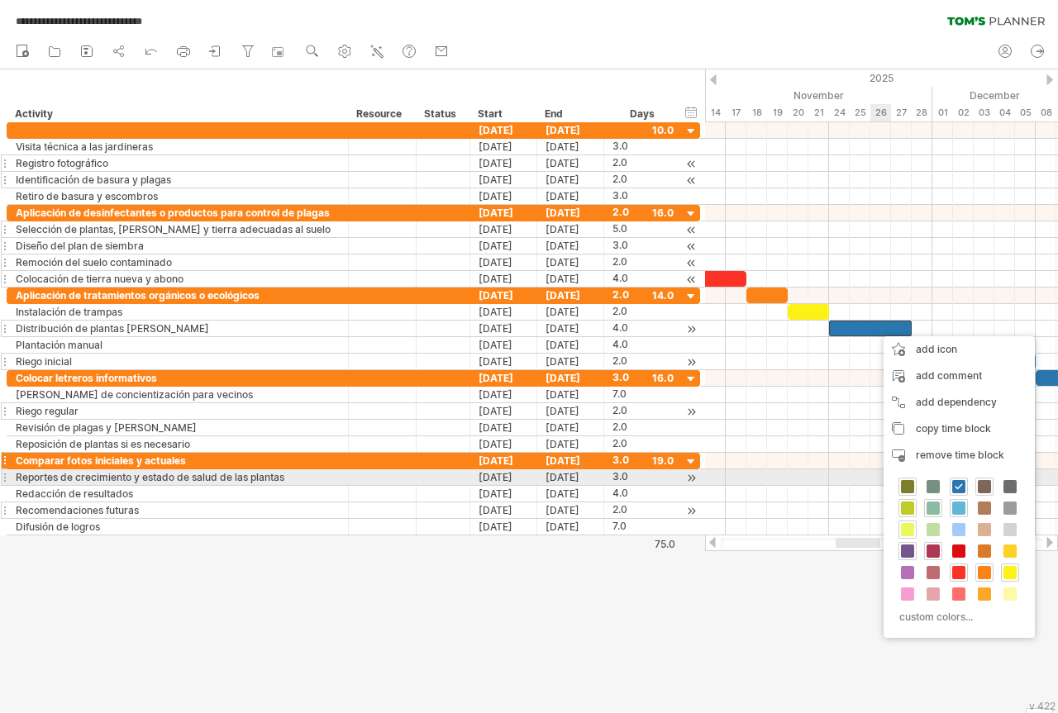
click at [985, 484] on span at bounding box center [984, 486] width 13 height 13
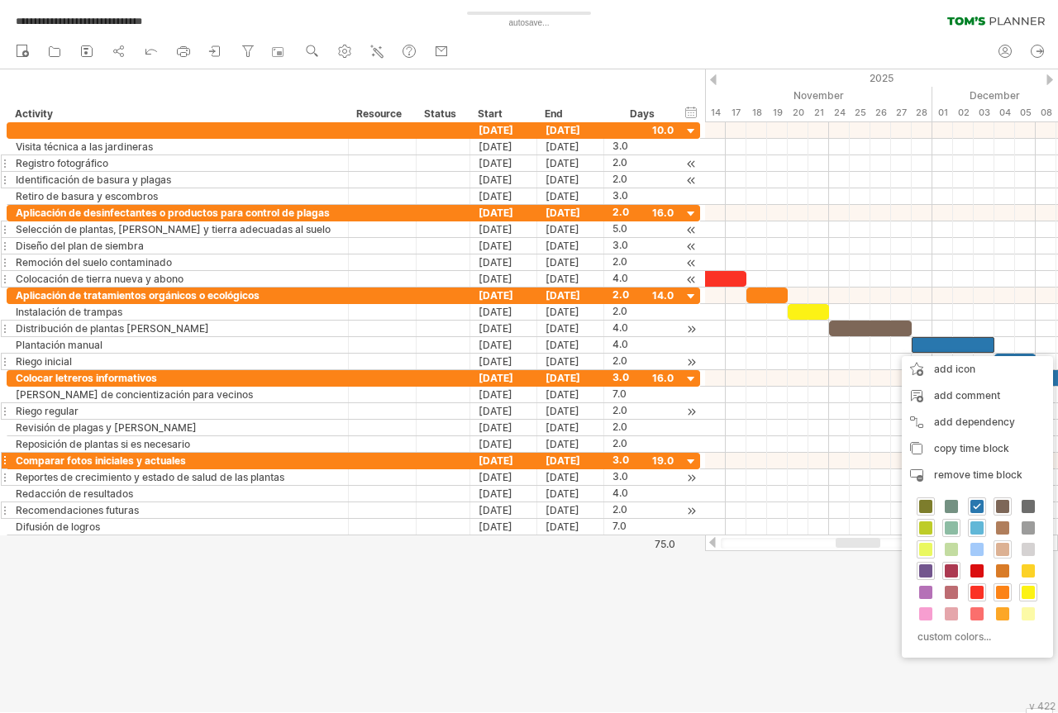
click at [1002, 548] on span at bounding box center [1002, 549] width 13 height 13
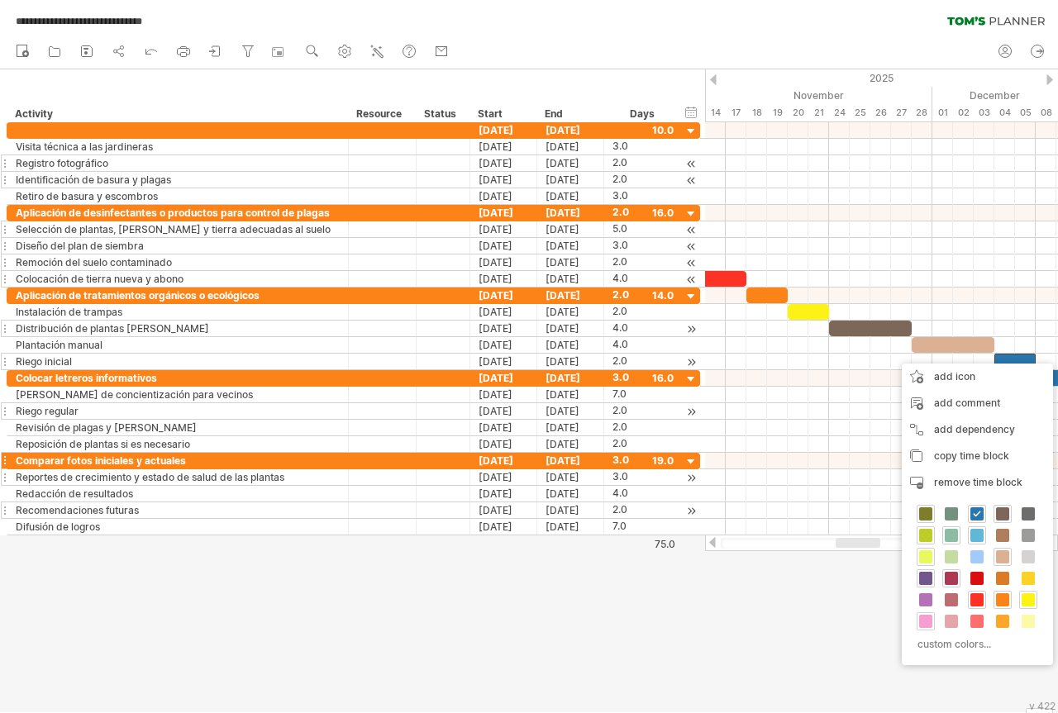
click at [928, 622] on span at bounding box center [925, 621] width 13 height 13
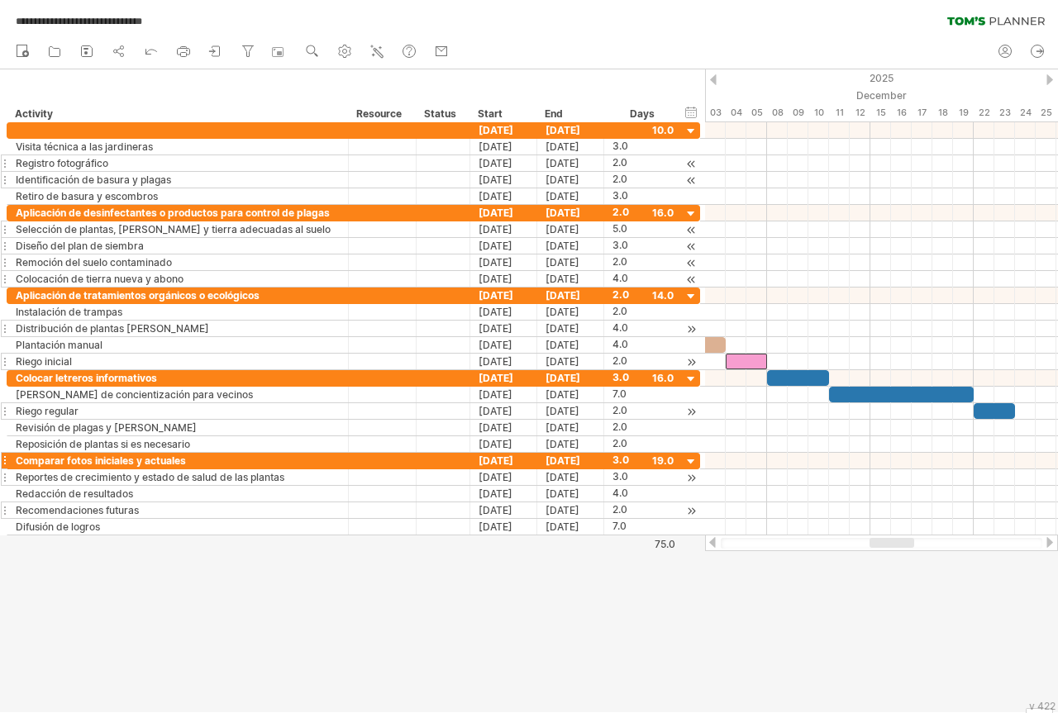
drag, startPoint x: 852, startPoint y: 538, endPoint x: 886, endPoint y: 550, distance: 36.1
click at [886, 550] on div at bounding box center [881, 543] width 353 height 17
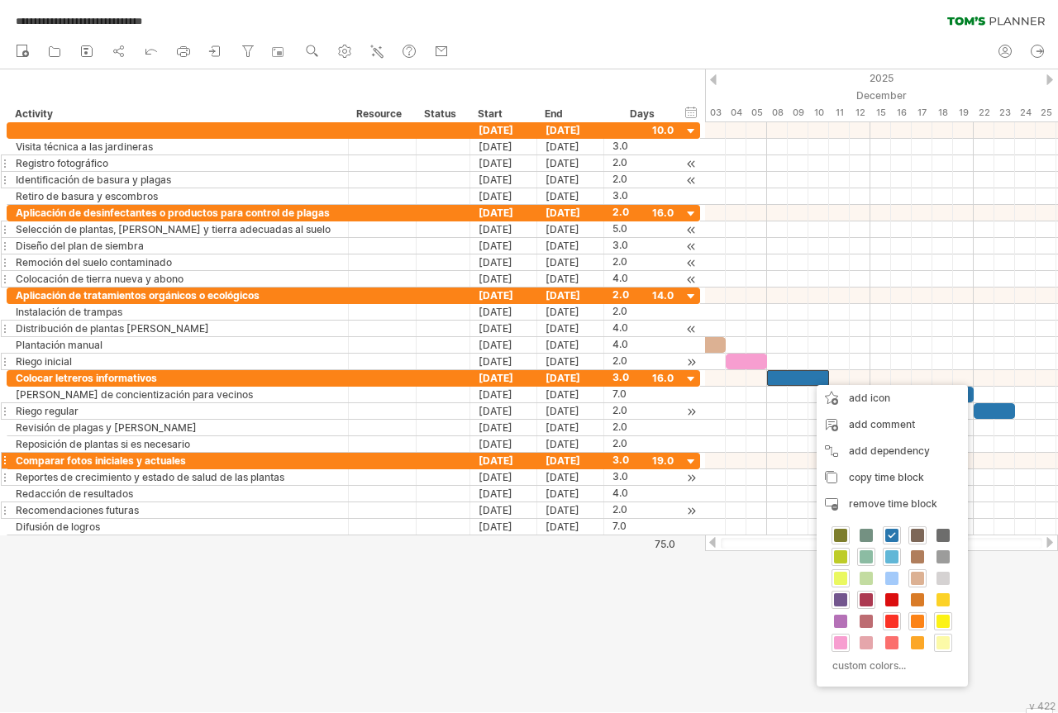
click at [946, 643] on span at bounding box center [942, 642] width 13 height 13
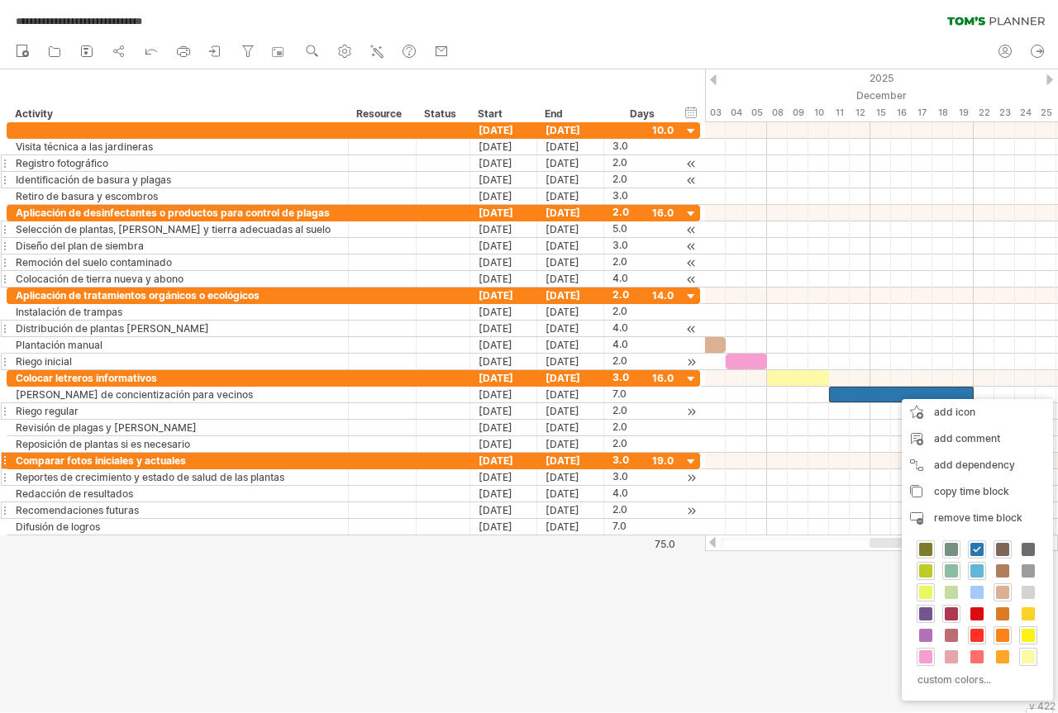
click at [952, 546] on span at bounding box center [951, 549] width 13 height 13
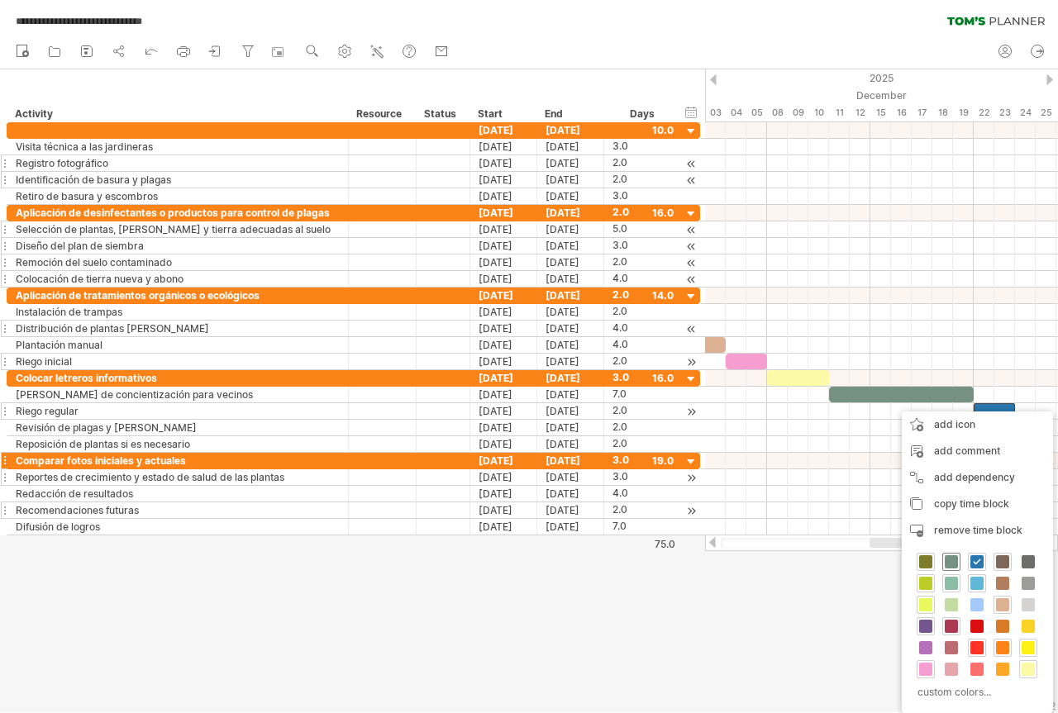
click at [949, 560] on span at bounding box center [951, 561] width 13 height 13
click at [954, 623] on span at bounding box center [951, 626] width 13 height 13
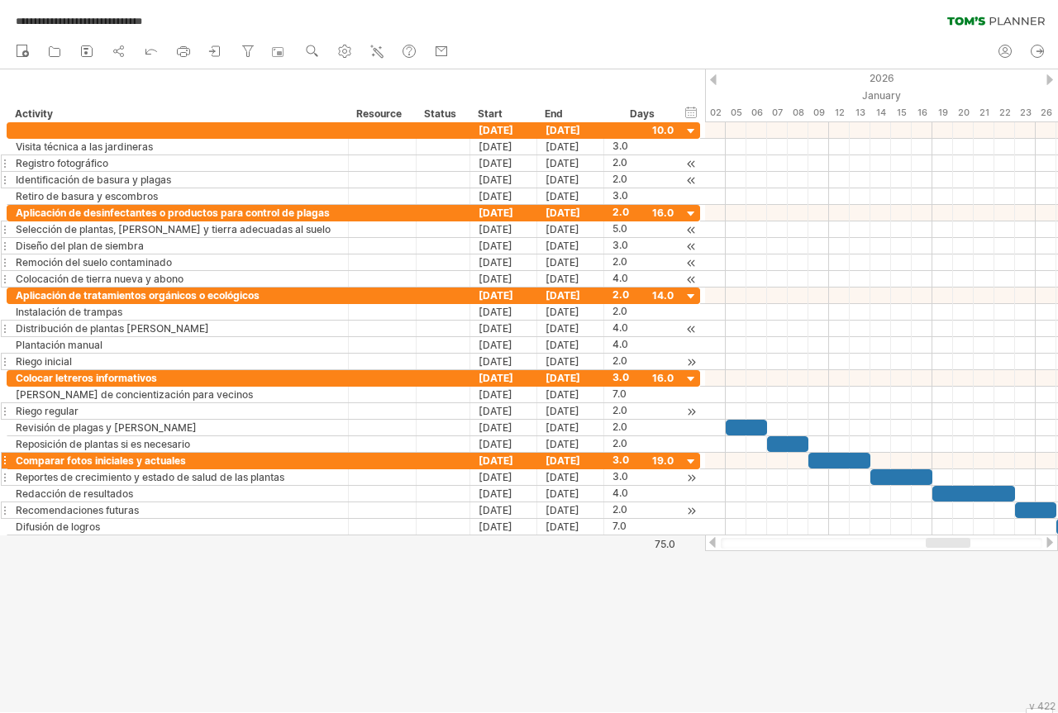
drag, startPoint x: 894, startPoint y: 541, endPoint x: 951, endPoint y: 541, distance: 56.2
click at [951, 541] on div at bounding box center [948, 543] width 45 height 10
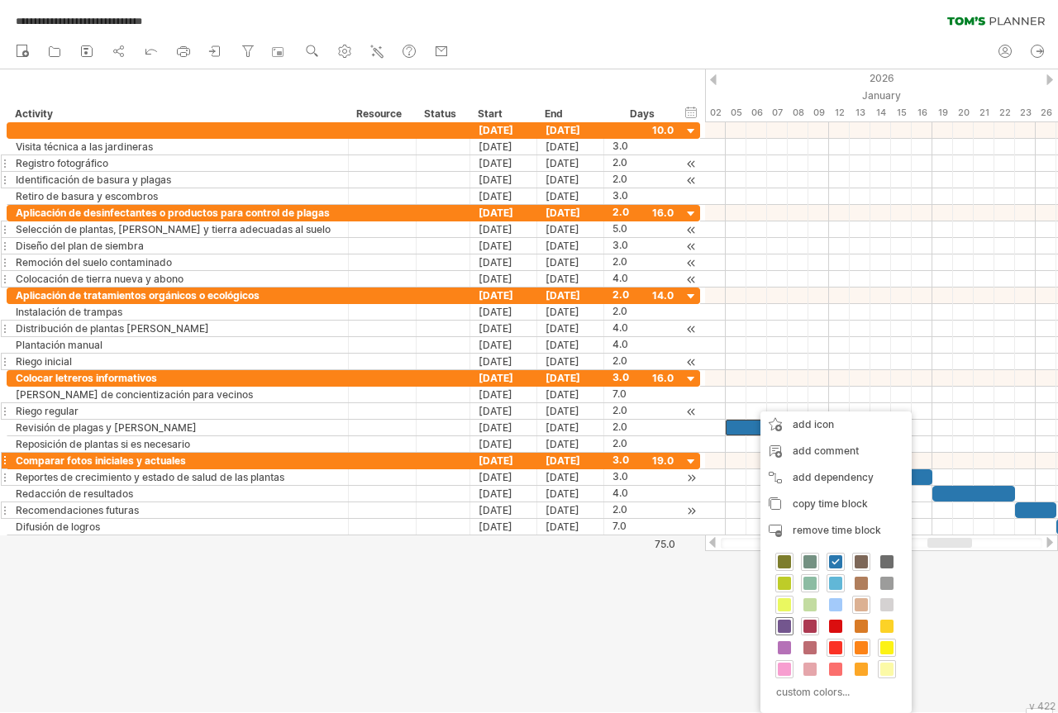
drag, startPoint x: 786, startPoint y: 627, endPoint x: 796, endPoint y: 603, distance: 26.7
click at [785, 627] on span at bounding box center [784, 626] width 13 height 13
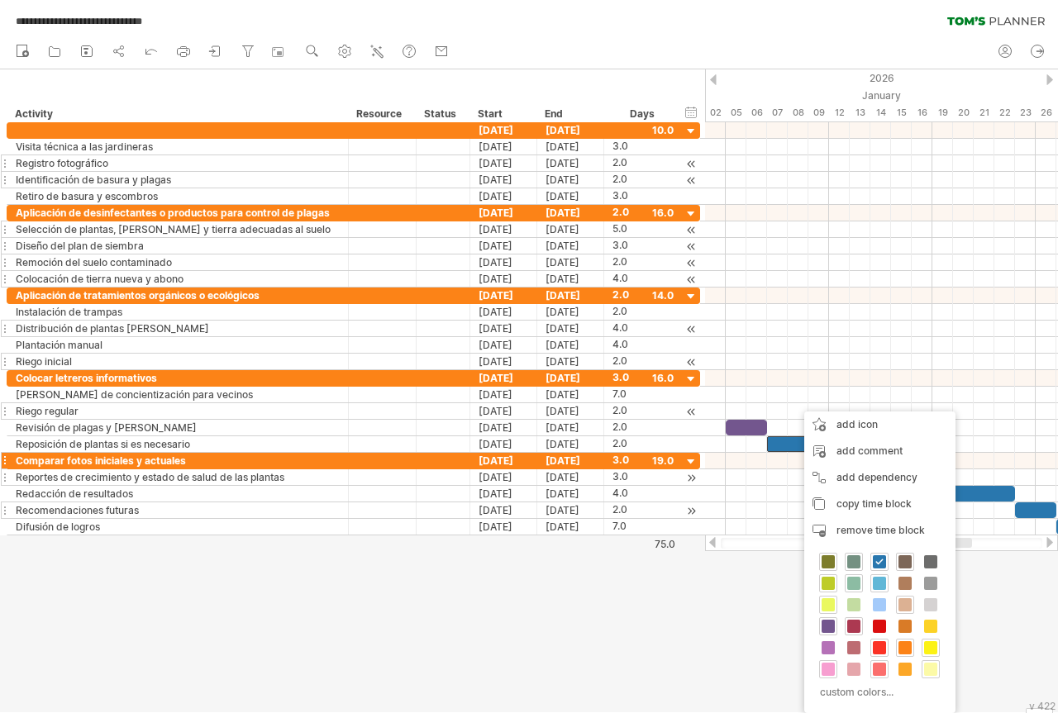
drag, startPoint x: 879, startPoint y: 669, endPoint x: 874, endPoint y: 649, distance: 20.3
click at [879, 668] on span at bounding box center [879, 669] width 13 height 13
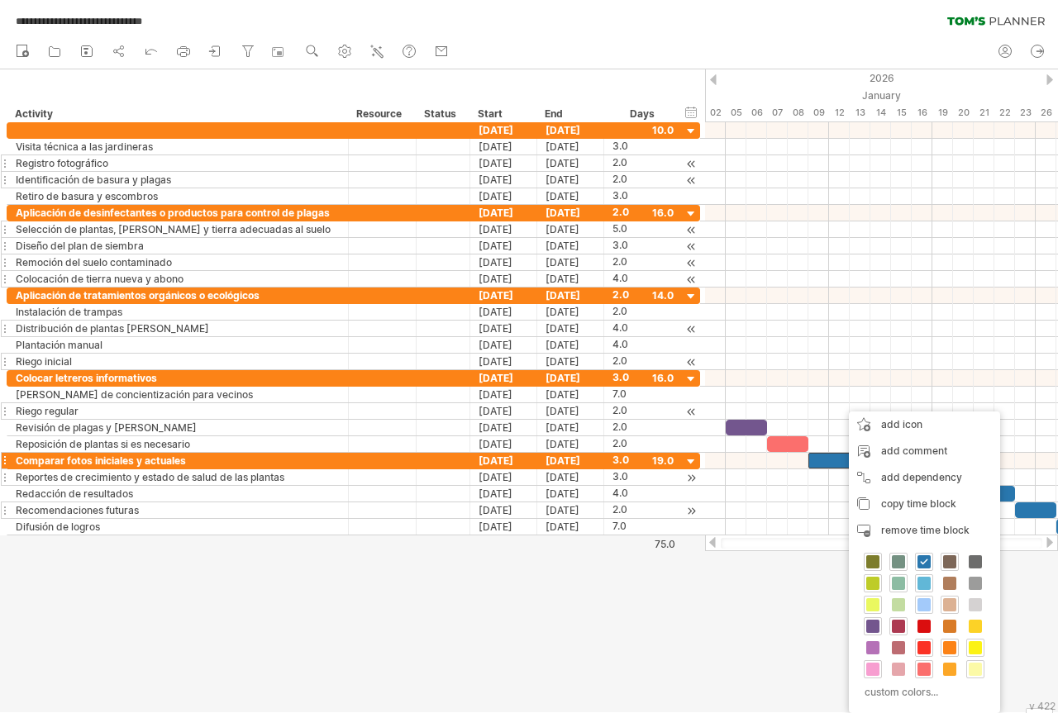
click at [922, 606] on span at bounding box center [923, 604] width 13 height 13
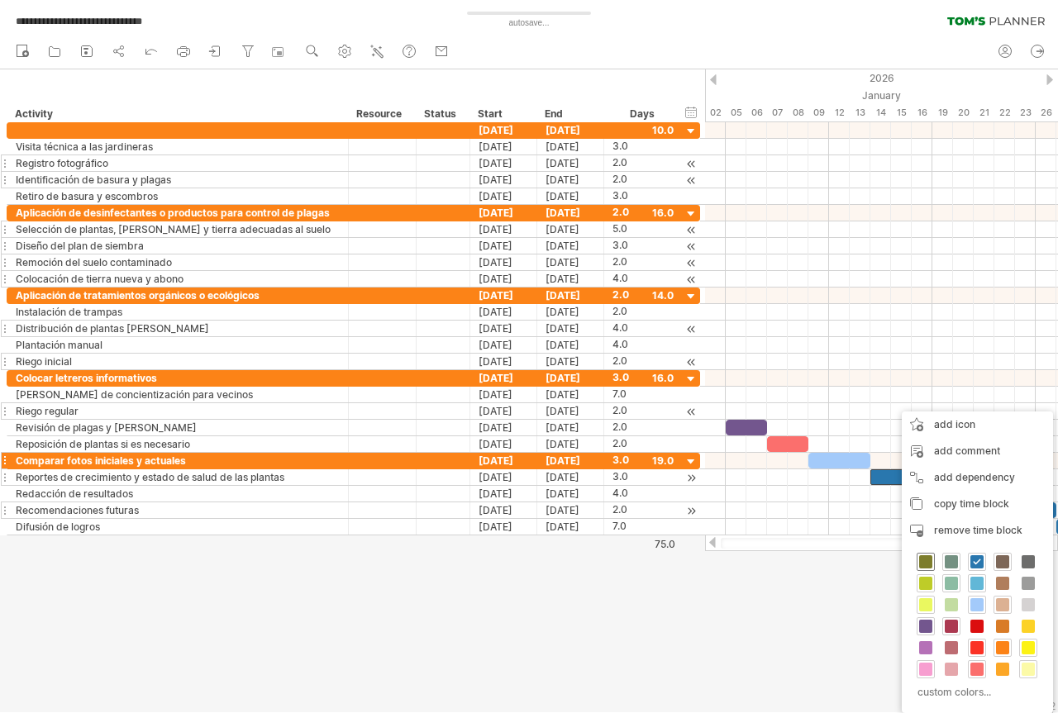
click at [926, 564] on span at bounding box center [925, 561] width 13 height 13
click at [1029, 627] on span at bounding box center [1028, 626] width 13 height 13
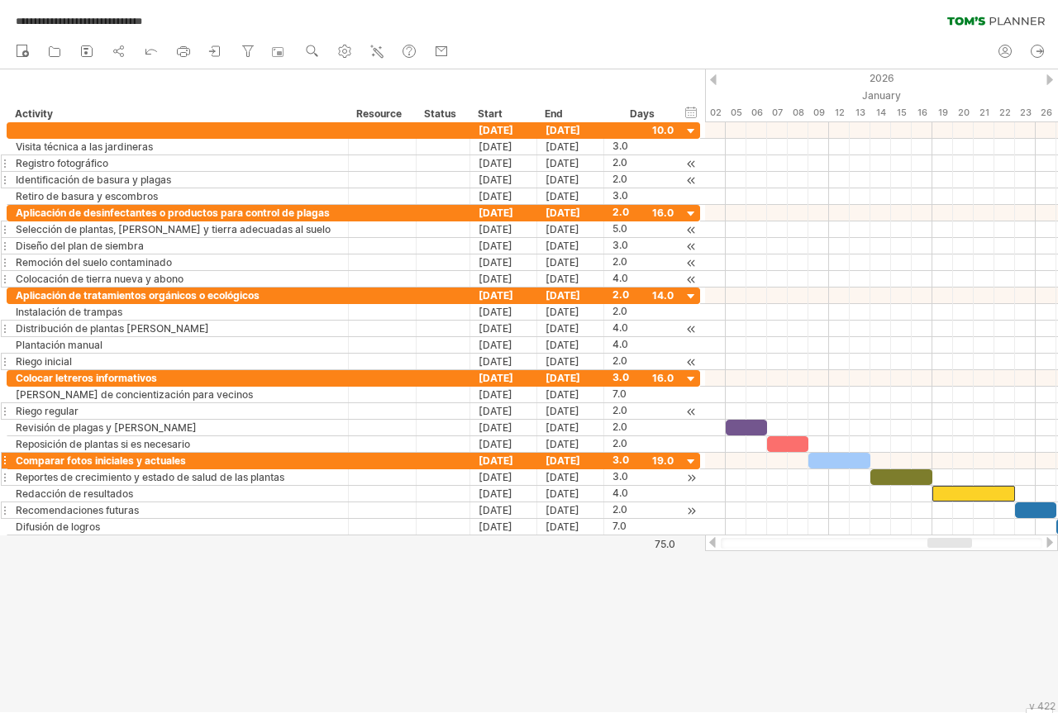
click at [1047, 541] on div at bounding box center [1049, 542] width 13 height 11
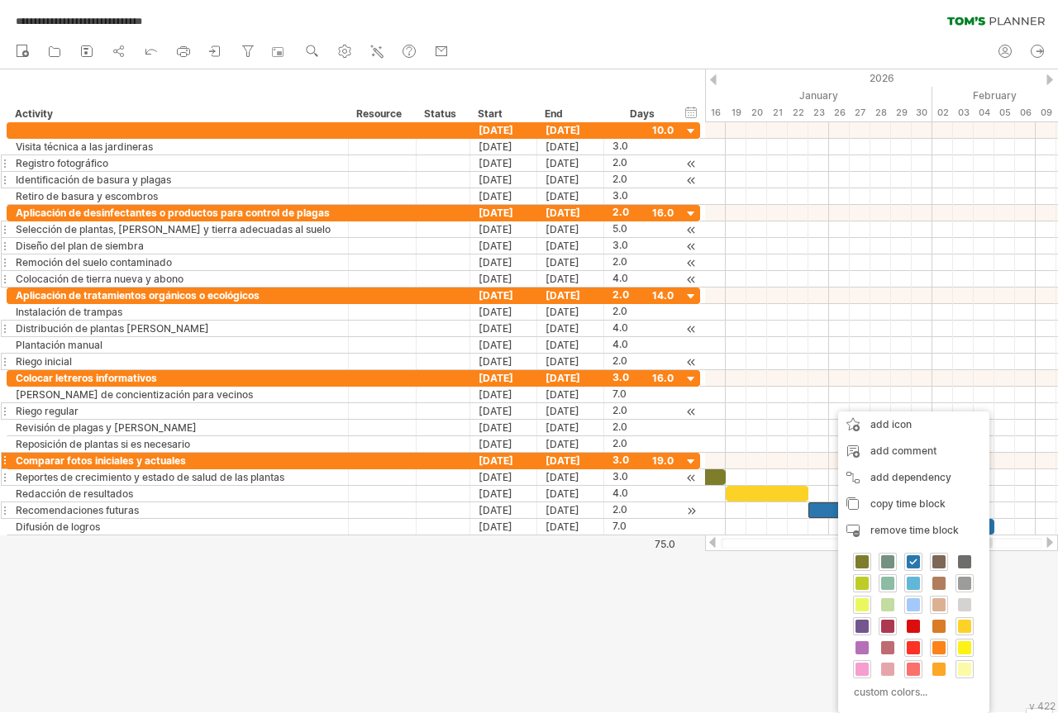
click at [963, 581] on span at bounding box center [964, 583] width 13 height 13
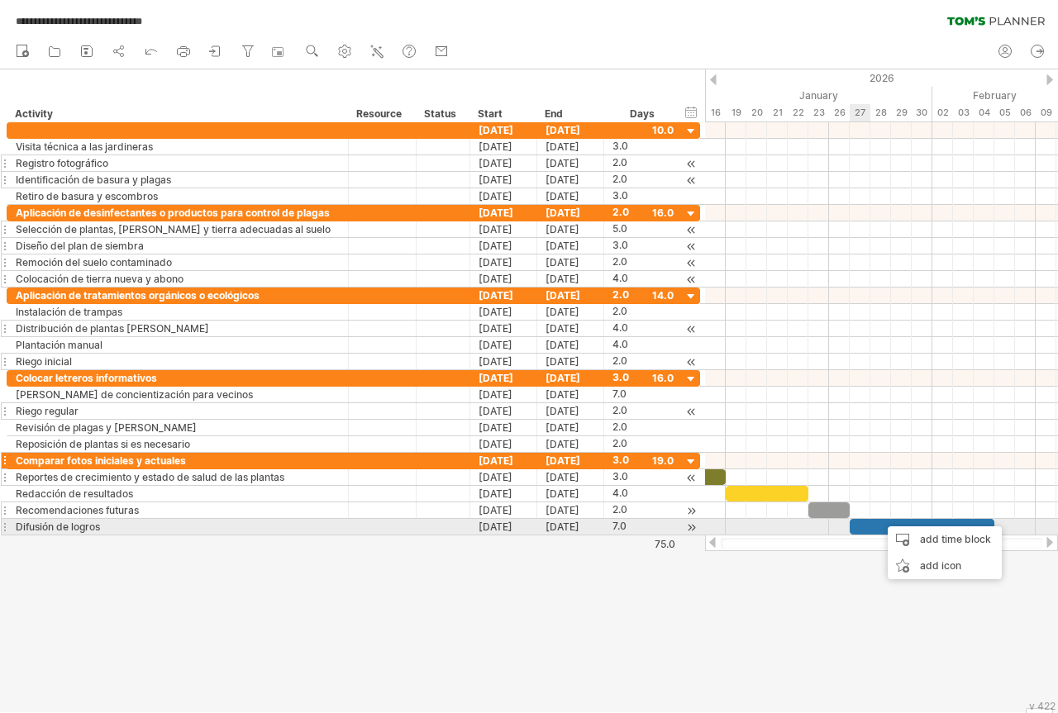
click at [867, 527] on div at bounding box center [922, 527] width 145 height 16
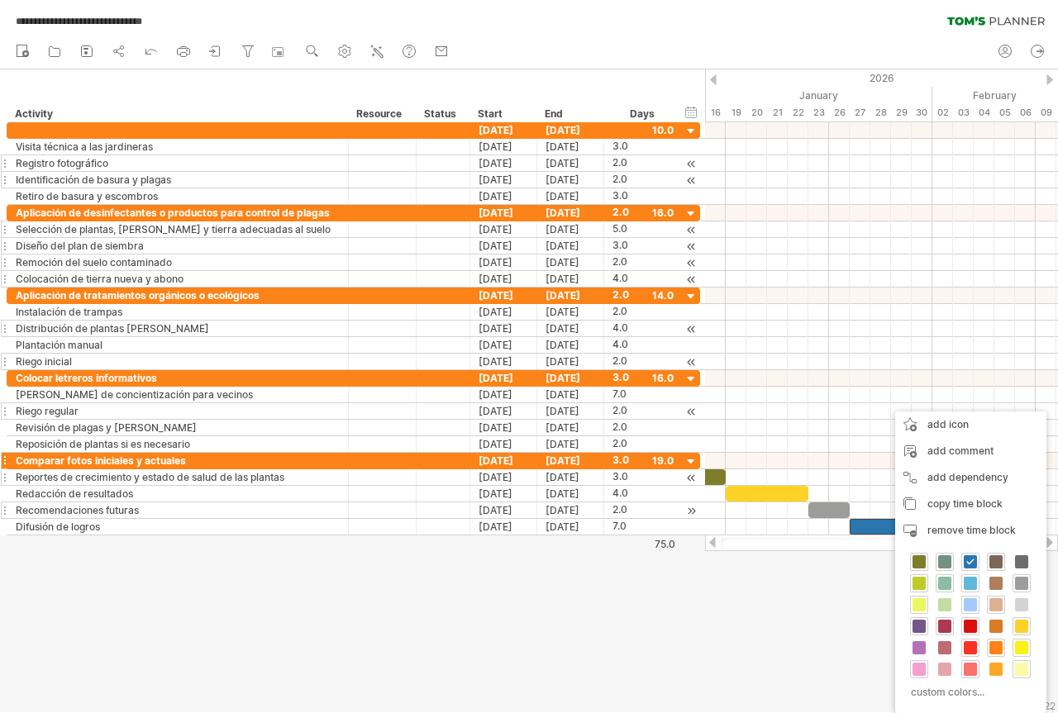
click at [970, 622] on span at bounding box center [970, 626] width 13 height 13
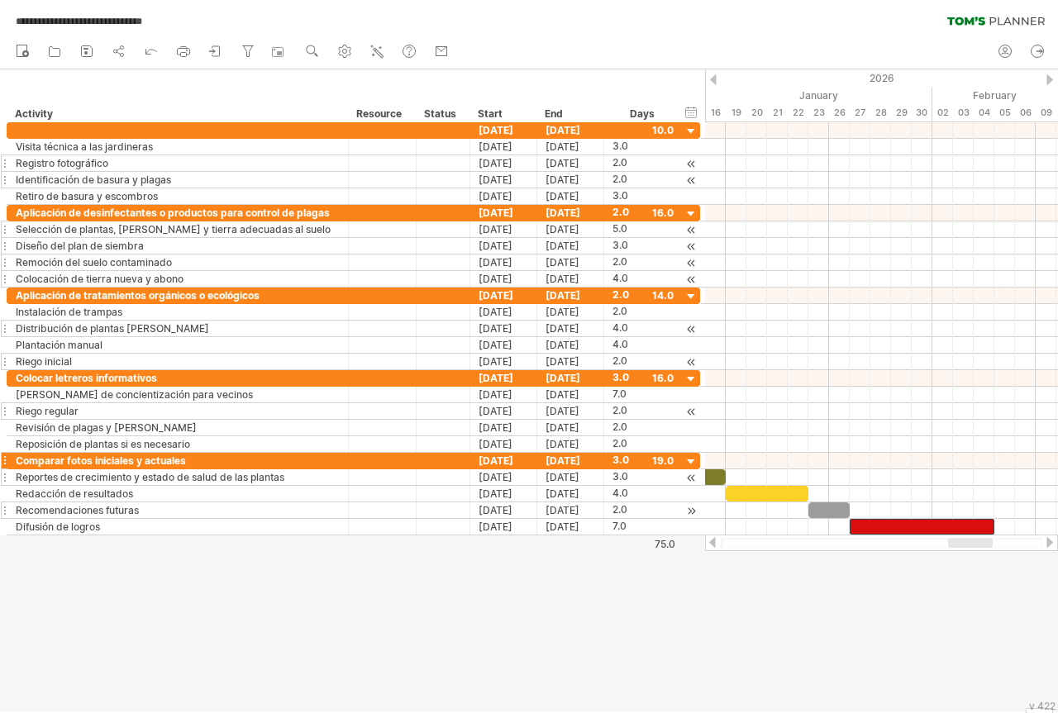
click at [710, 541] on div at bounding box center [712, 542] width 13 height 11
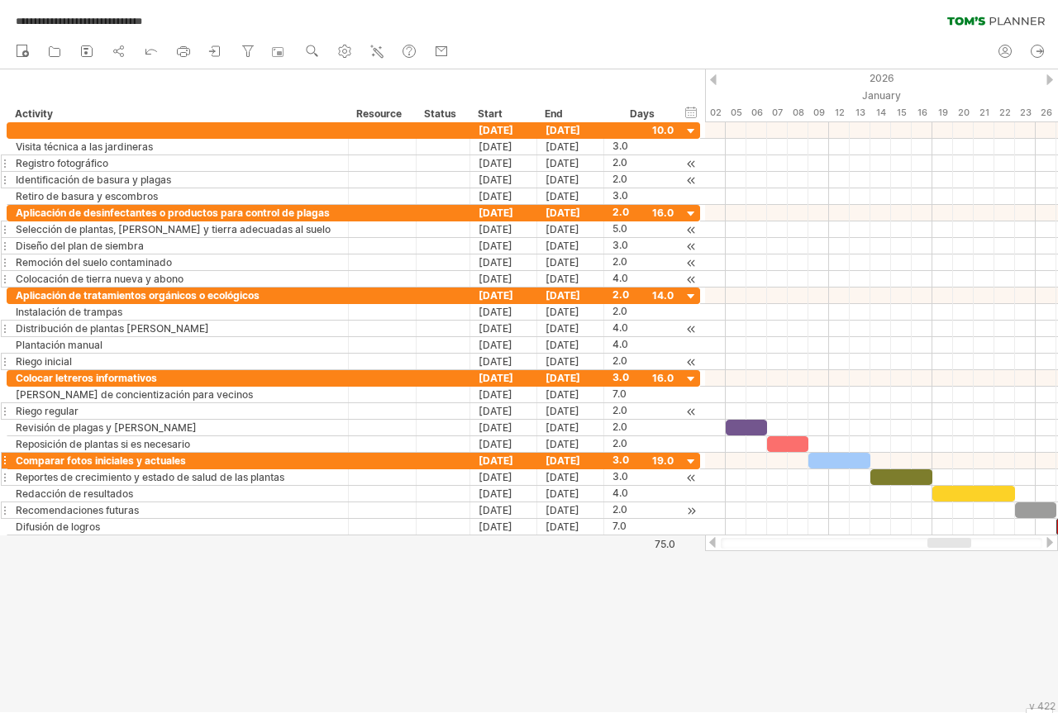
click at [710, 541] on div at bounding box center [712, 542] width 13 height 11
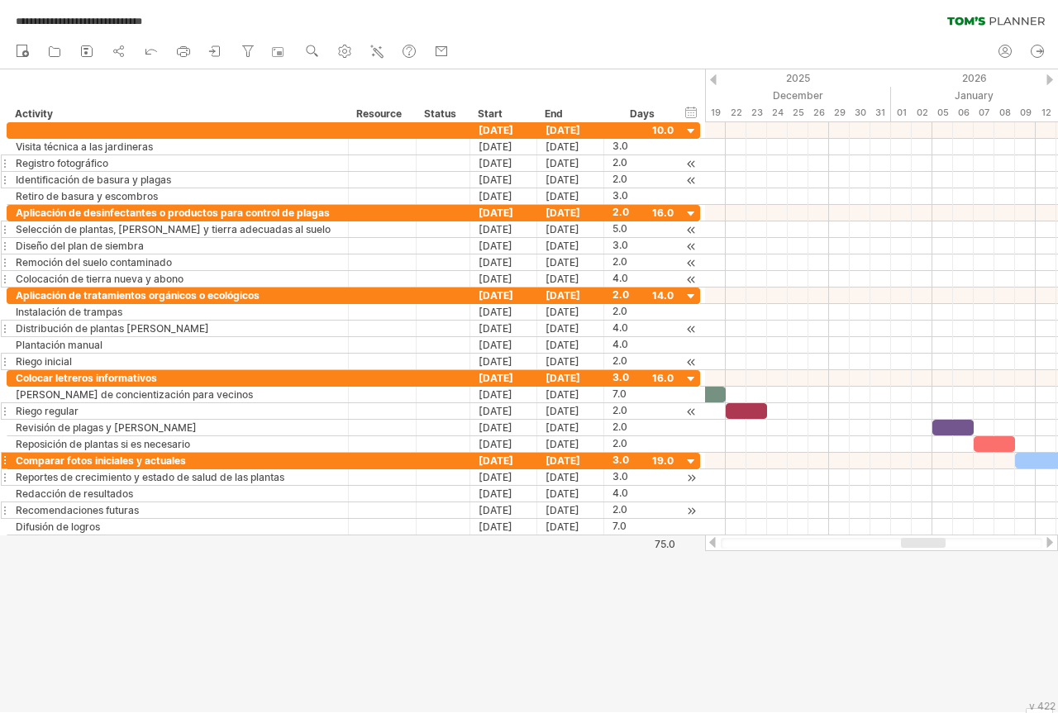
click at [710, 541] on div at bounding box center [712, 542] width 13 height 11
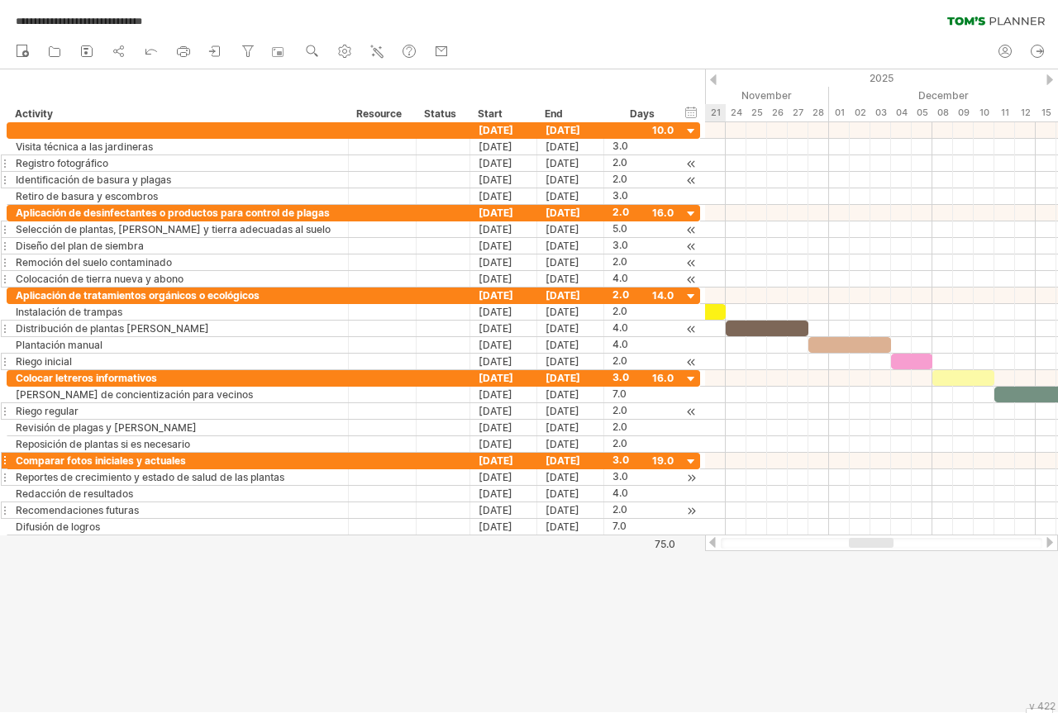
click at [710, 541] on div at bounding box center [712, 542] width 13 height 11
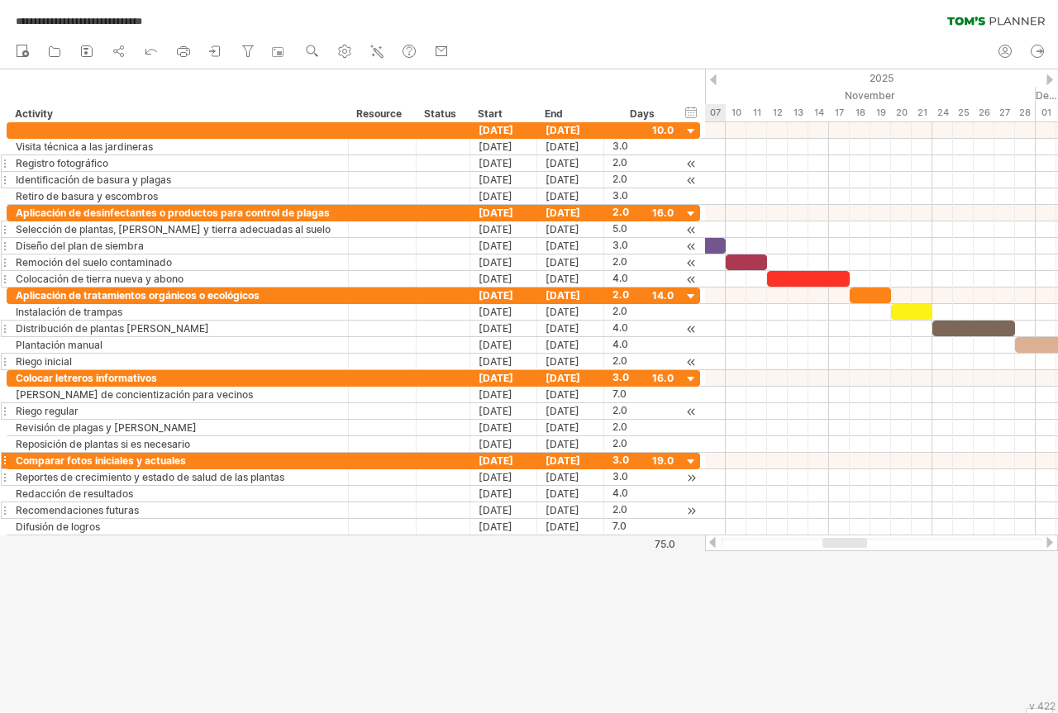
click at [710, 541] on div at bounding box center [712, 542] width 13 height 11
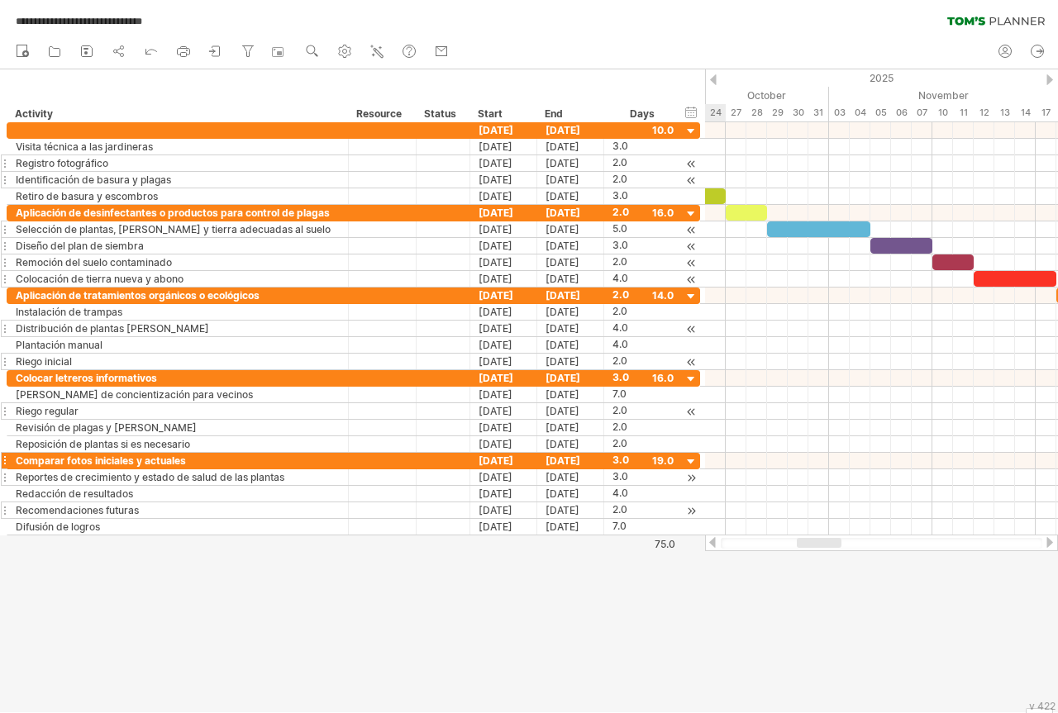
click at [710, 541] on div at bounding box center [712, 542] width 13 height 11
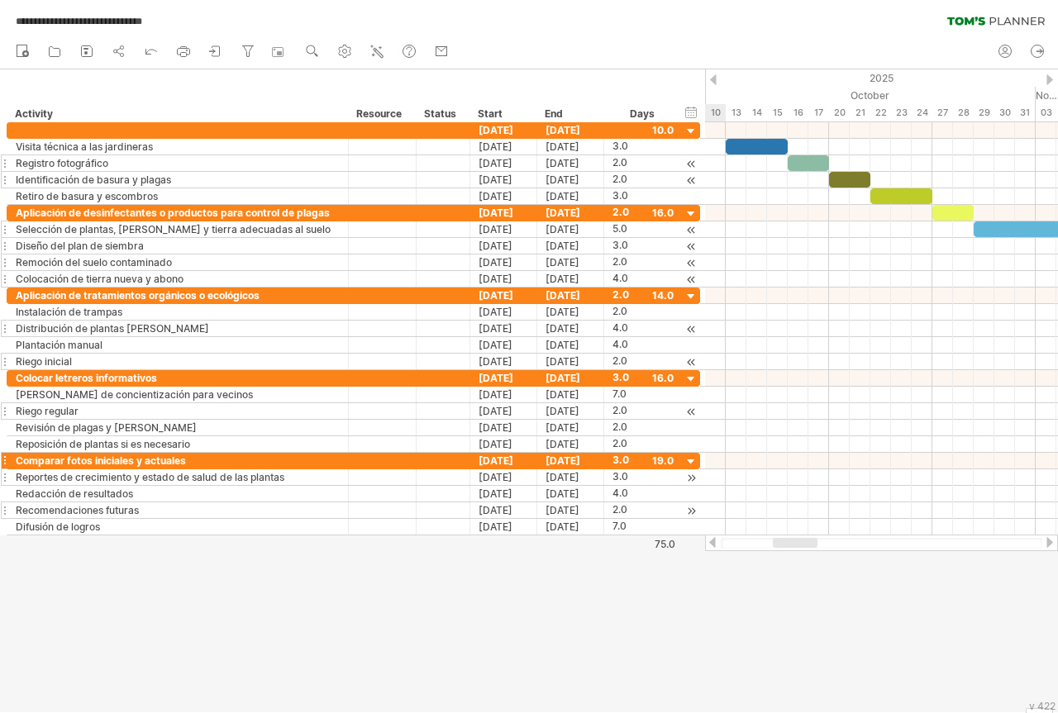
click at [710, 541] on div at bounding box center [712, 542] width 13 height 11
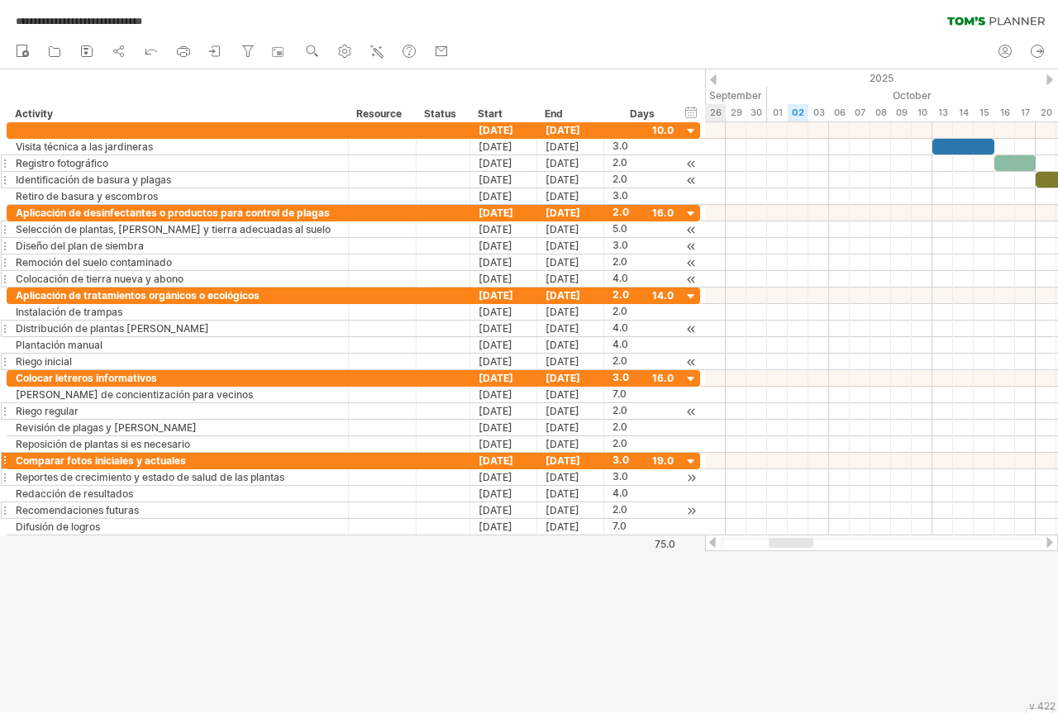
click at [710, 541] on div at bounding box center [712, 542] width 13 height 11
click at [1046, 542] on div at bounding box center [1049, 542] width 13 height 11
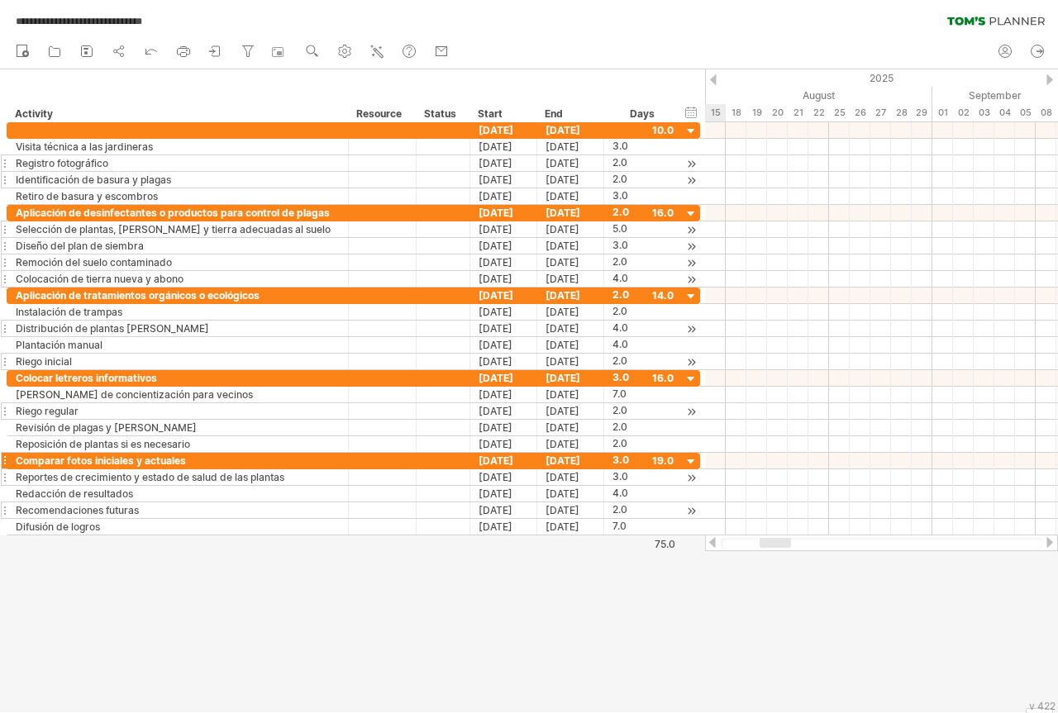
click at [1046, 542] on div at bounding box center [1049, 542] width 13 height 11
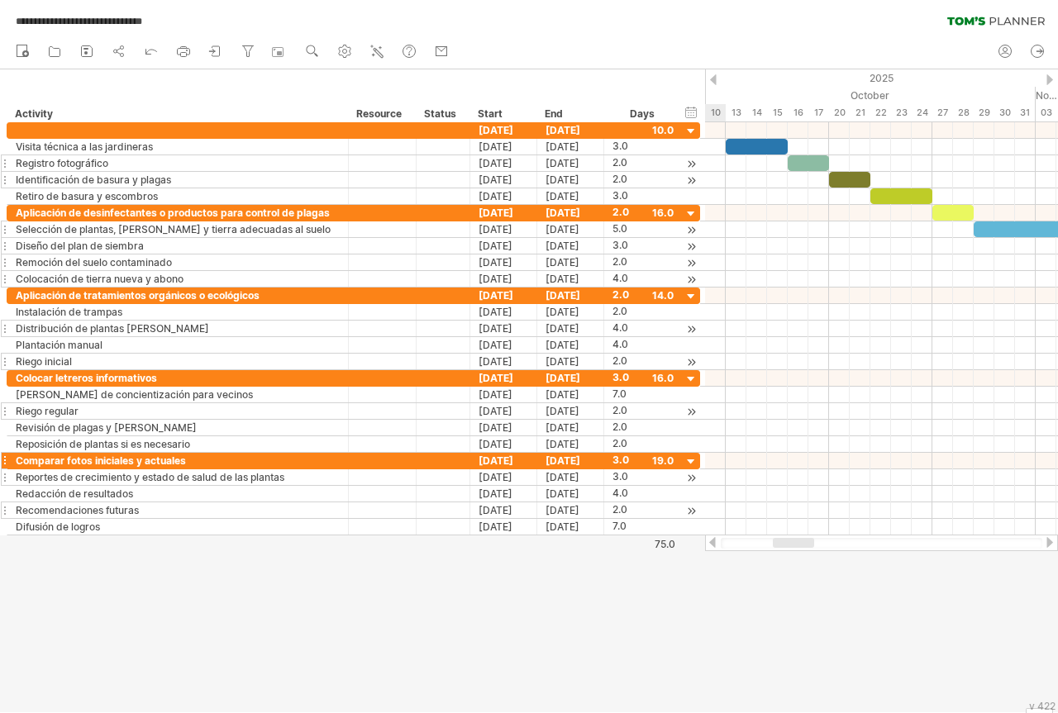
click at [1046, 542] on div at bounding box center [1049, 542] width 13 height 11
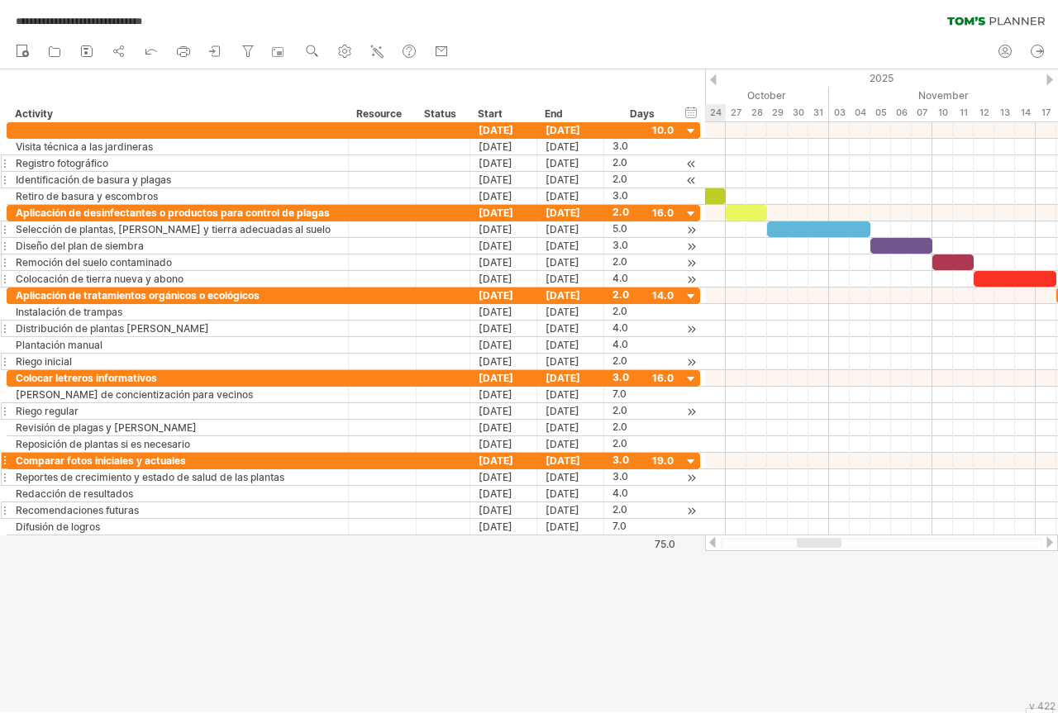
click at [712, 545] on div at bounding box center [712, 542] width 13 height 11
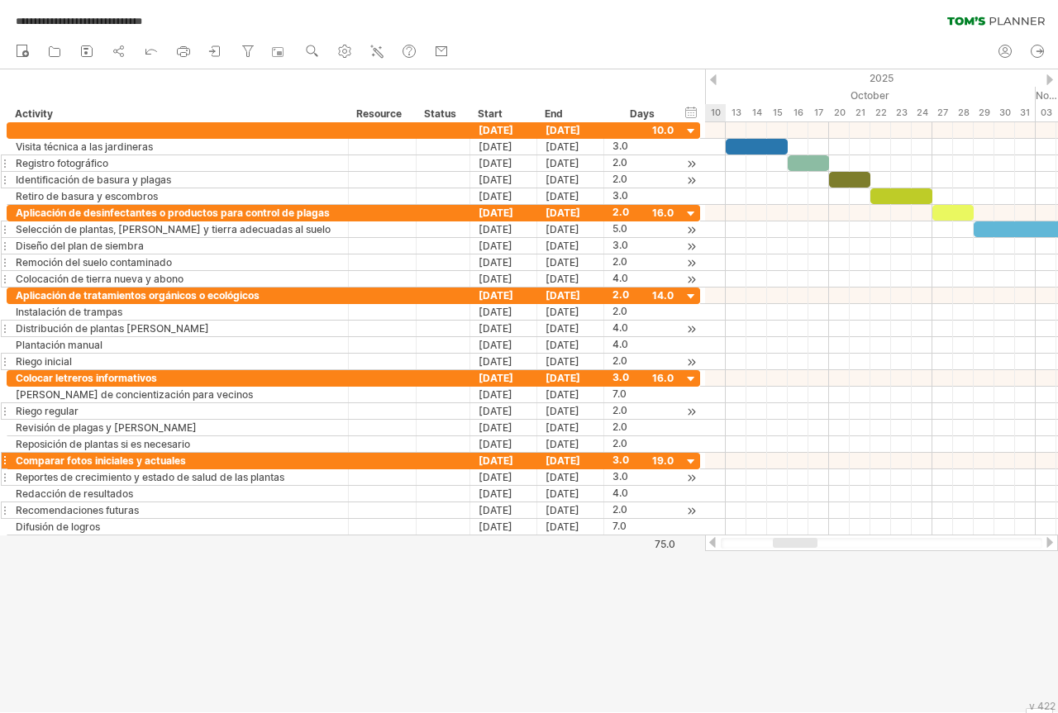
click at [1051, 543] on div at bounding box center [1049, 542] width 13 height 11
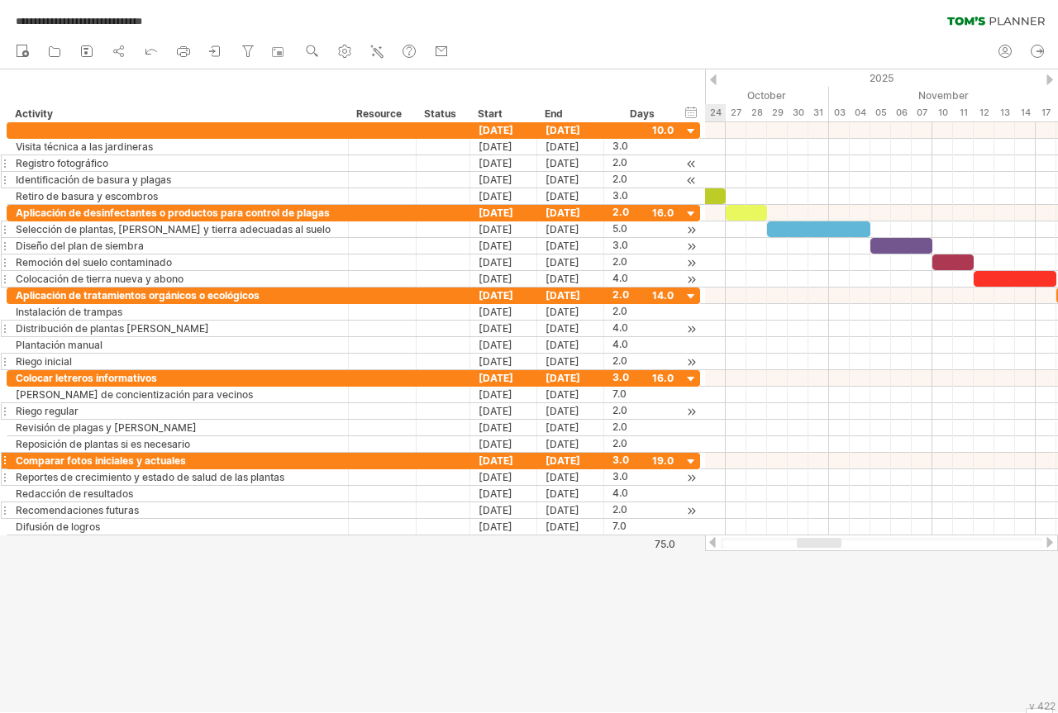
click at [712, 541] on div at bounding box center [712, 542] width 13 height 11
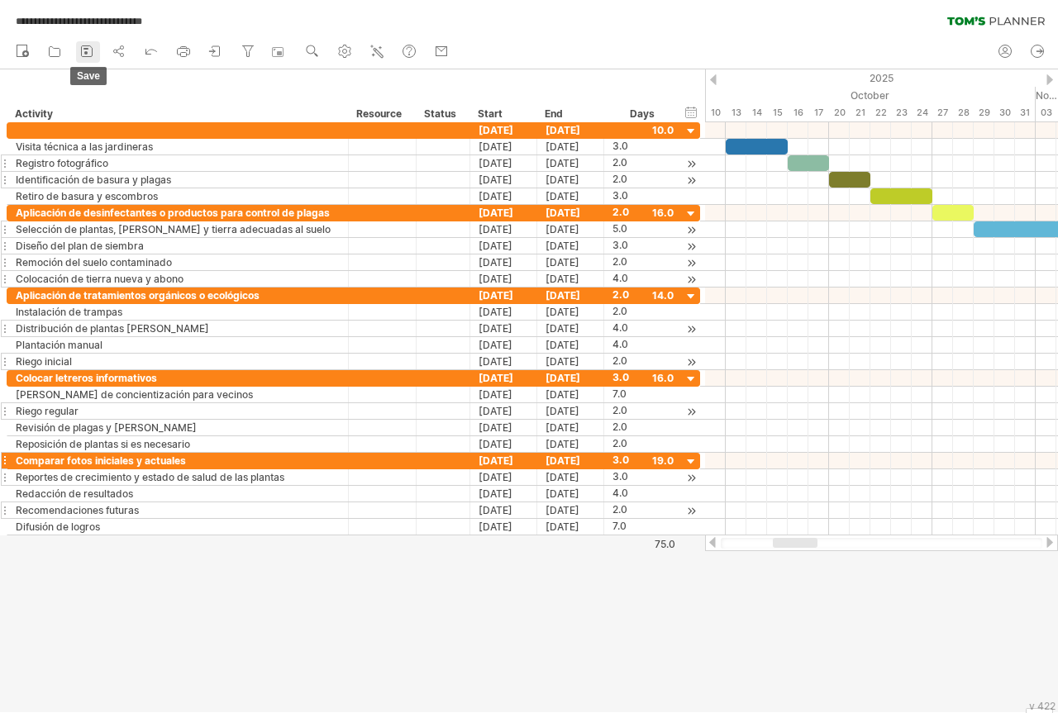
click at [86, 53] on rect at bounding box center [85, 52] width 3 height 3
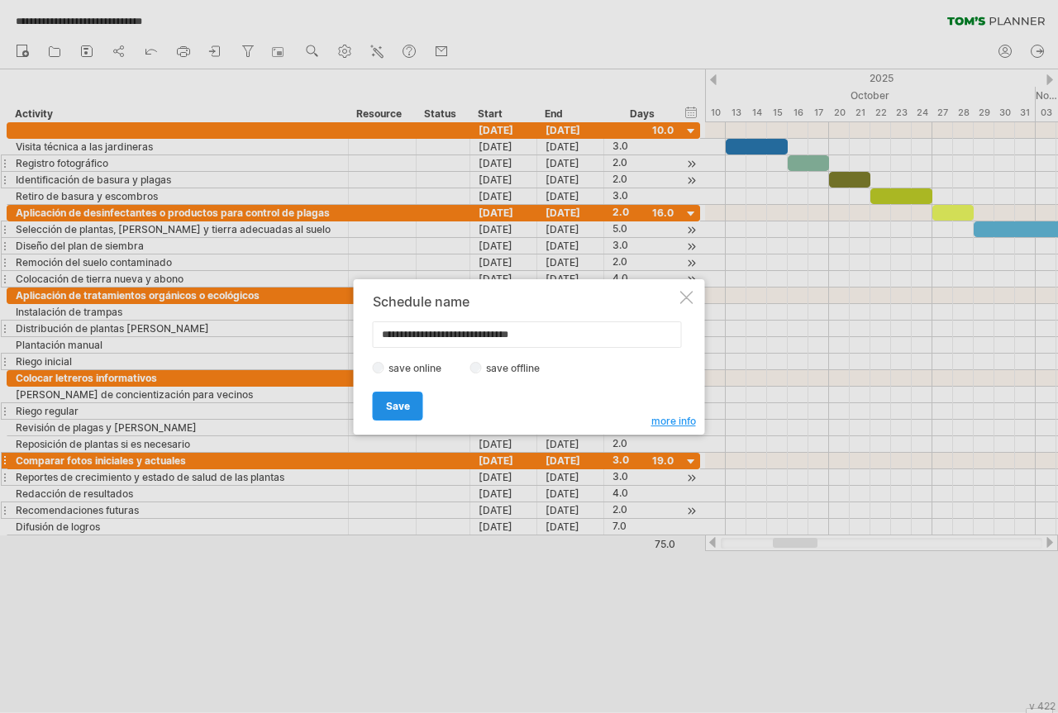
click at [393, 408] on span "Save" at bounding box center [398, 406] width 24 height 12
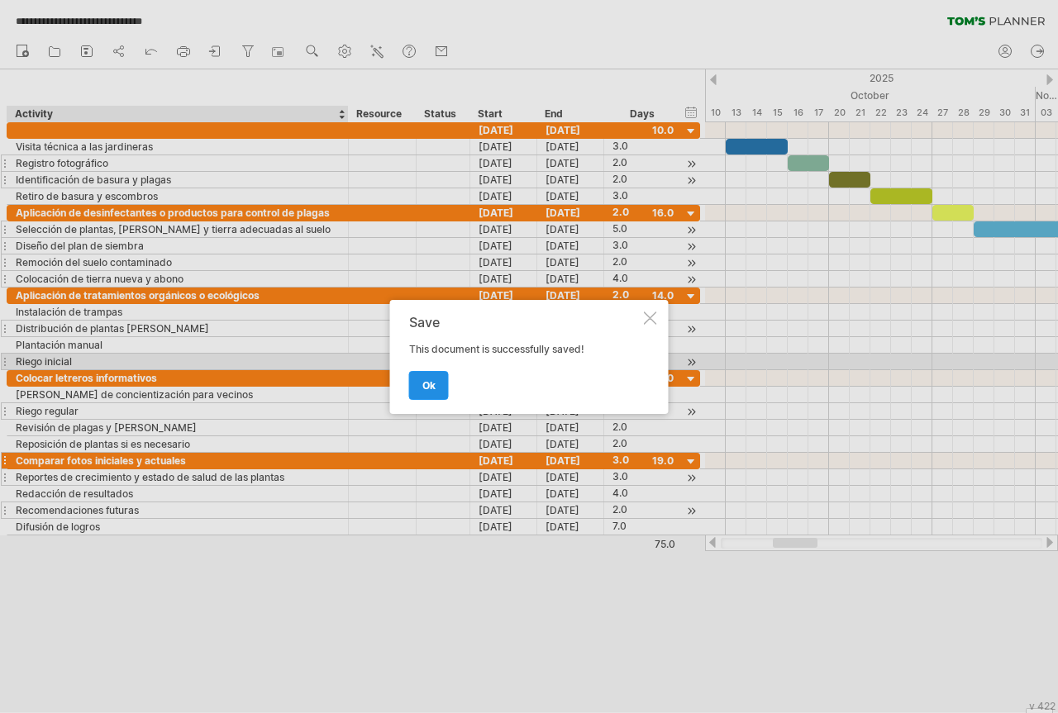
click at [423, 388] on span "ok" at bounding box center [428, 385] width 13 height 12
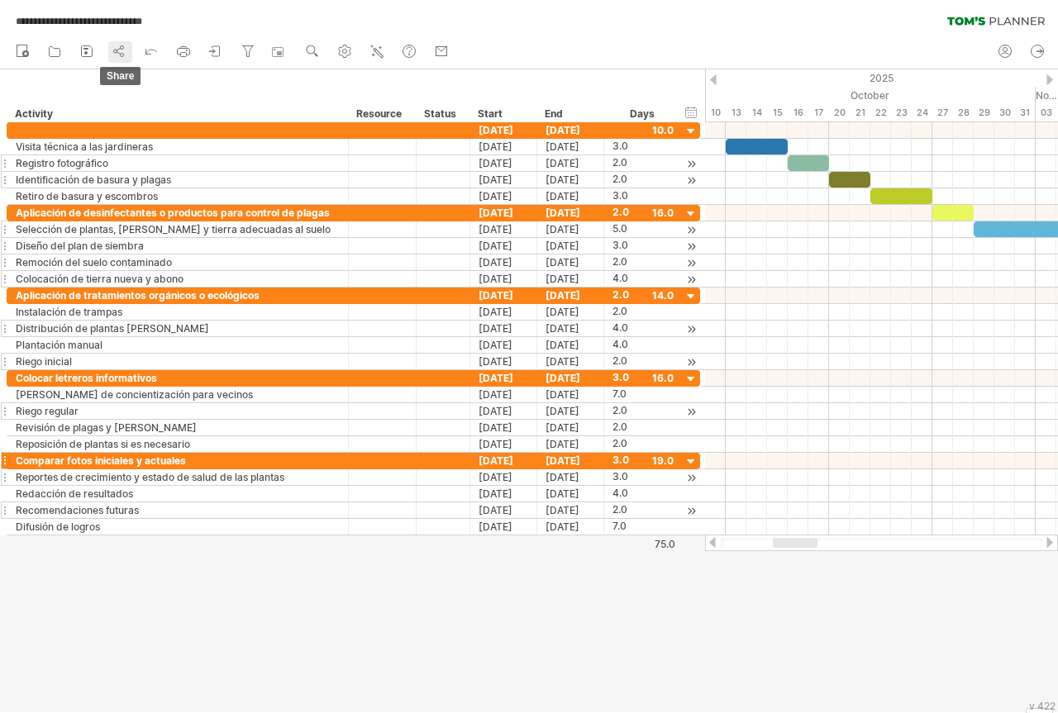
click at [123, 53] on icon at bounding box center [119, 51] width 17 height 17
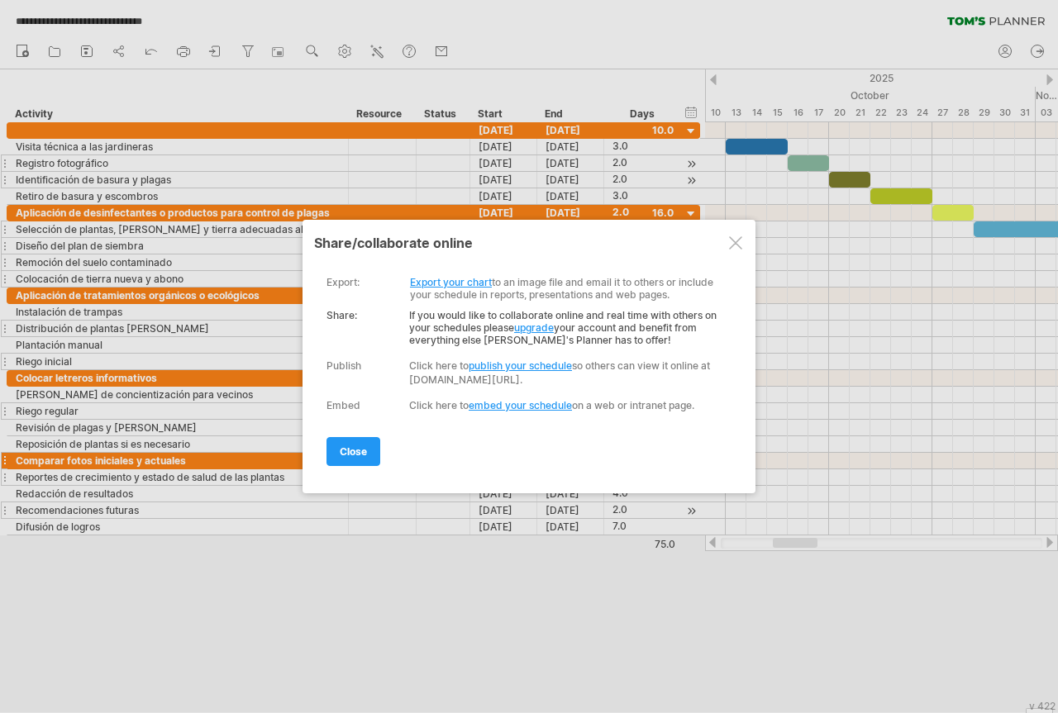
click at [451, 282] on link "Export your chart" at bounding box center [451, 282] width 82 height 12
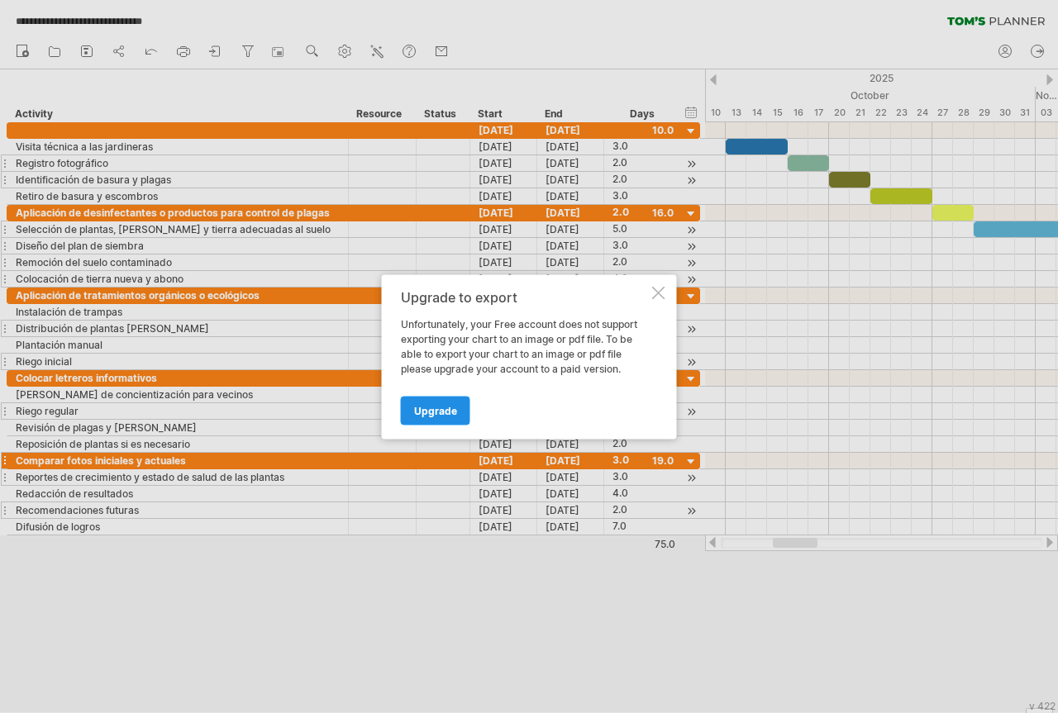
click at [443, 412] on span "Upgrade" at bounding box center [435, 410] width 43 height 12
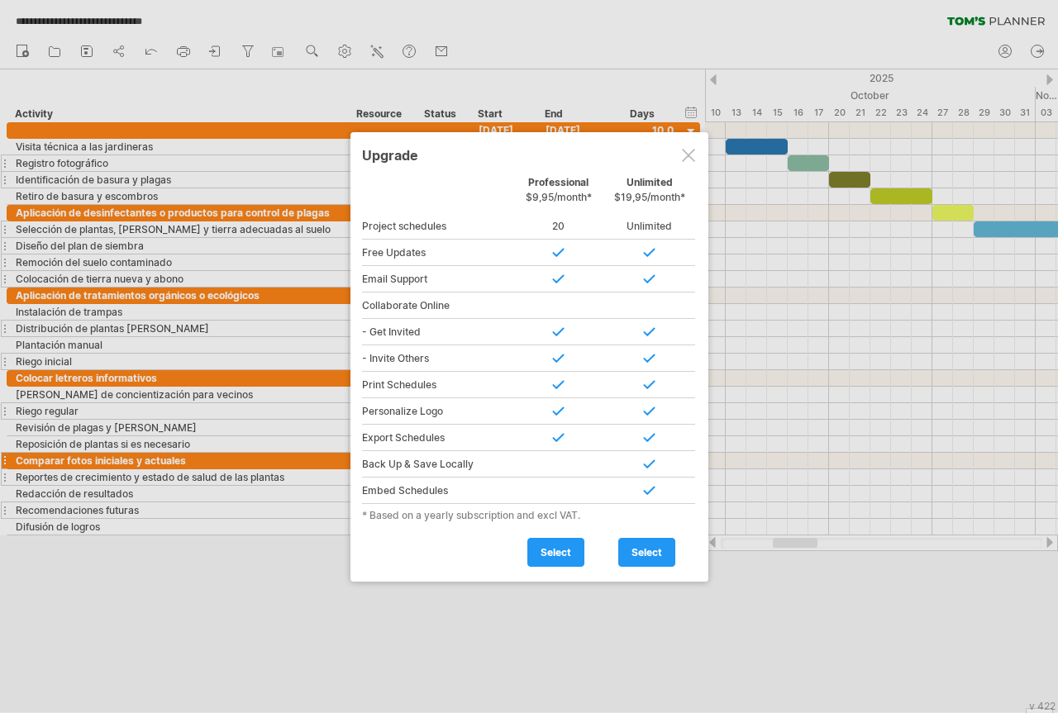
click at [684, 157] on div at bounding box center [688, 155] width 13 height 13
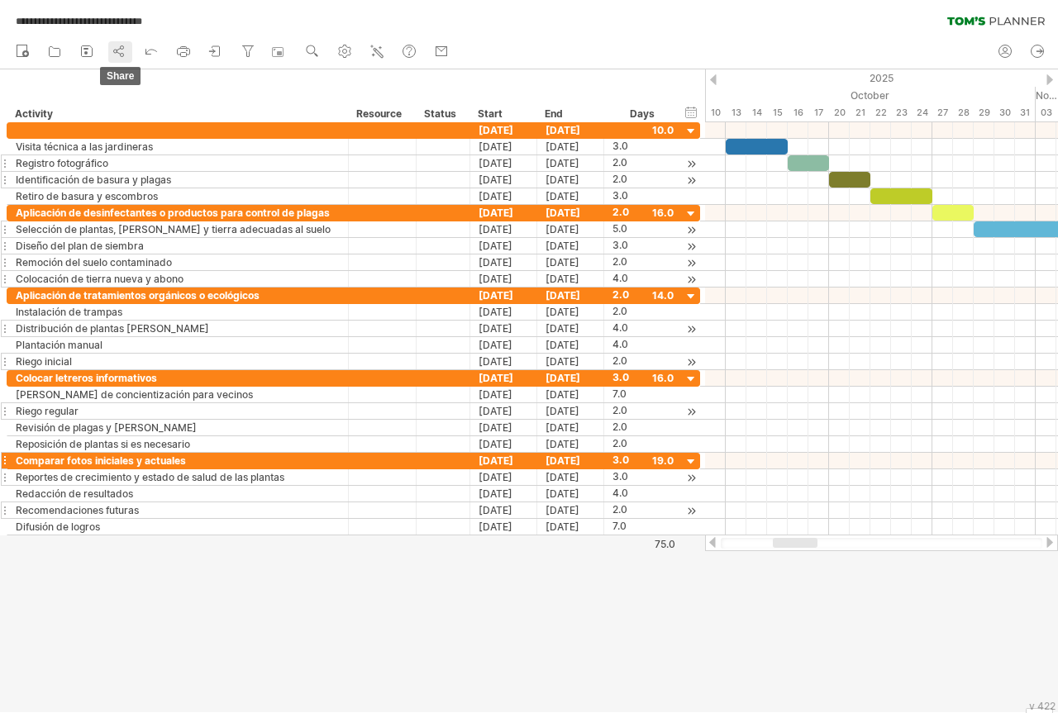
click at [117, 50] on icon at bounding box center [119, 51] width 17 height 17
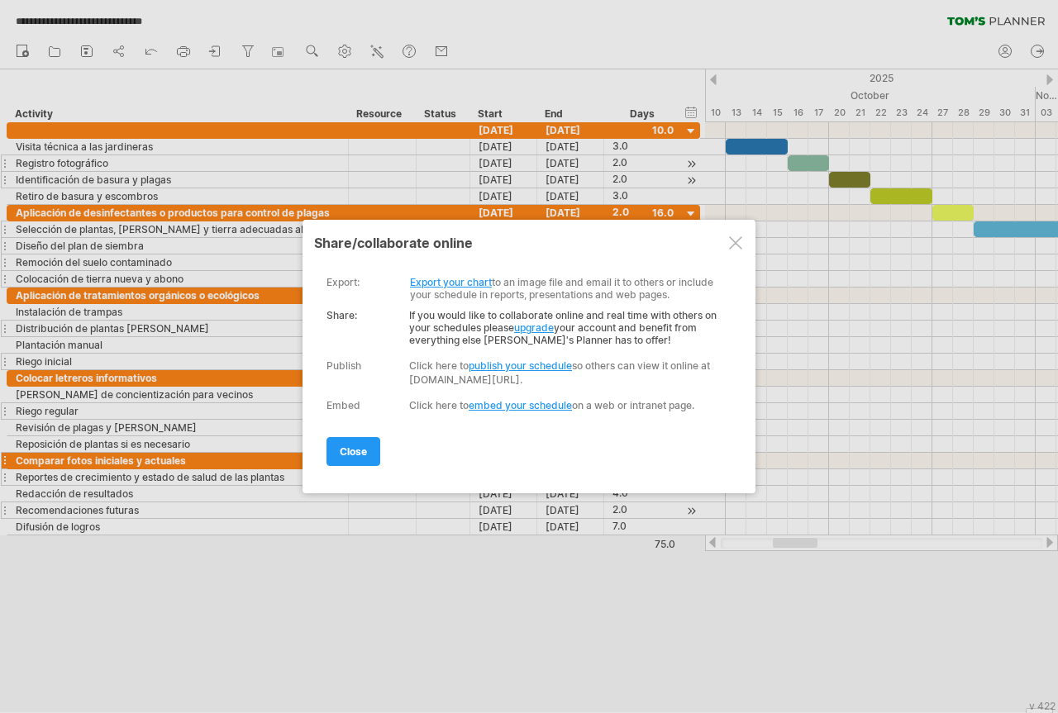
click at [536, 406] on link "embed your schedule" at bounding box center [520, 405] width 103 height 12
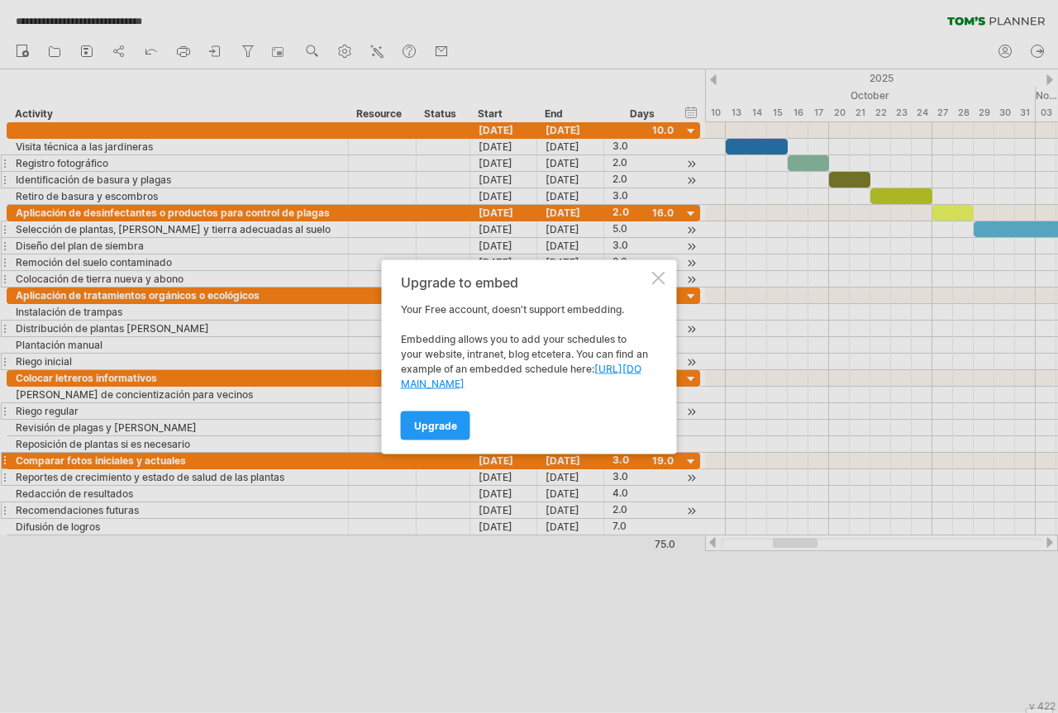
click at [516, 436] on div "Upgrade" at bounding box center [525, 418] width 248 height 42
click at [660, 269] on div "Upgrade to embed Your Free account, doesn't support embedding. Embedding allows…" at bounding box center [529, 357] width 295 height 194
click at [659, 276] on div at bounding box center [658, 277] width 13 height 13
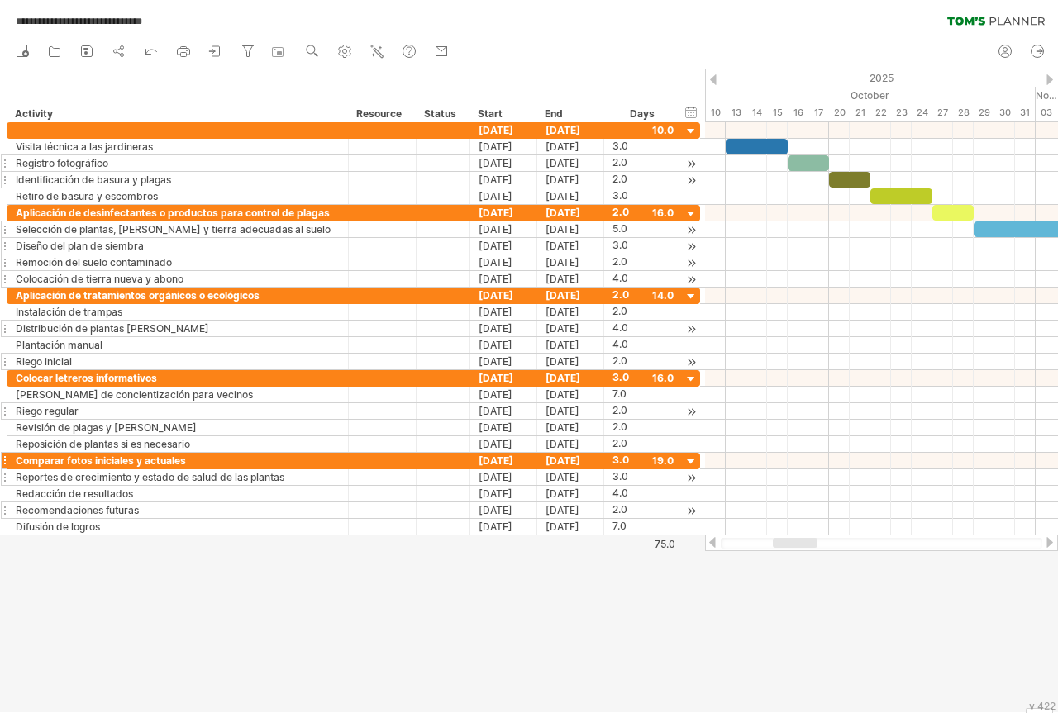
drag, startPoint x: 7, startPoint y: 2, endPoint x: 7, endPoint y: 20, distance: 18.2
click at [7, 20] on div "**********" at bounding box center [529, 17] width 1058 height 35
click at [1057, 541] on div at bounding box center [881, 543] width 353 height 17
click at [1045, 541] on div at bounding box center [1049, 542] width 13 height 11
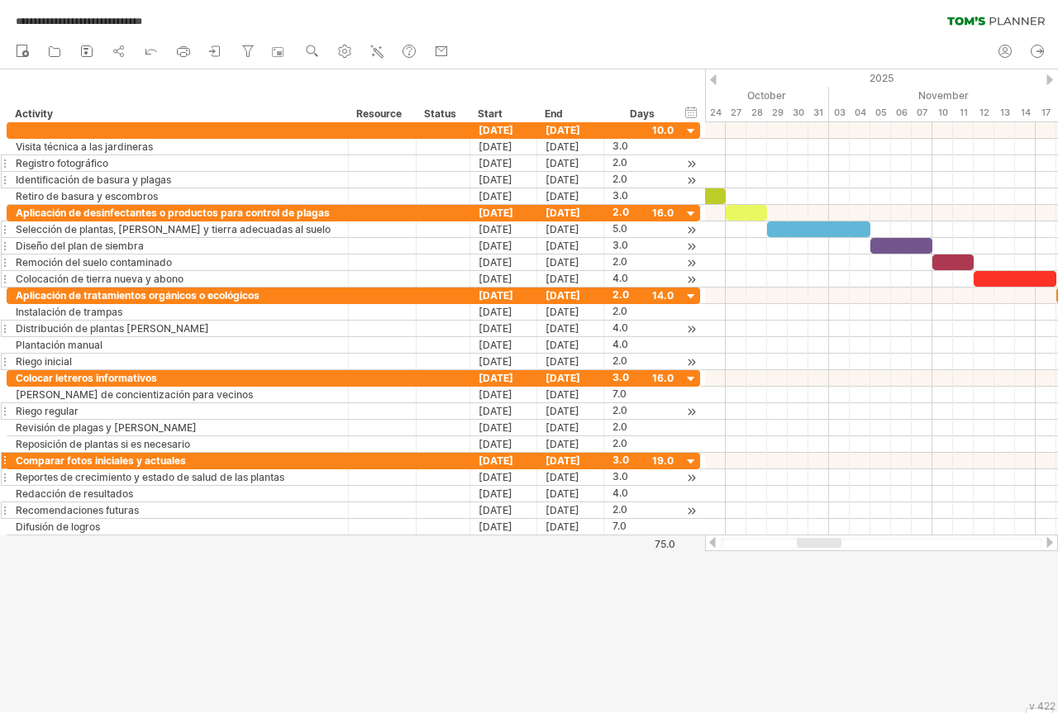
click at [1045, 541] on div at bounding box center [1049, 542] width 13 height 11
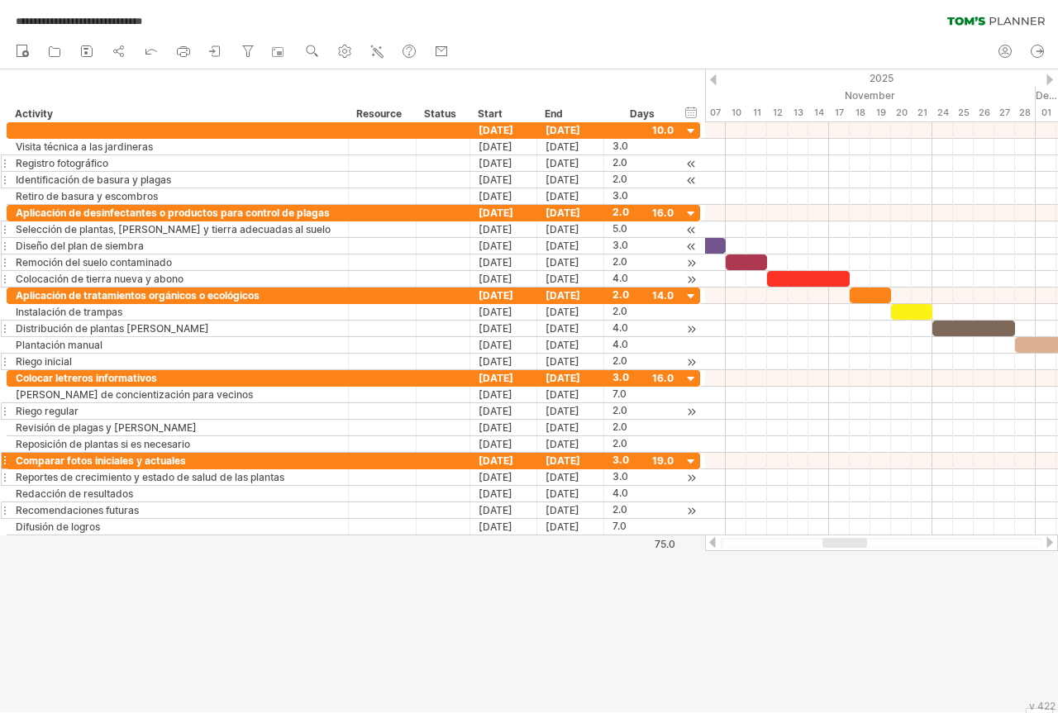
click at [713, 541] on div at bounding box center [712, 542] width 13 height 11
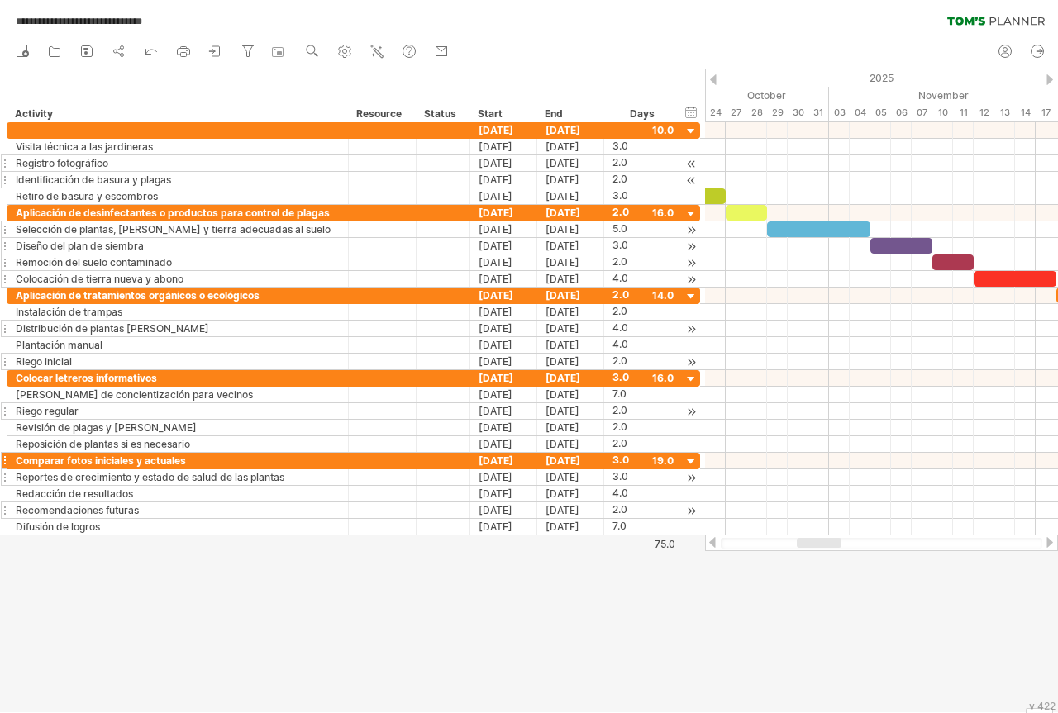
click at [712, 541] on div at bounding box center [712, 542] width 13 height 11
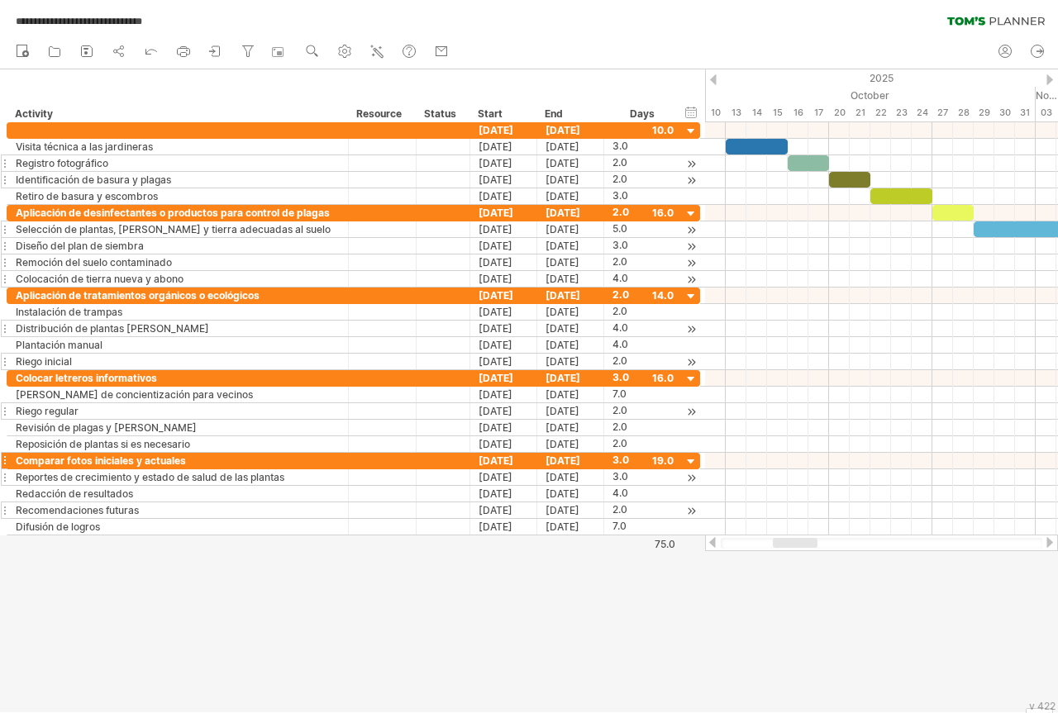
click at [1047, 541] on div at bounding box center [1049, 542] width 13 height 11
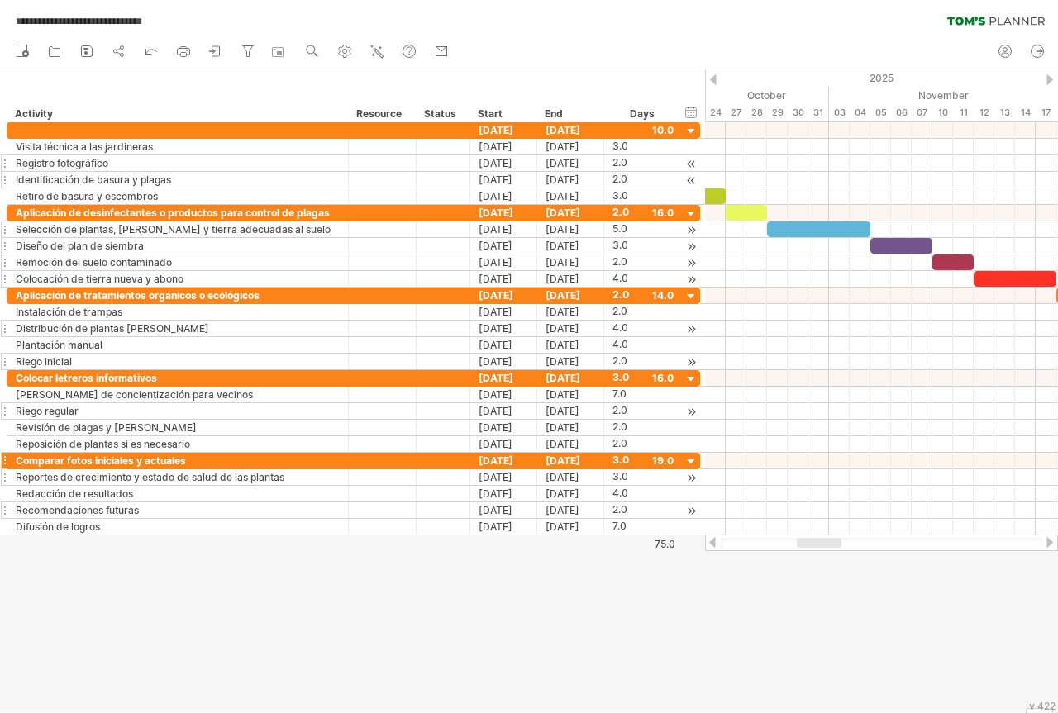
click at [1047, 541] on div at bounding box center [1049, 542] width 13 height 11
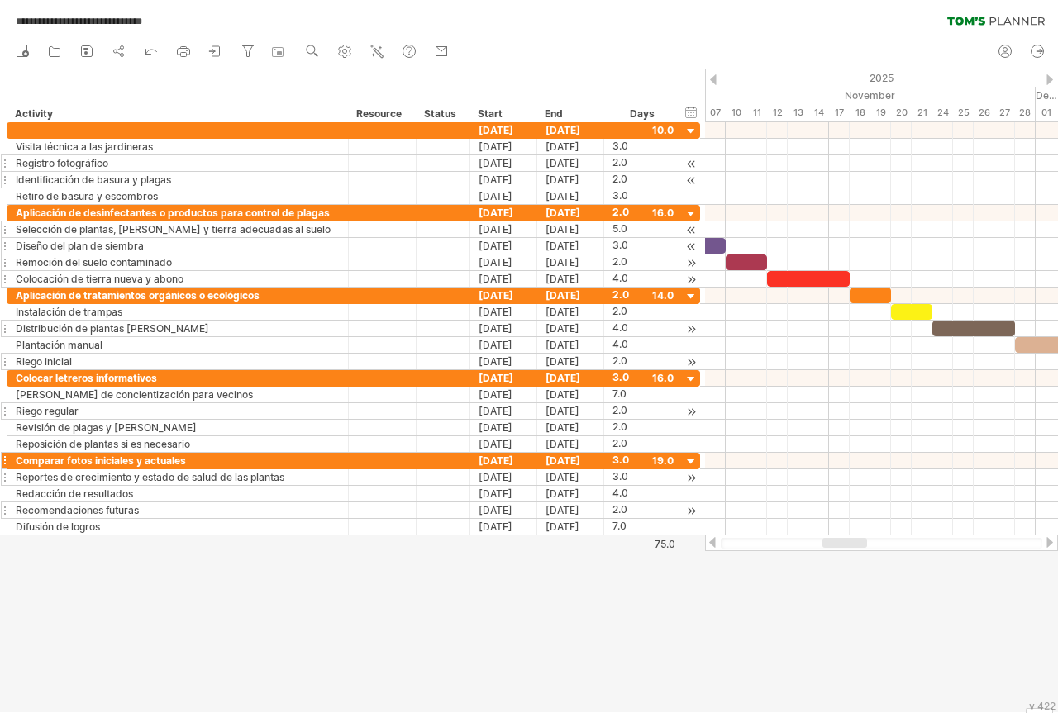
click at [712, 542] on div at bounding box center [712, 542] width 13 height 11
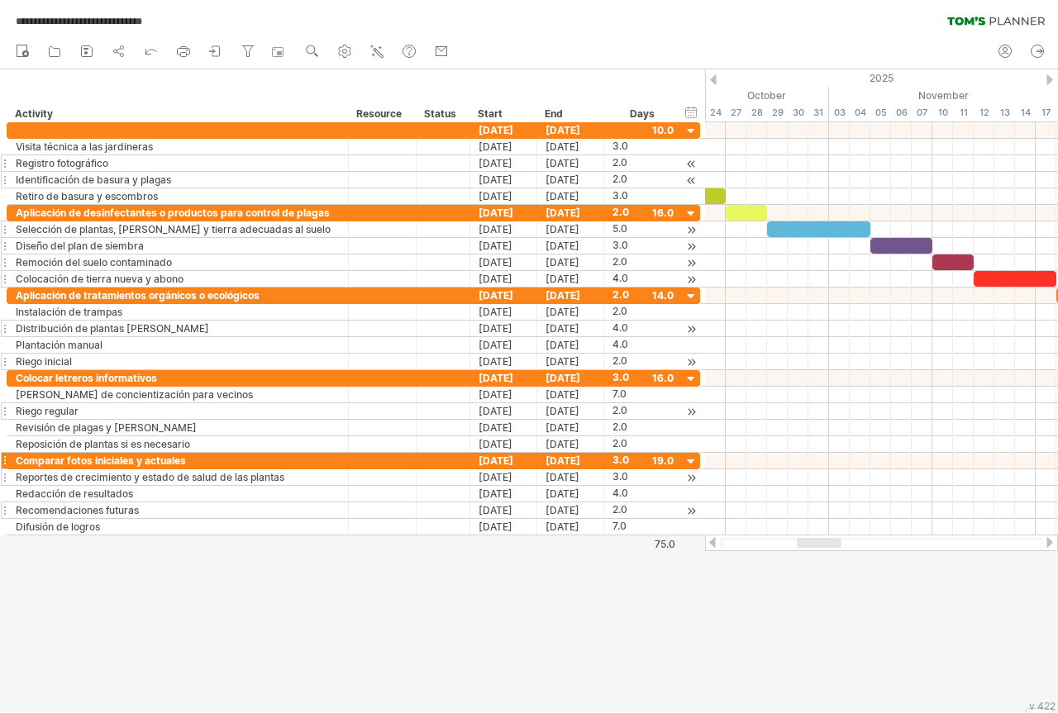
click at [714, 542] on div at bounding box center [712, 542] width 13 height 11
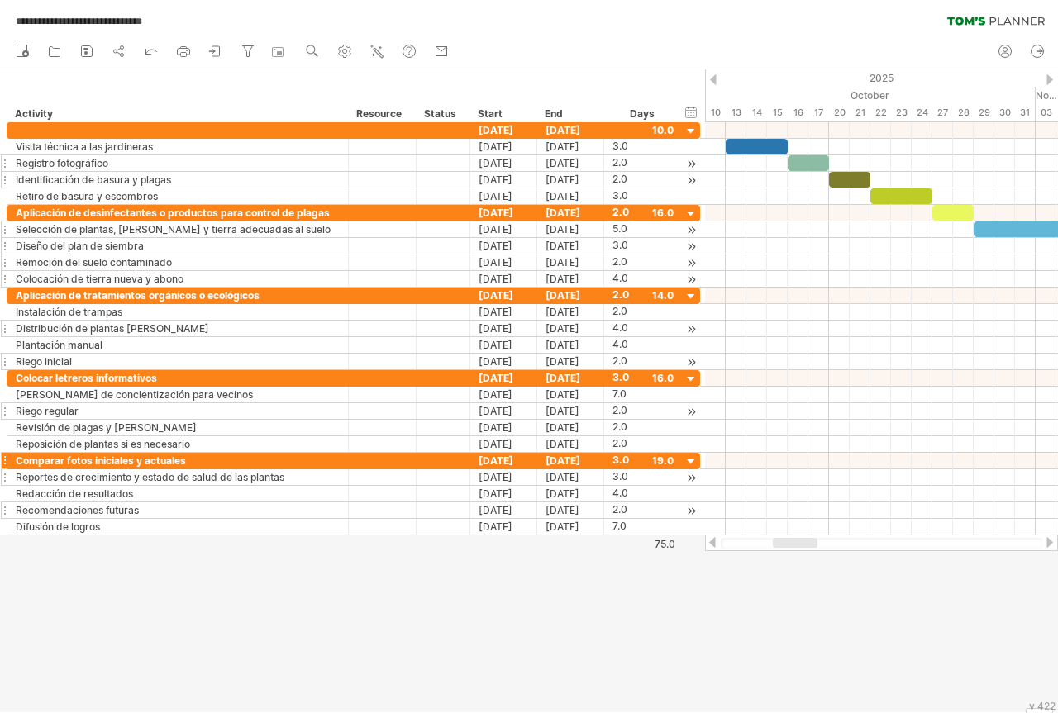
click at [1051, 547] on div at bounding box center [1049, 542] width 13 height 11
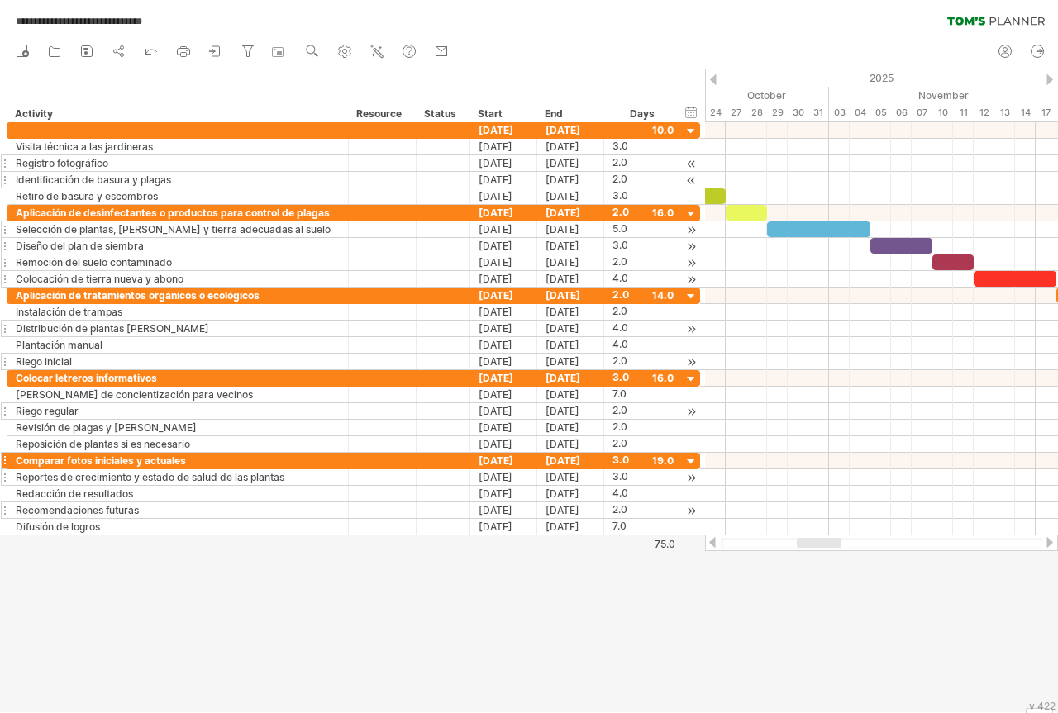
click at [1051, 542] on div at bounding box center [1049, 542] width 13 height 11
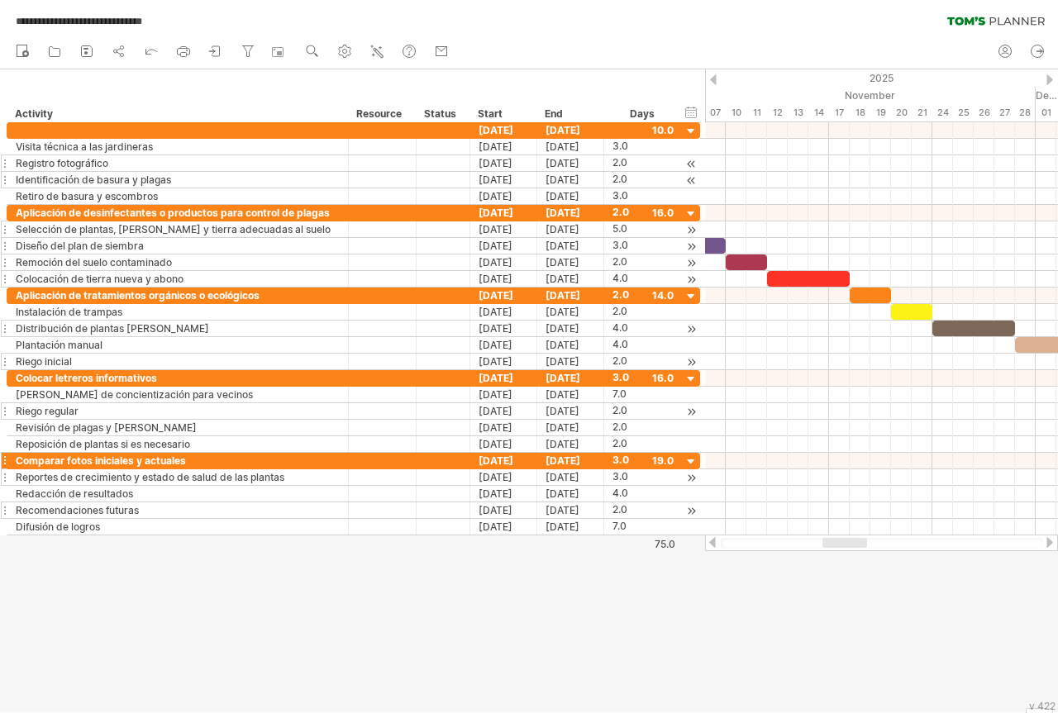
click at [1051, 542] on div at bounding box center [1049, 542] width 13 height 11
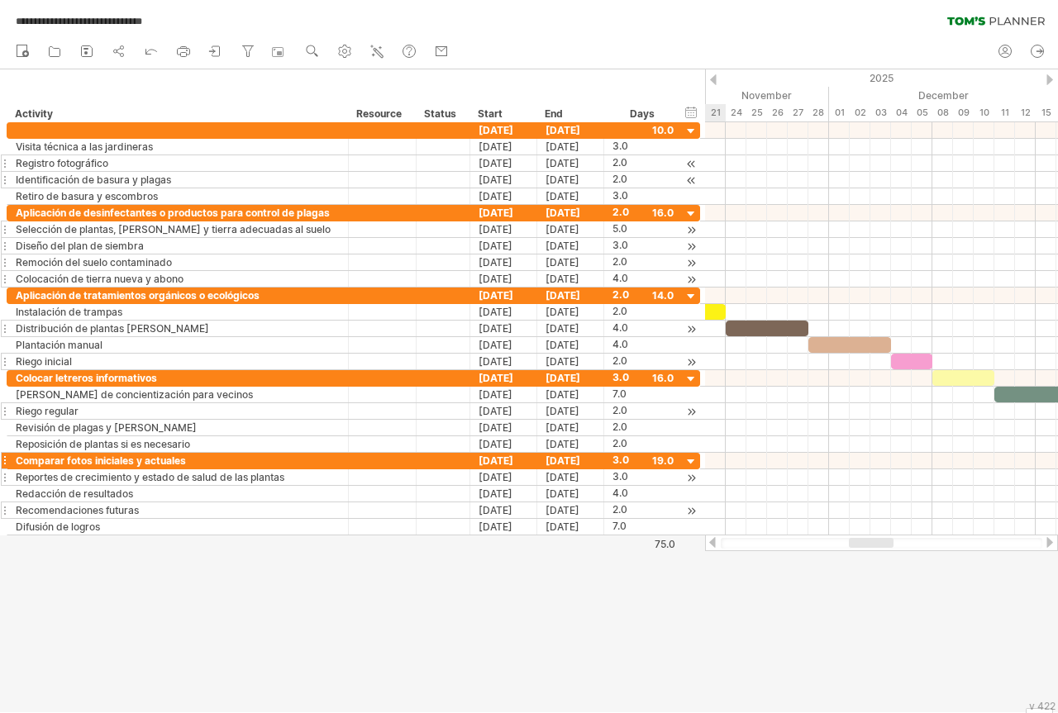
click at [1051, 542] on div at bounding box center [1049, 542] width 13 height 11
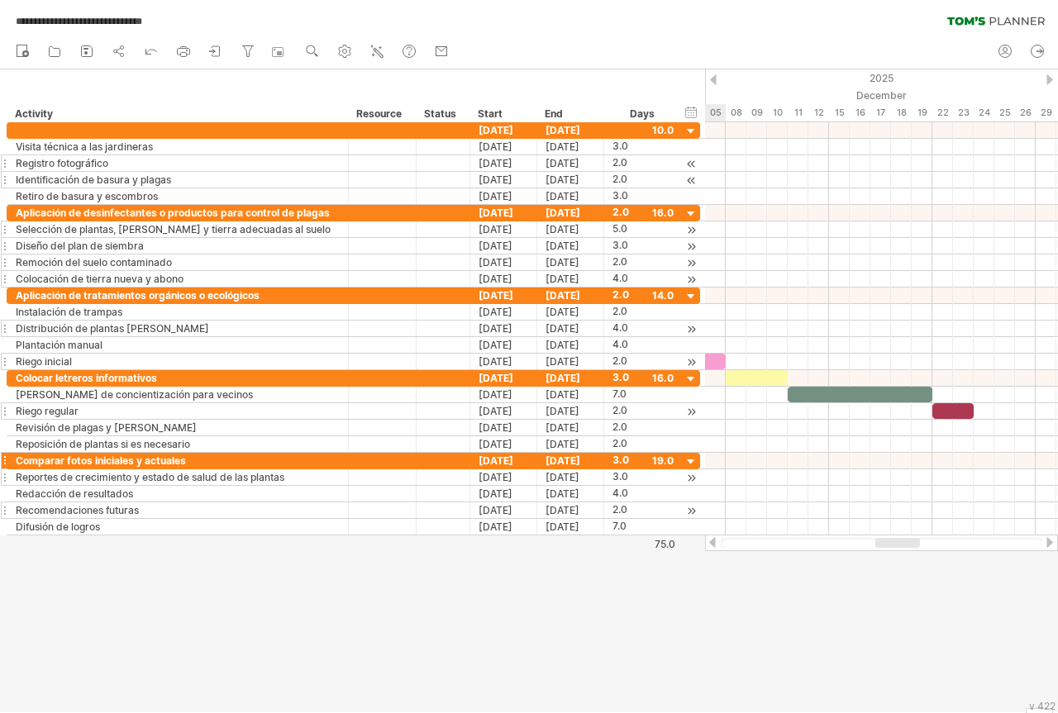
click at [1051, 542] on div at bounding box center [1049, 542] width 13 height 11
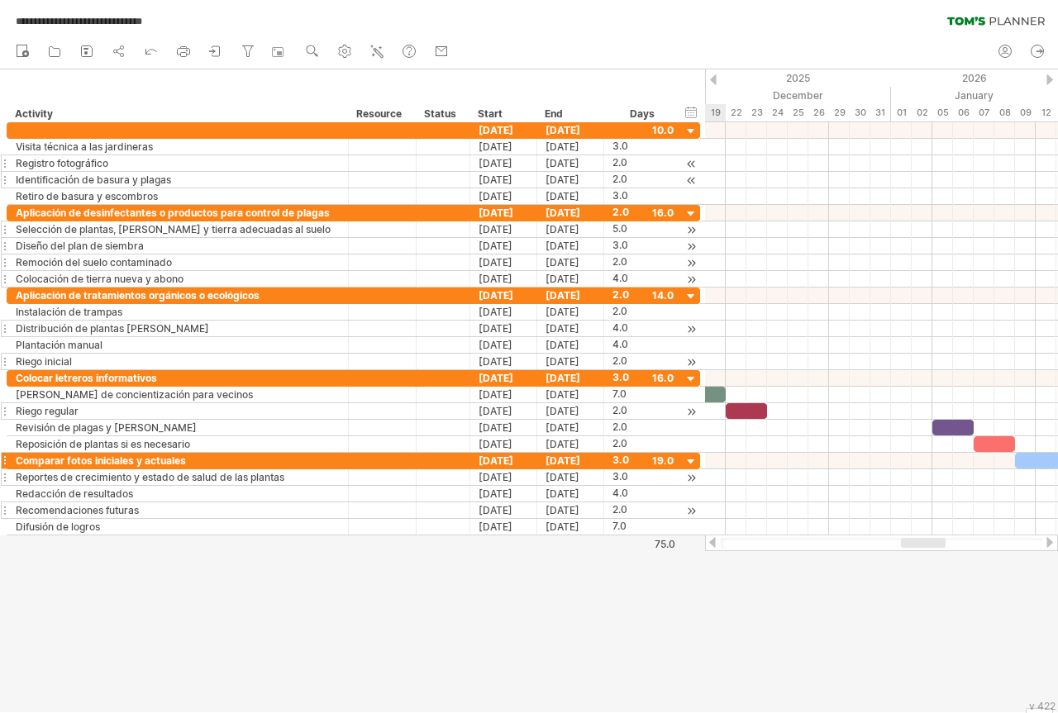
click at [1051, 542] on div at bounding box center [1049, 542] width 13 height 11
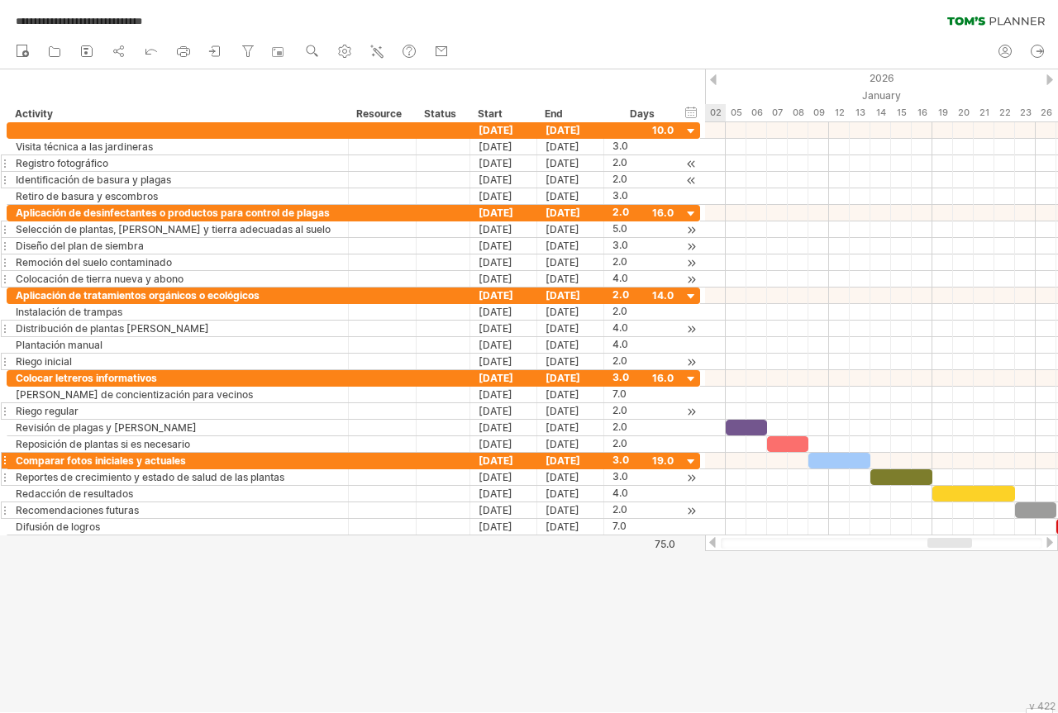
click at [1051, 542] on div at bounding box center [1049, 542] width 13 height 11
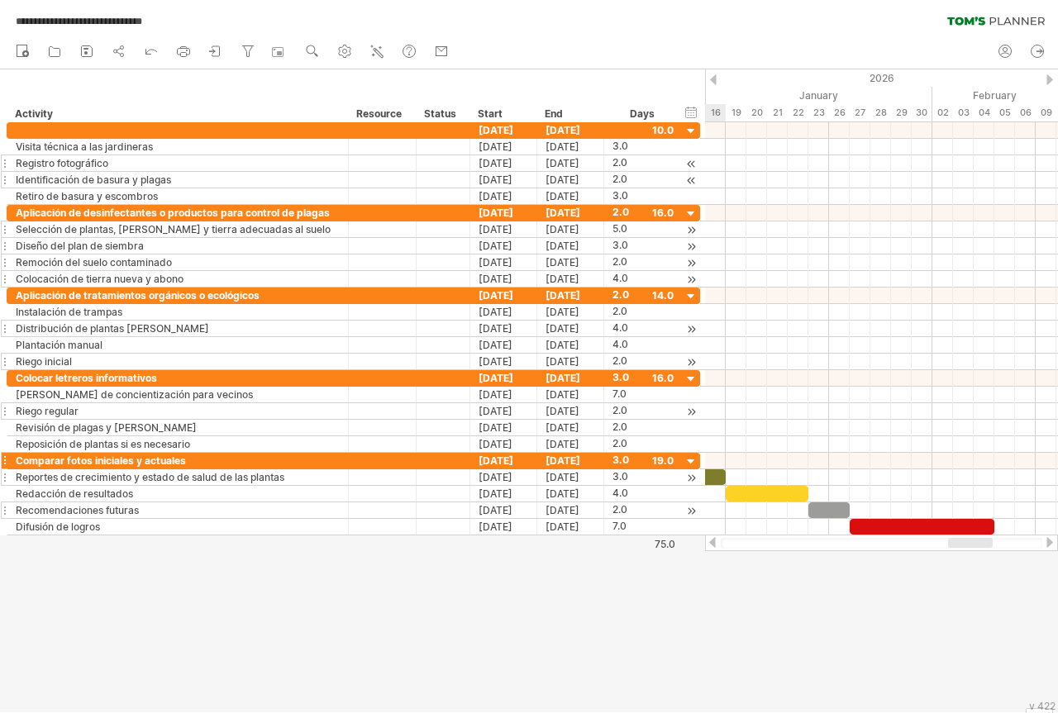
click at [1051, 542] on div at bounding box center [1049, 542] width 13 height 11
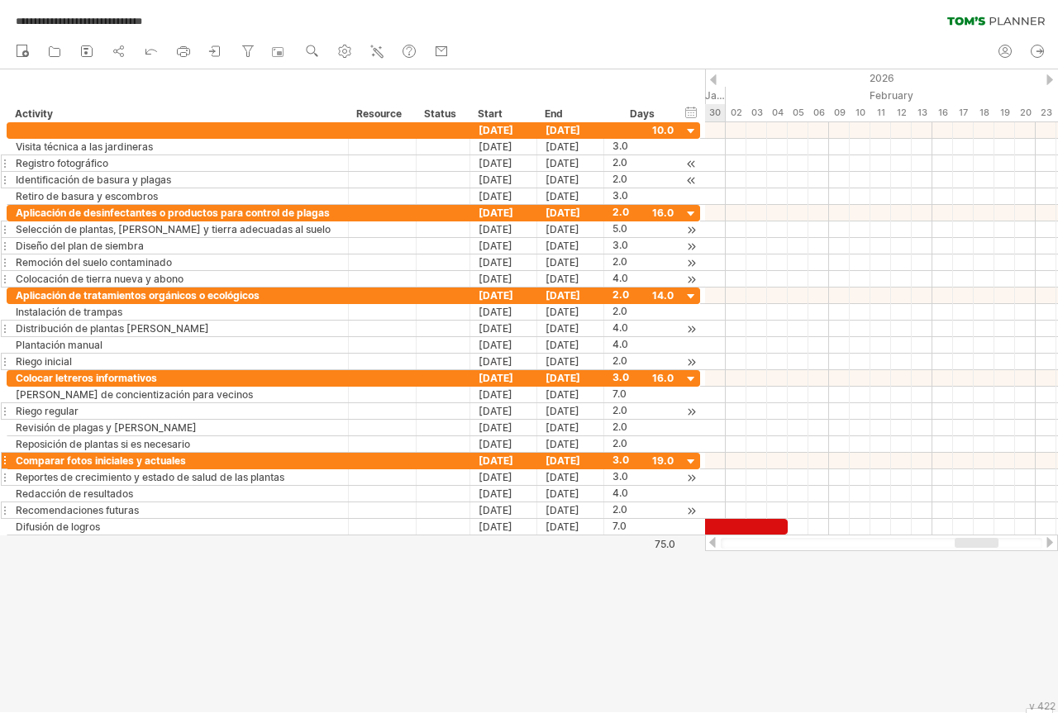
click at [1051, 543] on div at bounding box center [1049, 542] width 13 height 11
click at [712, 542] on div at bounding box center [712, 542] width 13 height 11
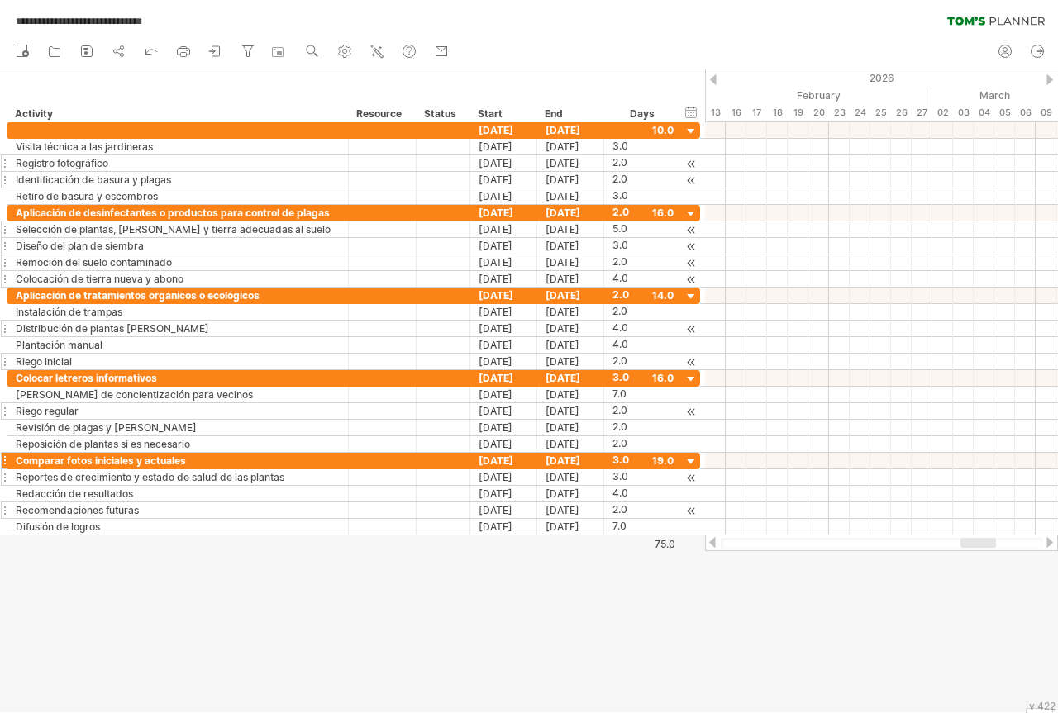
click at [712, 542] on div at bounding box center [712, 542] width 13 height 11
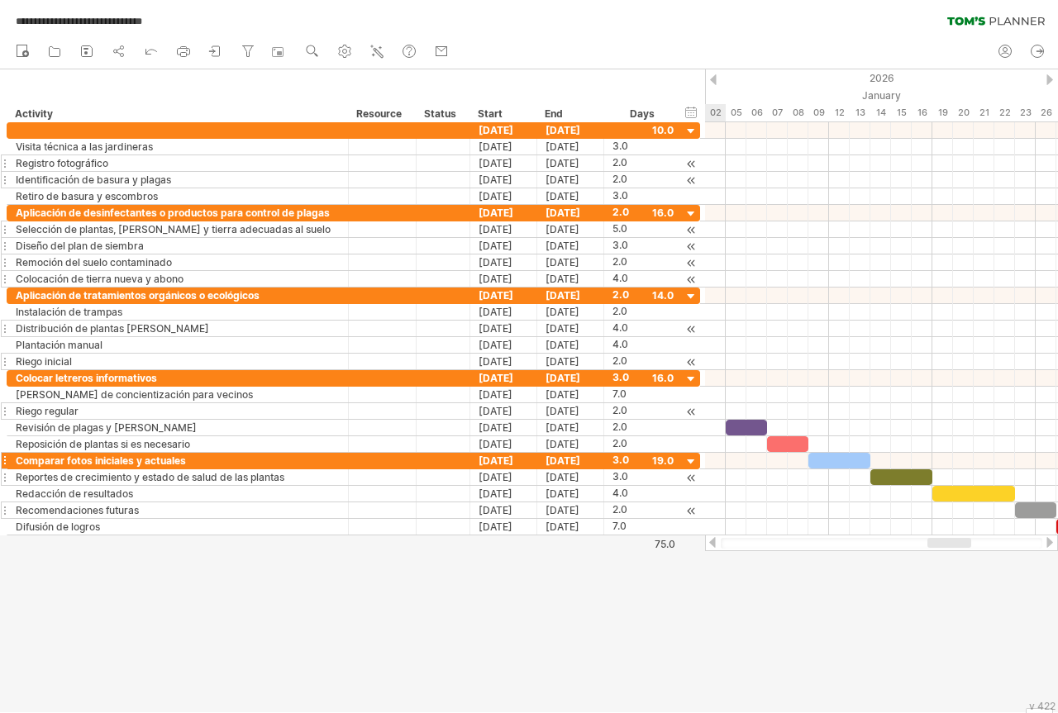
click at [712, 542] on div at bounding box center [712, 542] width 13 height 11
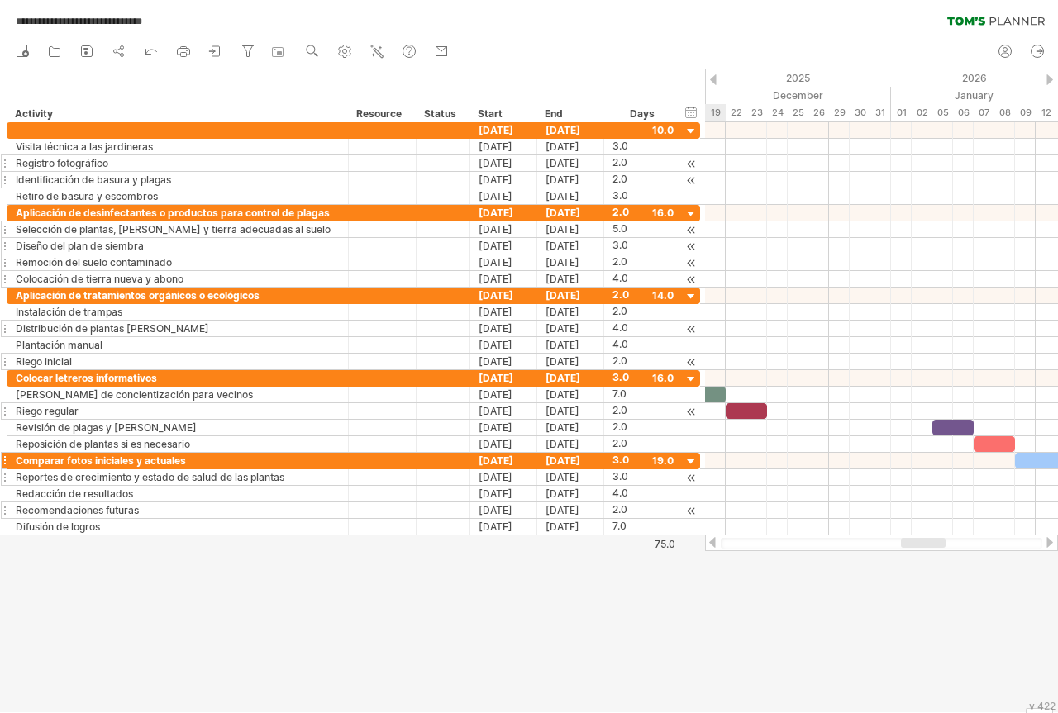
click at [710, 542] on div at bounding box center [712, 542] width 13 height 11
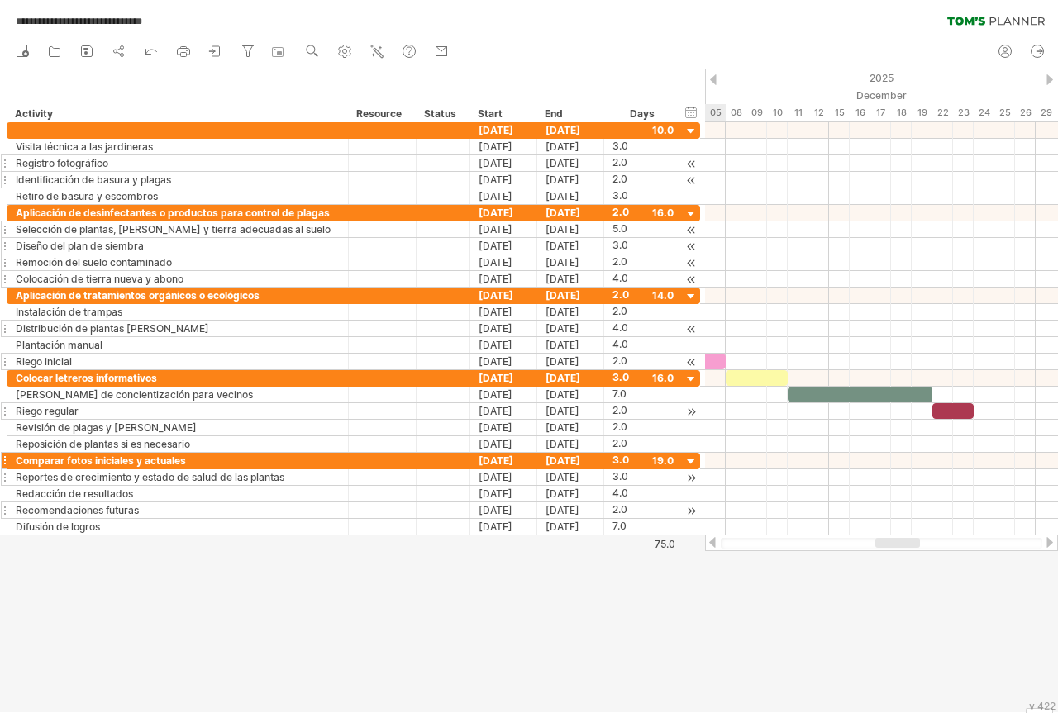
click at [710, 542] on div at bounding box center [712, 542] width 13 height 11
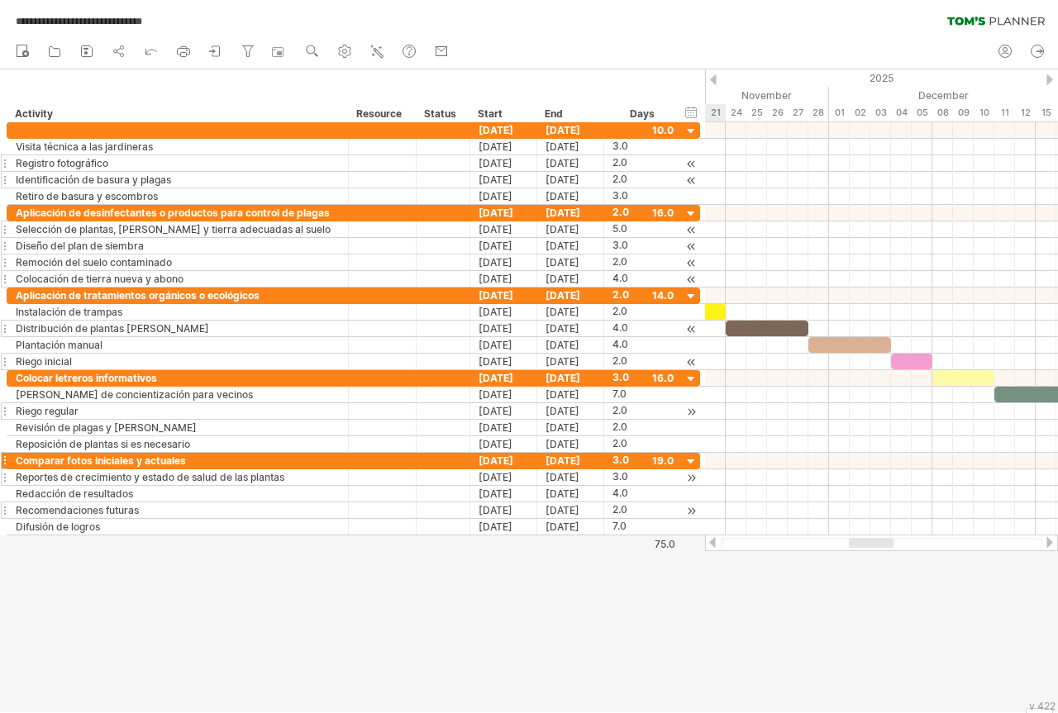
click at [708, 542] on div at bounding box center [712, 542] width 13 height 11
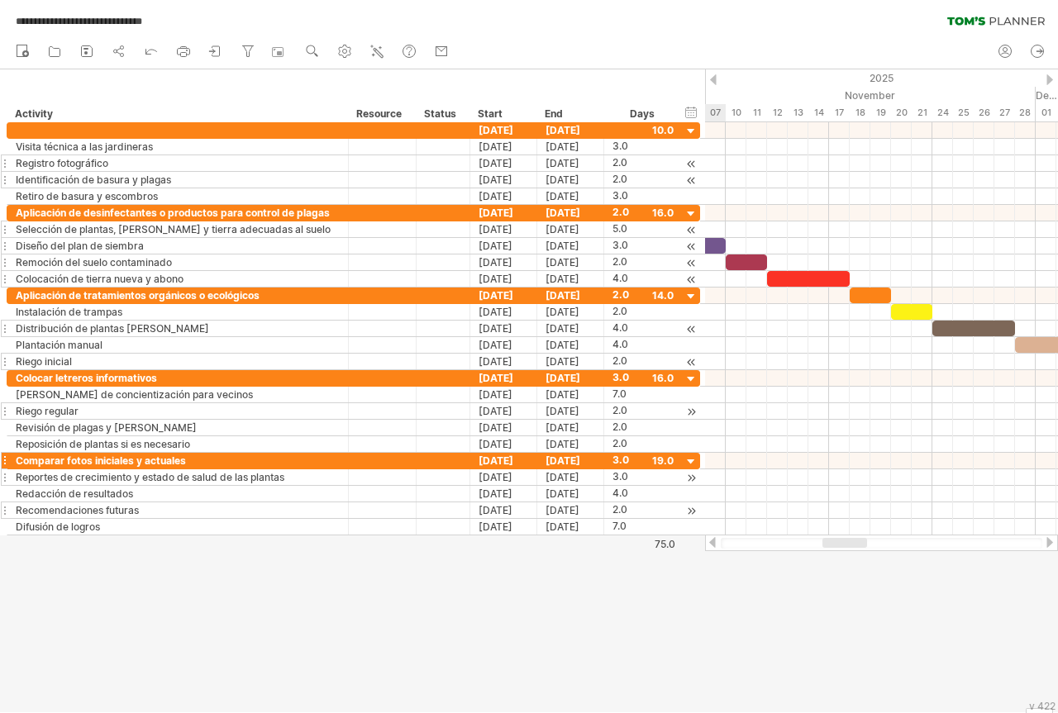
click at [708, 542] on div at bounding box center [712, 542] width 13 height 11
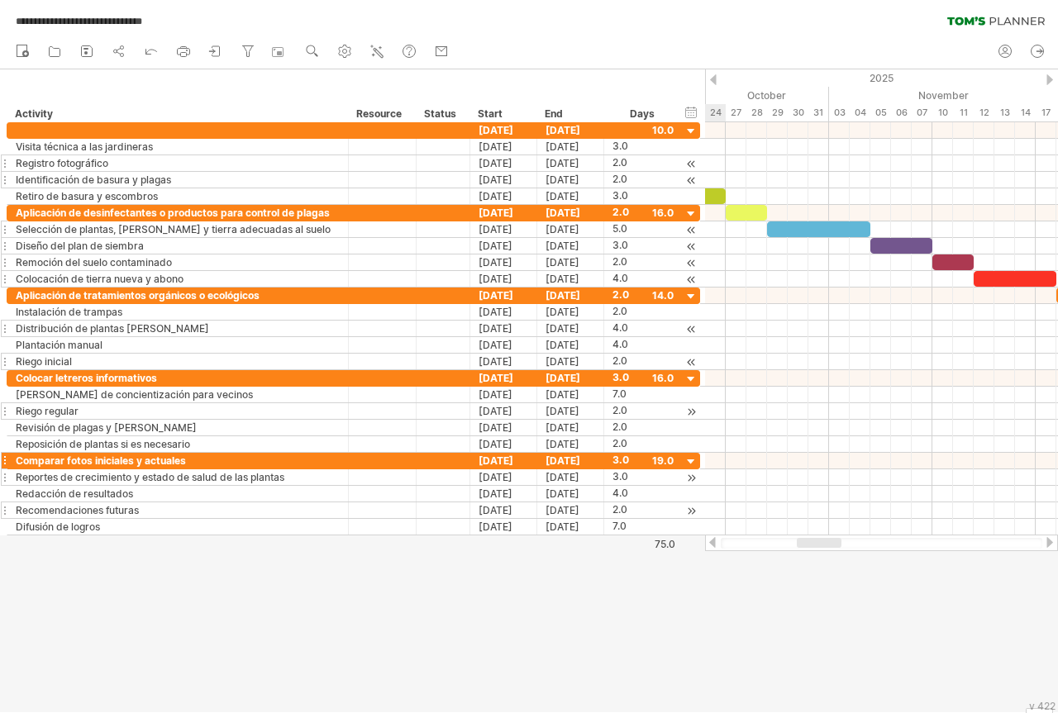
click at [708, 542] on div at bounding box center [712, 542] width 13 height 11
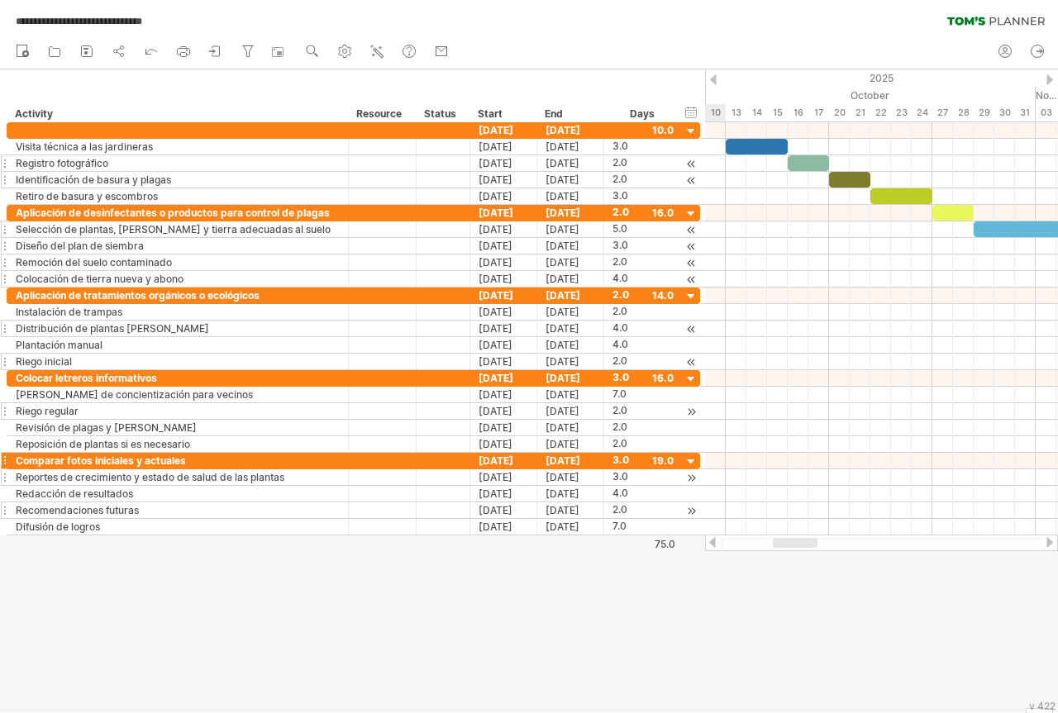
click at [708, 542] on div at bounding box center [712, 542] width 13 height 11
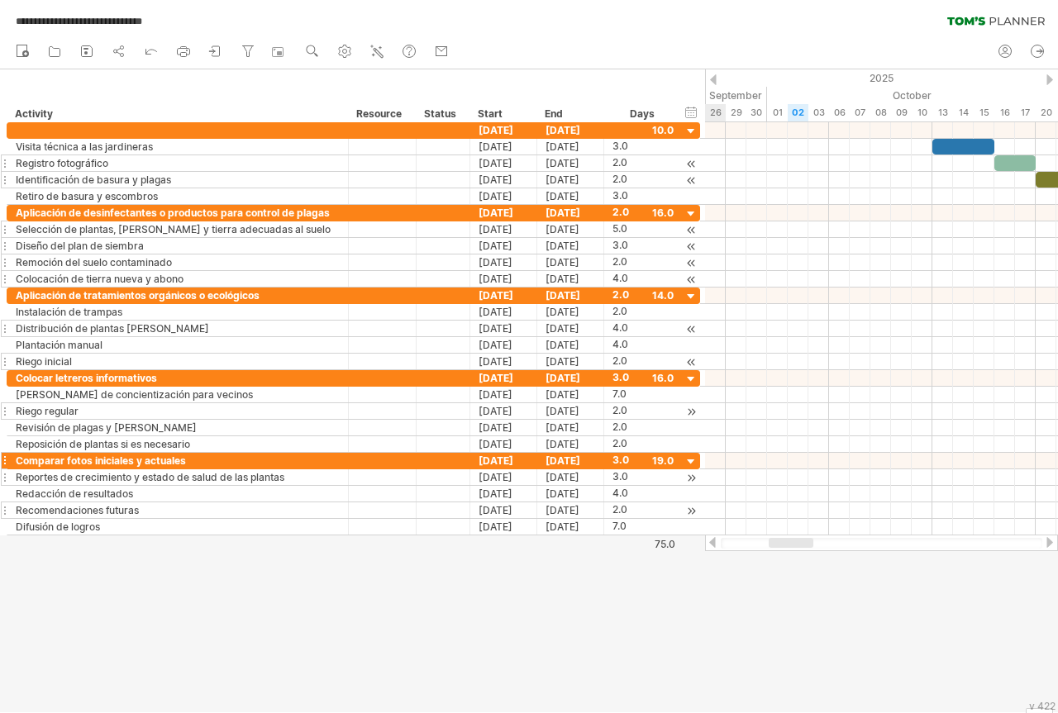
click at [708, 542] on div at bounding box center [712, 542] width 13 height 11
drag, startPoint x: 712, startPoint y: 81, endPoint x: 660, endPoint y: 89, distance: 51.9
click at [660, 89] on div "**********" at bounding box center [529, 356] width 1058 height 713
click at [712, 79] on div at bounding box center [713, 79] width 7 height 11
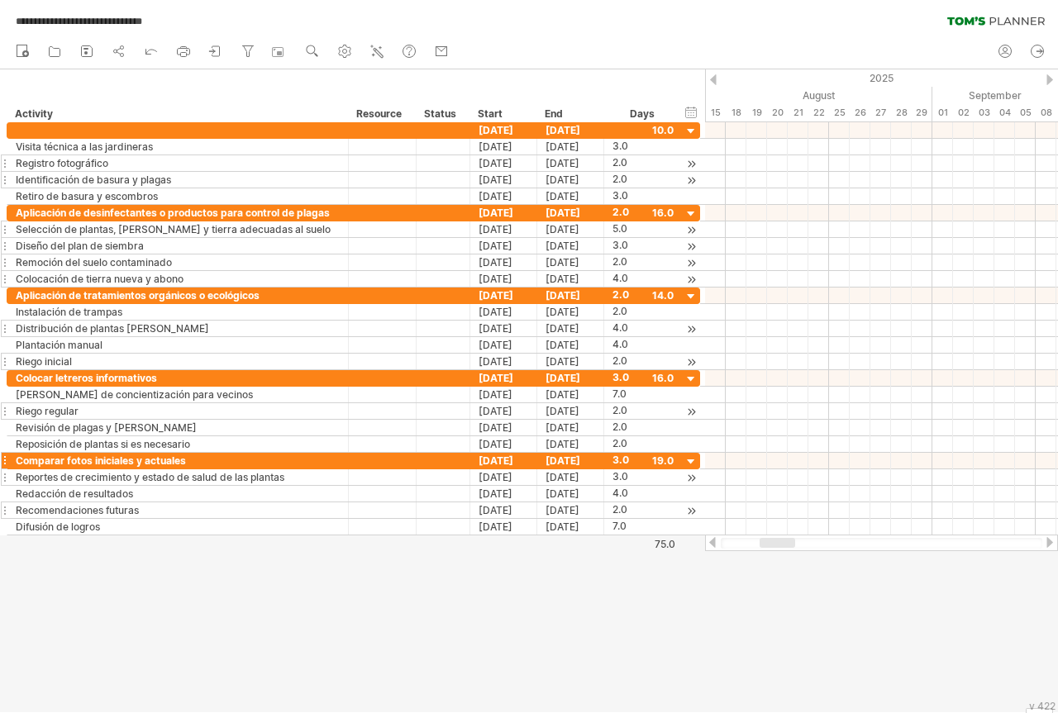
click at [712, 79] on div at bounding box center [713, 79] width 7 height 11
click at [1048, 79] on div at bounding box center [1049, 79] width 7 height 11
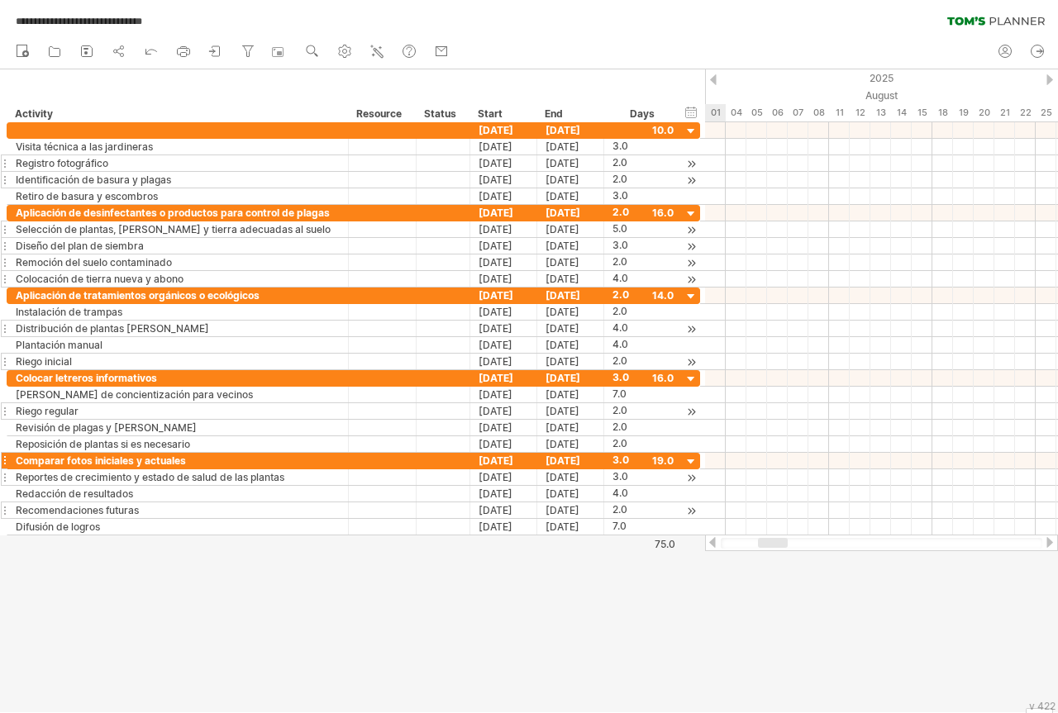
click at [1048, 79] on div at bounding box center [1049, 79] width 7 height 11
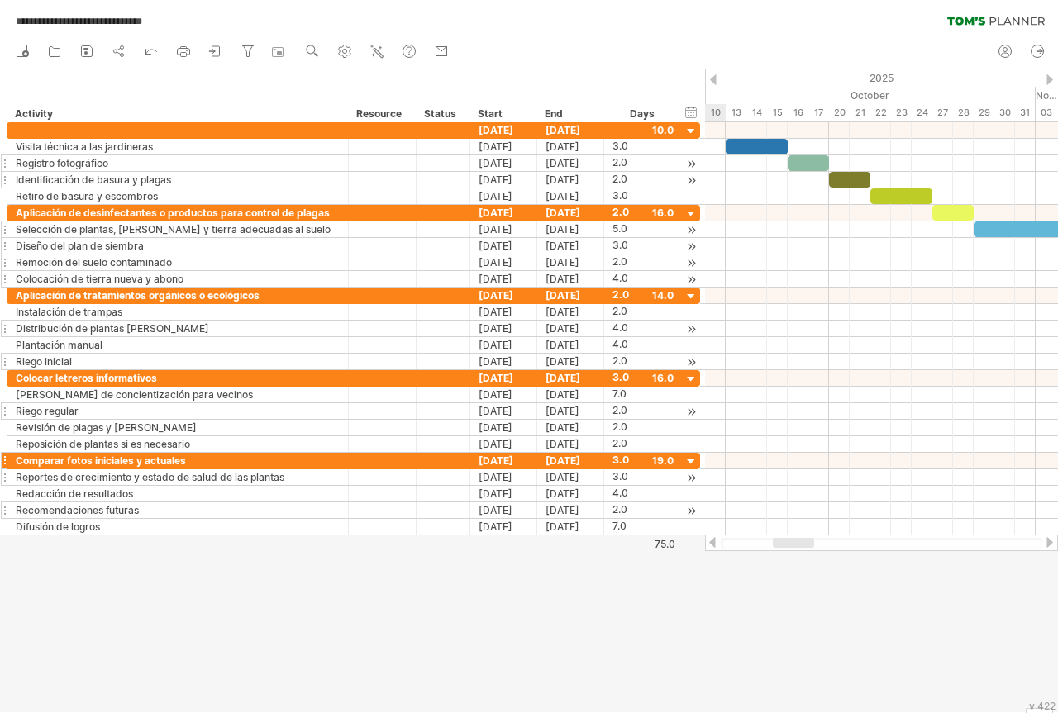
click at [1047, 79] on div at bounding box center [1049, 79] width 7 height 11
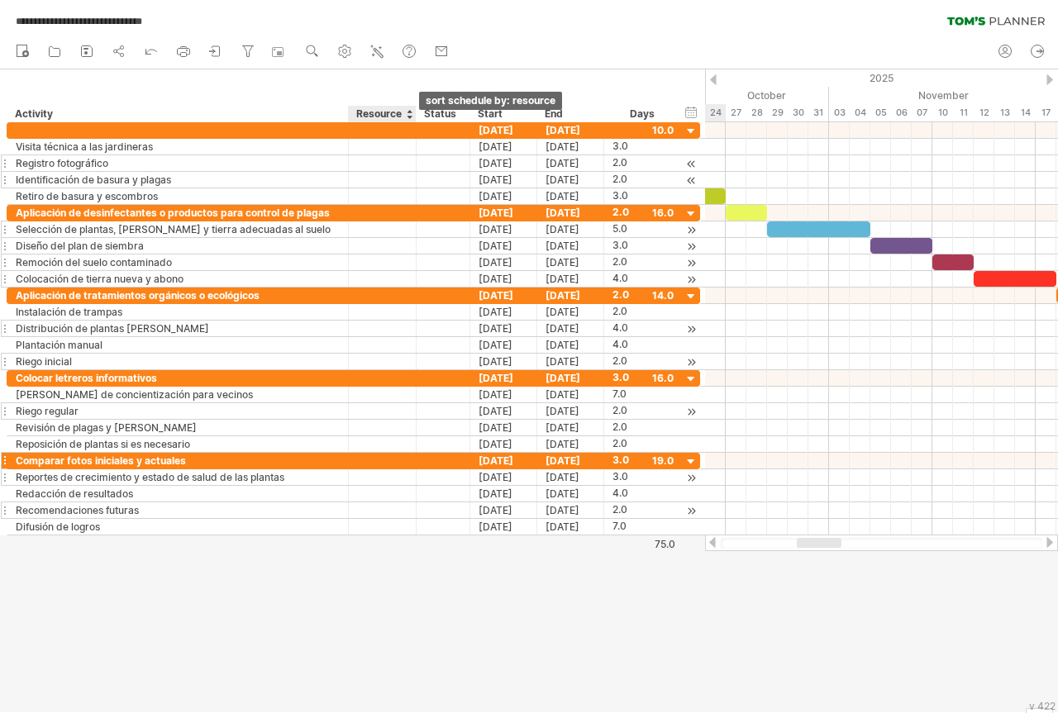
click at [411, 118] on div at bounding box center [409, 114] width 7 height 17
click at [493, 90] on div "hide start/end/duration show start/end/duration ******** Activity ******** Reso…" at bounding box center [352, 95] width 705 height 53
click at [463, 115] on div at bounding box center [463, 114] width 7 height 17
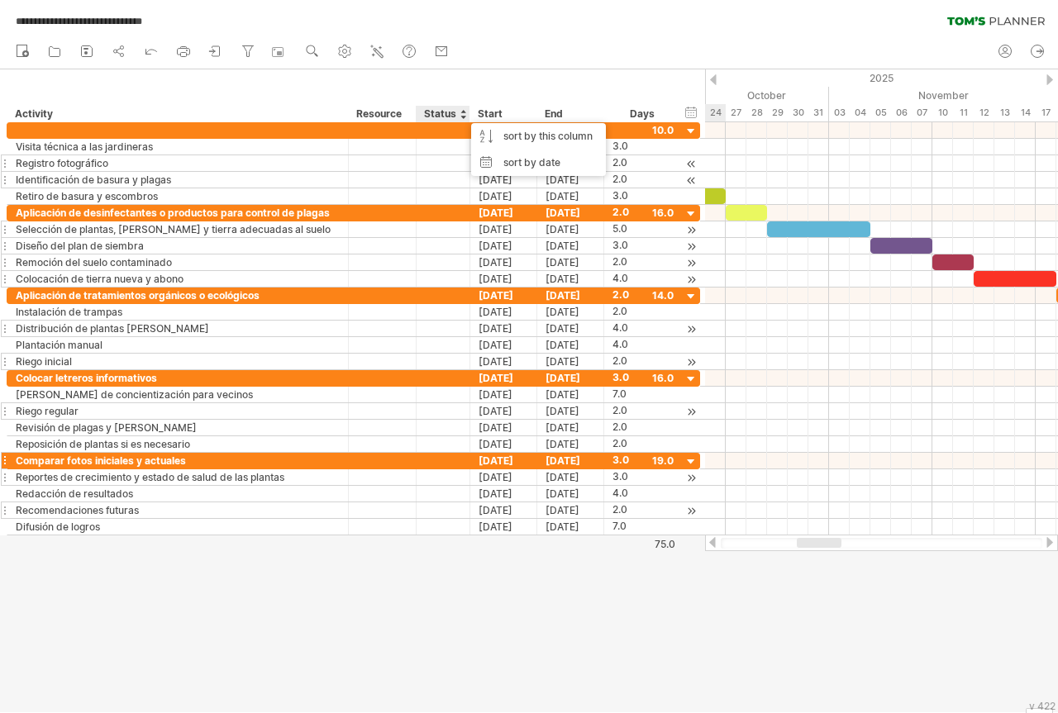
click at [593, 22] on div "**********" at bounding box center [529, 17] width 1058 height 35
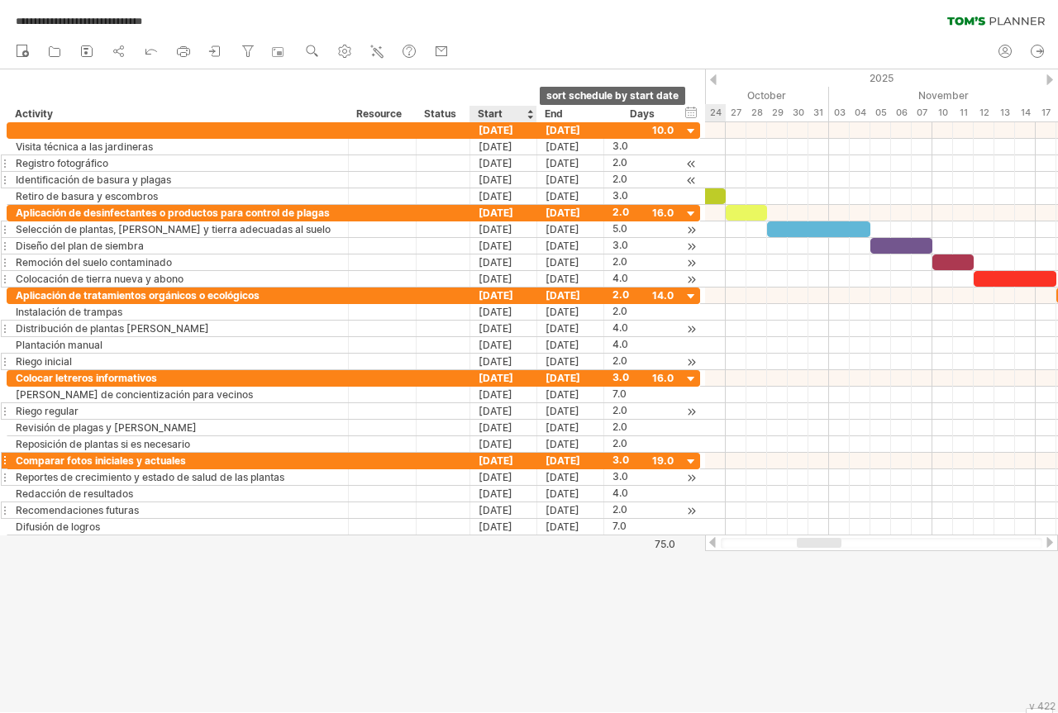
click at [530, 115] on div at bounding box center [530, 114] width 7 height 17
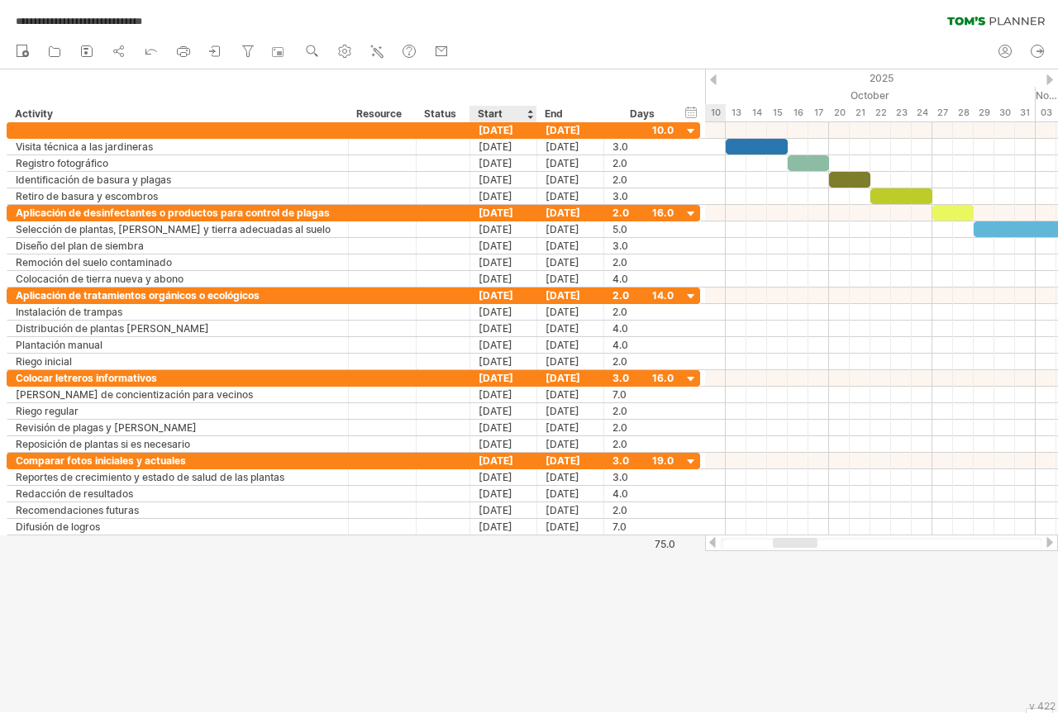
click at [530, 115] on div at bounding box center [530, 114] width 7 height 17
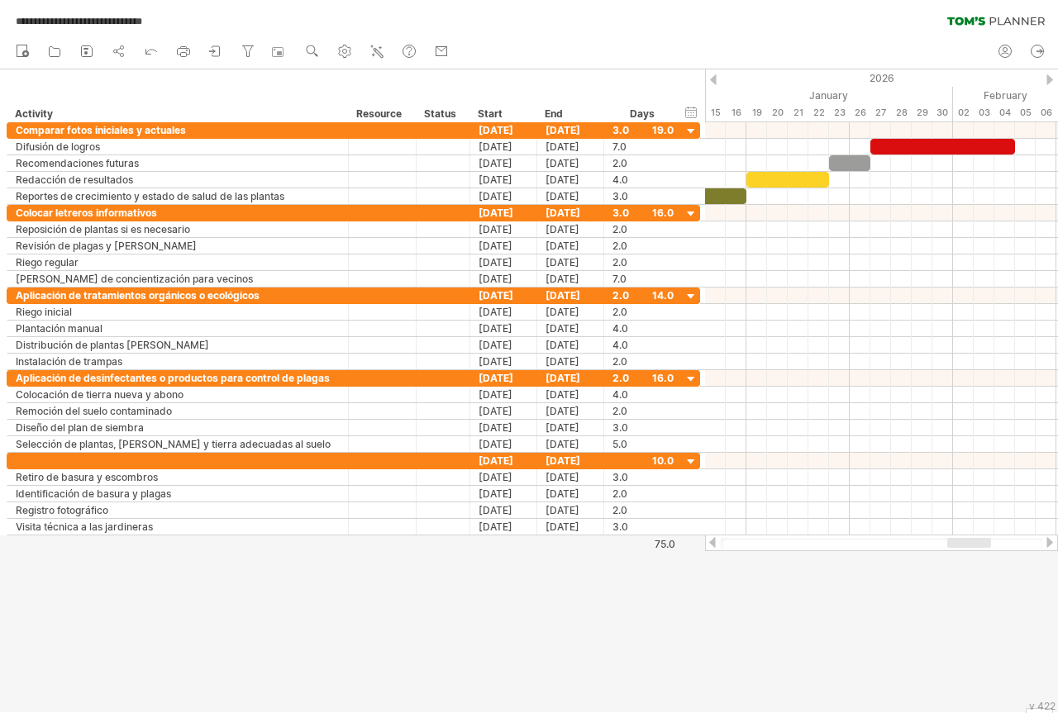
click at [713, 80] on div at bounding box center [713, 79] width 7 height 11
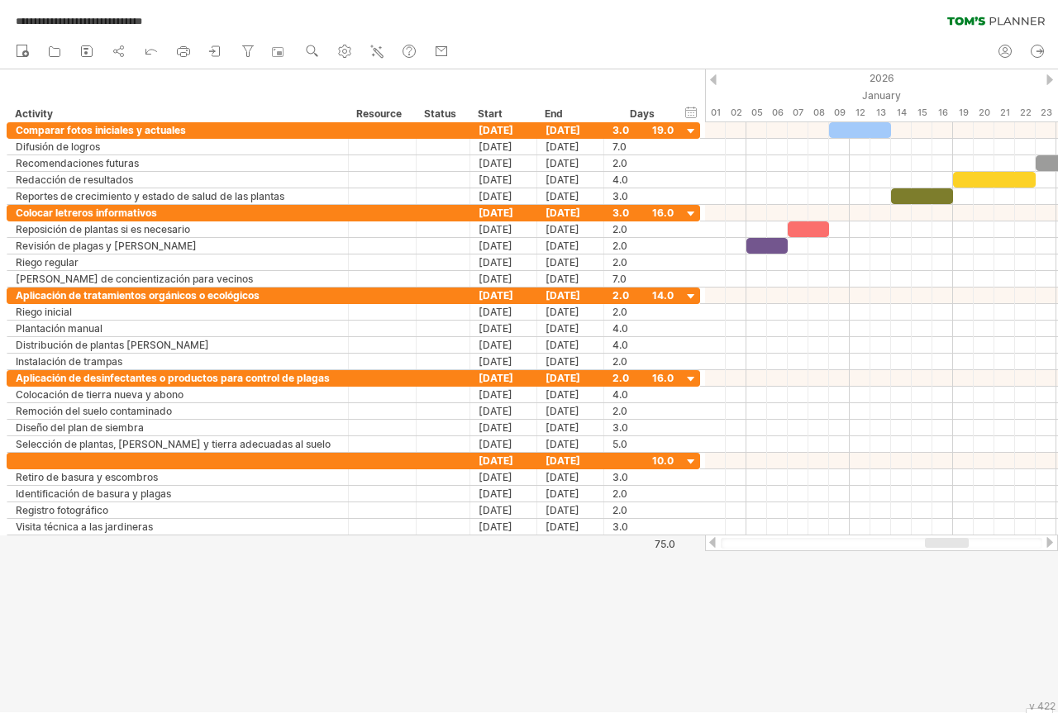
click at [713, 80] on div at bounding box center [713, 79] width 7 height 11
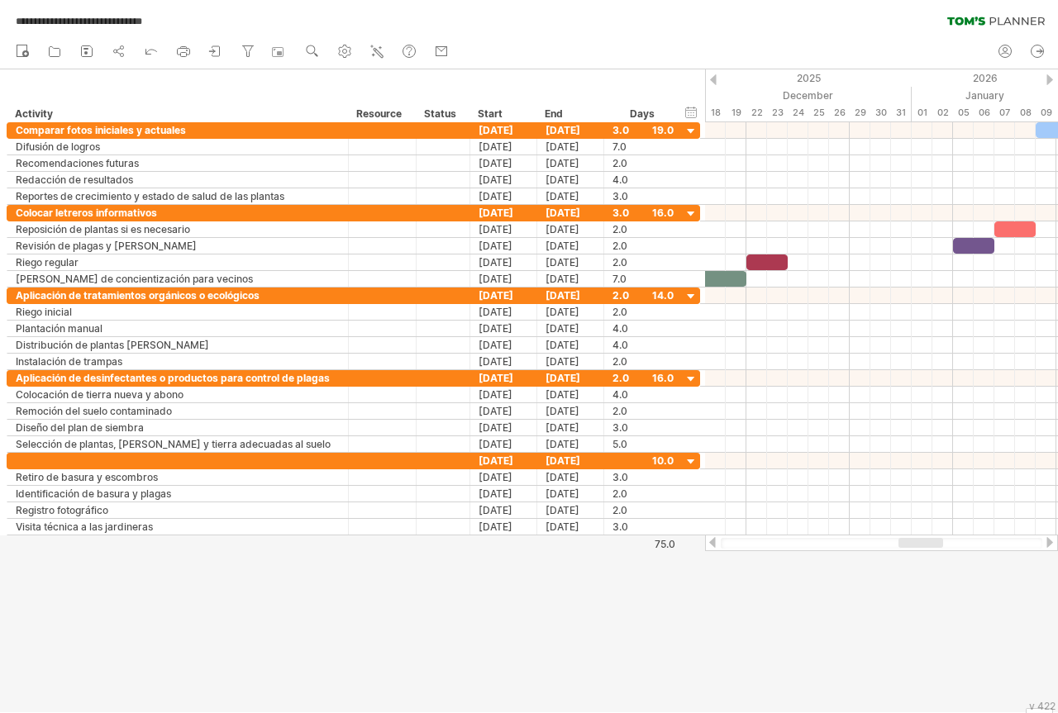
click at [713, 80] on div at bounding box center [713, 79] width 7 height 11
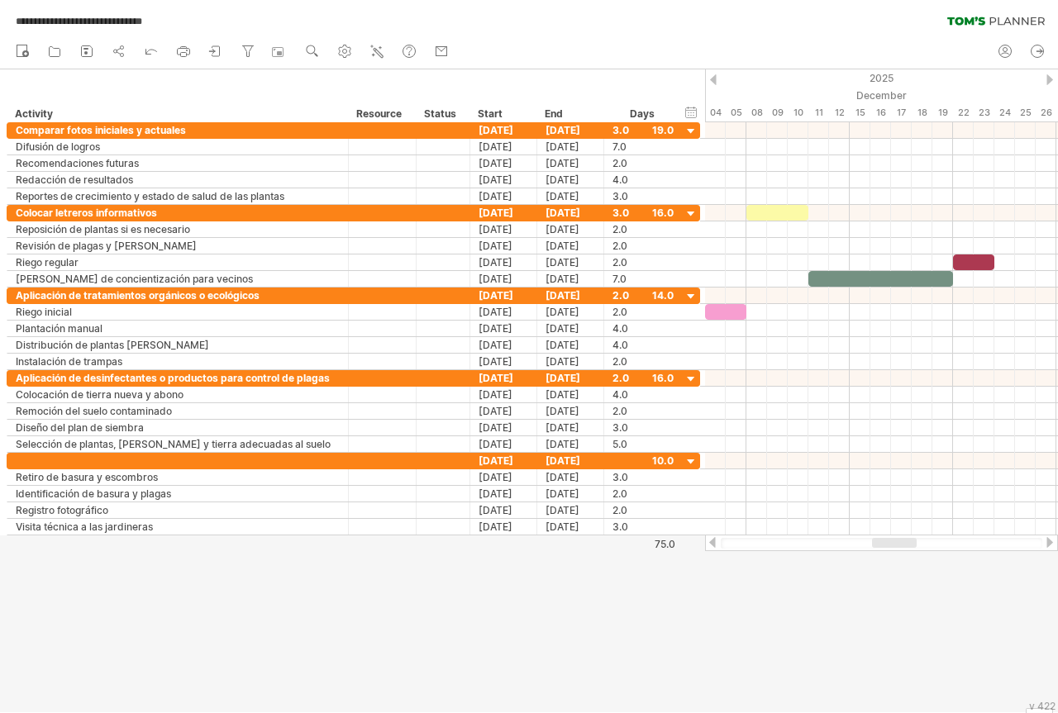
click at [713, 80] on div at bounding box center [713, 79] width 7 height 11
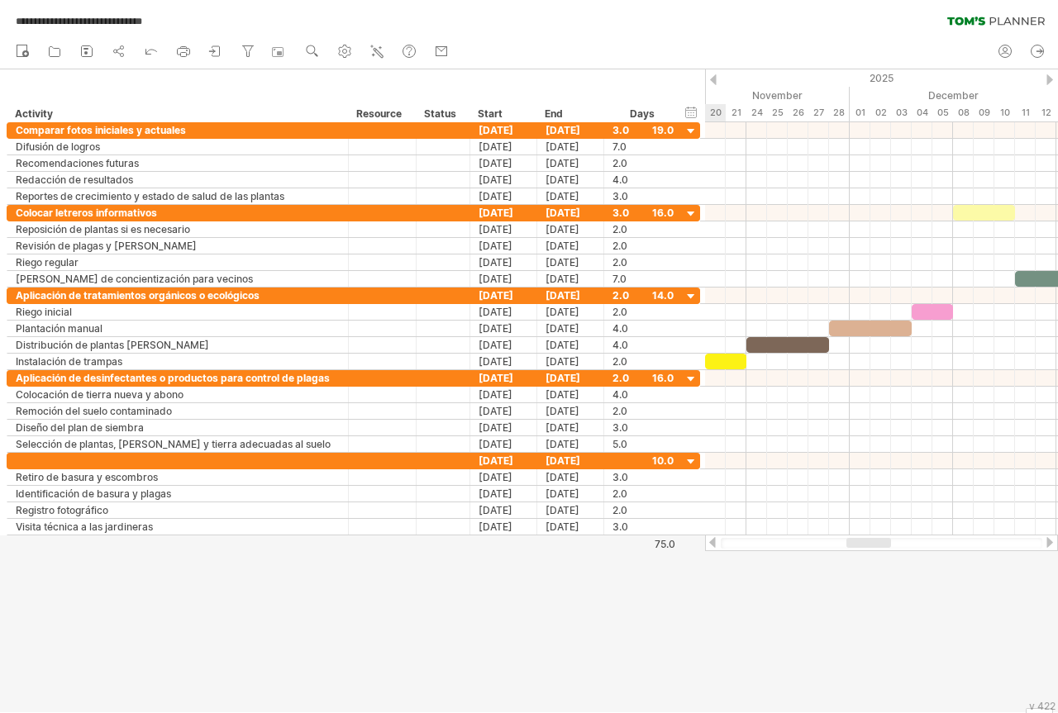
click at [713, 80] on div at bounding box center [713, 79] width 7 height 11
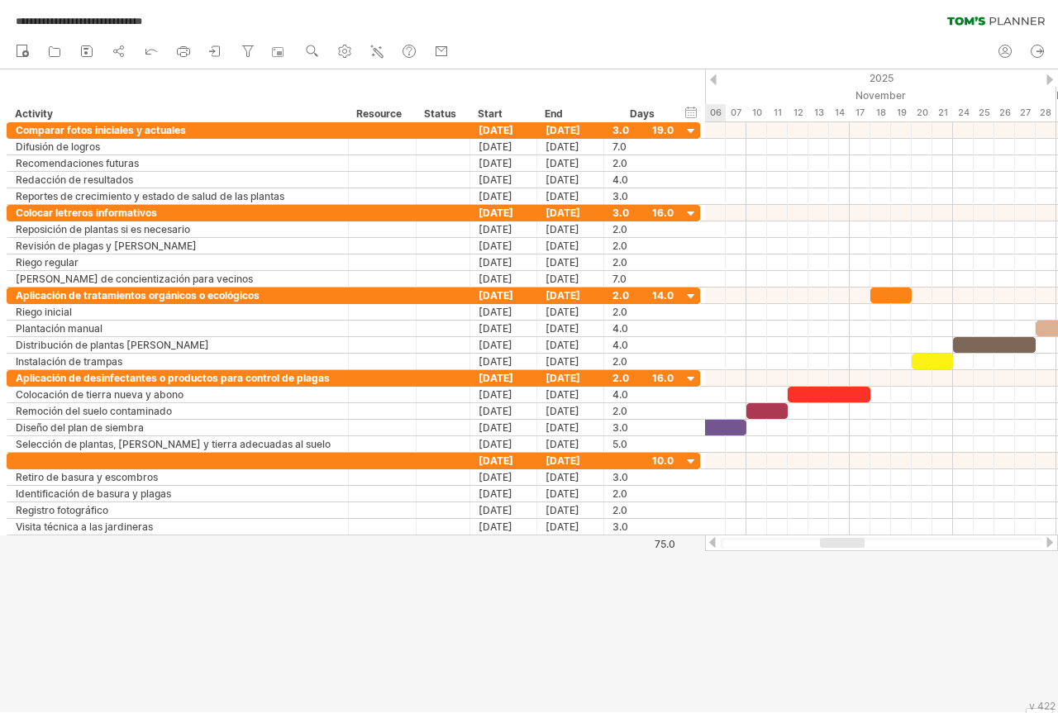
click at [712, 80] on div at bounding box center [713, 79] width 7 height 11
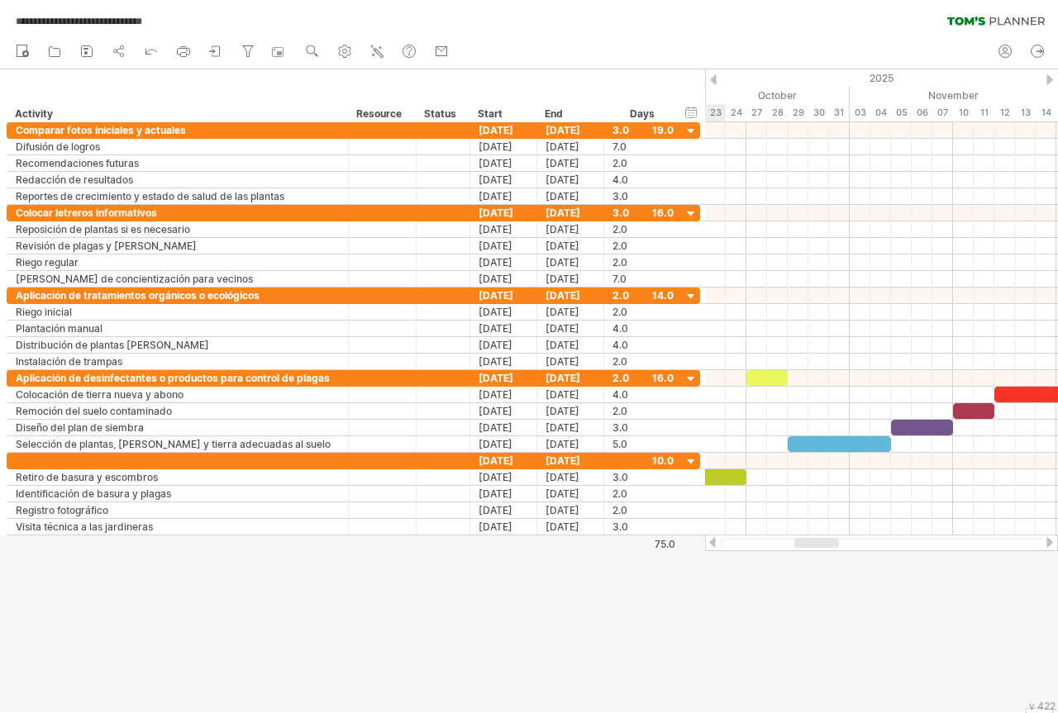
click at [712, 80] on div at bounding box center [713, 79] width 7 height 11
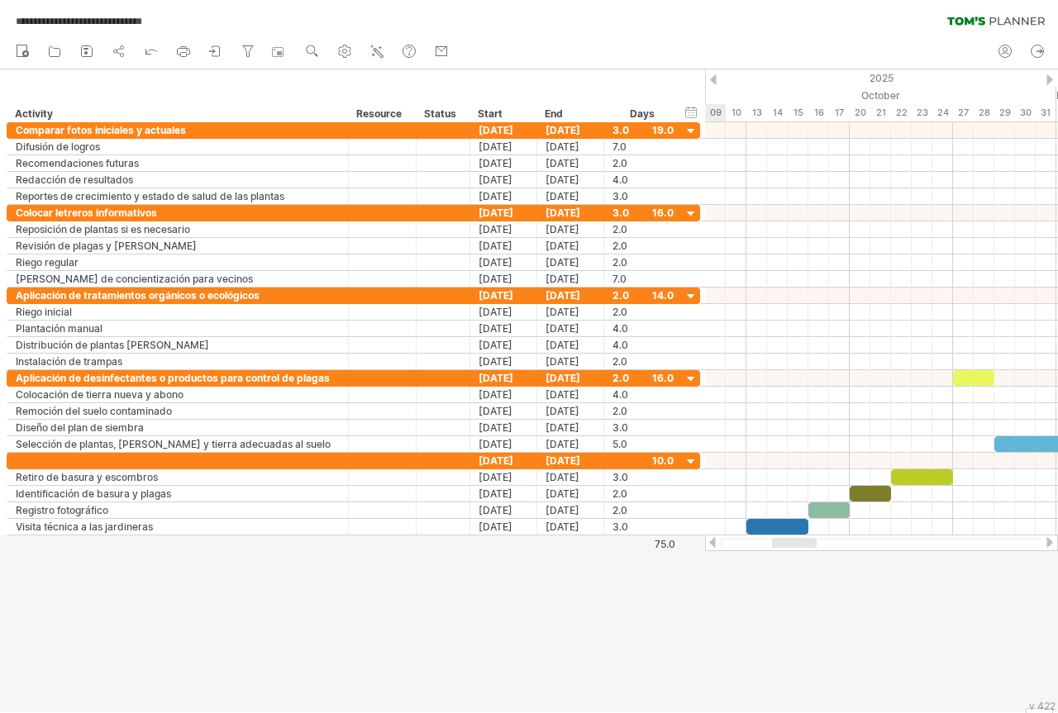
click at [711, 80] on div at bounding box center [713, 79] width 7 height 11
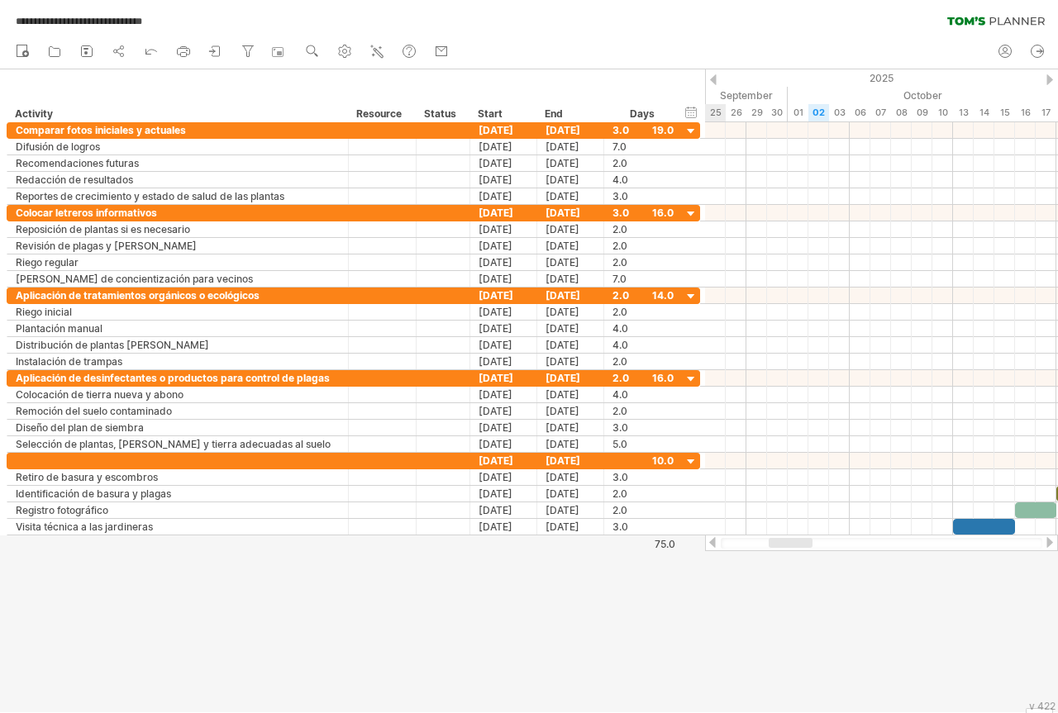
click at [710, 80] on div at bounding box center [713, 79] width 7 height 11
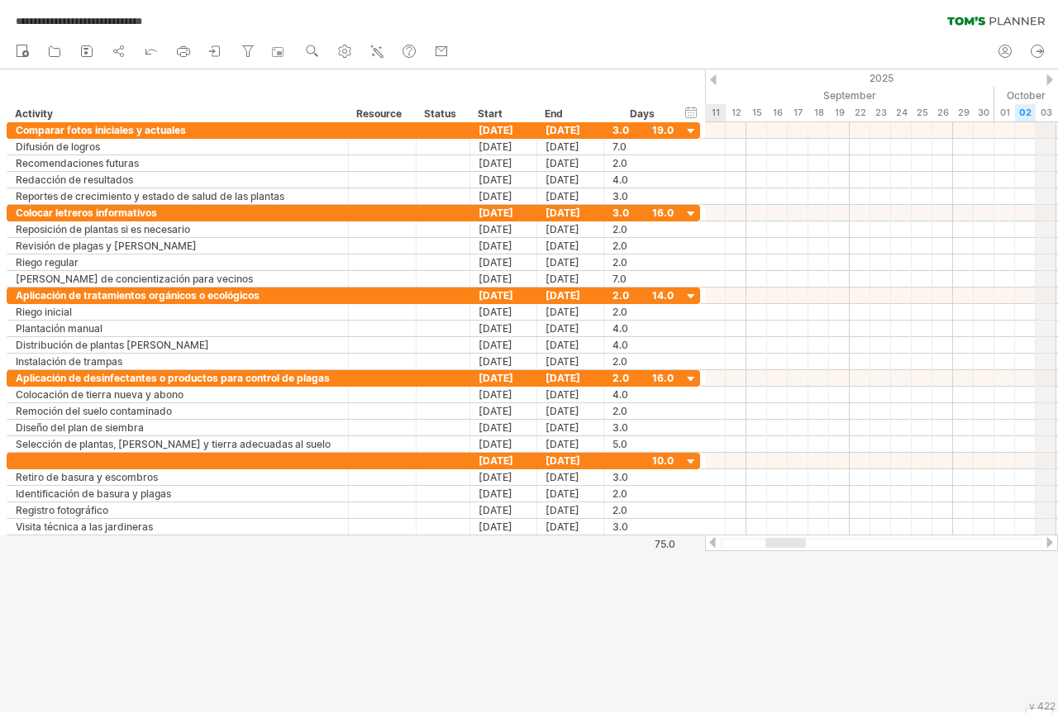
click at [1046, 81] on div at bounding box center [1049, 79] width 7 height 11
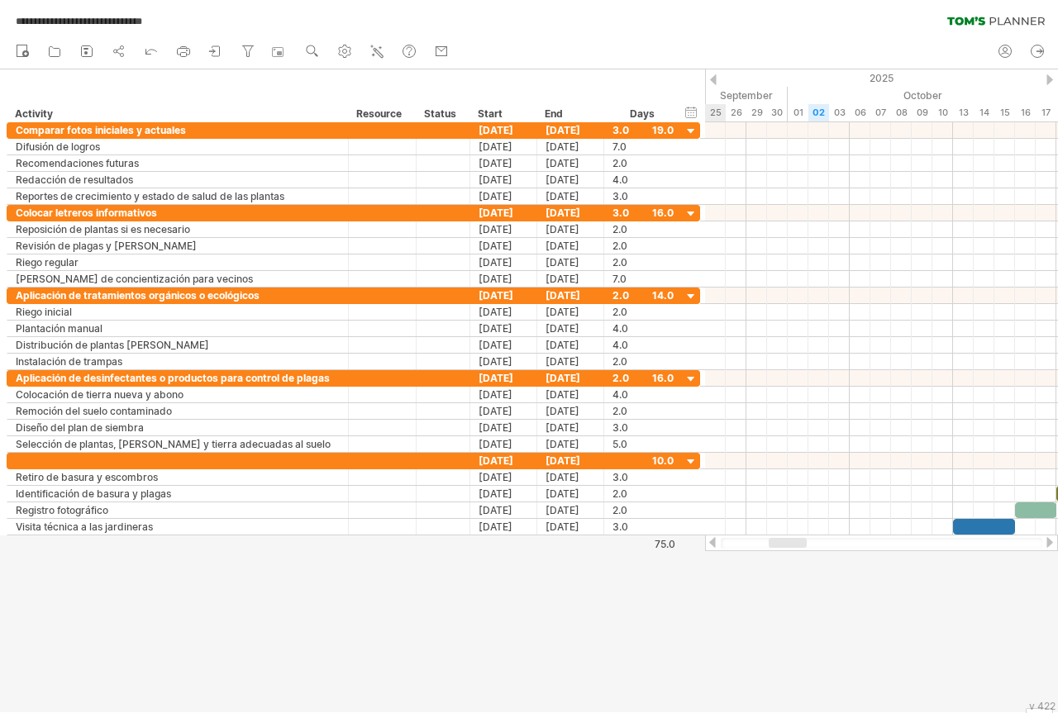
click at [1046, 81] on div at bounding box center [1049, 79] width 7 height 11
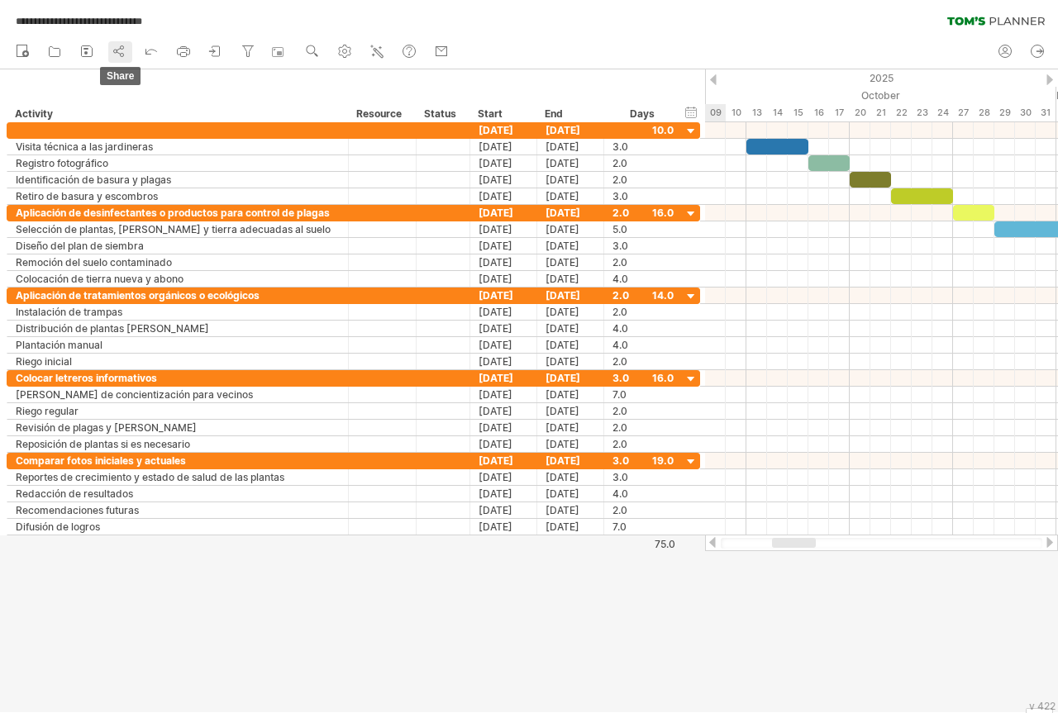
click at [122, 52] on icon at bounding box center [119, 51] width 17 height 17
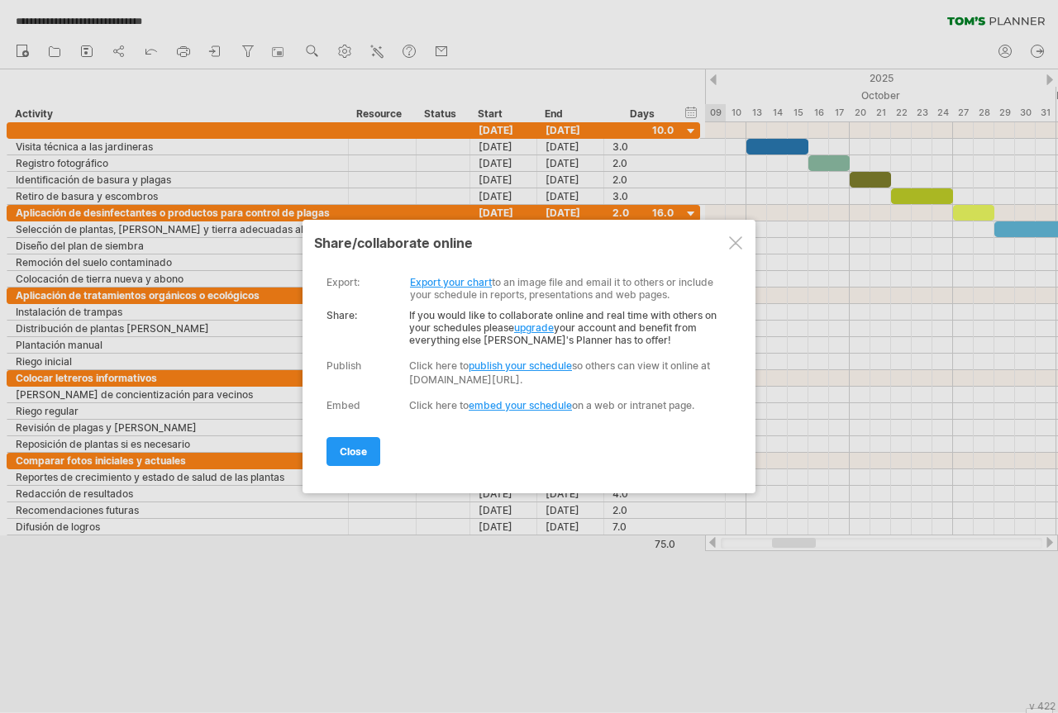
click at [449, 283] on link "Export your chart" at bounding box center [451, 282] width 82 height 12
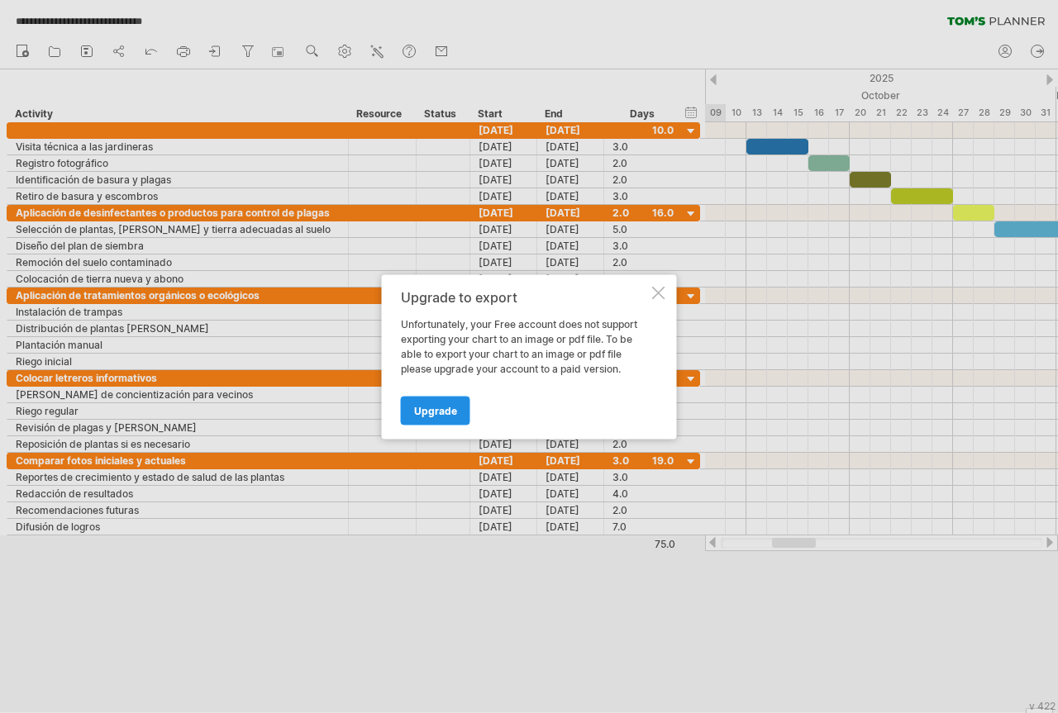
click at [442, 410] on span "Upgrade" at bounding box center [435, 410] width 43 height 12
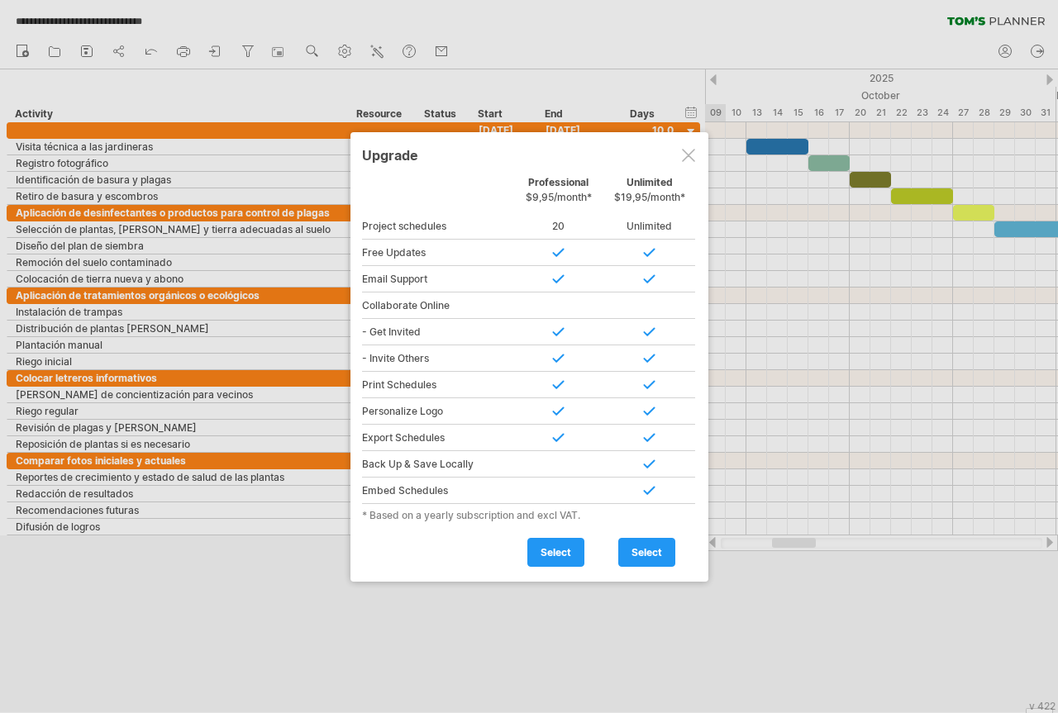
click at [590, 626] on div at bounding box center [529, 356] width 1058 height 713
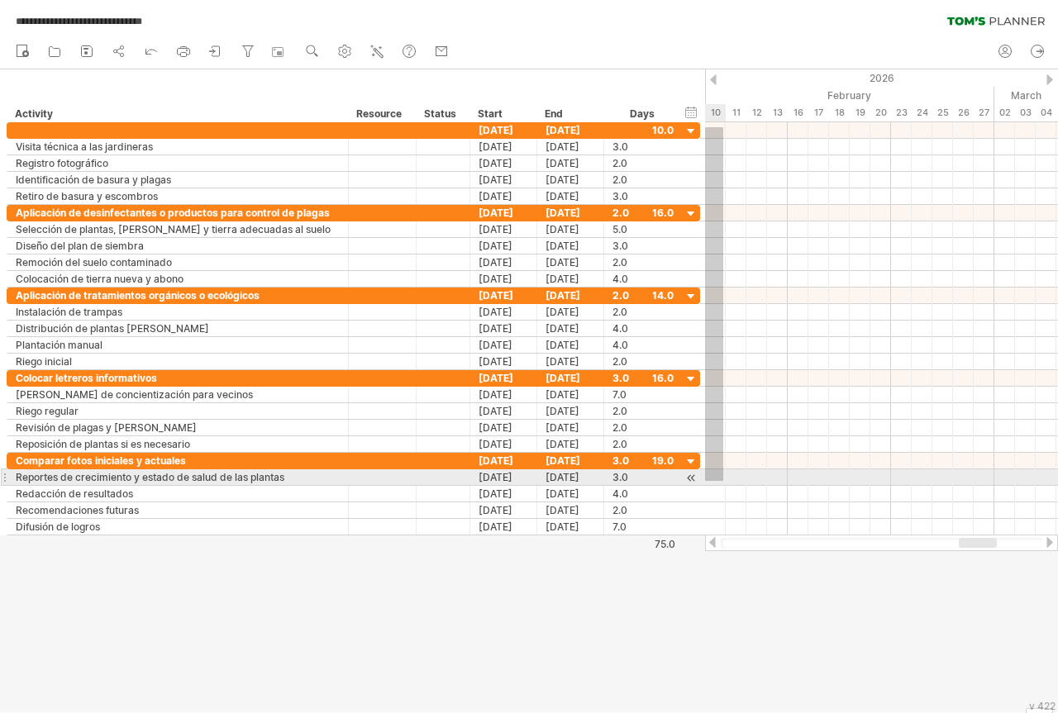
drag, startPoint x: 744, startPoint y: 127, endPoint x: 723, endPoint y: 481, distance: 354.4
click at [723, 481] on div at bounding box center [881, 328] width 353 height 413
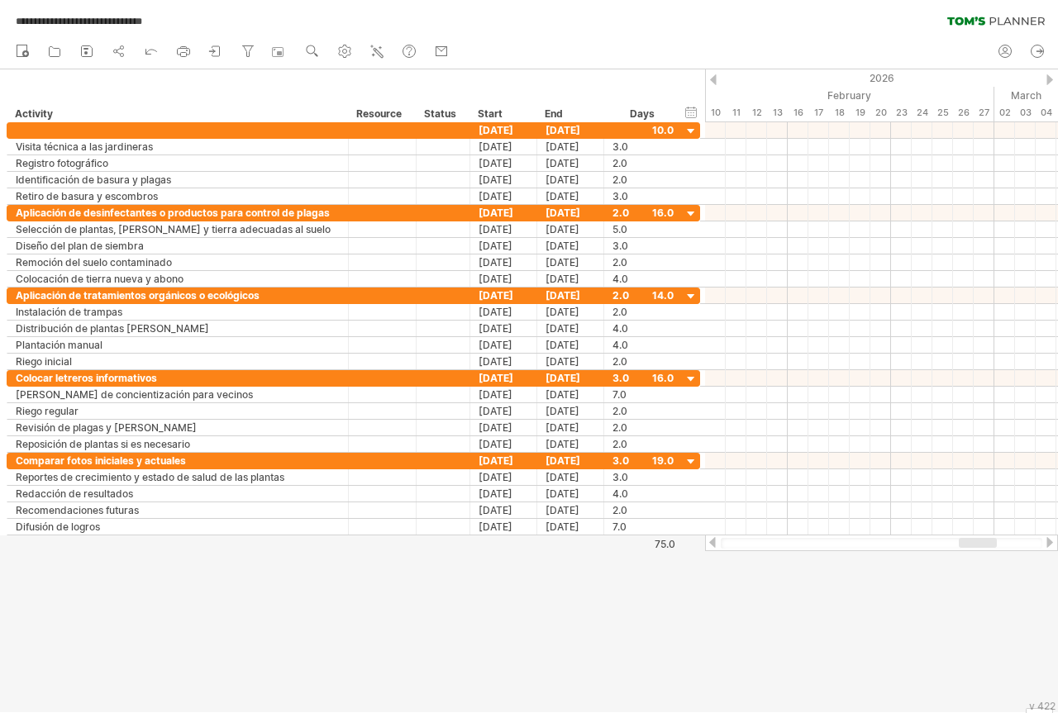
click at [712, 80] on div at bounding box center [713, 79] width 7 height 11
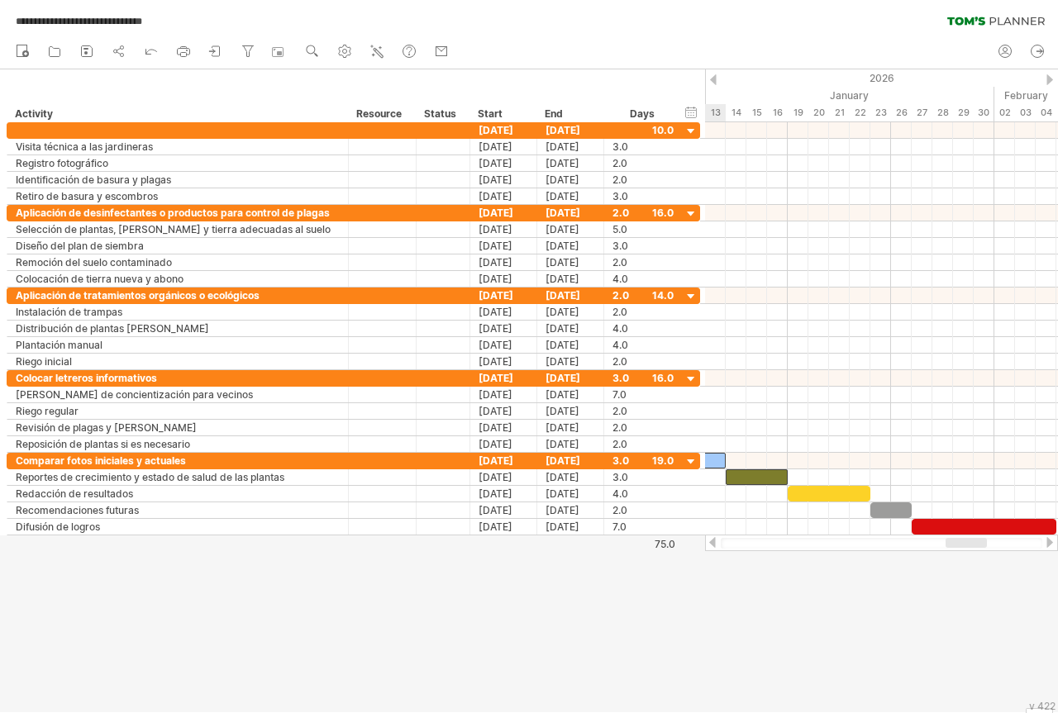
click at [712, 80] on div at bounding box center [713, 79] width 7 height 11
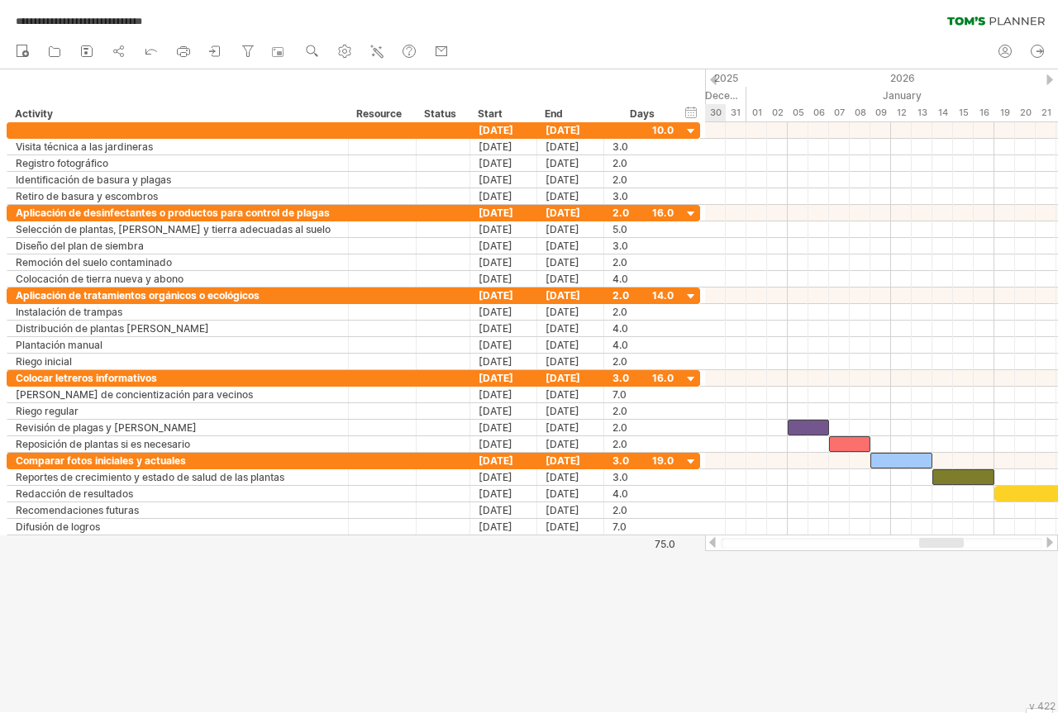
click at [712, 80] on div at bounding box center [713, 79] width 7 height 11
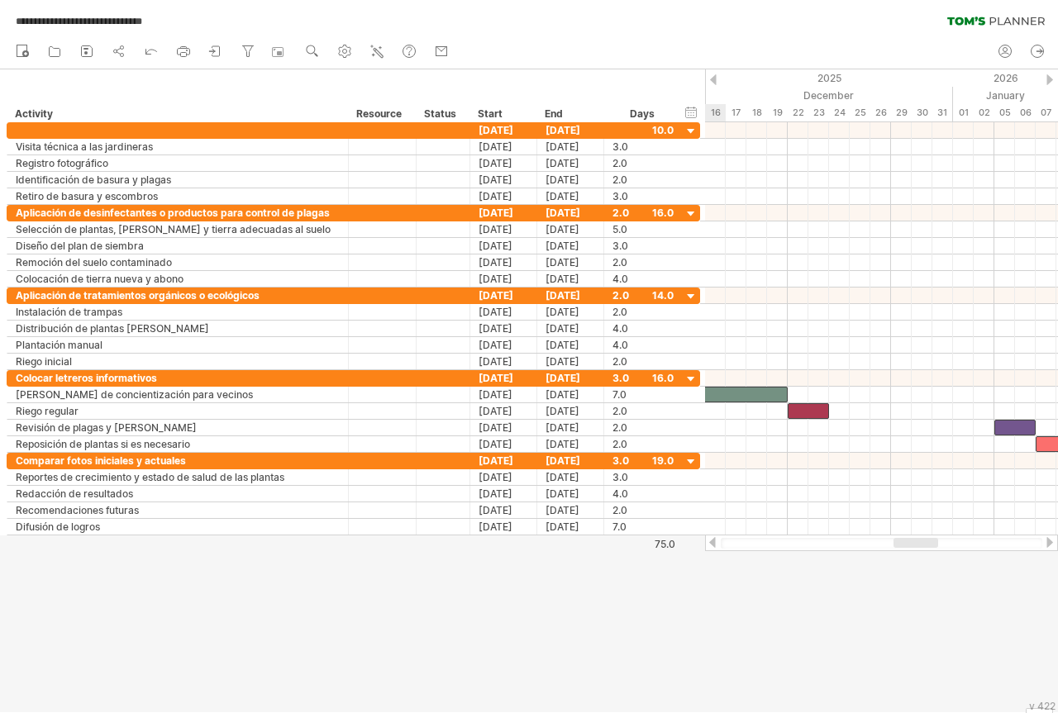
click at [712, 80] on div at bounding box center [713, 79] width 7 height 11
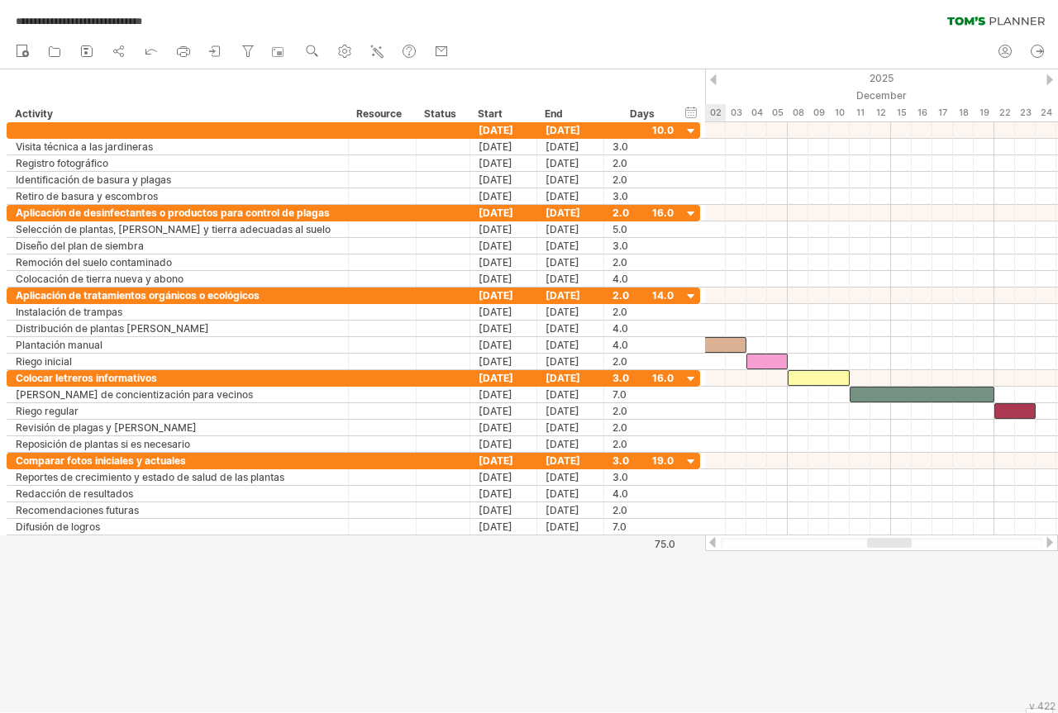
click at [712, 80] on div at bounding box center [713, 79] width 7 height 11
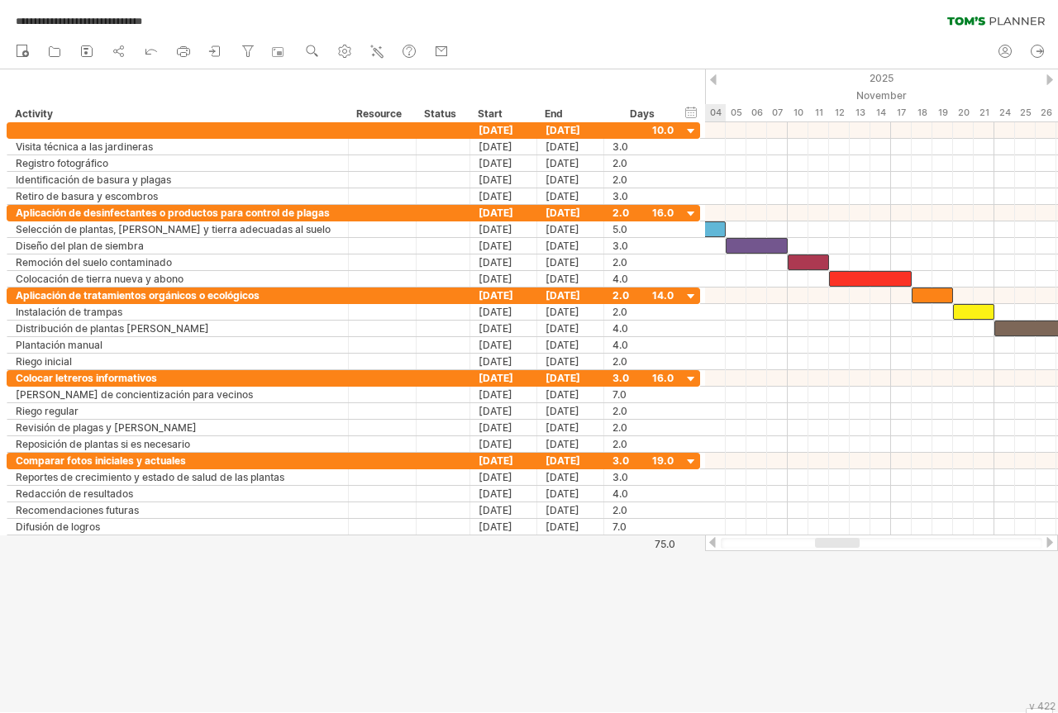
click at [712, 80] on div at bounding box center [713, 79] width 7 height 11
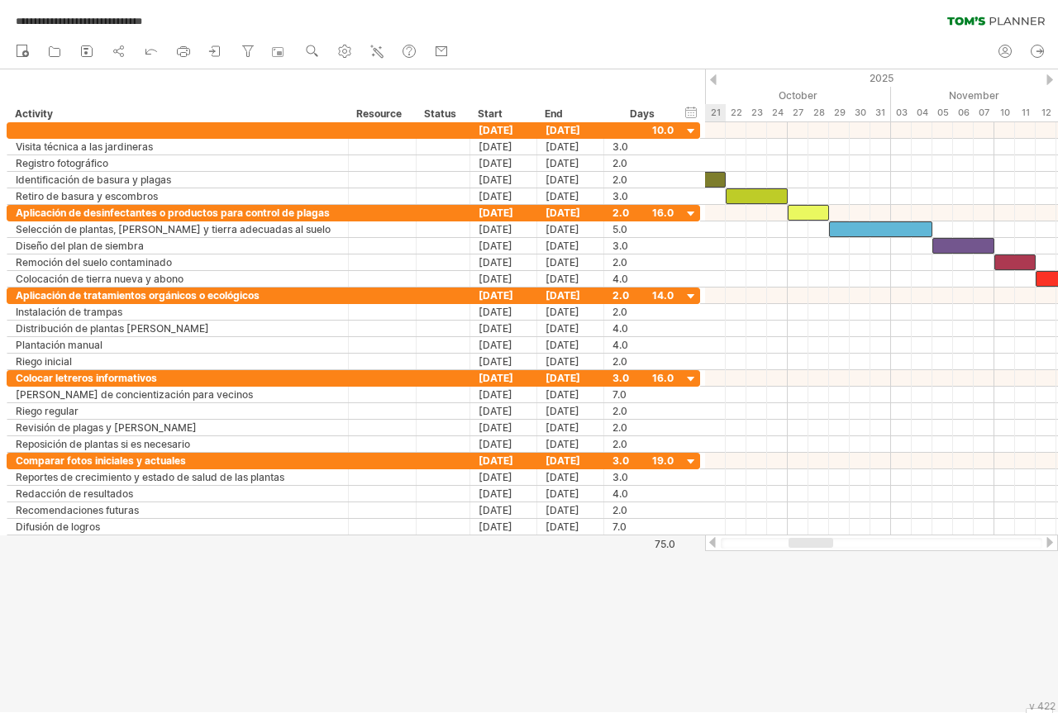
click at [712, 80] on div at bounding box center [713, 79] width 7 height 11
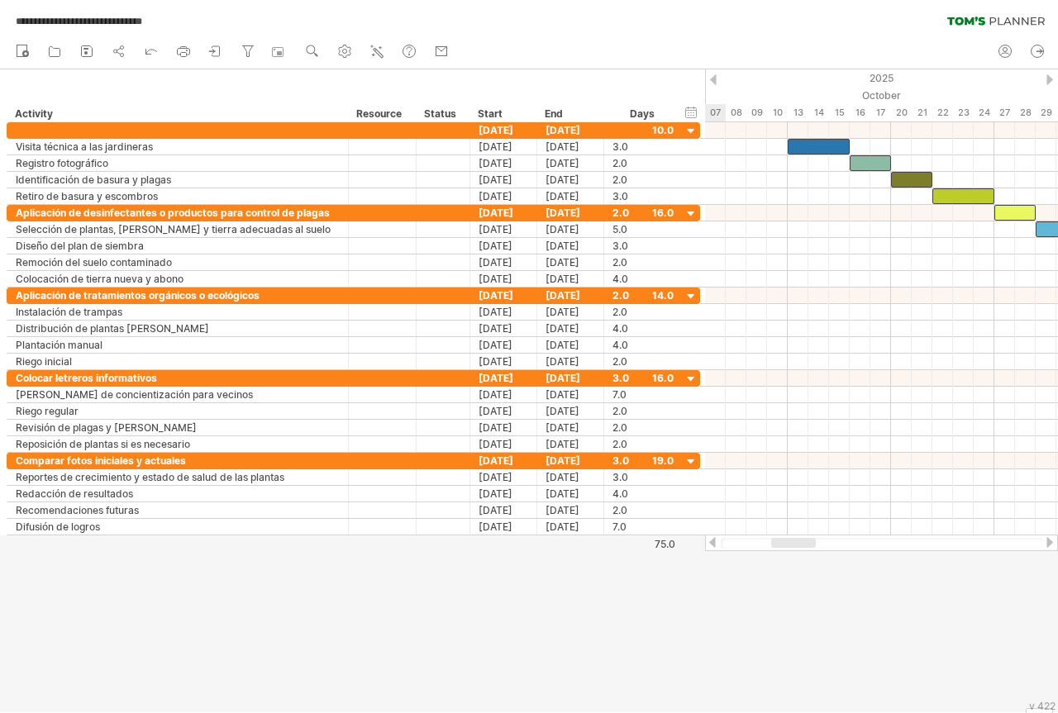
click at [712, 80] on div at bounding box center [713, 79] width 7 height 11
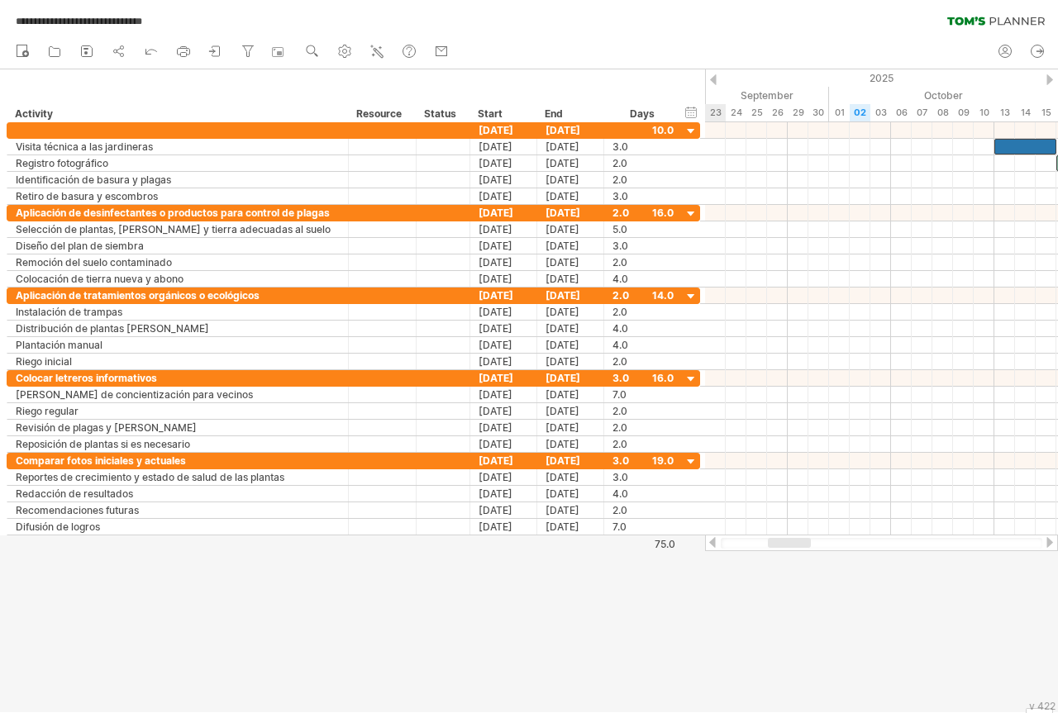
click at [712, 80] on div at bounding box center [713, 79] width 7 height 11
click at [1046, 80] on div at bounding box center [1049, 79] width 7 height 11
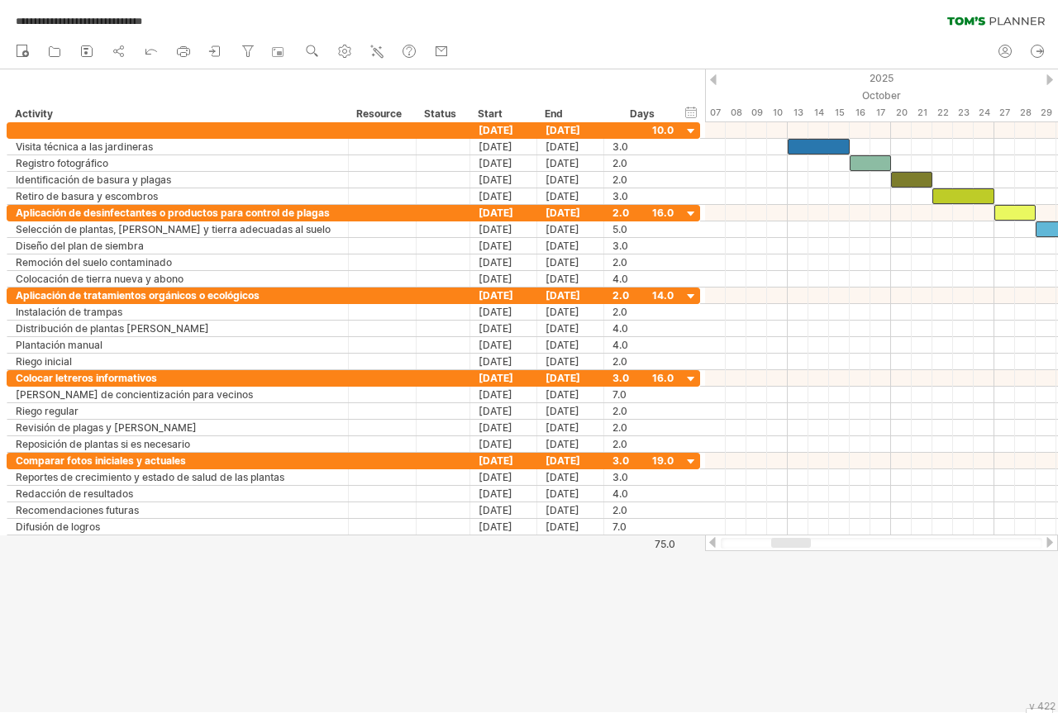
click at [1046, 80] on div at bounding box center [1049, 79] width 7 height 11
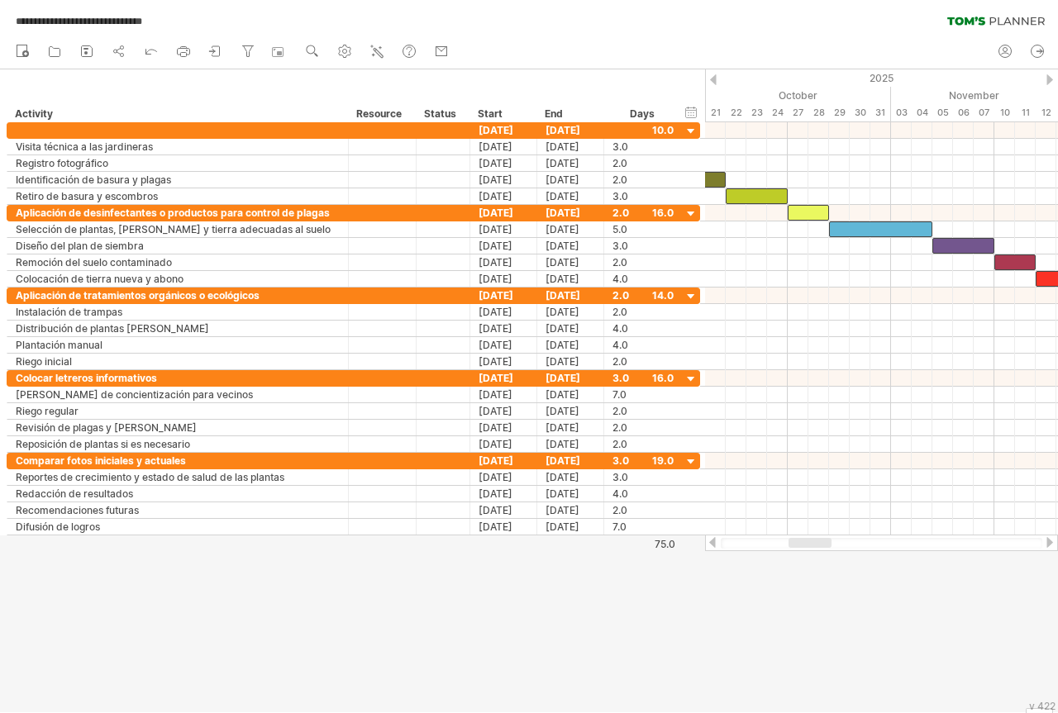
click at [1046, 80] on div at bounding box center [1049, 79] width 7 height 11
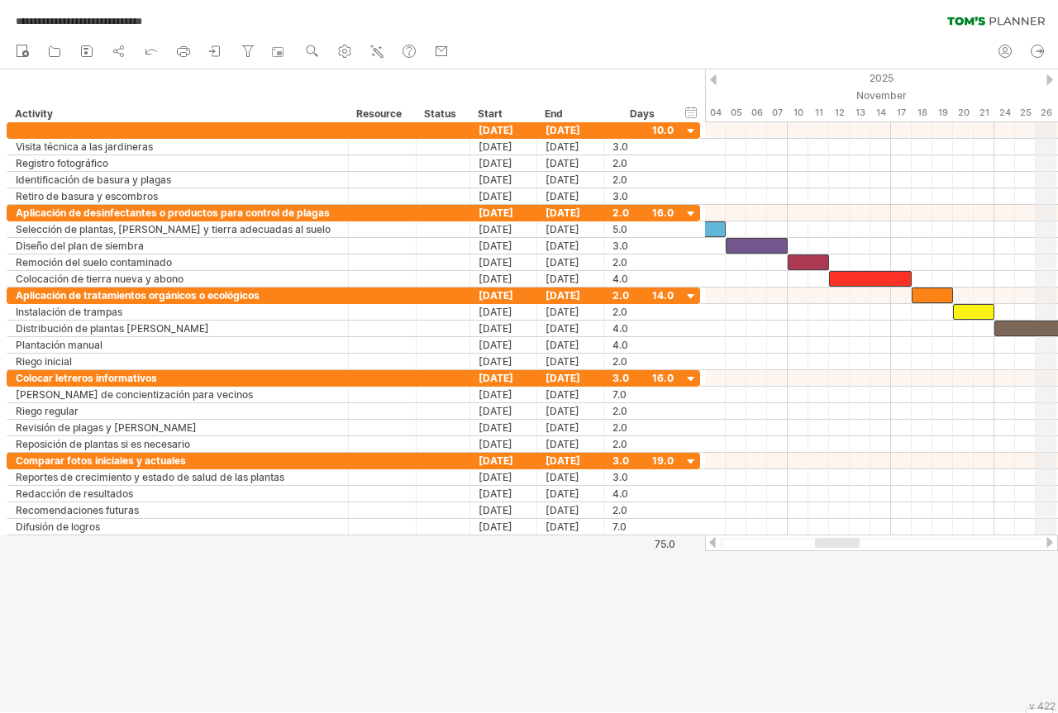
click at [1045, 80] on div "2025" at bounding box center [395, 77] width 2356 height 17
click at [1043, 81] on div "2025" at bounding box center [395, 77] width 2356 height 17
click at [1047, 82] on div at bounding box center [1049, 79] width 7 height 11
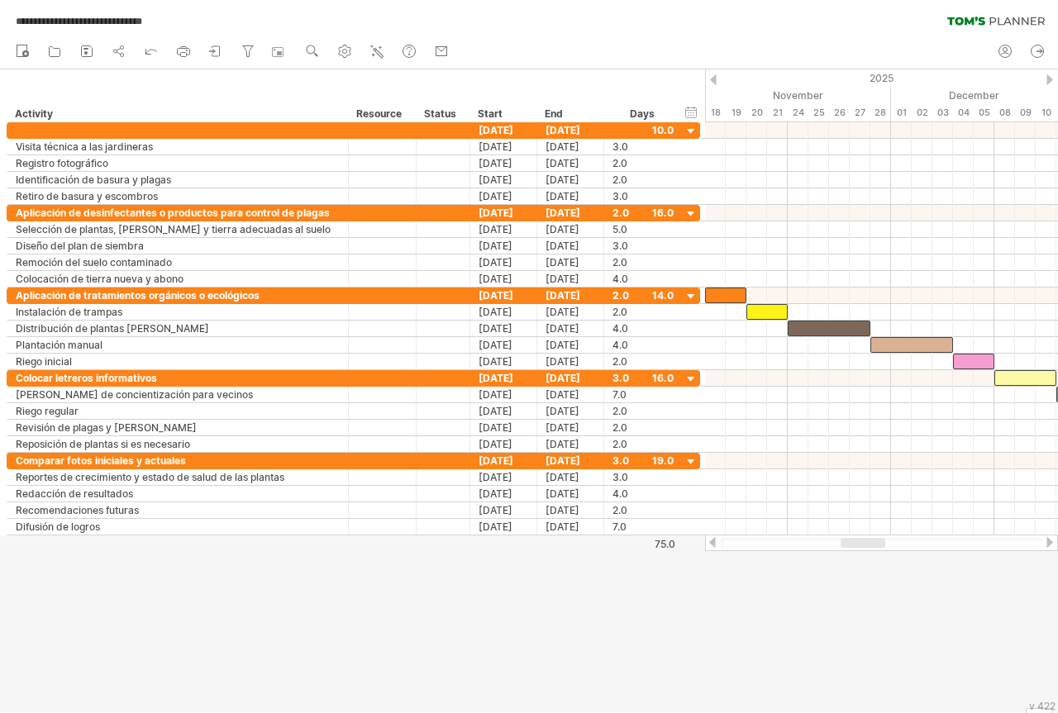
click at [1047, 81] on div at bounding box center [1049, 79] width 7 height 11
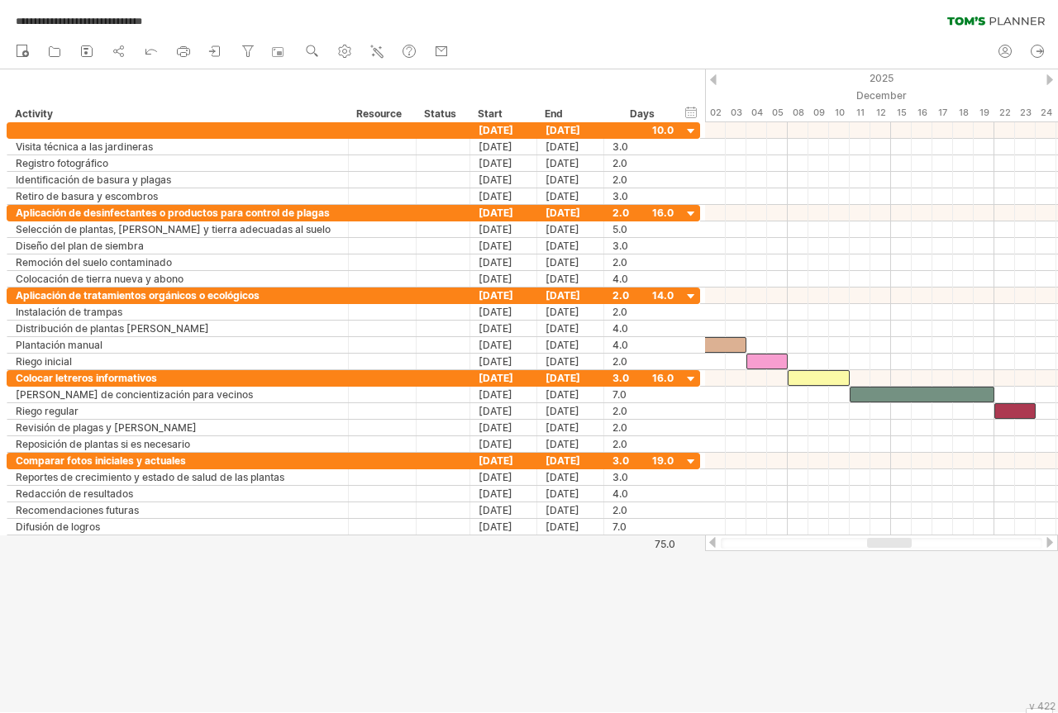
click at [1046, 81] on div at bounding box center [1049, 79] width 7 height 11
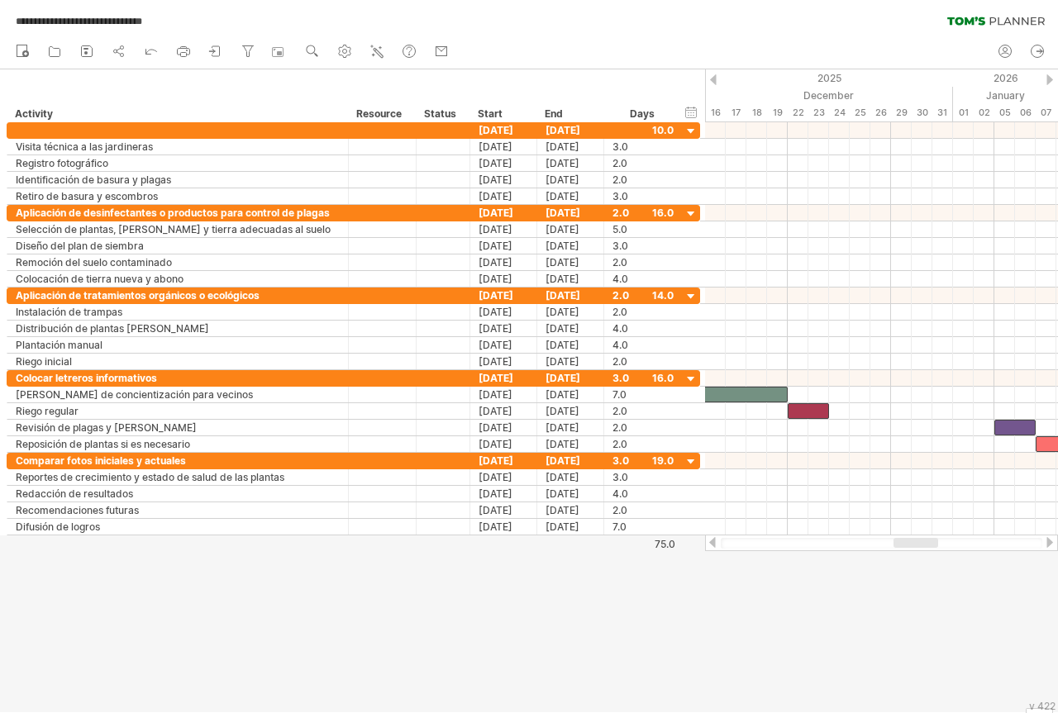
click at [1046, 81] on div at bounding box center [1049, 79] width 7 height 11
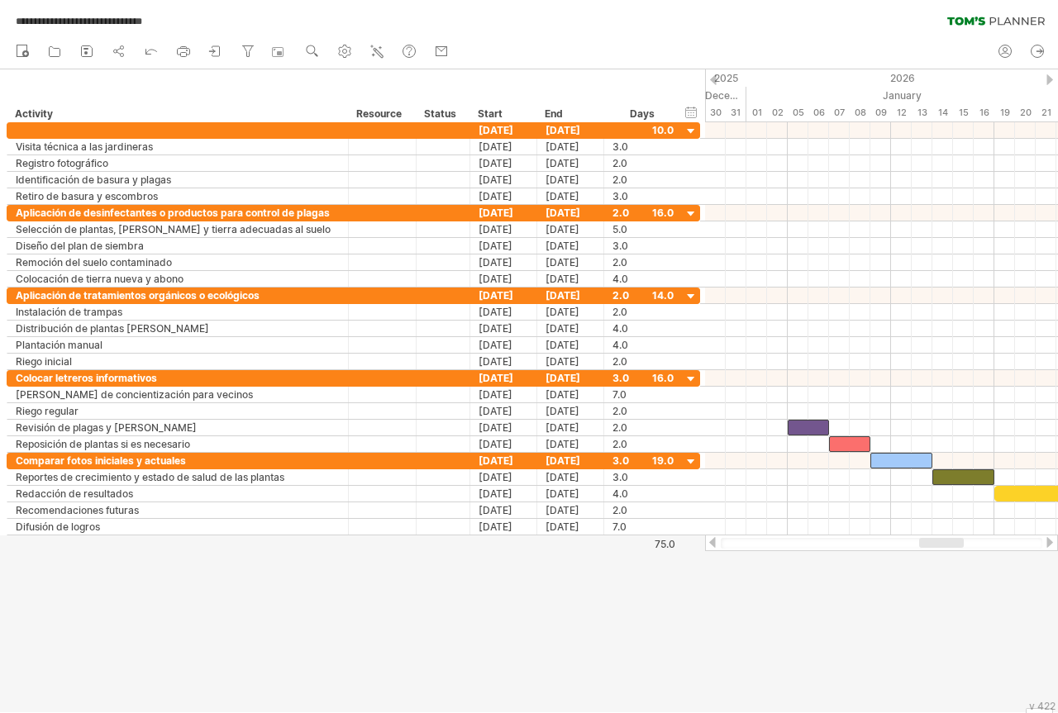
click at [1046, 81] on div at bounding box center [1049, 79] width 7 height 11
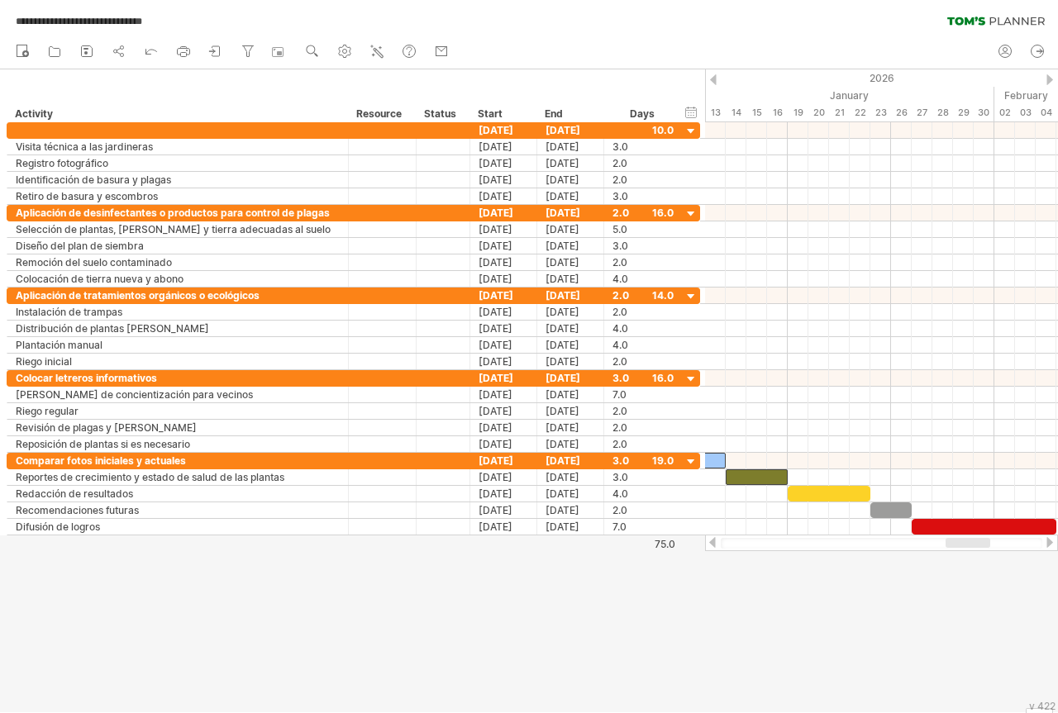
click at [1046, 81] on div at bounding box center [1049, 79] width 7 height 11
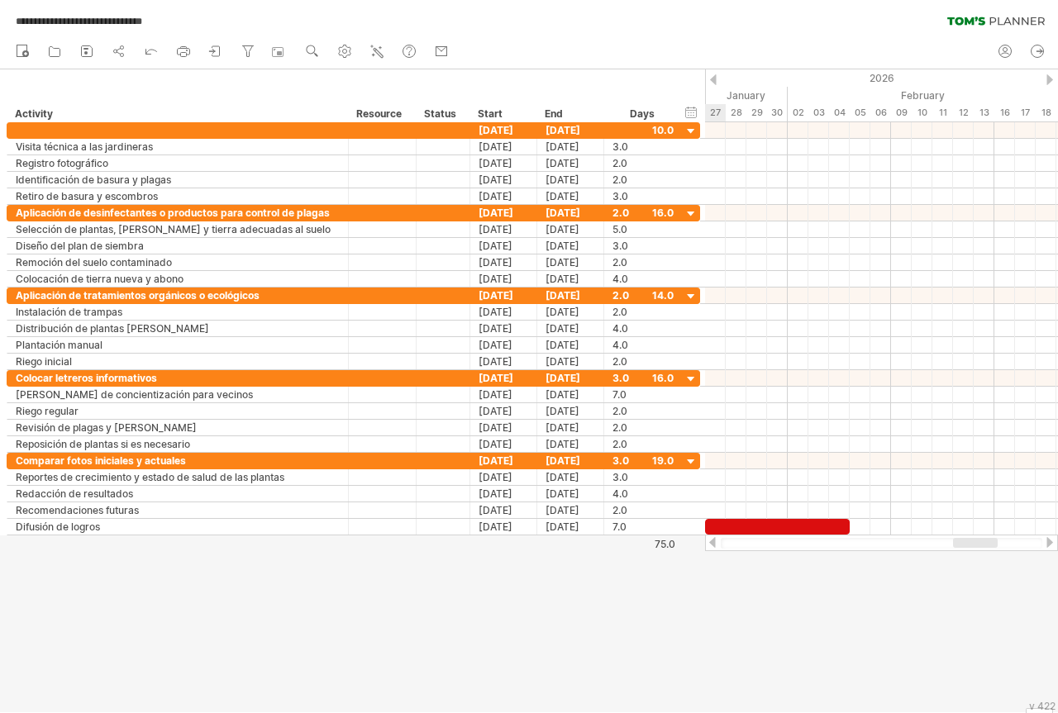
click at [1046, 80] on div at bounding box center [1049, 79] width 7 height 11
click at [715, 82] on div at bounding box center [713, 79] width 7 height 11
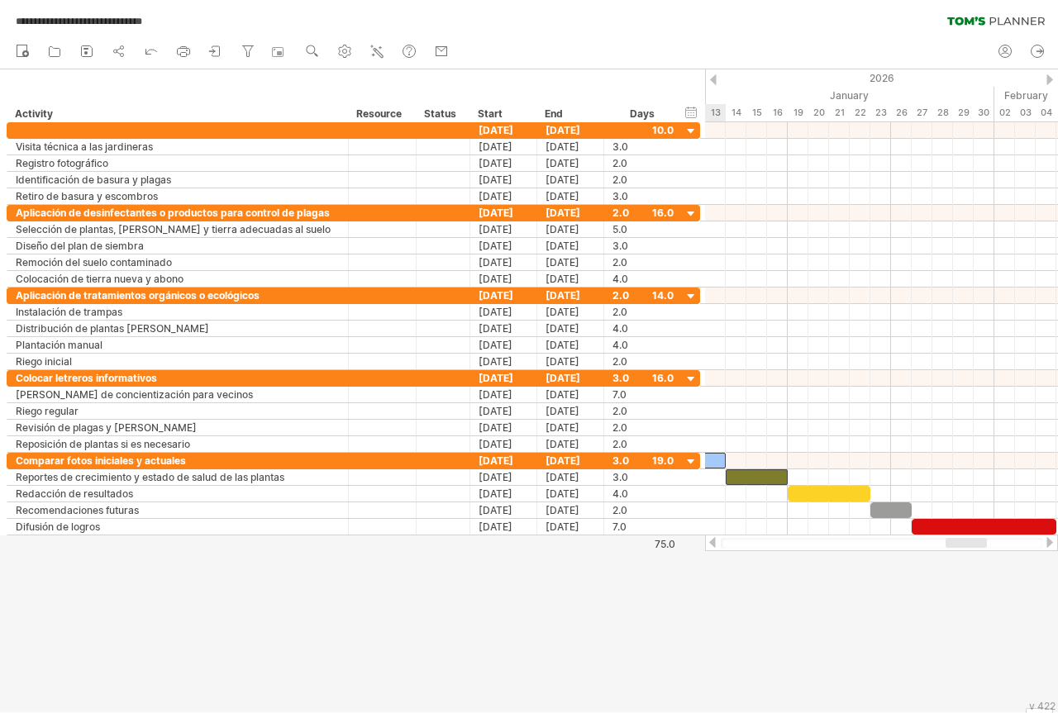
click at [715, 82] on div at bounding box center [713, 79] width 7 height 11
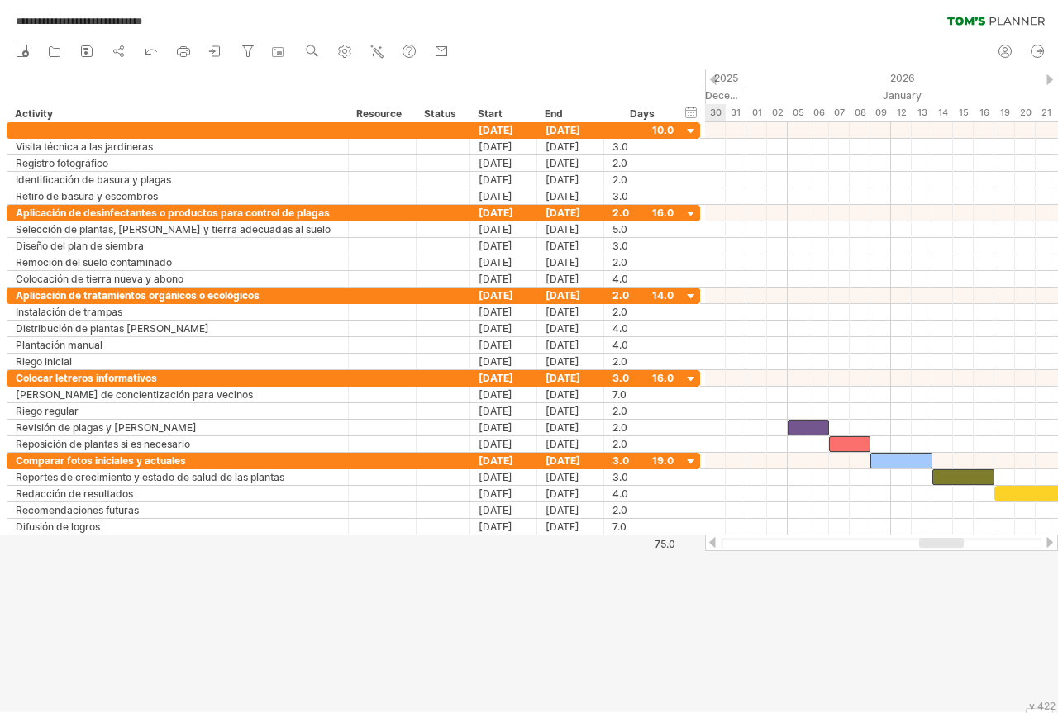
click at [715, 82] on div at bounding box center [713, 79] width 7 height 11
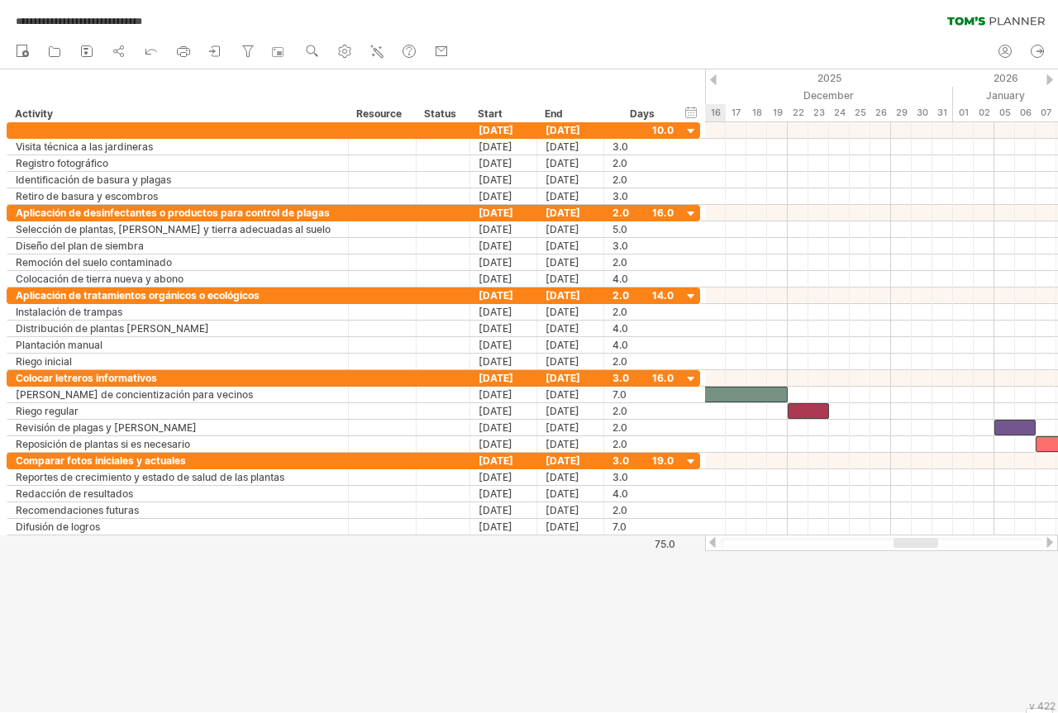
click at [715, 82] on div at bounding box center [713, 79] width 7 height 11
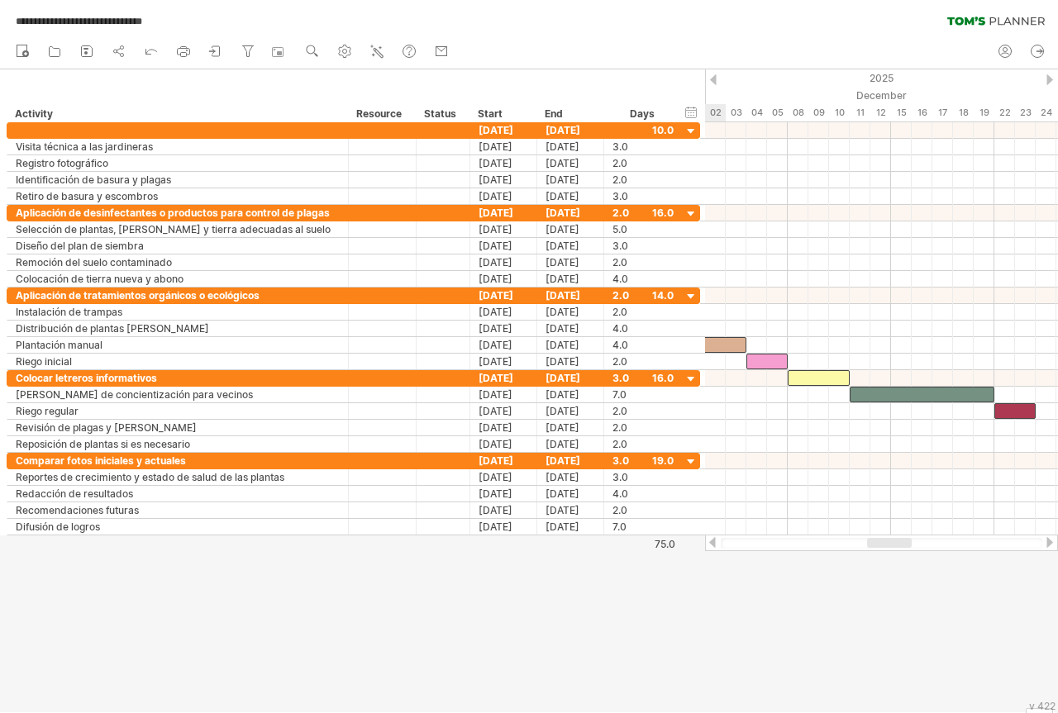
click at [715, 82] on div at bounding box center [713, 79] width 7 height 11
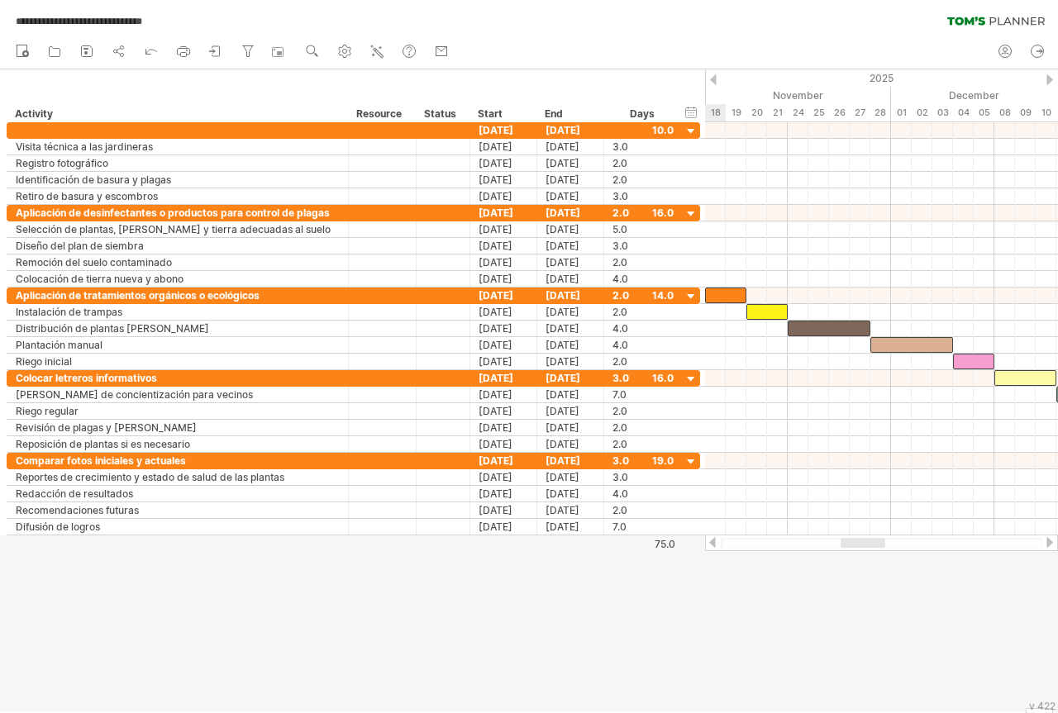
click at [715, 82] on div at bounding box center [713, 79] width 7 height 11
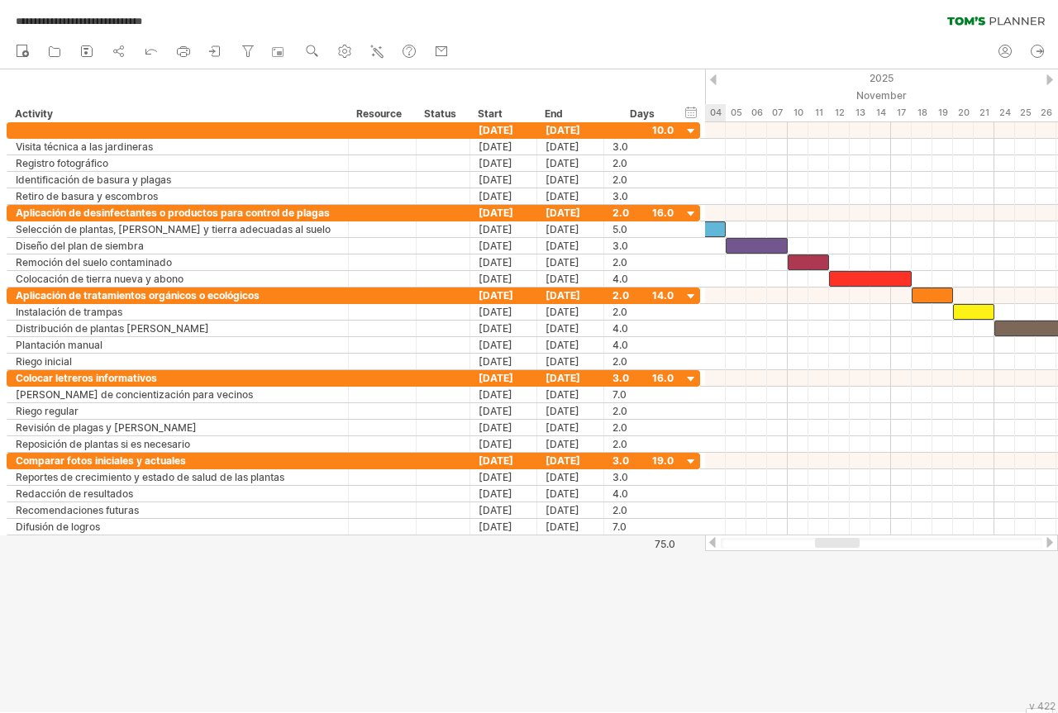
click at [715, 82] on div at bounding box center [713, 79] width 7 height 11
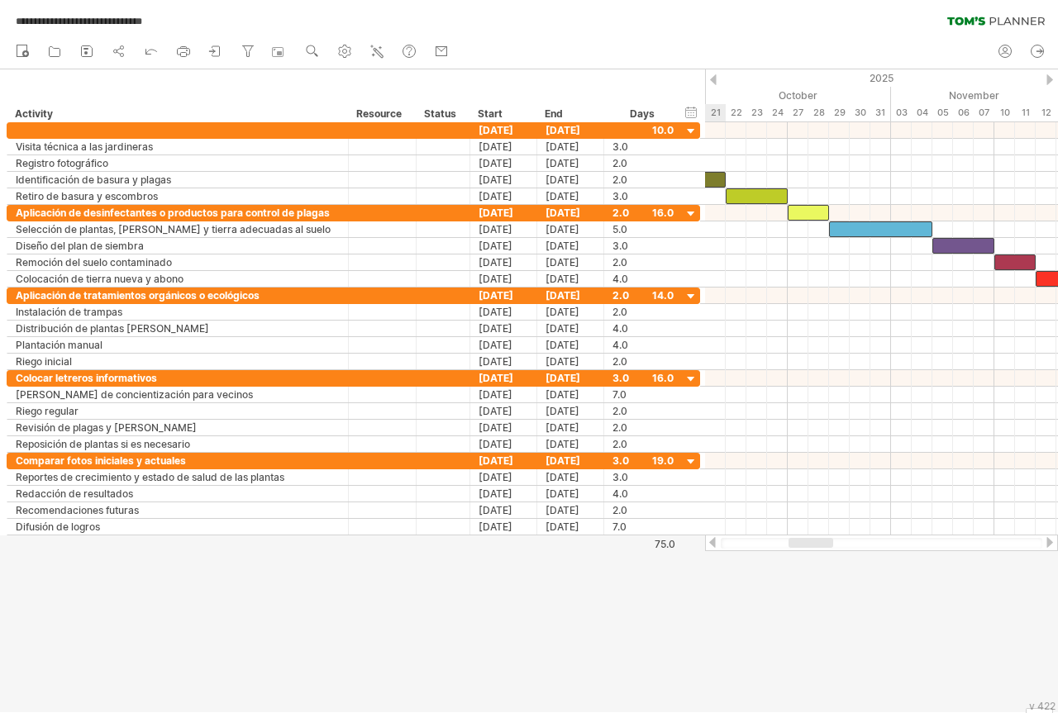
click at [715, 82] on div at bounding box center [713, 79] width 7 height 11
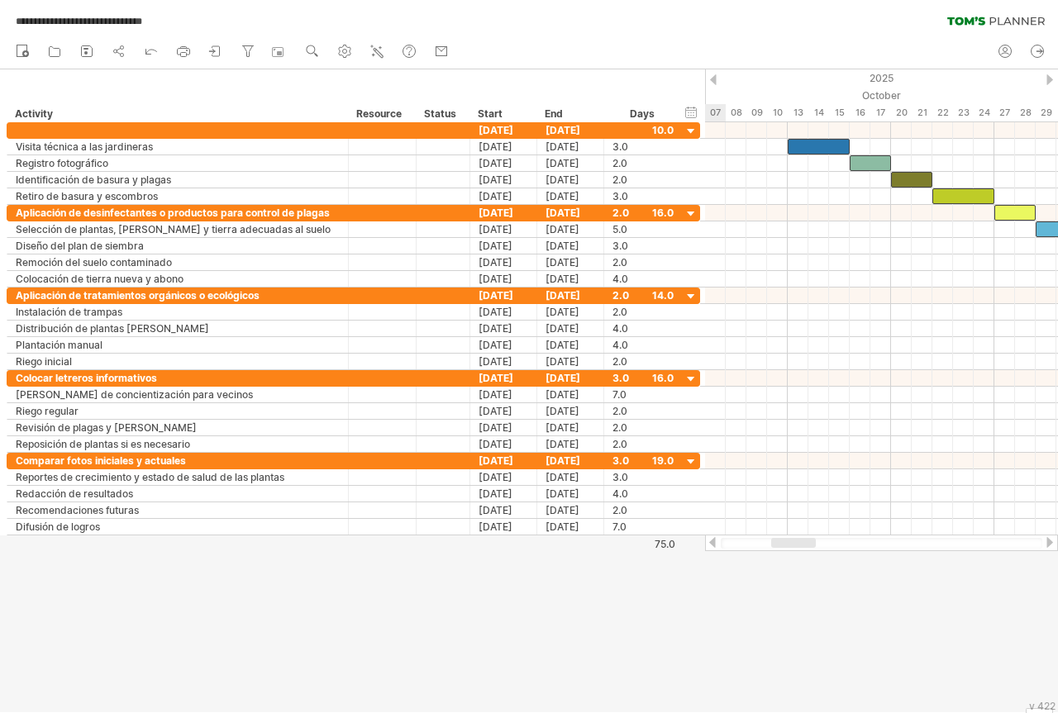
click at [715, 82] on div at bounding box center [713, 79] width 7 height 11
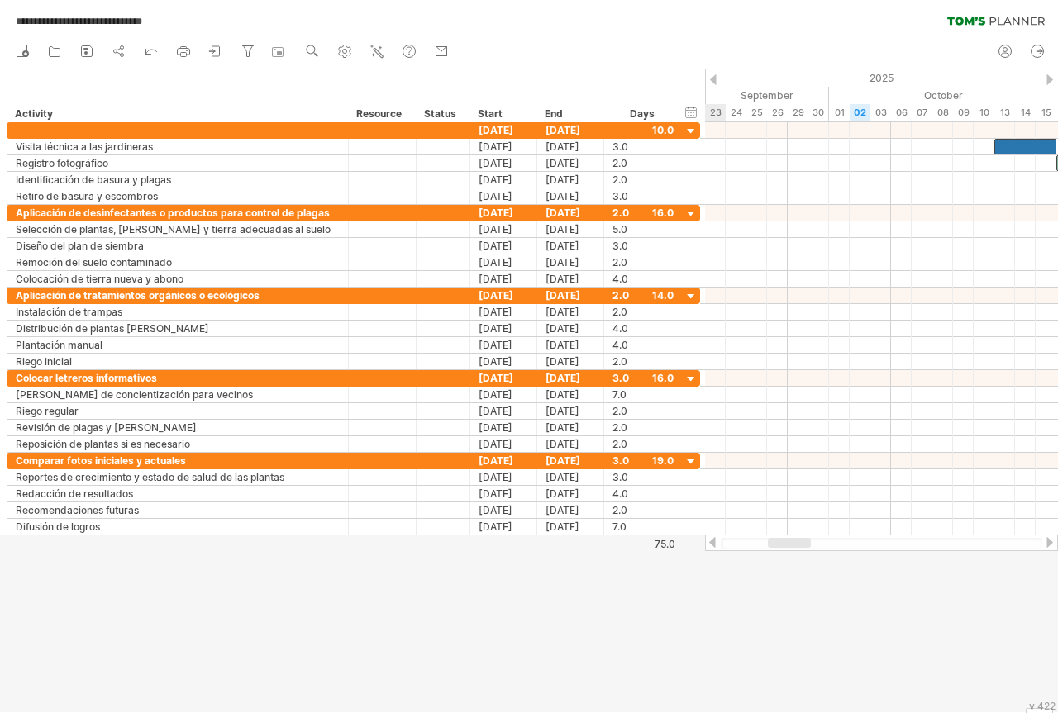
click at [713, 82] on div at bounding box center [713, 79] width 7 height 11
drag, startPoint x: 705, startPoint y: 87, endPoint x: 553, endPoint y: 89, distance: 152.1
click at [553, 89] on div "**********" at bounding box center [529, 356] width 1058 height 713
click at [716, 80] on div at bounding box center [713, 79] width 7 height 11
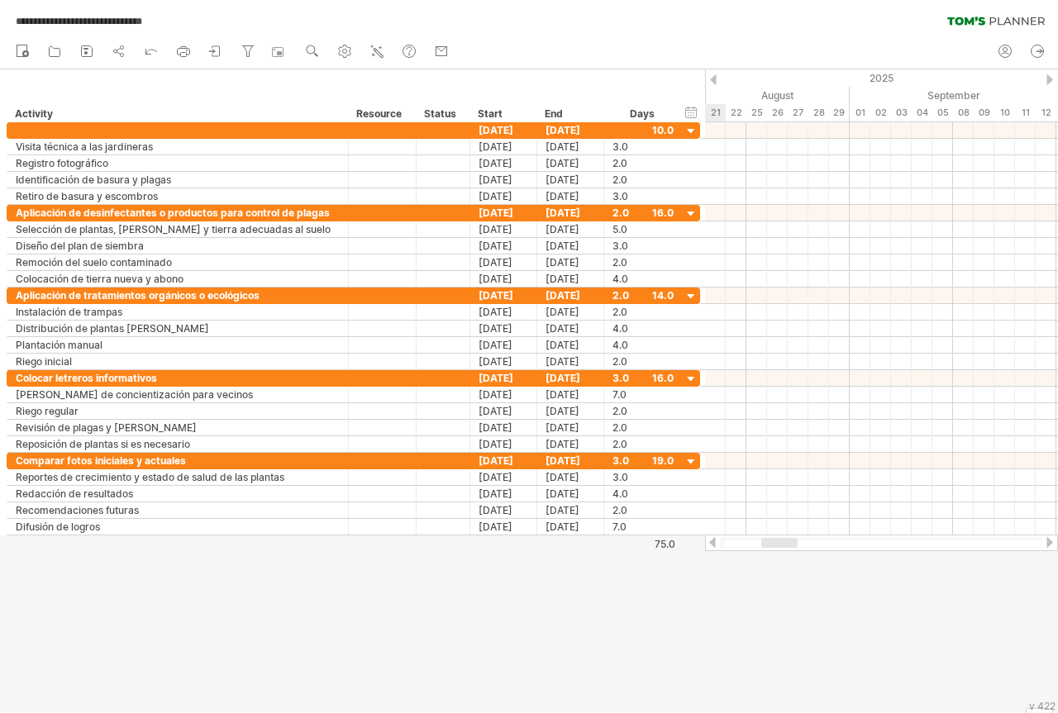
click at [714, 80] on div at bounding box center [713, 79] width 7 height 11
click at [711, 79] on div at bounding box center [713, 79] width 7 height 11
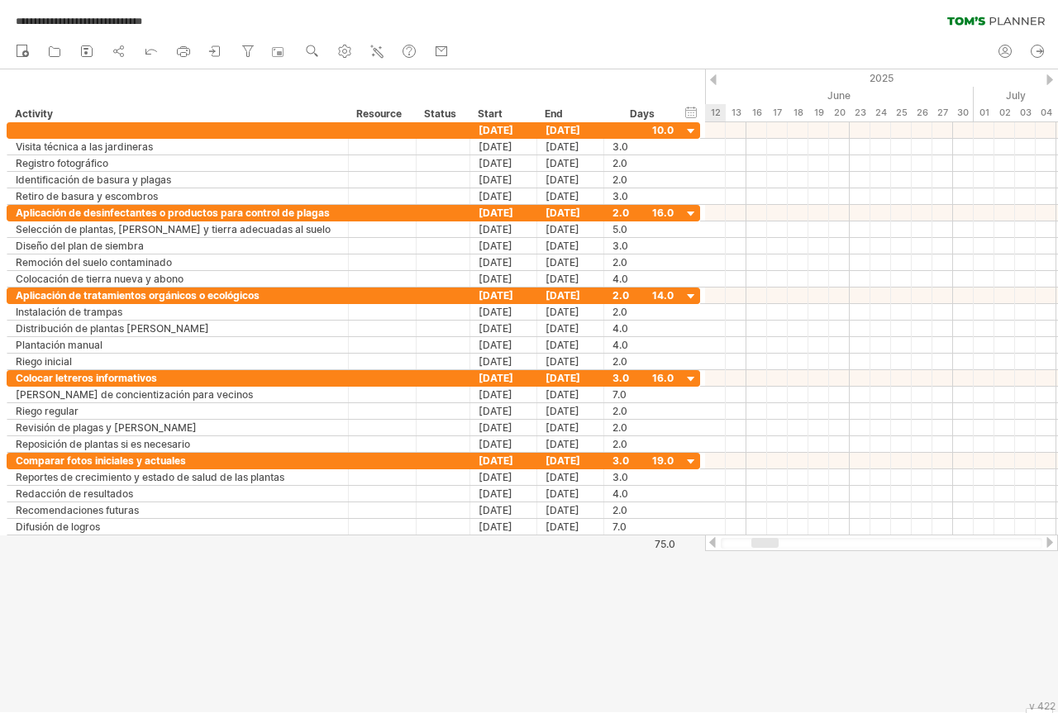
click at [711, 79] on div at bounding box center [713, 79] width 7 height 11
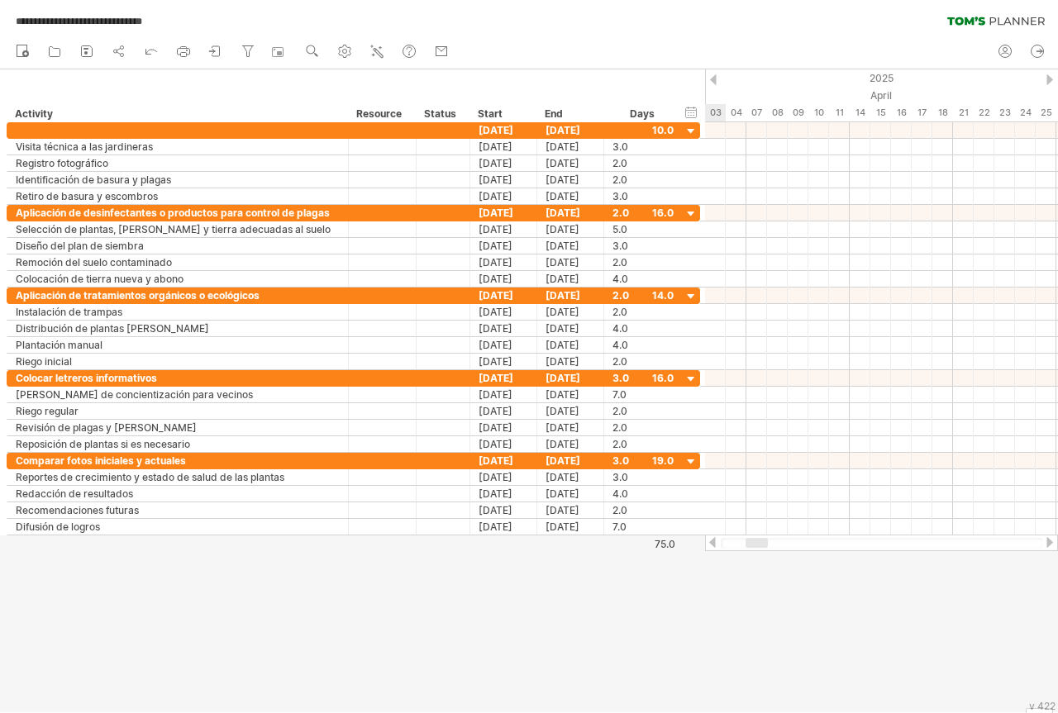
click at [1049, 82] on div at bounding box center [1049, 79] width 7 height 11
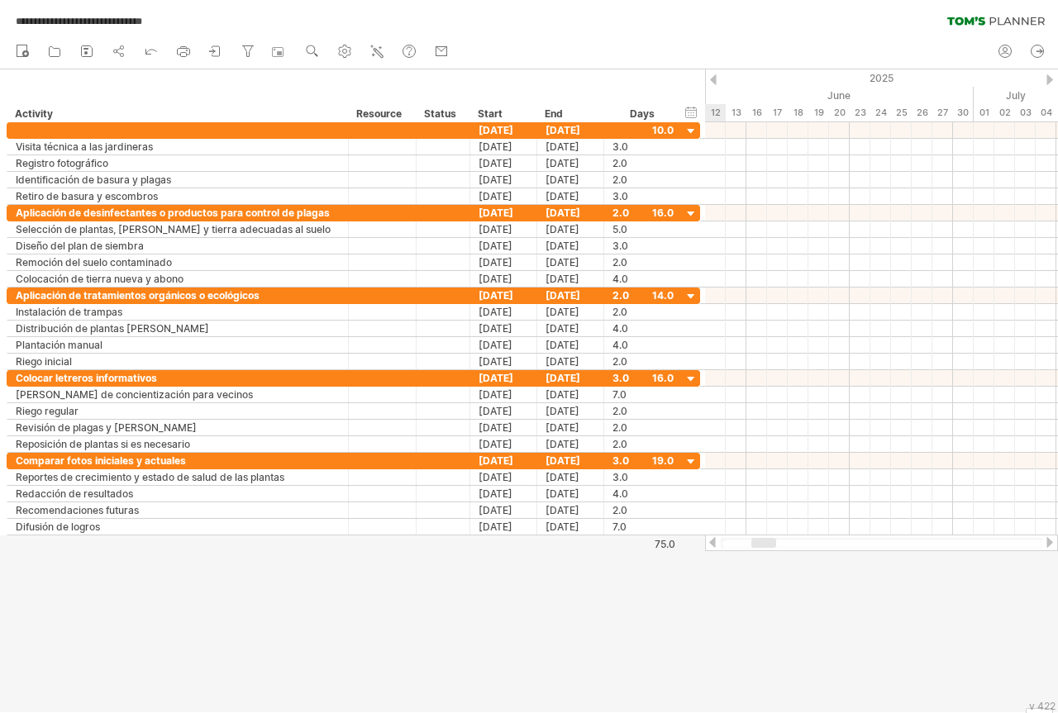
click at [1049, 82] on div at bounding box center [1049, 79] width 7 height 11
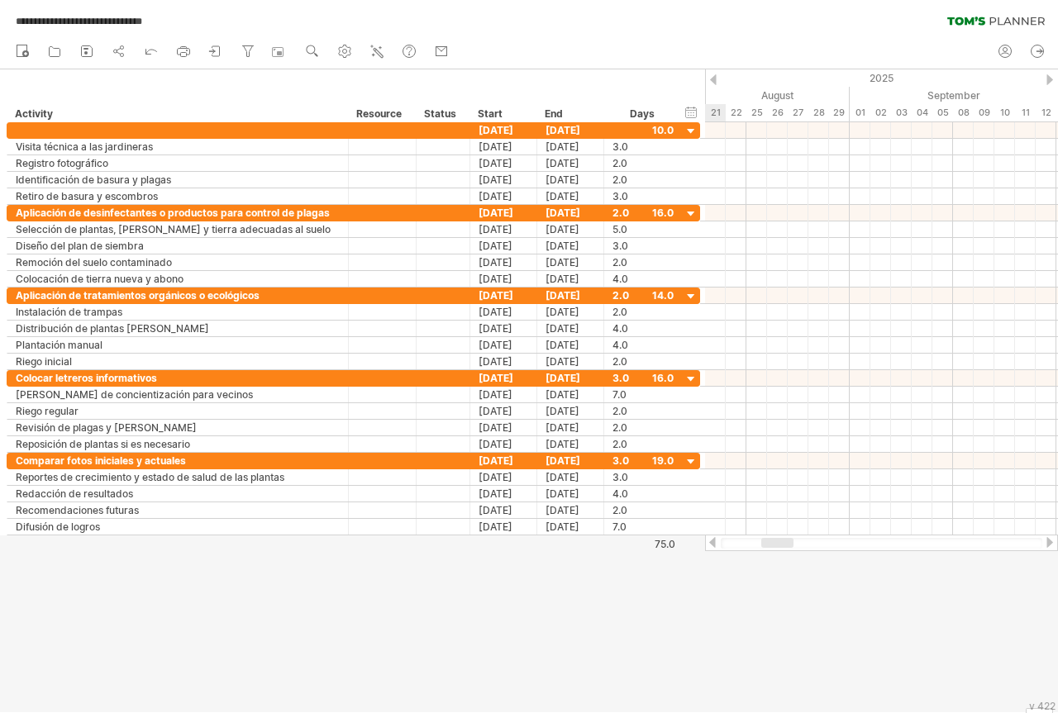
click at [1049, 82] on div at bounding box center [1049, 79] width 7 height 11
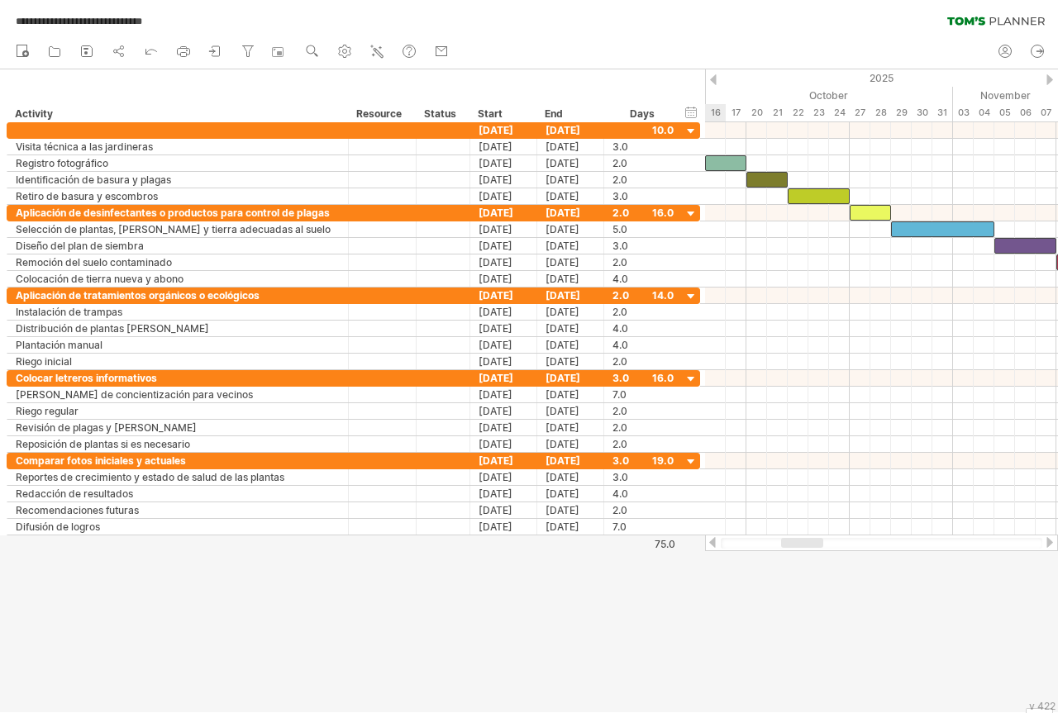
click at [1048, 82] on div at bounding box center [1049, 79] width 7 height 11
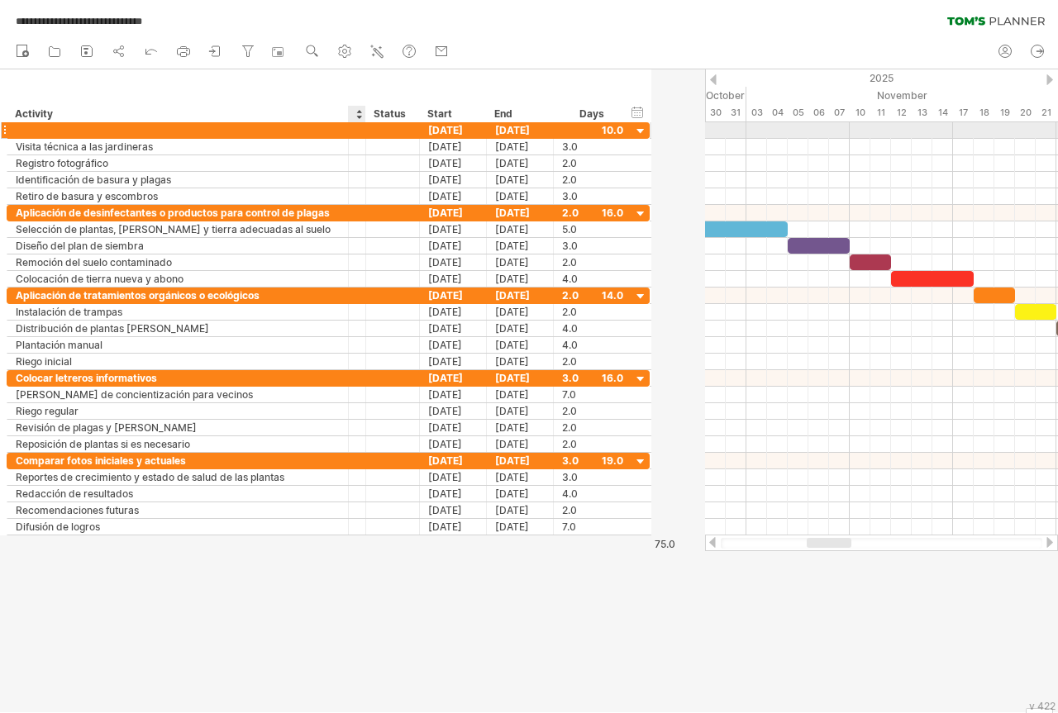
drag, startPoint x: 412, startPoint y: 136, endPoint x: 346, endPoint y: 137, distance: 66.1
click at [346, 137] on div "[DATE] [DATE] 10.0" at bounding box center [328, 130] width 643 height 17
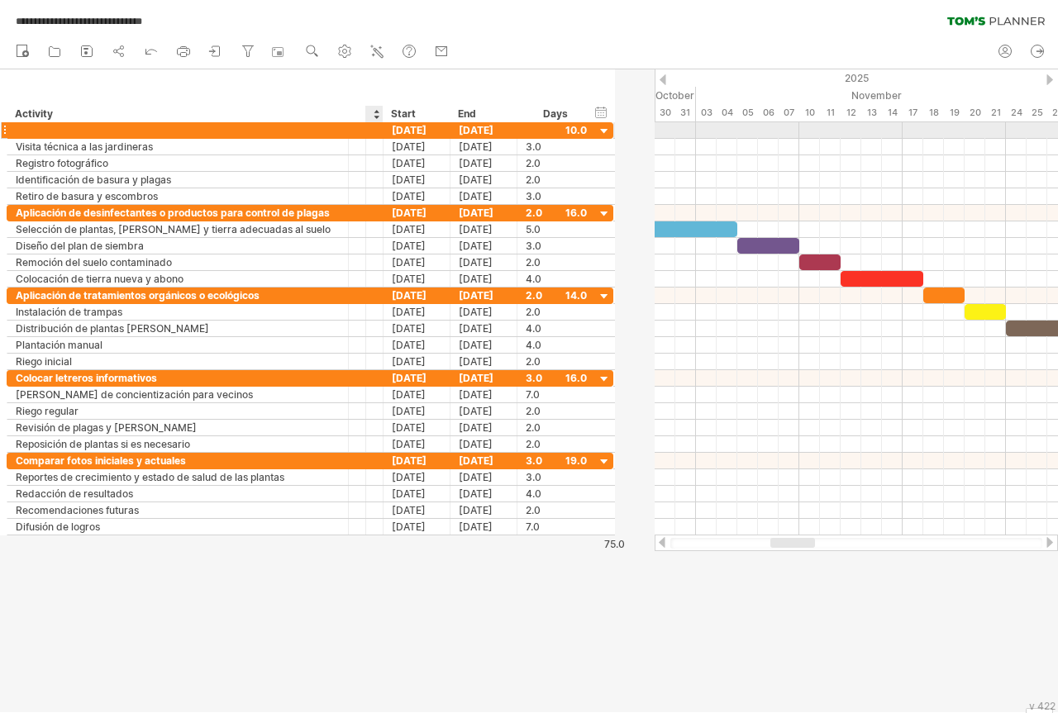
drag, startPoint x: 418, startPoint y: 136, endPoint x: 365, endPoint y: 135, distance: 53.7
click at [362, 136] on div "[DATE] [DATE] 10.0" at bounding box center [310, 130] width 607 height 17
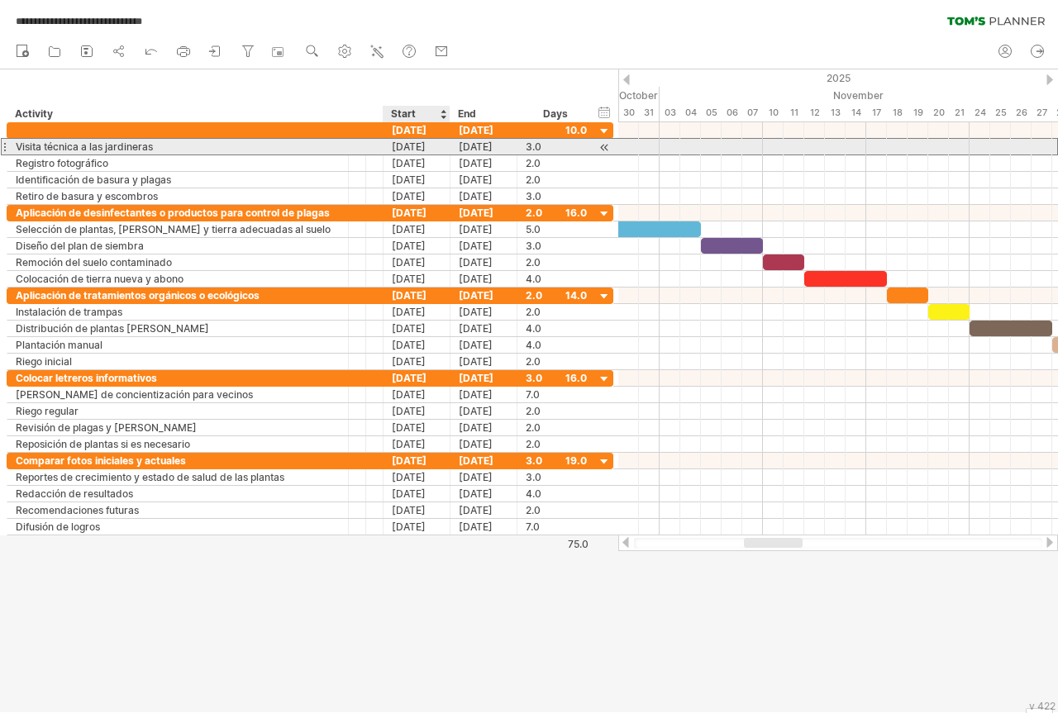
click at [448, 143] on div "[DATE]" at bounding box center [417, 147] width 67 height 16
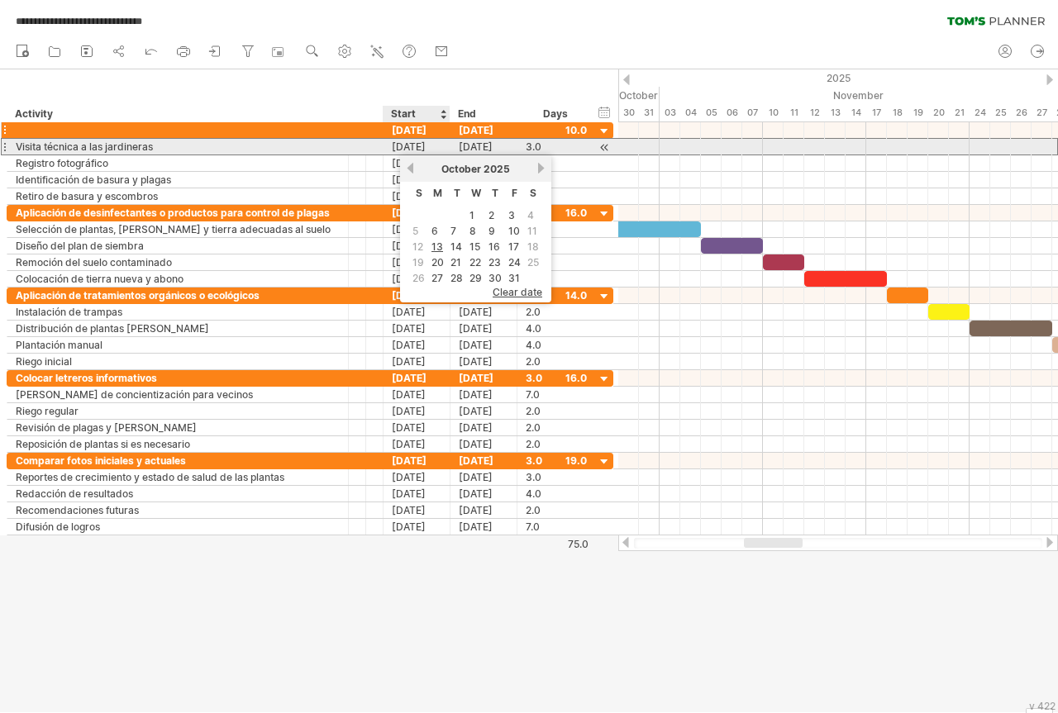
click at [447, 143] on div "[DATE]" at bounding box center [417, 147] width 67 height 16
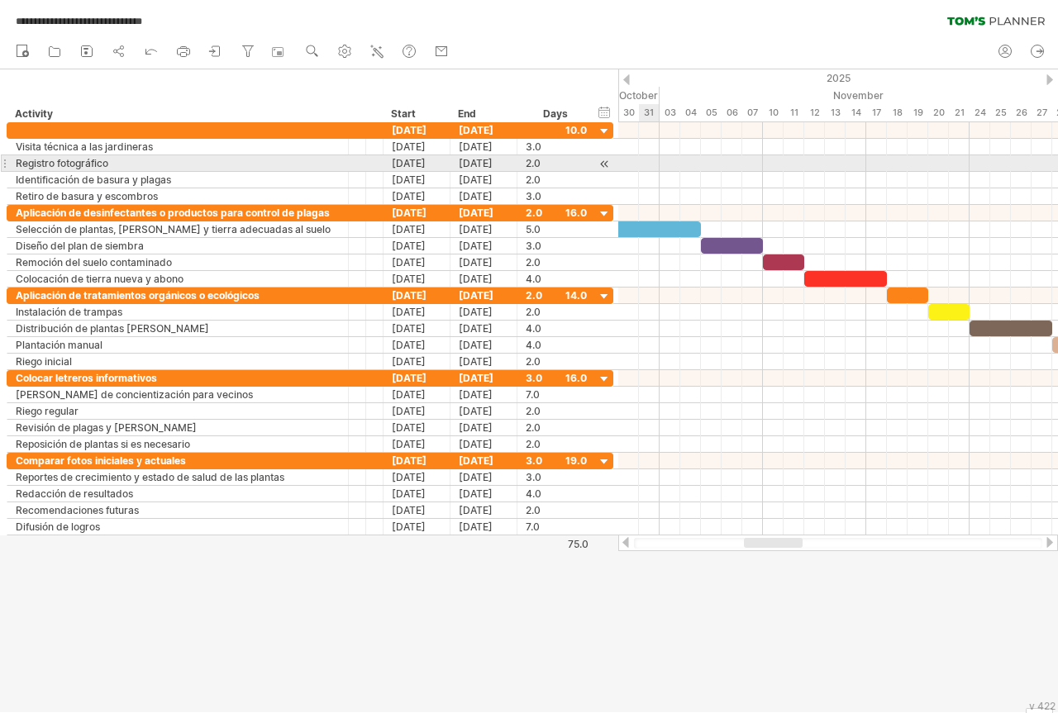
click at [639, 155] on div at bounding box center [838, 163] width 440 height 17
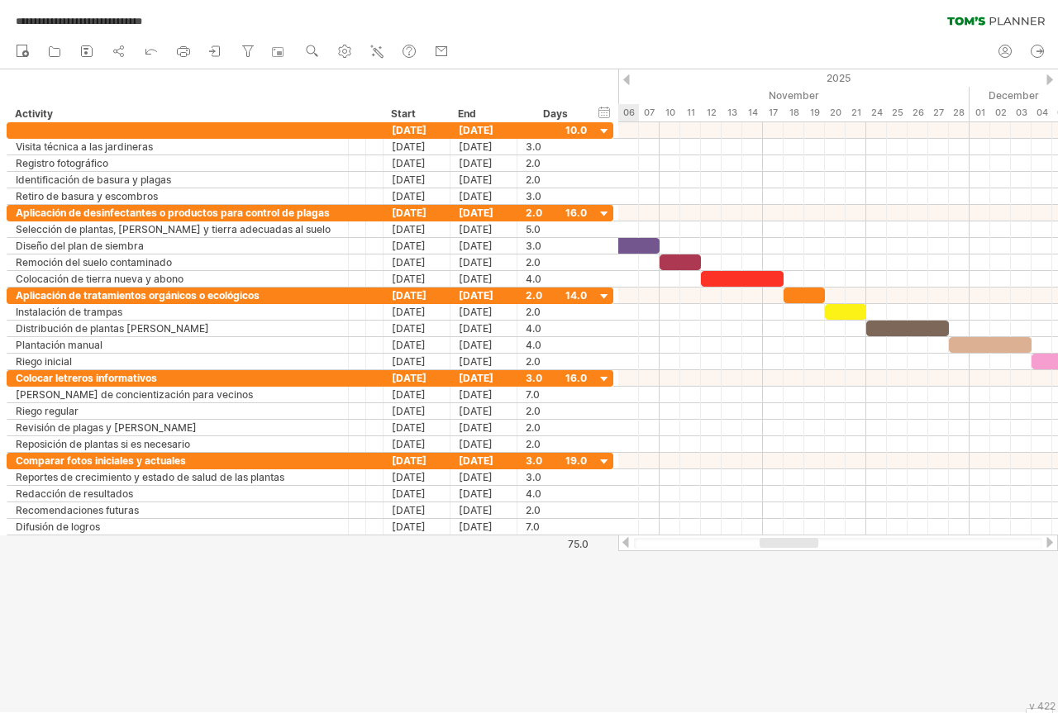
drag, startPoint x: 755, startPoint y: 542, endPoint x: 770, endPoint y: 542, distance: 15.7
click at [770, 542] on div at bounding box center [789, 543] width 59 height 10
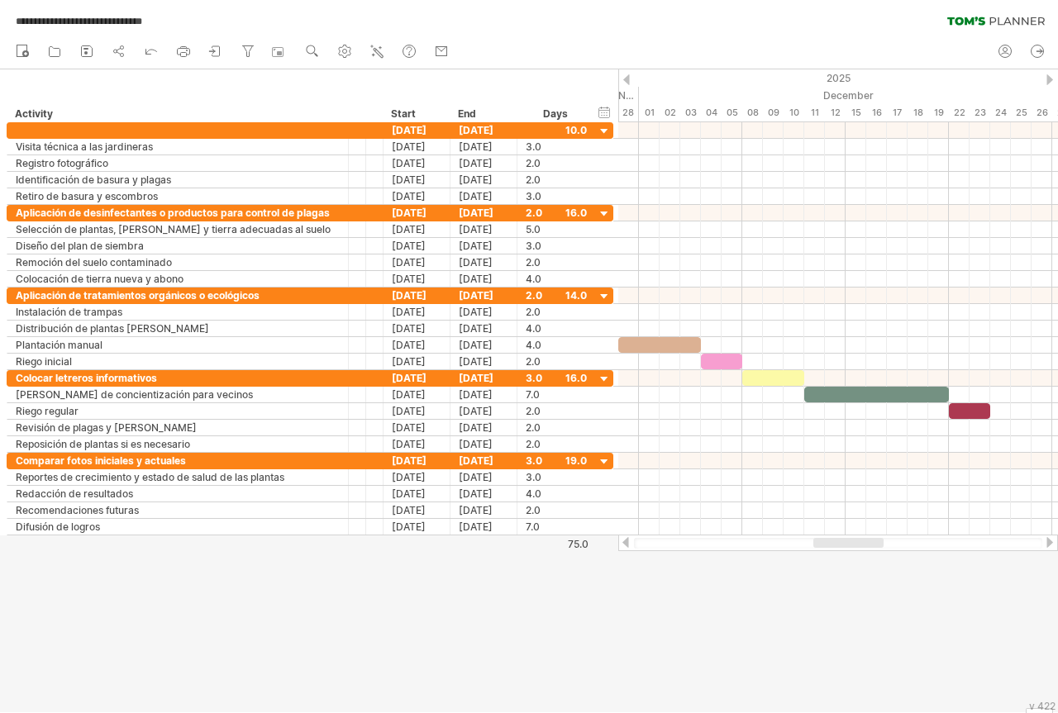
drag, startPoint x: 806, startPoint y: 540, endPoint x: 859, endPoint y: 540, distance: 52.9
click at [859, 540] on div at bounding box center [848, 543] width 70 height 10
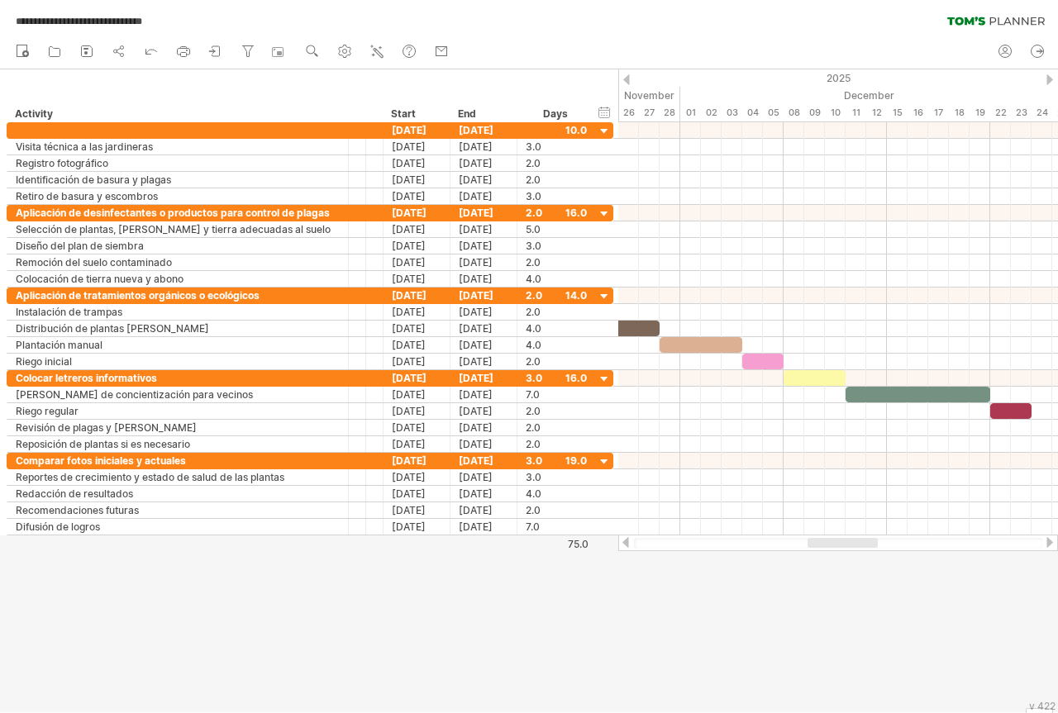
click at [826, 542] on div at bounding box center [843, 543] width 70 height 10
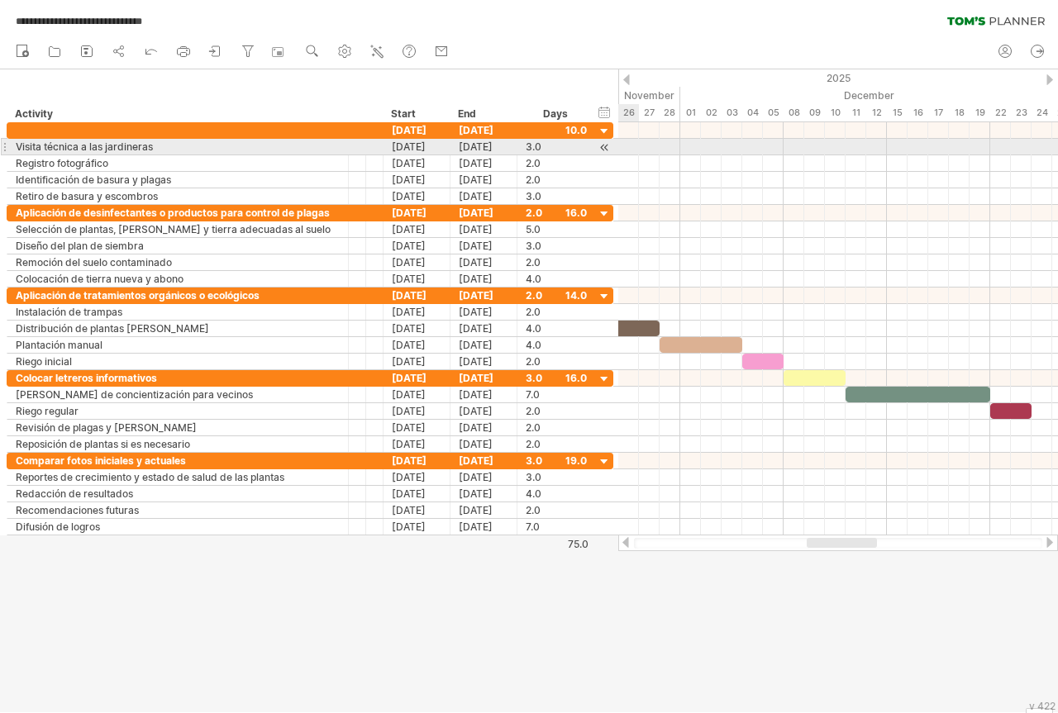
click at [607, 147] on div at bounding box center [605, 147] width 16 height 17
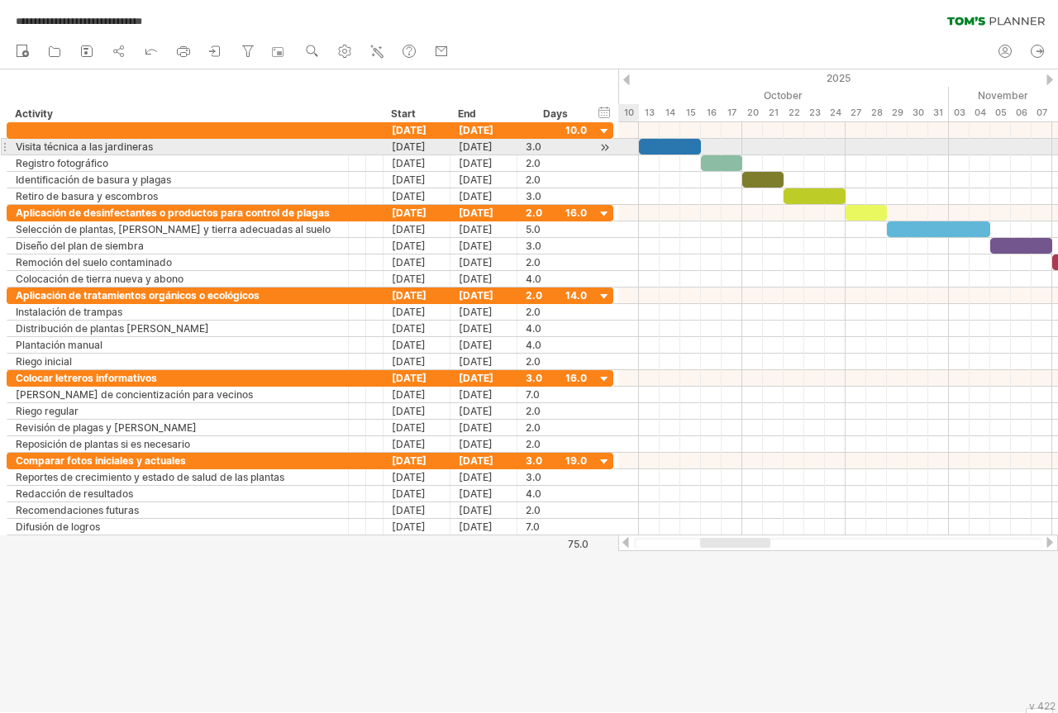
click at [605, 147] on div at bounding box center [605, 147] width 16 height 17
click at [602, 150] on div at bounding box center [605, 147] width 16 height 17
click at [605, 147] on div at bounding box center [605, 147] width 16 height 17
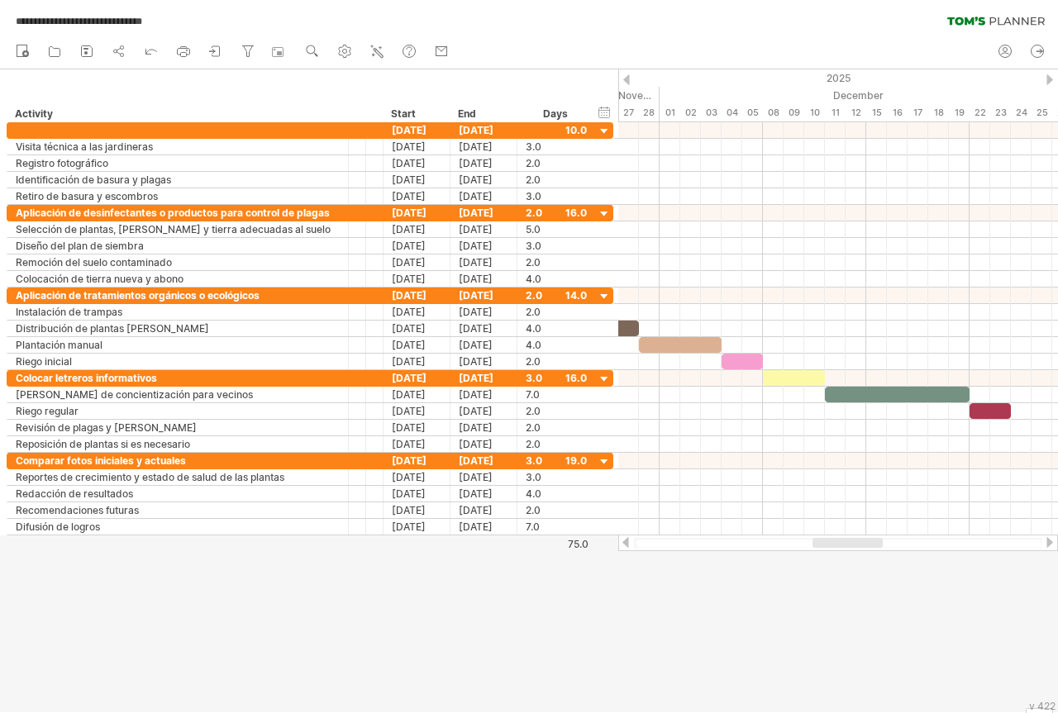
drag, startPoint x: 723, startPoint y: 542, endPoint x: 836, endPoint y: 540, distance: 112.4
click at [836, 540] on div at bounding box center [847, 543] width 70 height 10
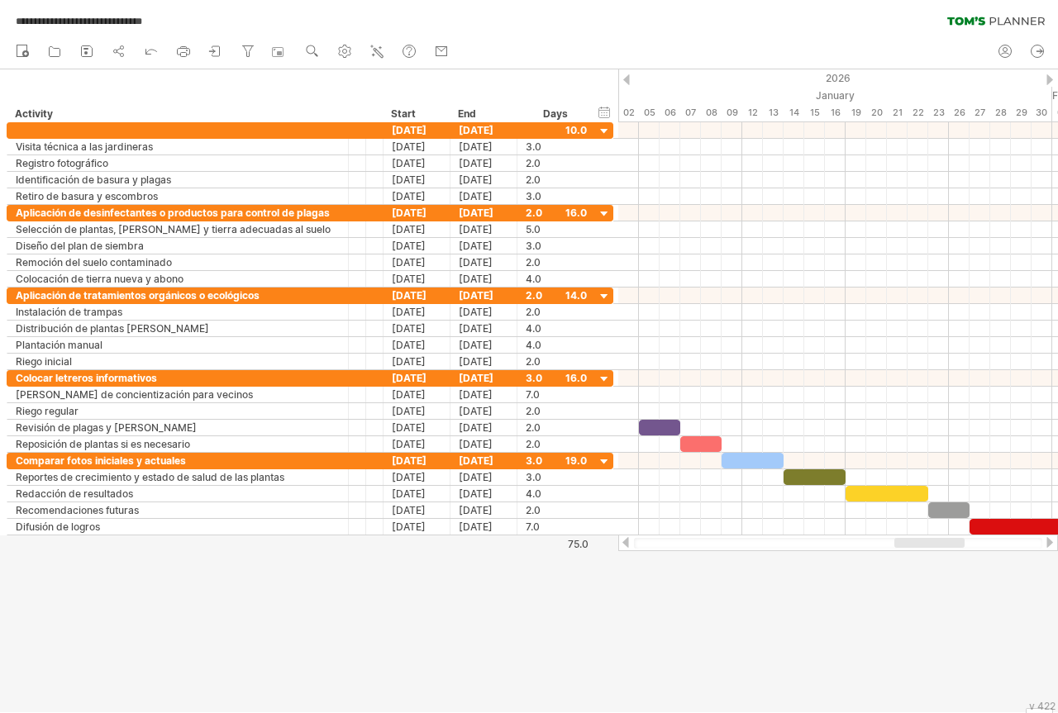
drag, startPoint x: 845, startPoint y: 545, endPoint x: 929, endPoint y: 544, distance: 84.3
click at [929, 544] on div at bounding box center [929, 543] width 70 height 10
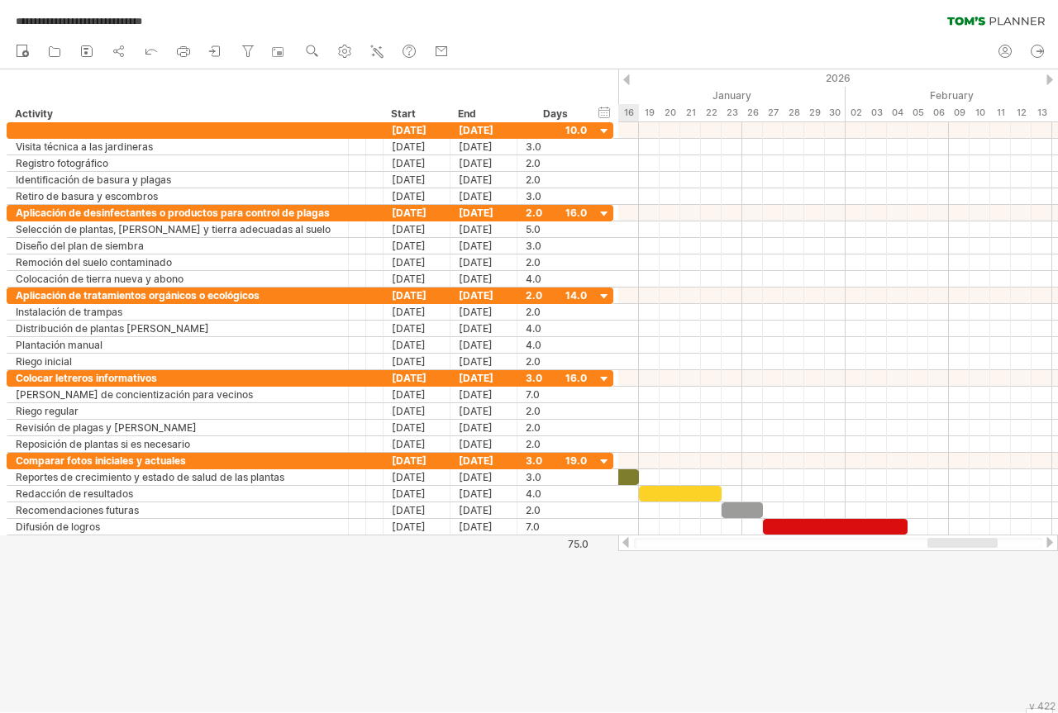
drag, startPoint x: 937, startPoint y: 544, endPoint x: 969, endPoint y: 544, distance: 31.4
click at [969, 544] on div at bounding box center [962, 543] width 70 height 10
click at [58, 53] on icon at bounding box center [54, 51] width 17 height 17
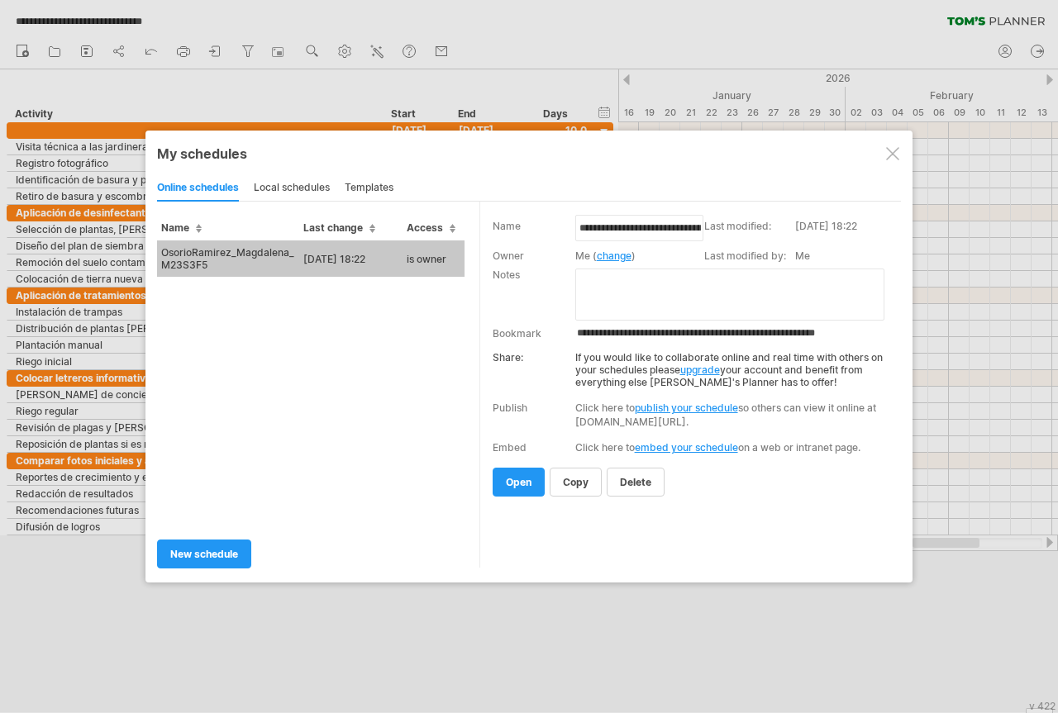
click at [584, 329] on input "**********" at bounding box center [737, 333] width 325 height 13
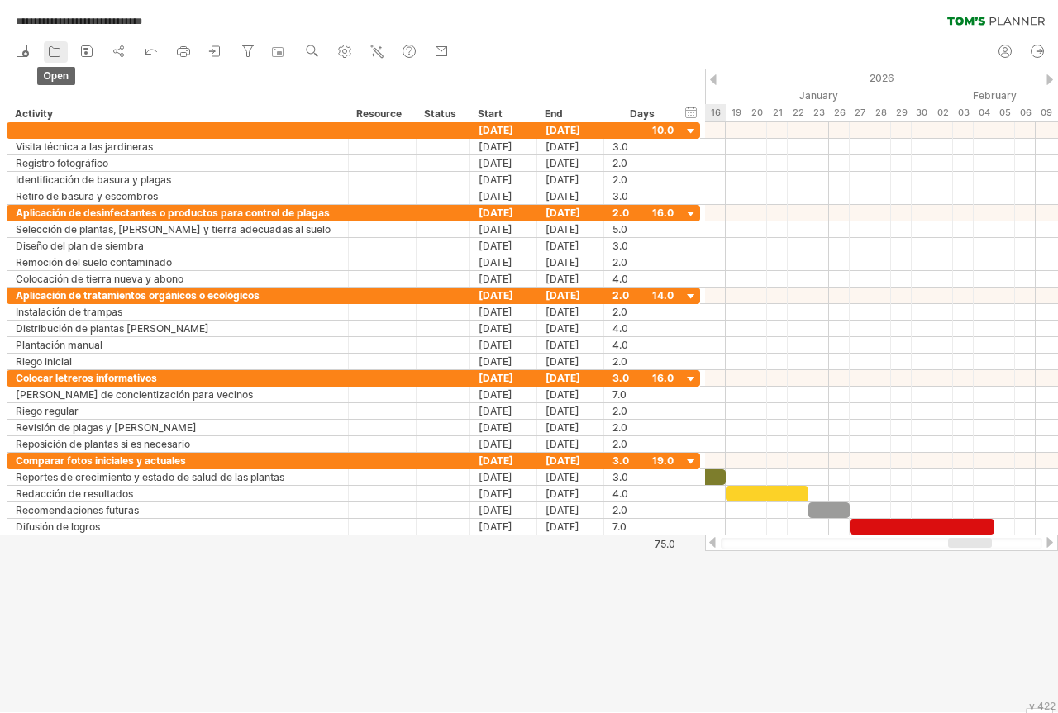
click at [54, 53] on icon at bounding box center [54, 51] width 17 height 17
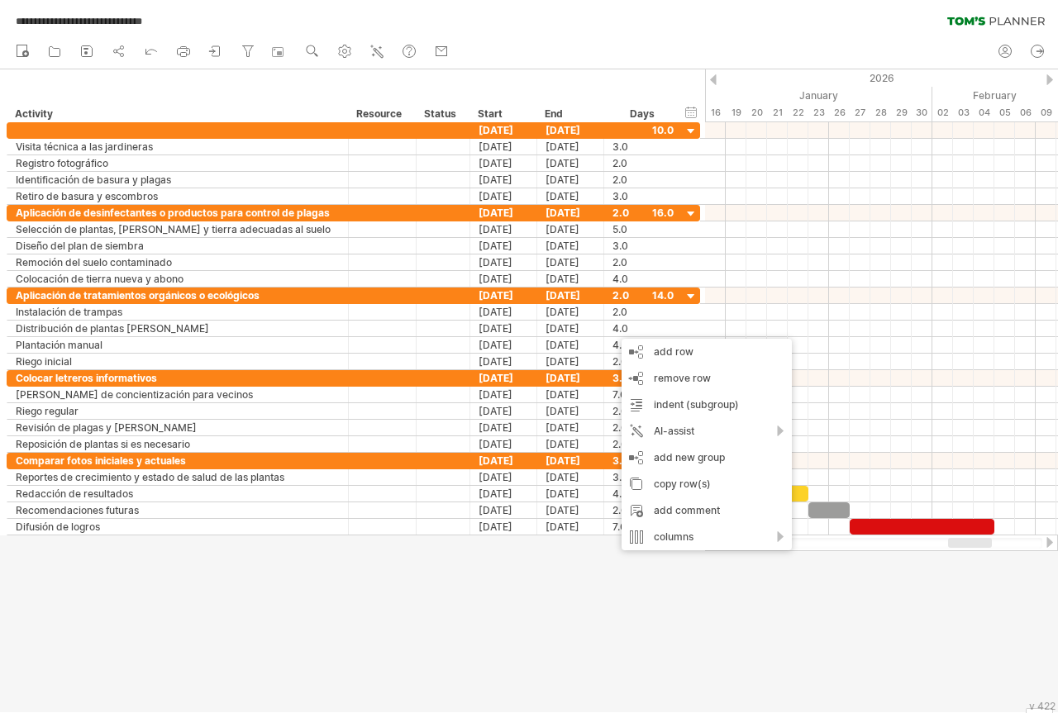
click at [583, 622] on div at bounding box center [529, 390] width 1058 height 643
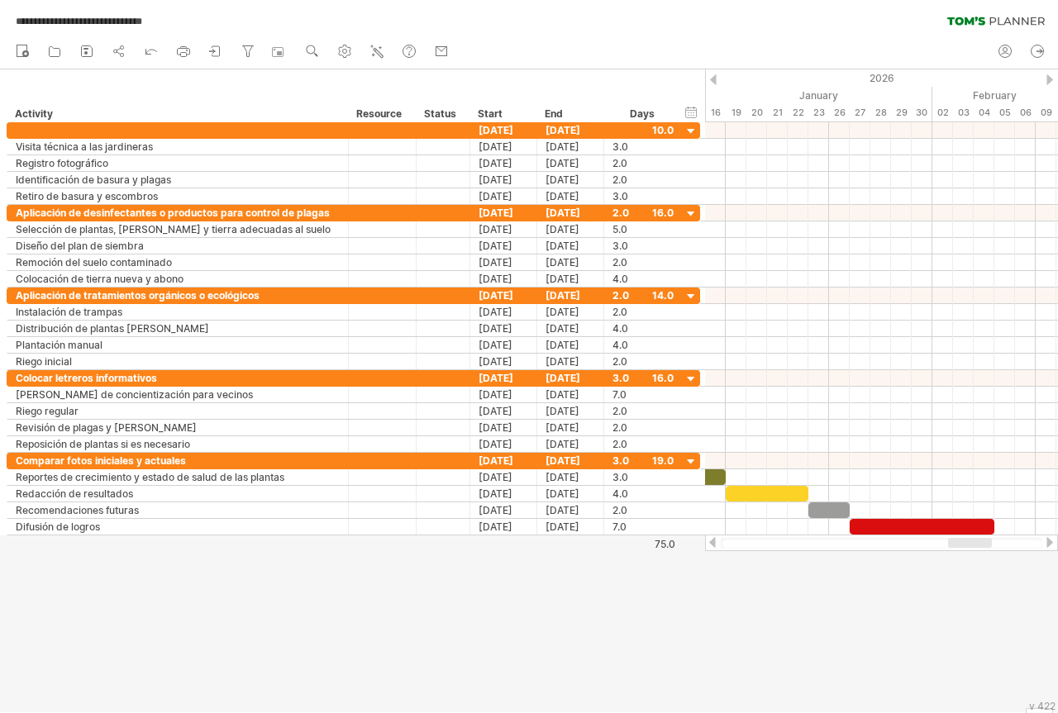
click at [712, 79] on div at bounding box center [713, 79] width 7 height 11
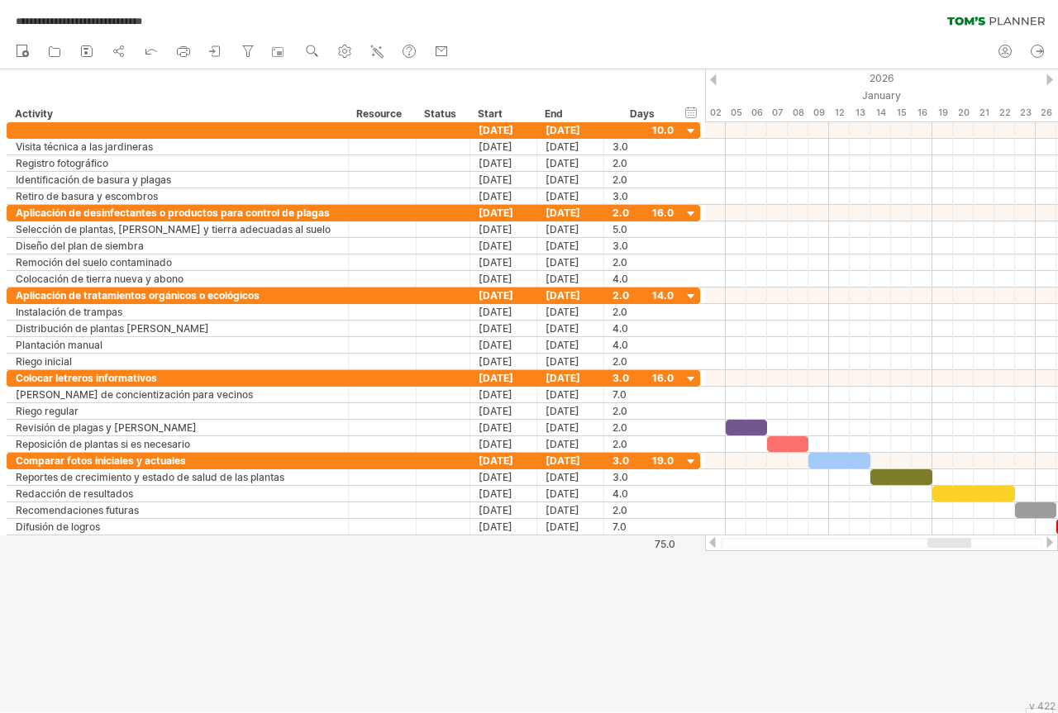
click at [712, 79] on div at bounding box center [713, 79] width 7 height 11
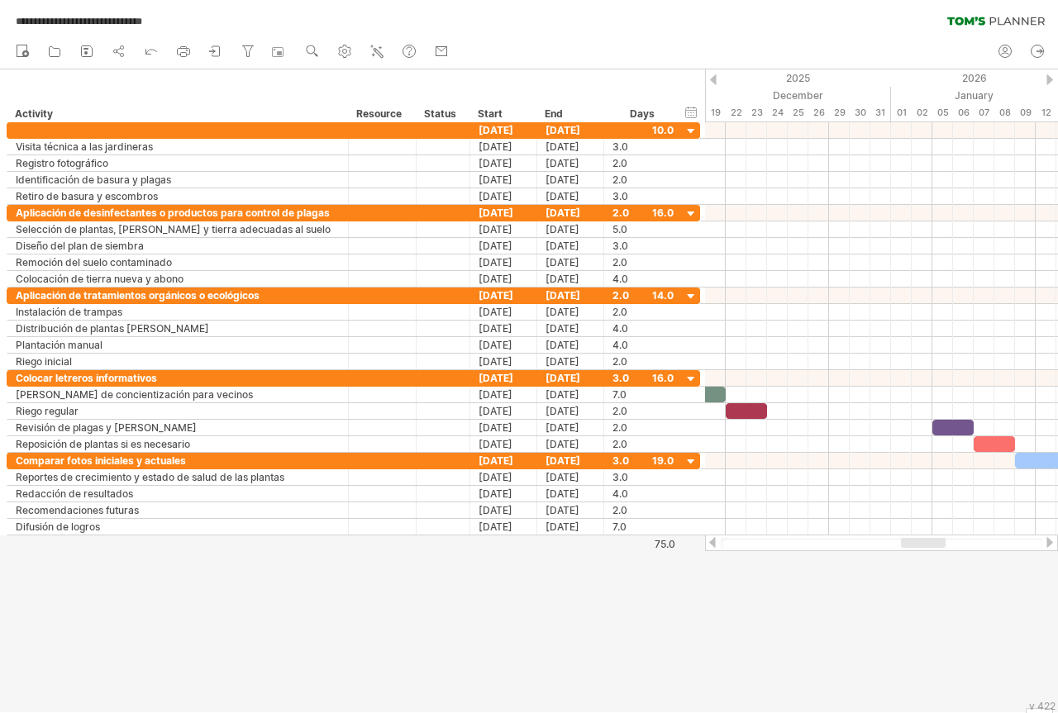
click at [712, 79] on div at bounding box center [713, 79] width 7 height 11
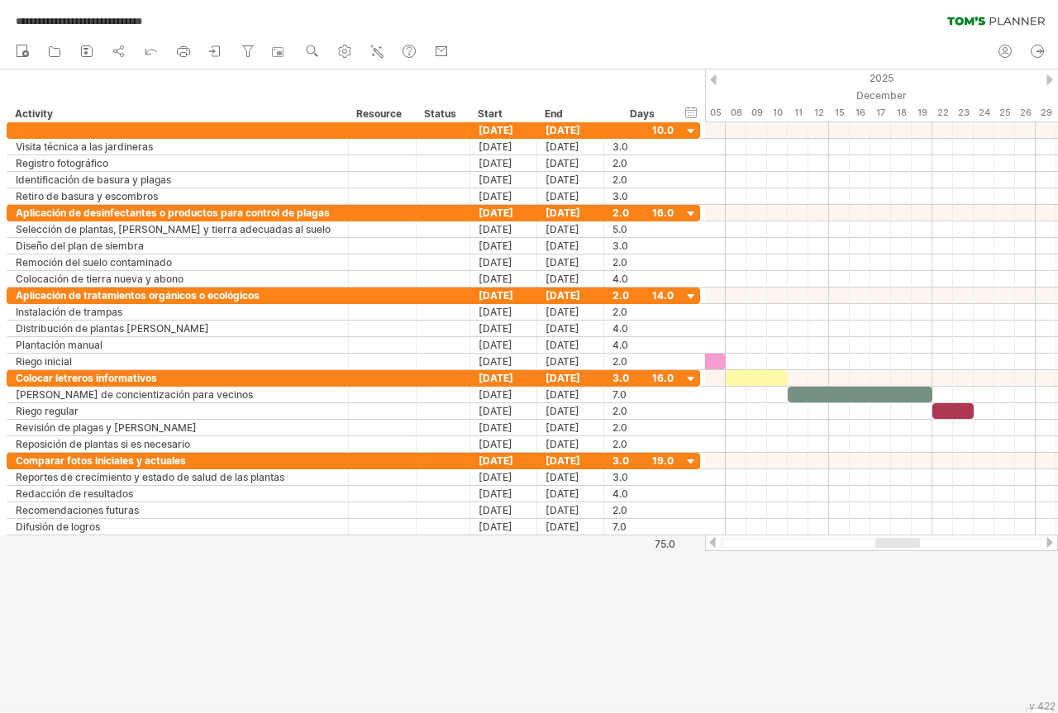
click at [712, 79] on div at bounding box center [713, 79] width 7 height 11
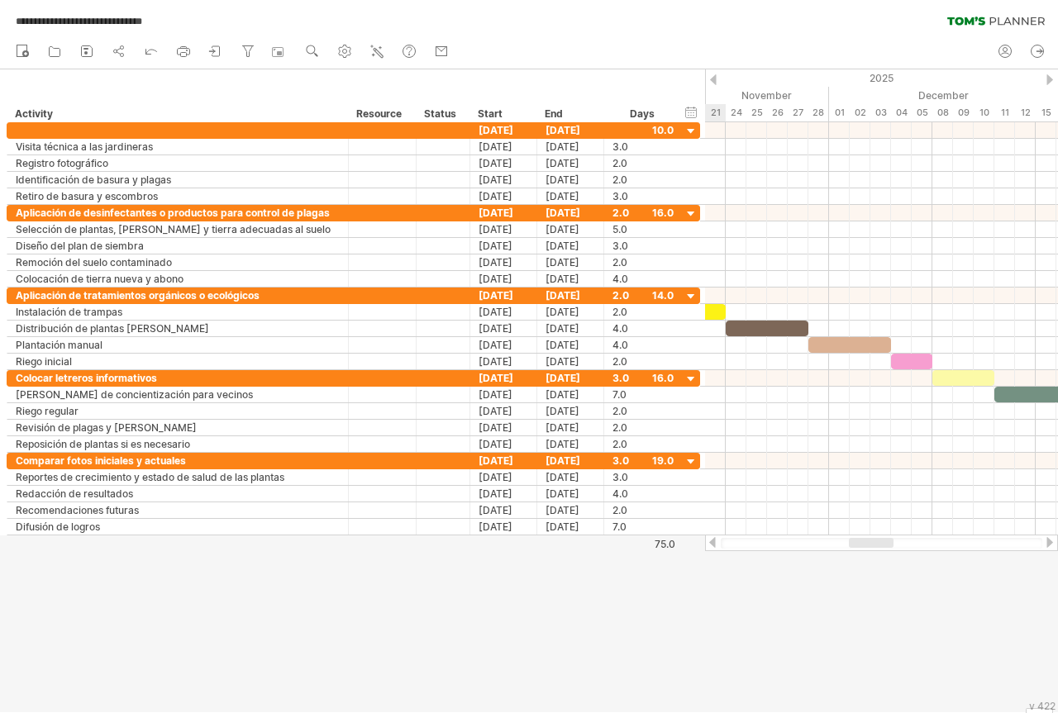
click at [712, 79] on div at bounding box center [713, 79] width 7 height 11
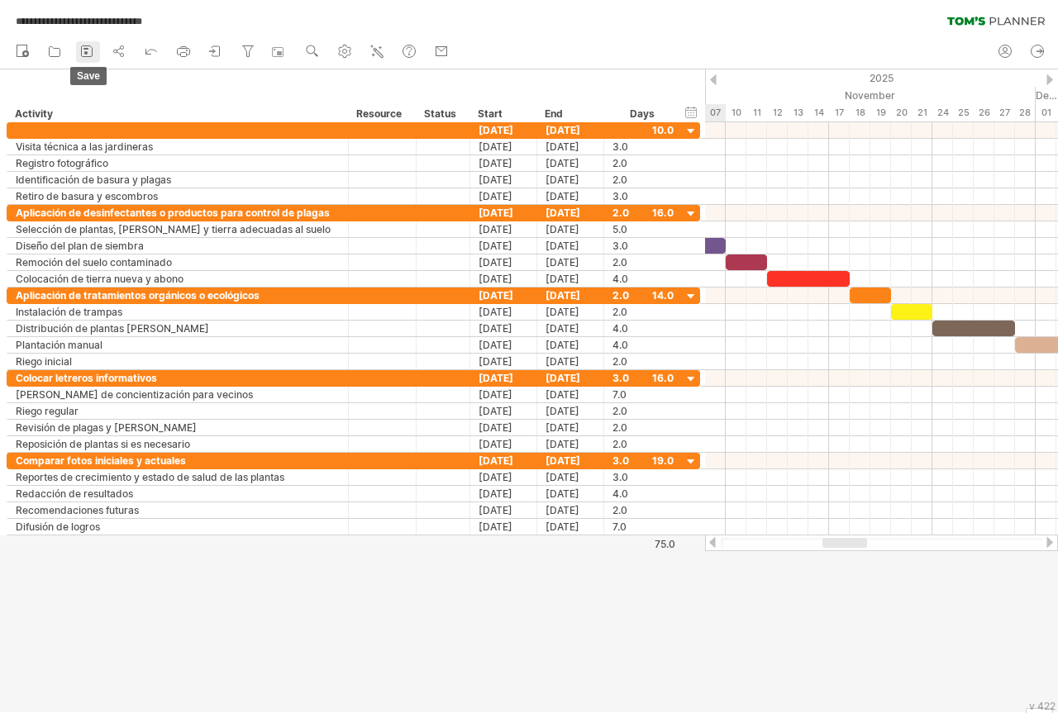
click at [86, 51] on icon at bounding box center [87, 51] width 17 height 17
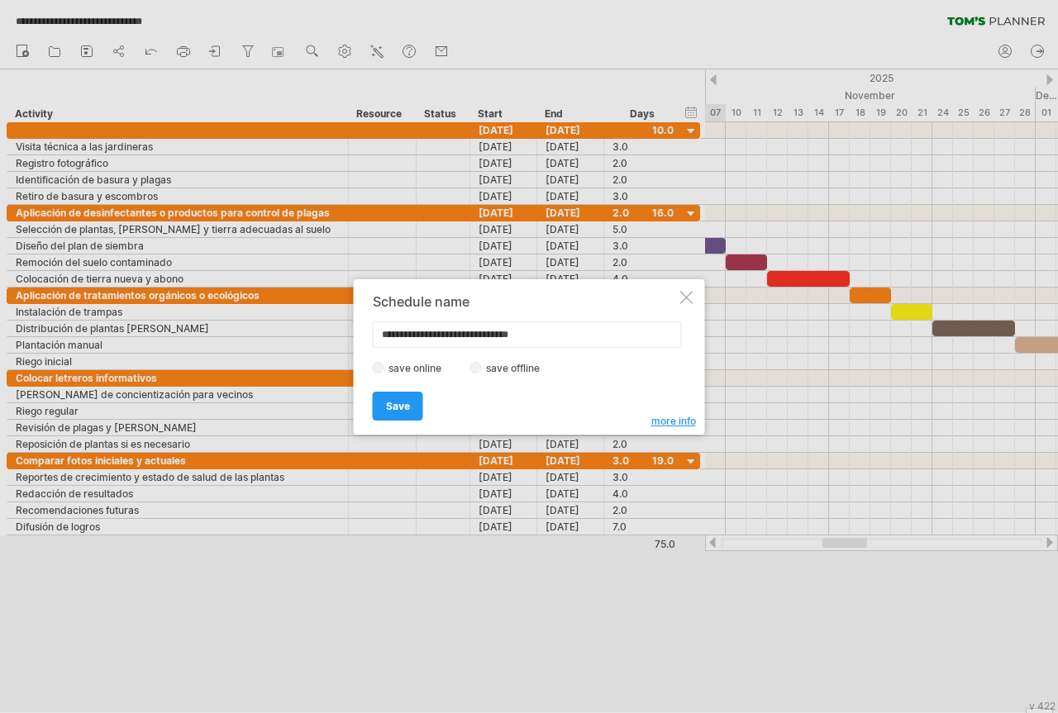
click at [520, 369] on label "save offline" at bounding box center [518, 368] width 72 height 12
click at [515, 369] on label "save offline" at bounding box center [518, 368] width 72 height 12
click at [389, 404] on span "Save" at bounding box center [398, 406] width 24 height 12
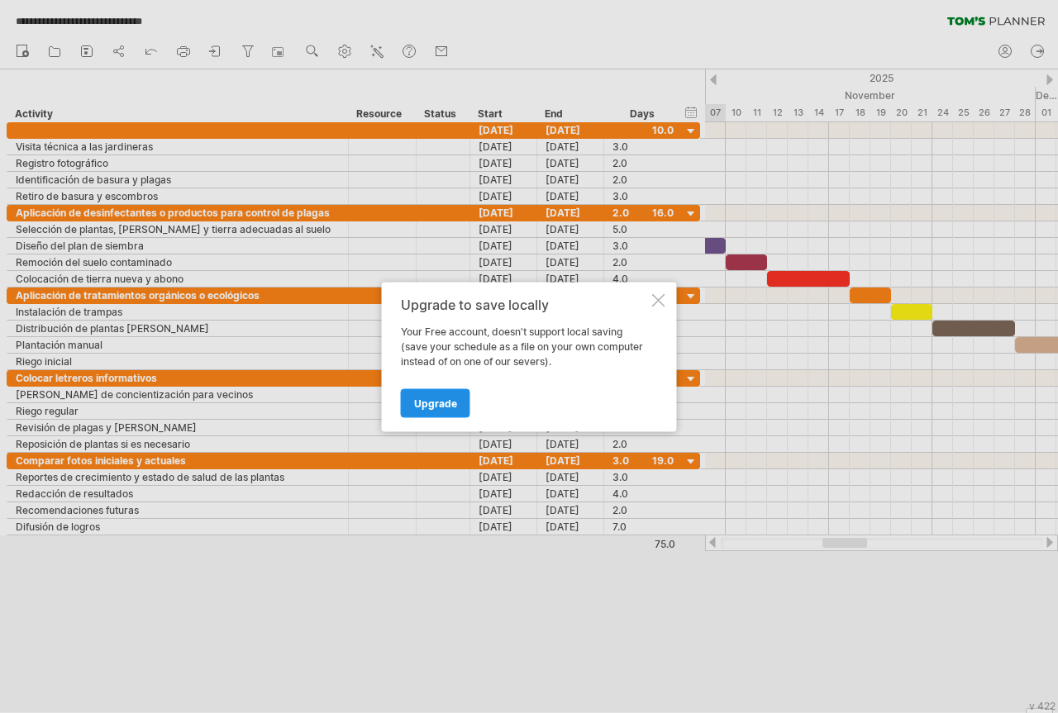
click at [426, 407] on span "Upgrade" at bounding box center [435, 403] width 43 height 12
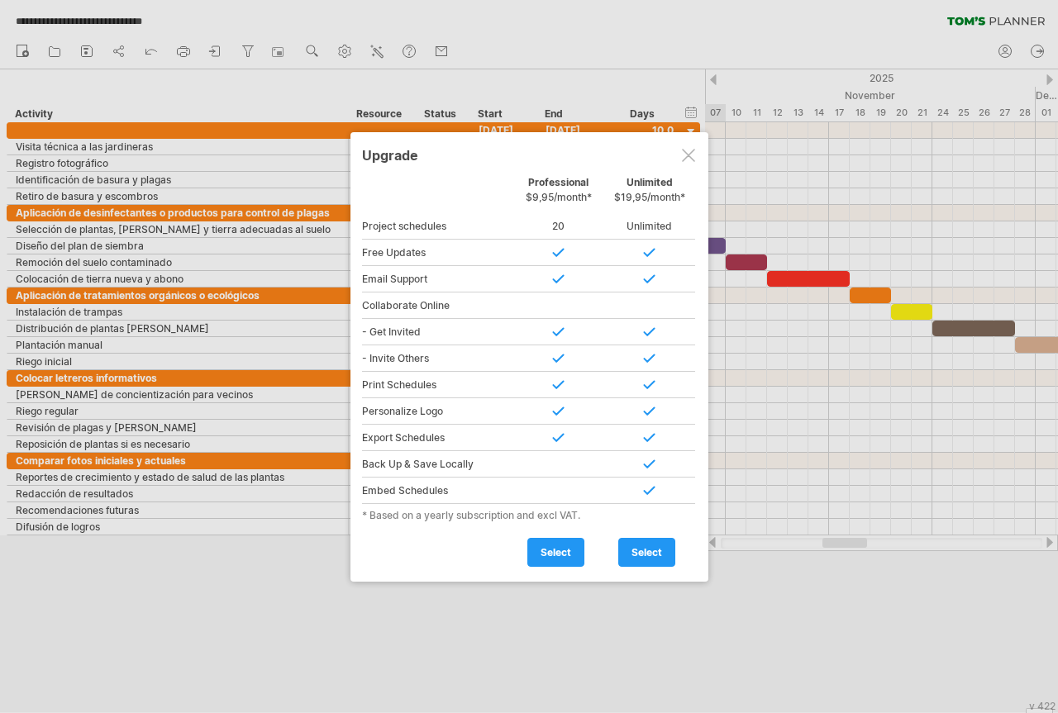
click at [685, 161] on div at bounding box center [688, 155] width 13 height 13
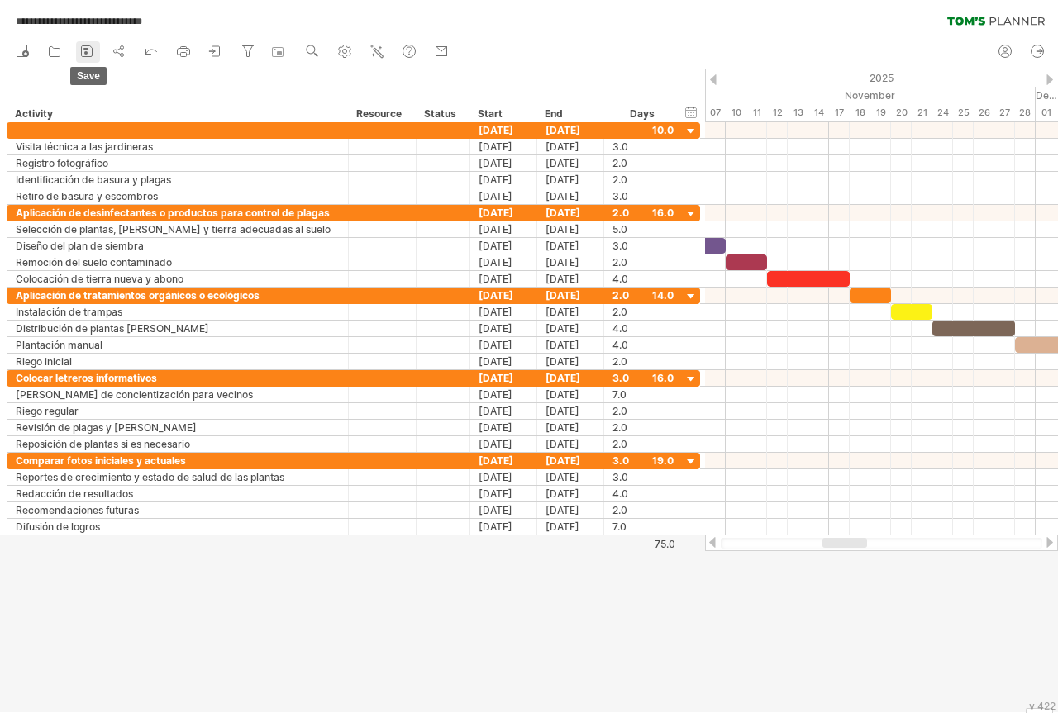
click at [88, 48] on rect at bounding box center [85, 49] width 5 height 2
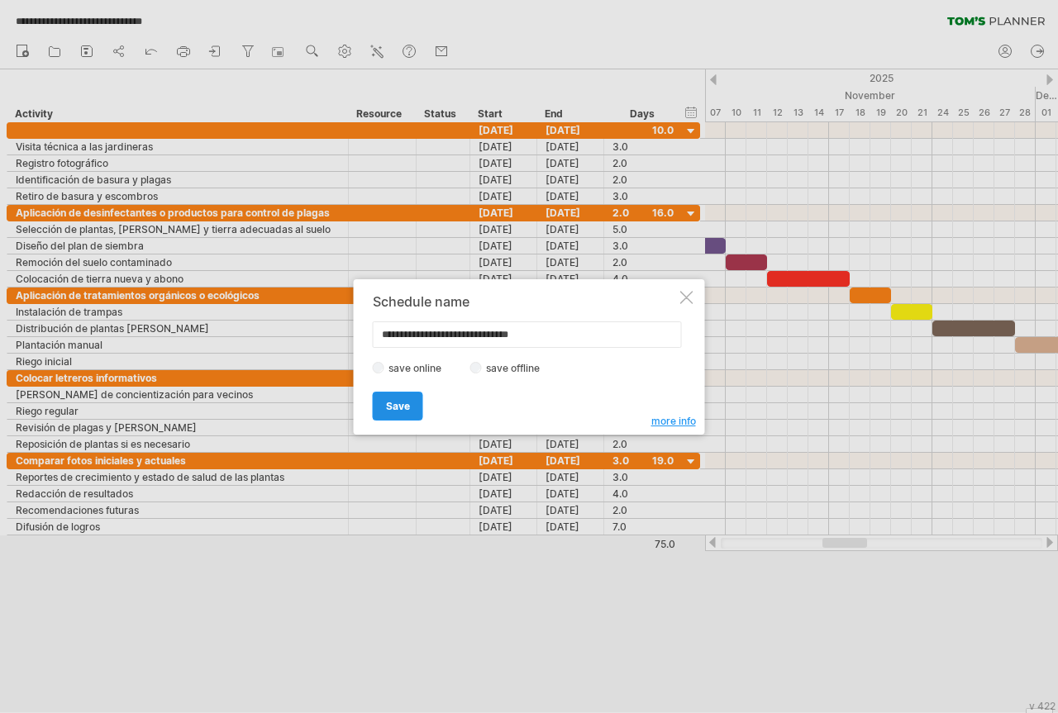
click at [389, 406] on span "Save" at bounding box center [398, 406] width 24 height 12
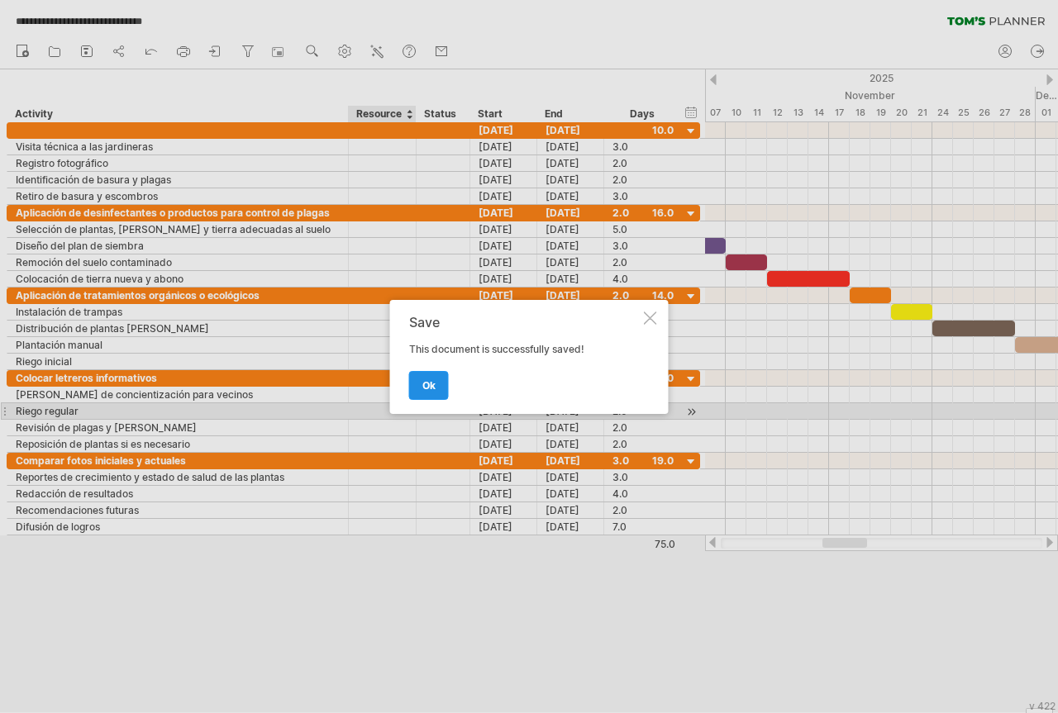
click at [426, 386] on span "ok" at bounding box center [428, 385] width 13 height 12
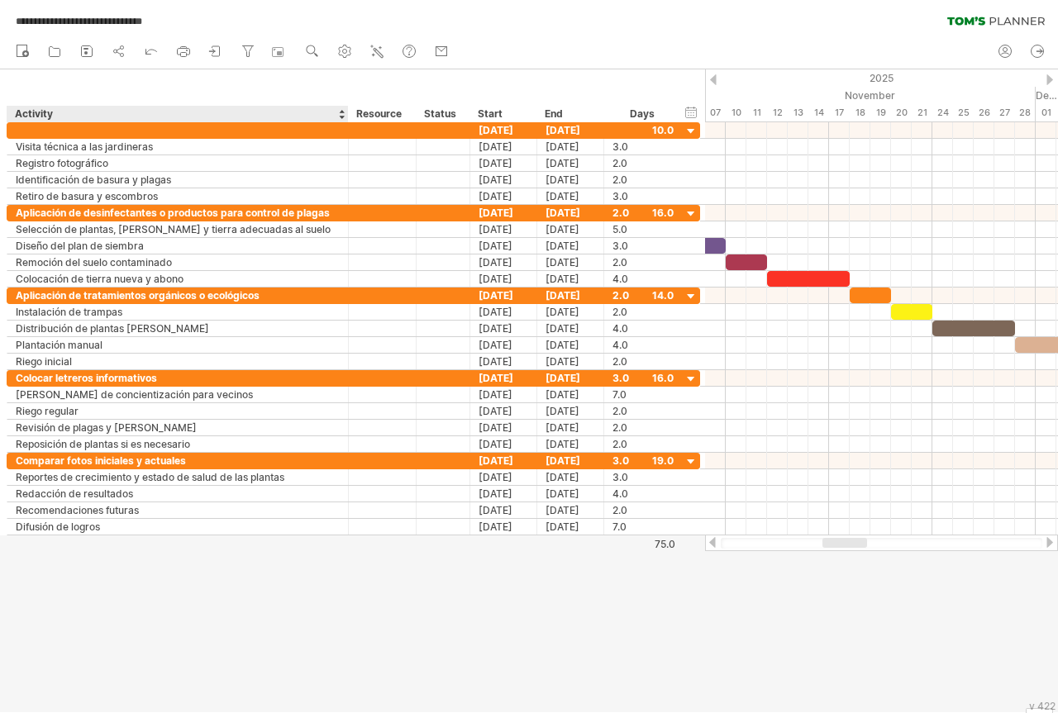
click at [276, 73] on div "hide start/end/duration show start/end/duration ******** Activity ******** Reso…" at bounding box center [352, 95] width 705 height 53
click at [217, 53] on icon at bounding box center [215, 51] width 17 height 17
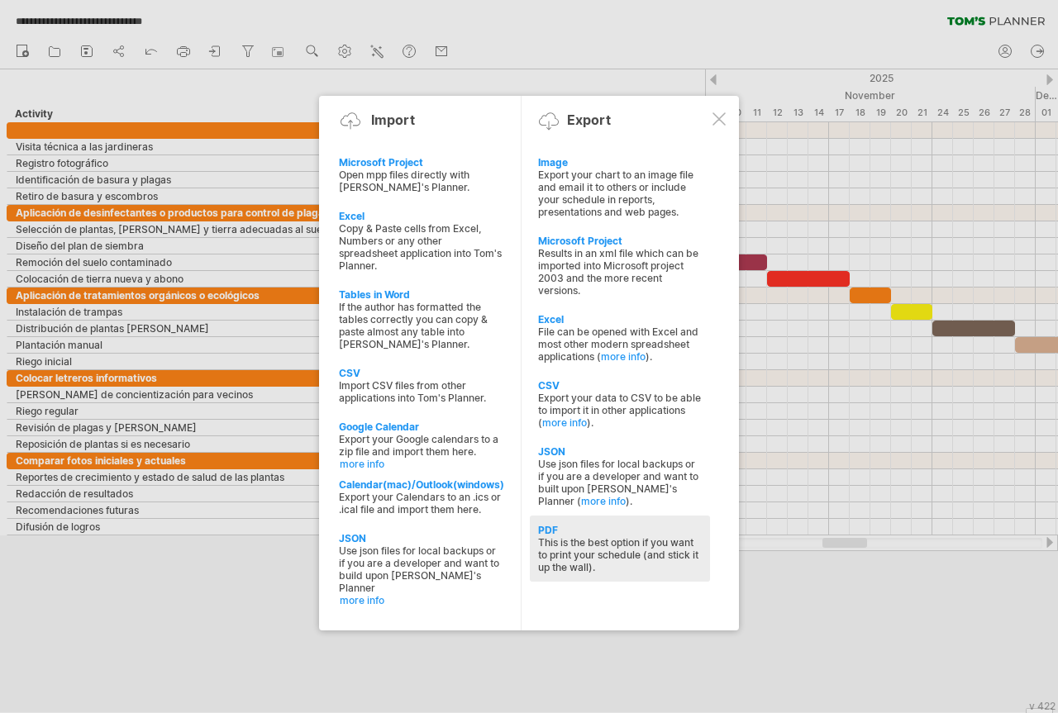
click at [588, 550] on div "This is the best option if you want to print your schedule (and stick it up the…" at bounding box center [620, 554] width 164 height 37
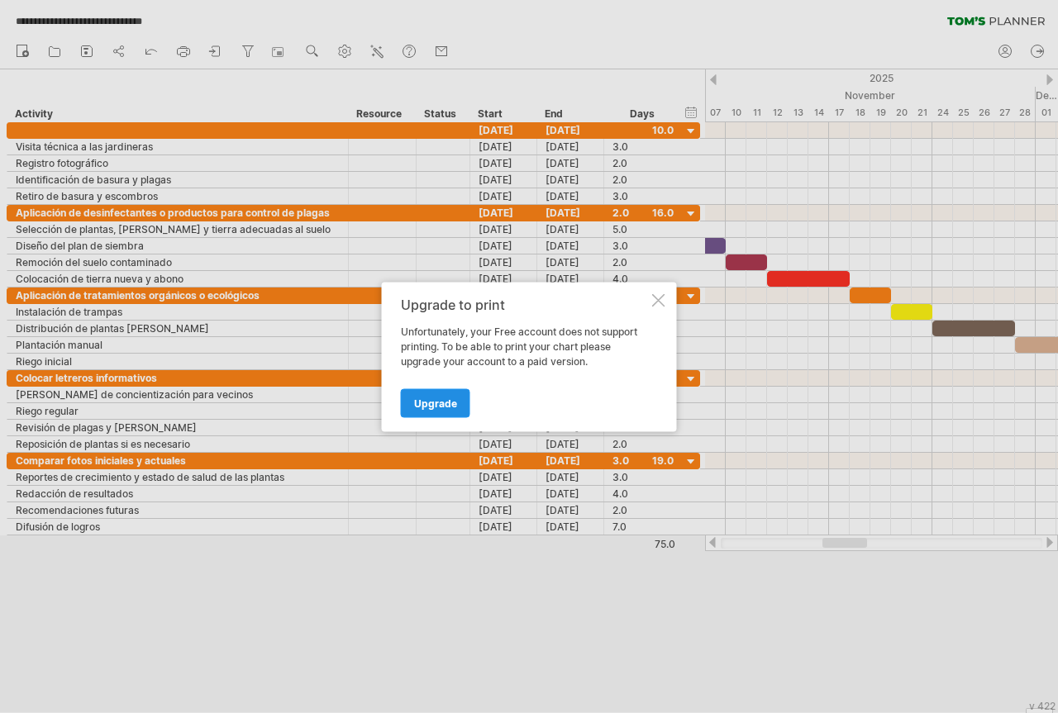
click at [441, 394] on link "Upgrade" at bounding box center [435, 402] width 69 height 29
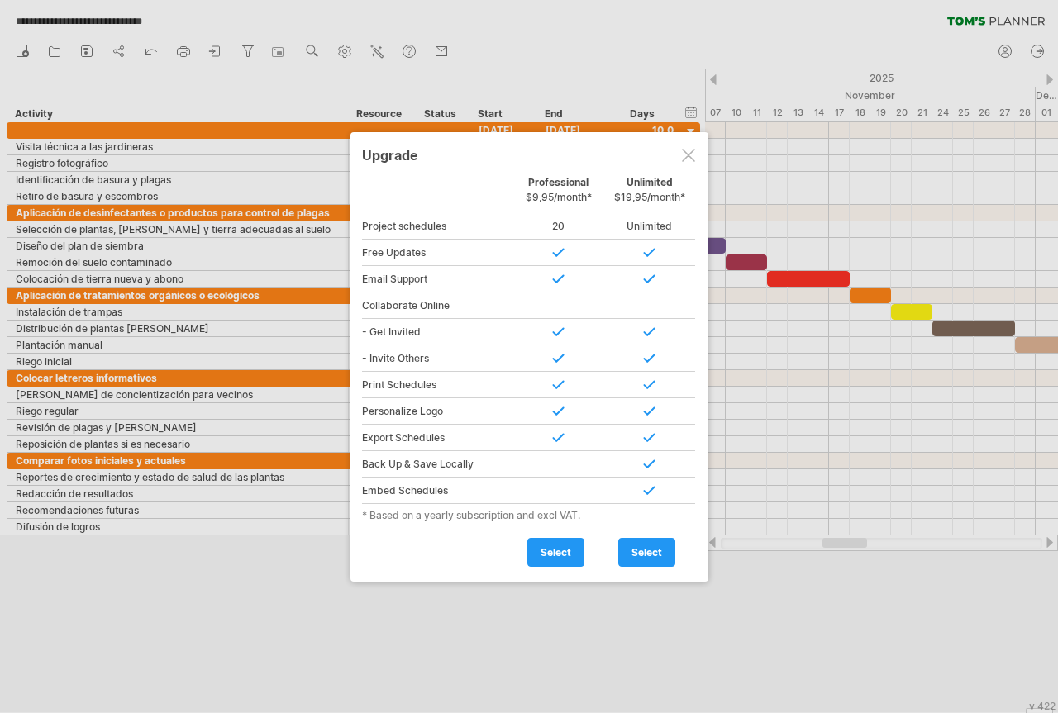
click at [685, 154] on div at bounding box center [688, 155] width 13 height 13
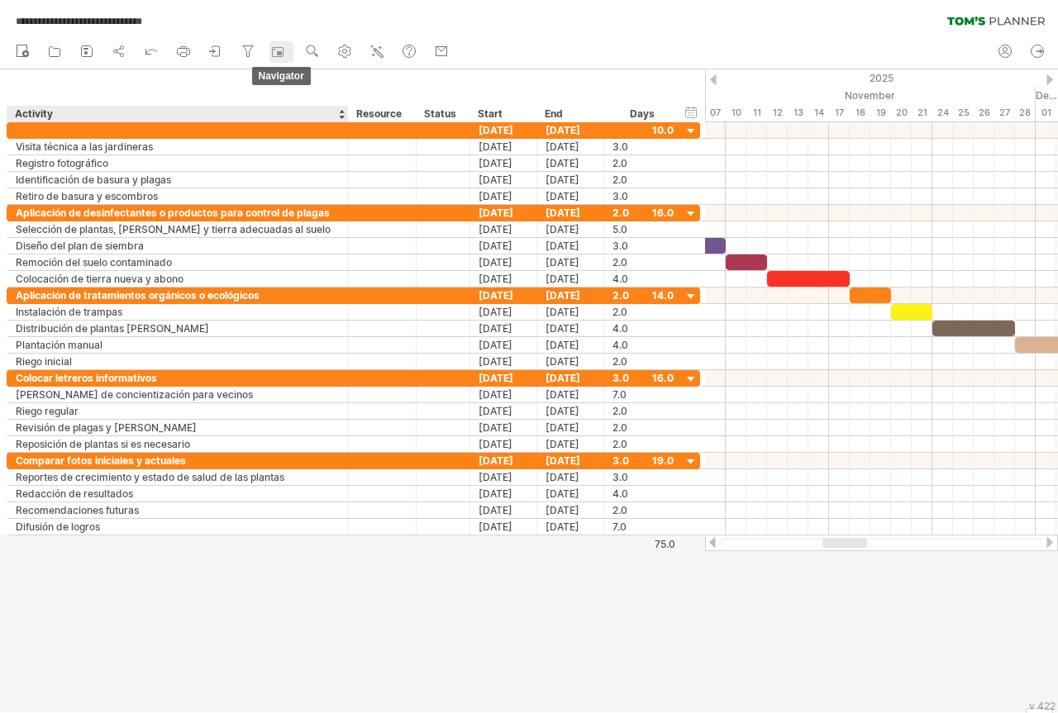
click at [281, 59] on div at bounding box center [280, 52] width 17 height 17
click at [279, 53] on rect at bounding box center [279, 53] width 5 height 4
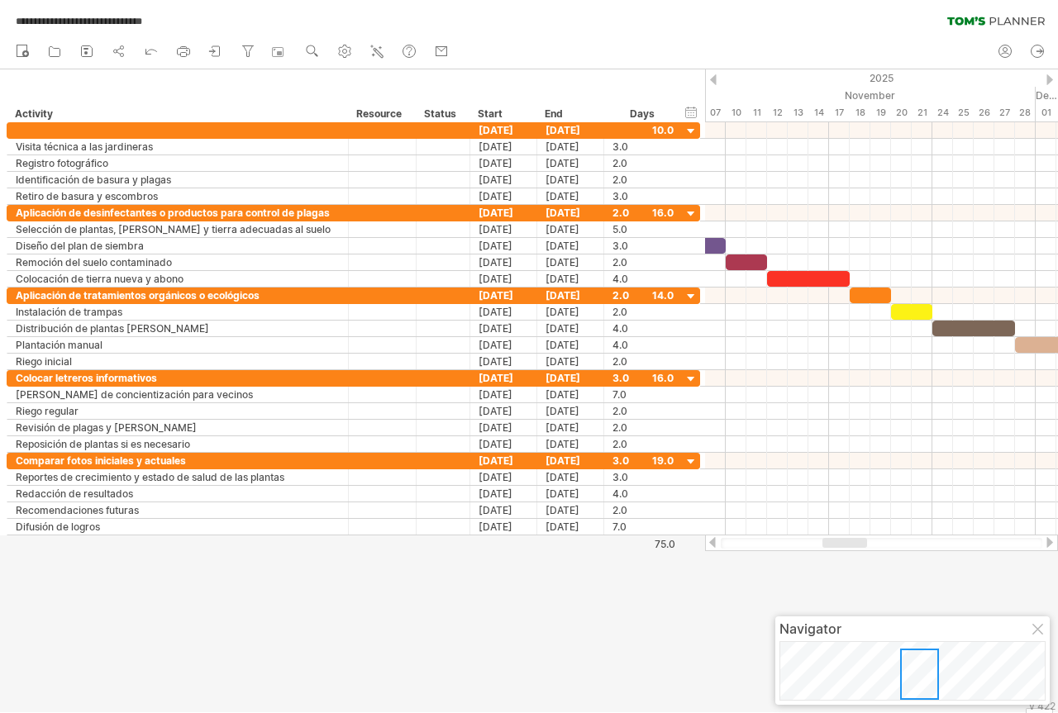
click at [713, 80] on div at bounding box center [713, 79] width 7 height 11
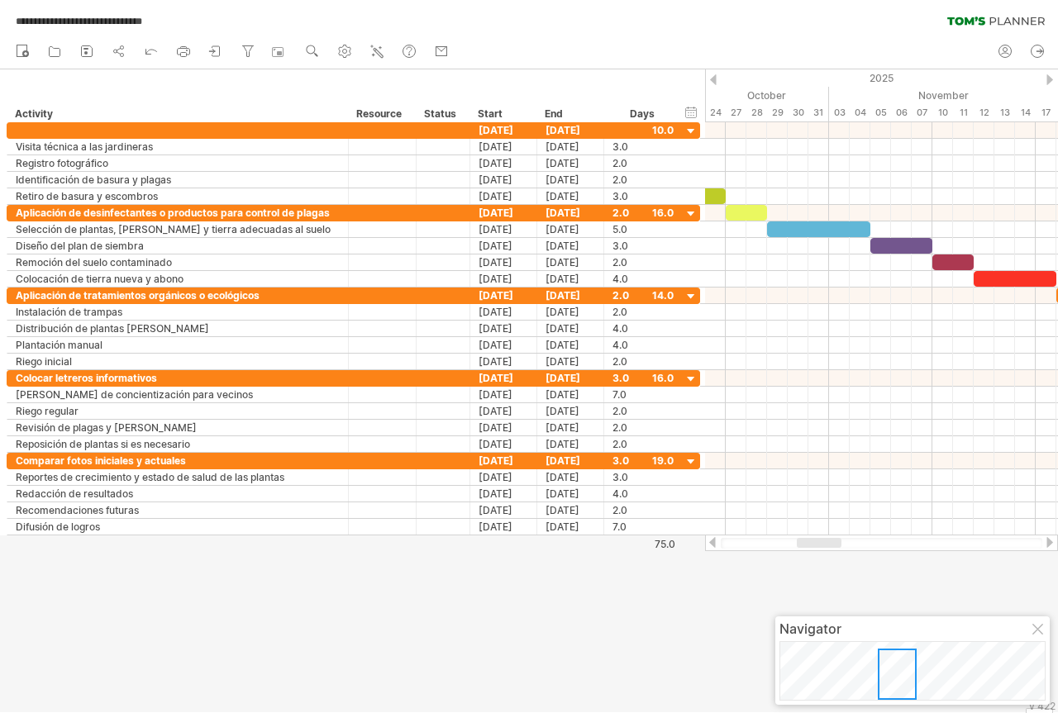
click at [712, 80] on div at bounding box center [713, 79] width 7 height 11
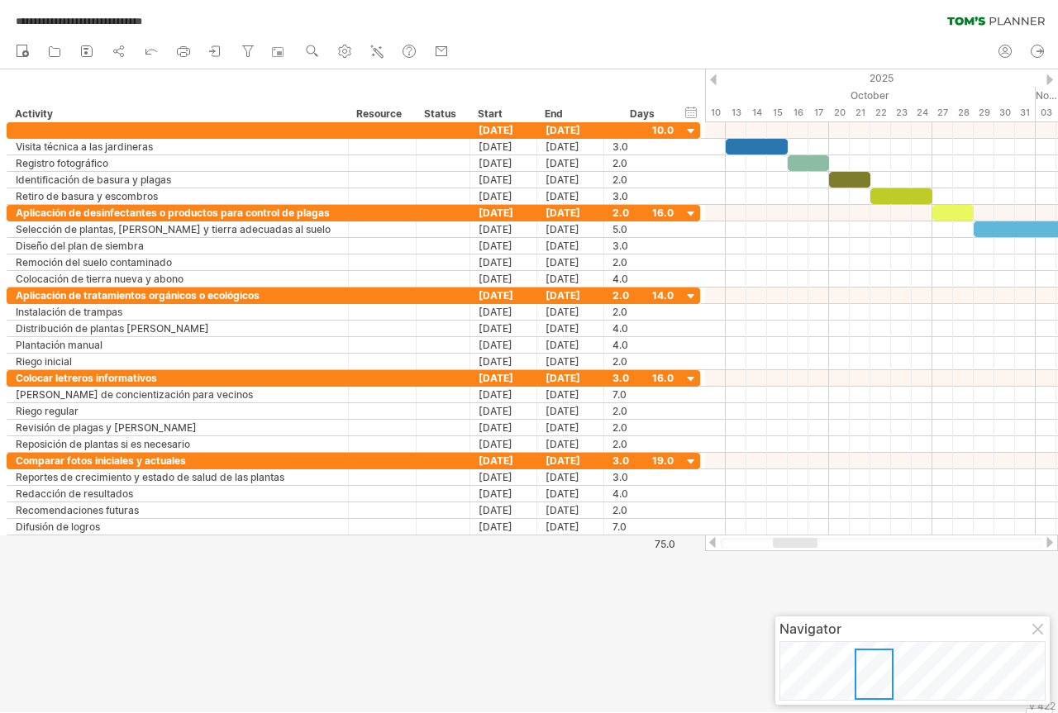
drag, startPoint x: 712, startPoint y: 542, endPoint x: 724, endPoint y: 542, distance: 11.6
click at [724, 542] on div at bounding box center [881, 543] width 353 height 17
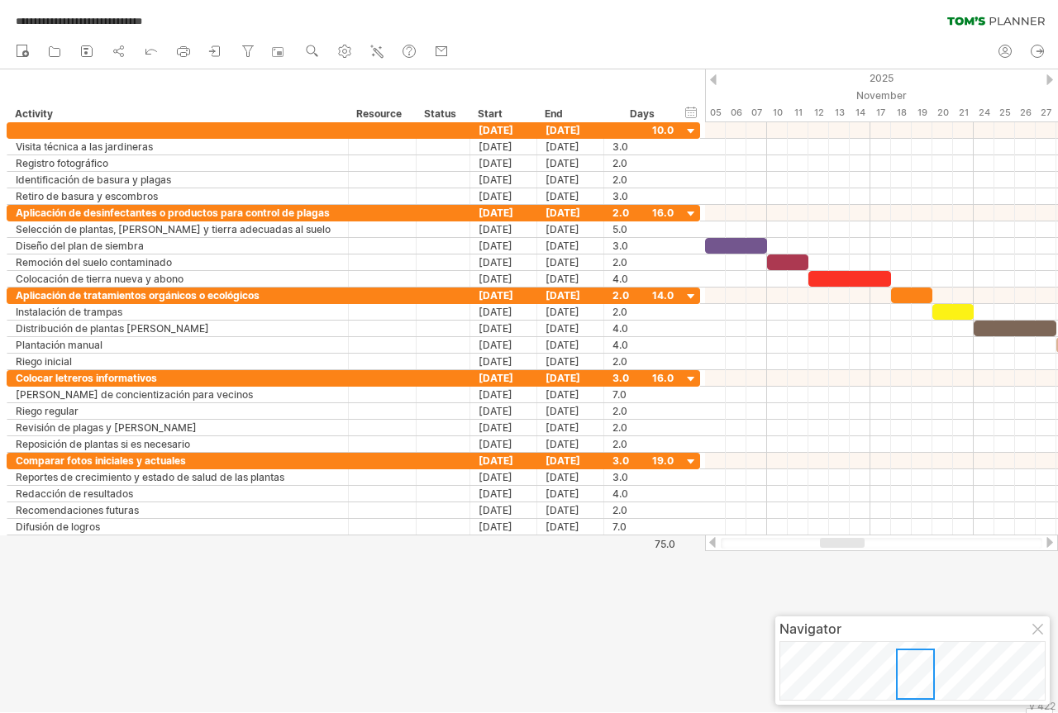
drag, startPoint x: 796, startPoint y: 541, endPoint x: 843, endPoint y: 541, distance: 47.1
click at [843, 541] on div at bounding box center [842, 543] width 45 height 10
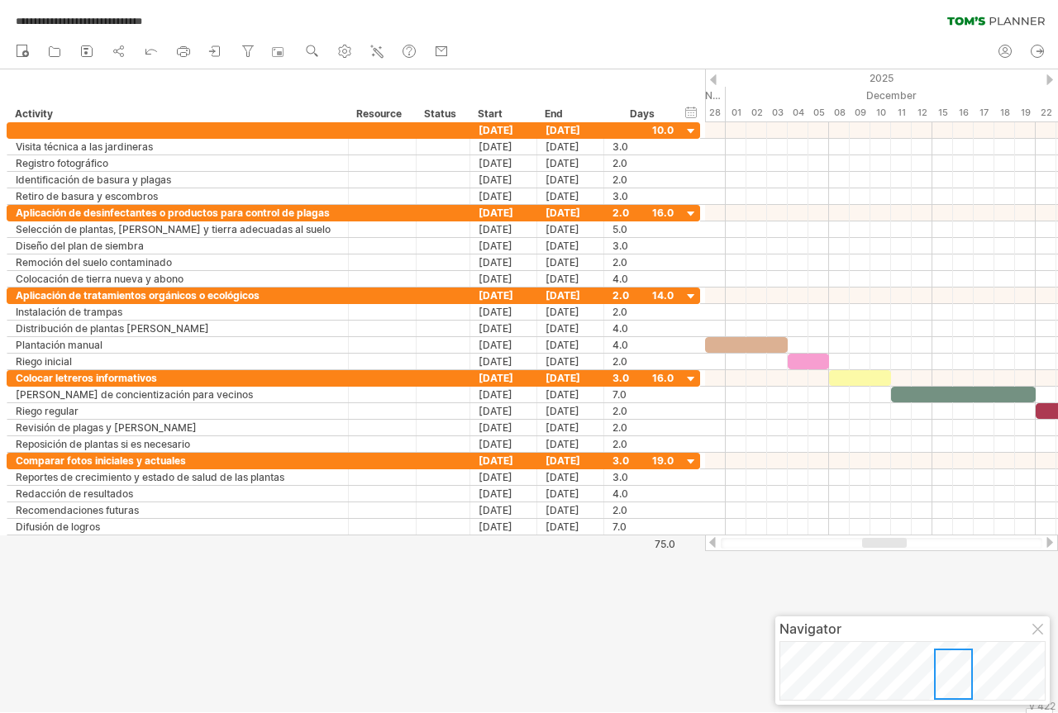
drag, startPoint x: 838, startPoint y: 541, endPoint x: 883, endPoint y: 541, distance: 44.6
click at [883, 541] on div at bounding box center [884, 543] width 45 height 10
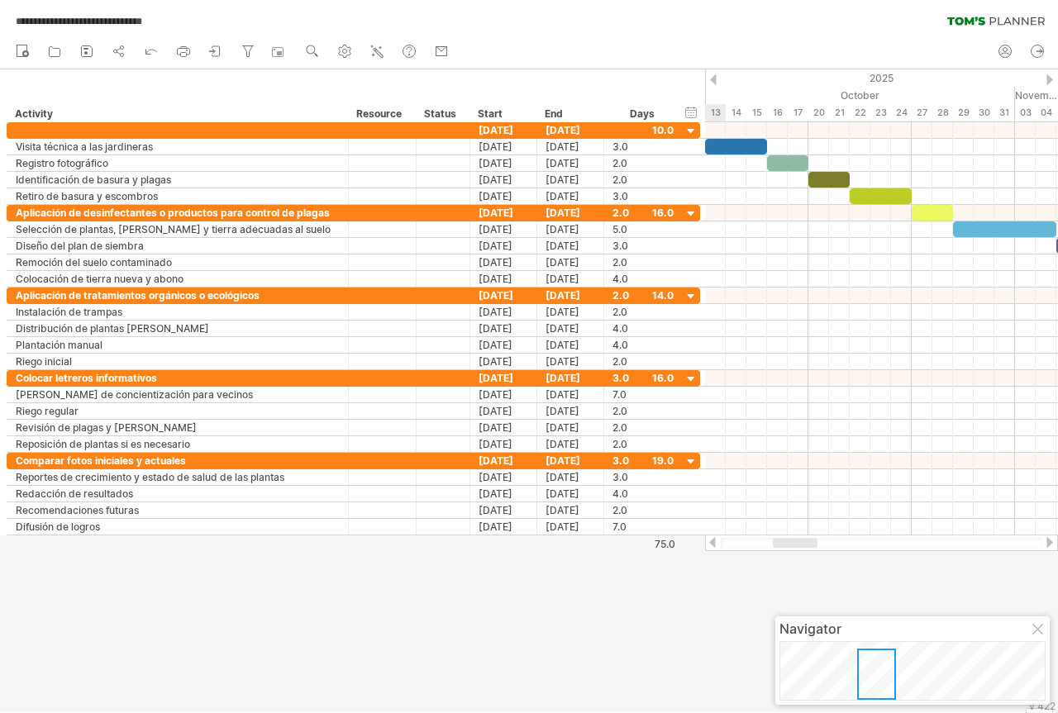
drag, startPoint x: 889, startPoint y: 541, endPoint x: 799, endPoint y: 538, distance: 89.3
click at [799, 538] on div at bounding box center [795, 543] width 45 height 10
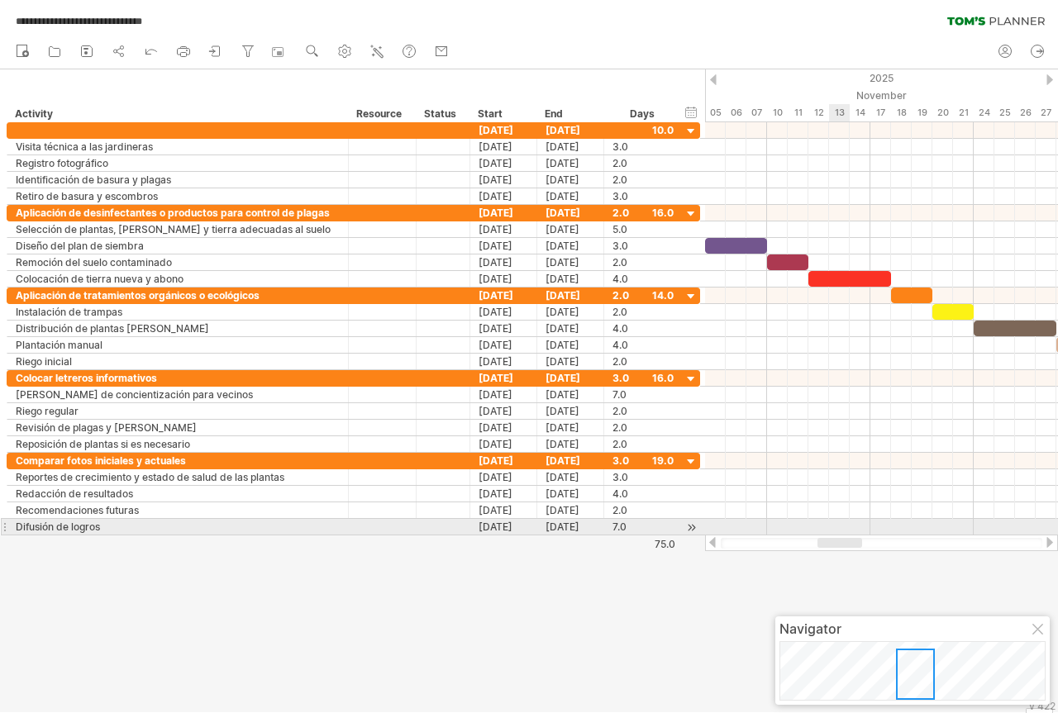
drag, startPoint x: 794, startPoint y: 541, endPoint x: 839, endPoint y: 534, distance: 45.2
click at [839, 534] on div "**********" at bounding box center [529, 356] width 1058 height 713
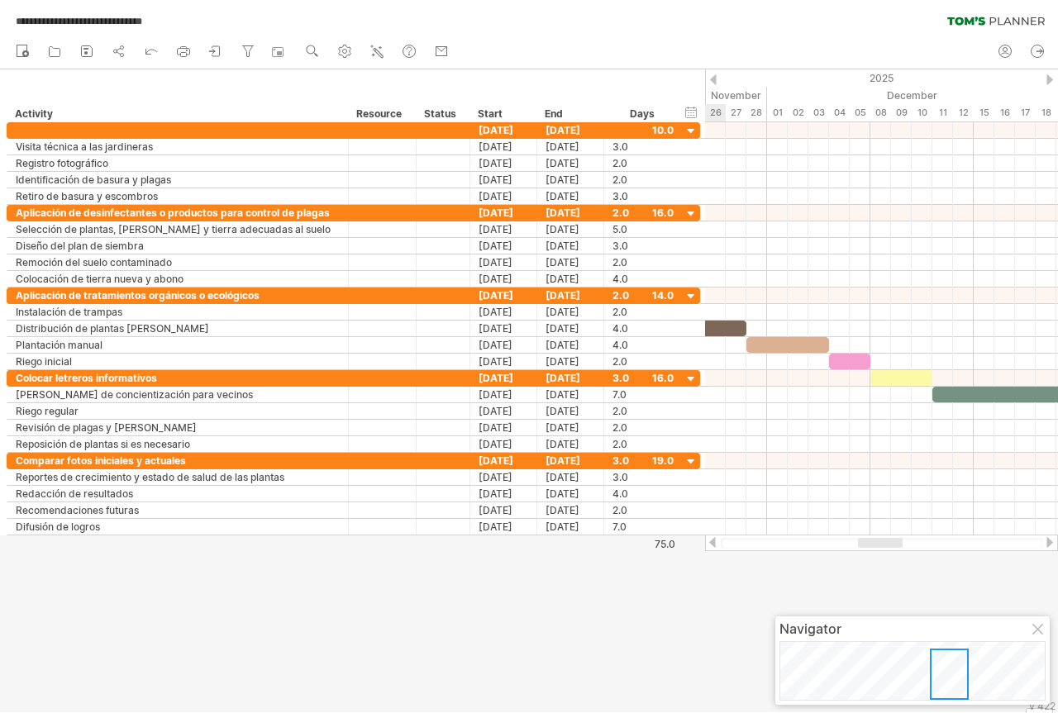
drag, startPoint x: 854, startPoint y: 540, endPoint x: 894, endPoint y: 545, distance: 40.8
click at [894, 545] on div at bounding box center [880, 543] width 45 height 10
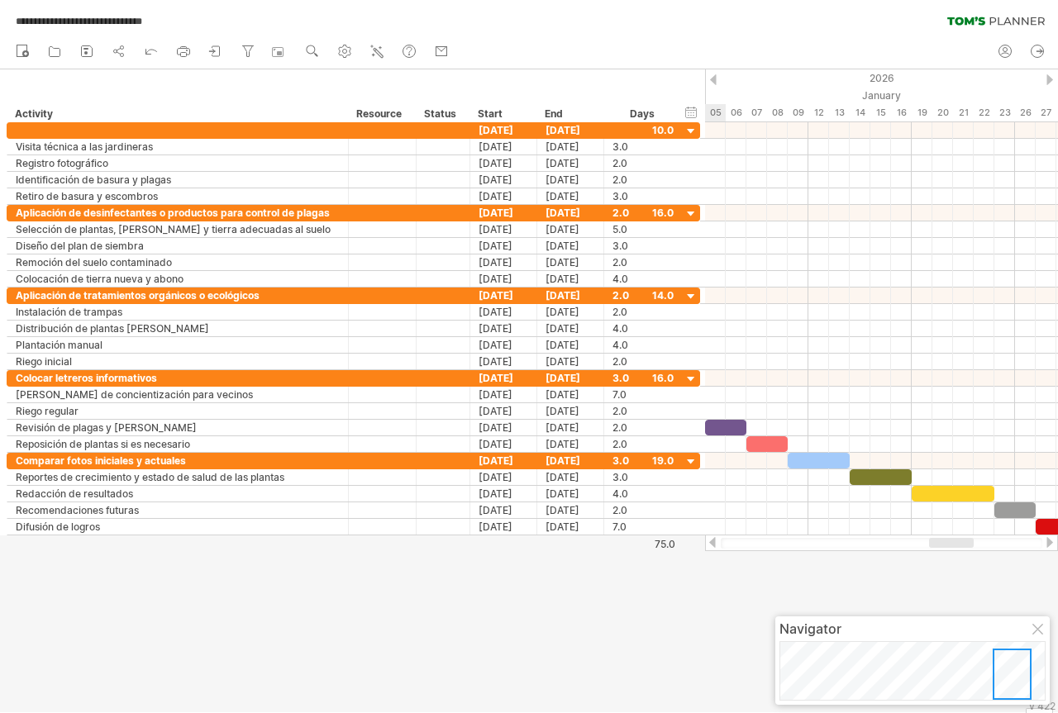
drag, startPoint x: 880, startPoint y: 543, endPoint x: 953, endPoint y: 549, distance: 73.0
click at [953, 549] on div at bounding box center [881, 543] width 353 height 17
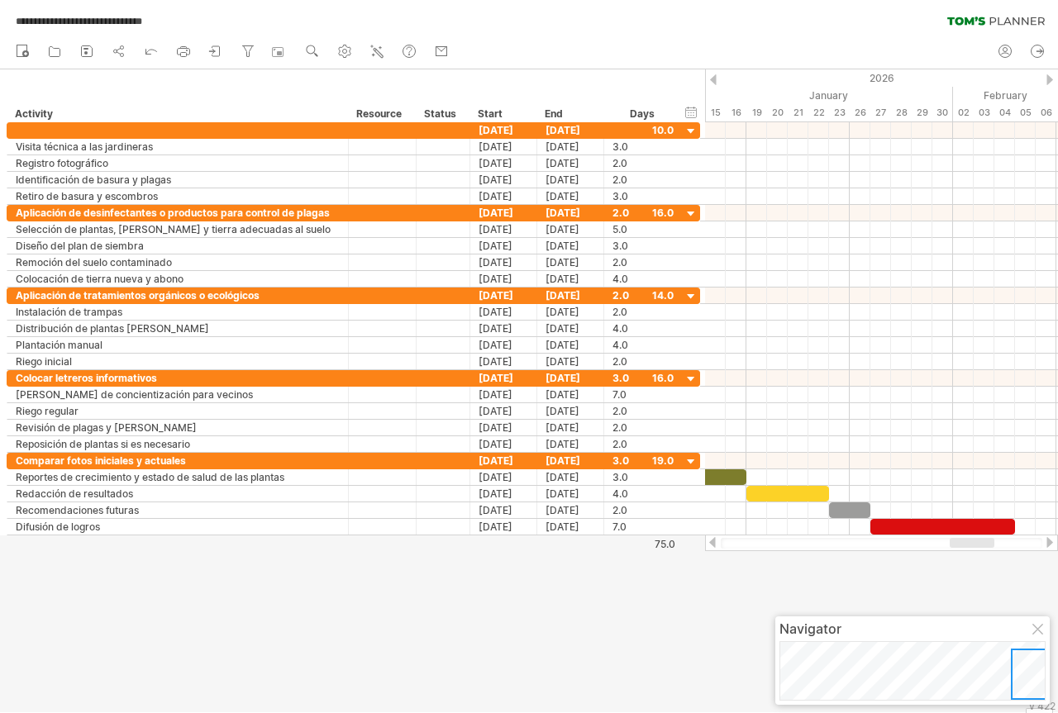
drag, startPoint x: 954, startPoint y: 544, endPoint x: 974, endPoint y: 543, distance: 19.9
click at [974, 543] on div at bounding box center [972, 543] width 45 height 10
